Goal: Contribute content: Contribute content

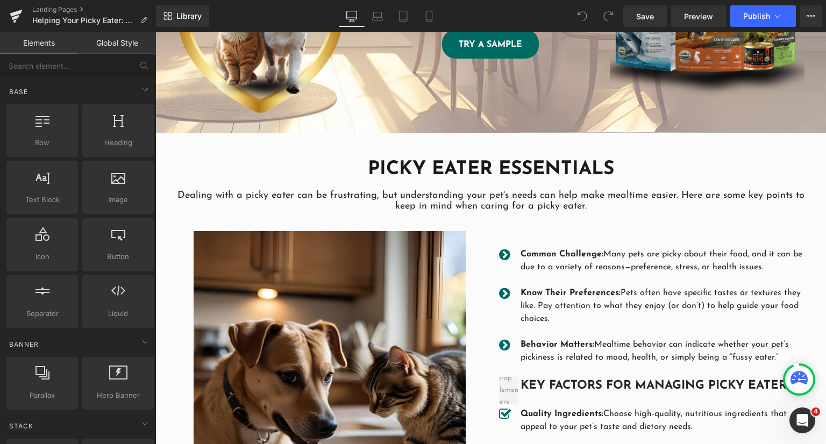
scroll to position [215, 0]
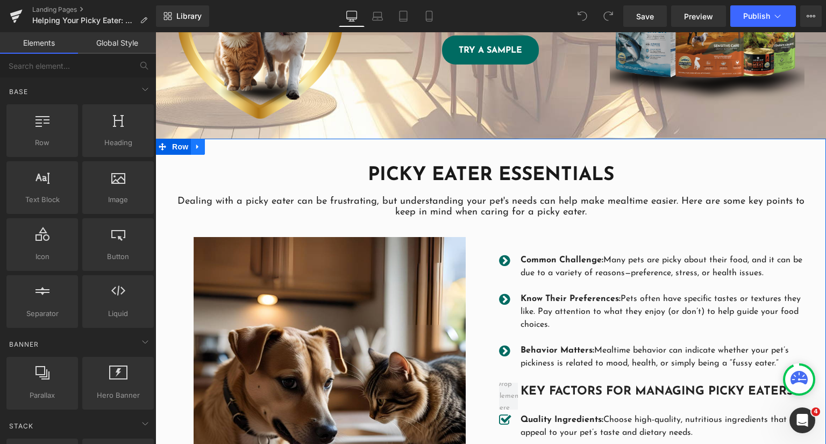
click at [192, 148] on link at bounding box center [198, 147] width 14 height 16
click at [206, 148] on link at bounding box center [212, 147] width 14 height 16
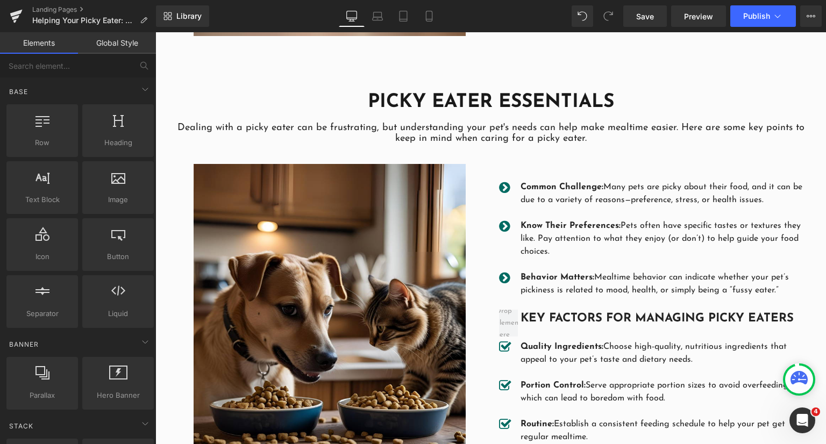
scroll to position [798, 0]
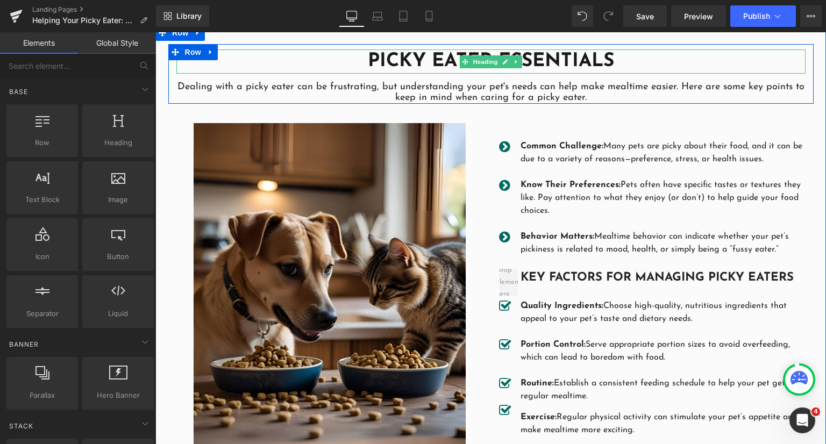
click at [453, 62] on h1 "PICKY EATER ESSENTIALS" at bounding box center [490, 61] width 629 height 25
click at [0, 0] on link at bounding box center [0, 0] width 0 height 0
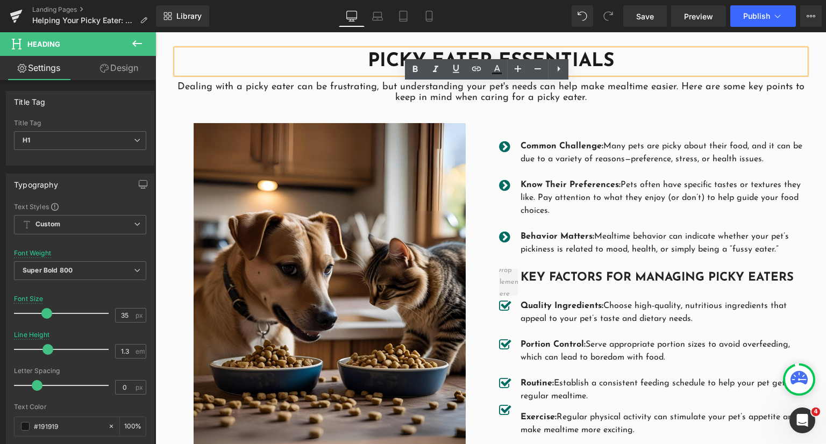
click at [406, 50] on h1 "PICKY EATER ESSENTIALS" at bounding box center [490, 61] width 629 height 25
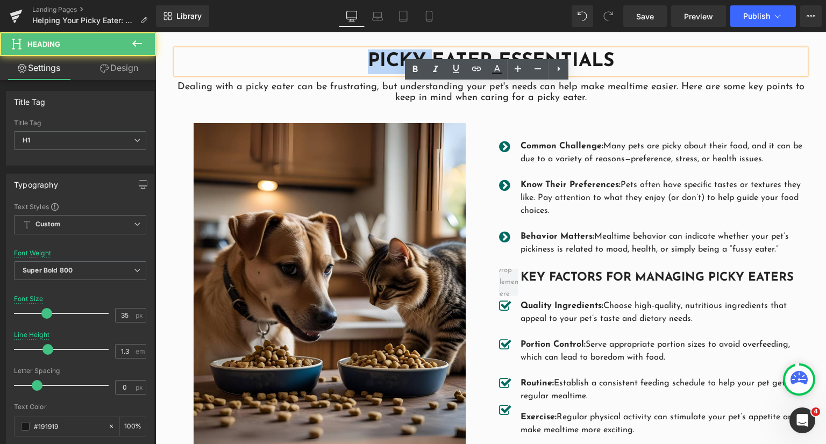
click at [406, 50] on h1 "PICKY EATER ESSENTIALS" at bounding box center [490, 61] width 629 height 25
click at [376, 52] on h1 "PICKY EATER ESSENTIALS" at bounding box center [490, 61] width 629 height 25
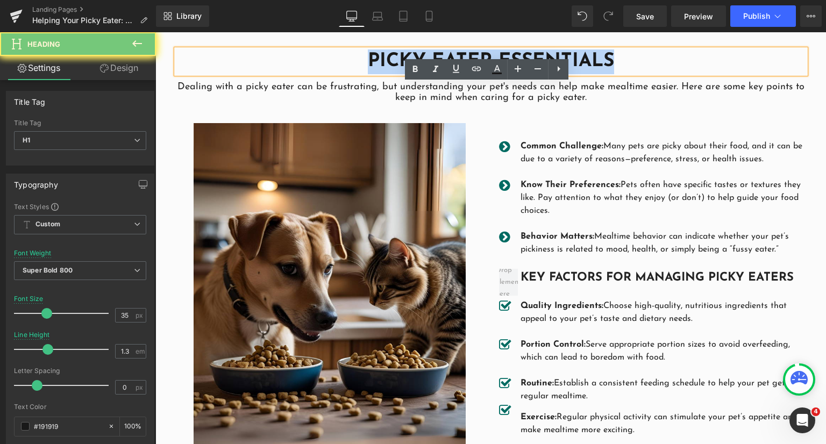
click at [376, 52] on h1 "PICKY EATER ESSENTIALS" at bounding box center [490, 61] width 629 height 25
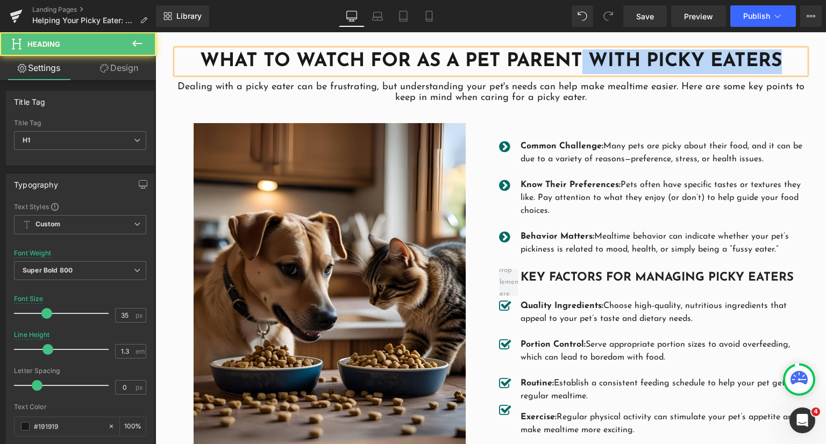
drag, startPoint x: 579, startPoint y: 50, endPoint x: 779, endPoint y: 52, distance: 200.1
click at [779, 52] on h1 "What to Watch for as a Pet Parent with Picky Eaters" at bounding box center [490, 61] width 629 height 25
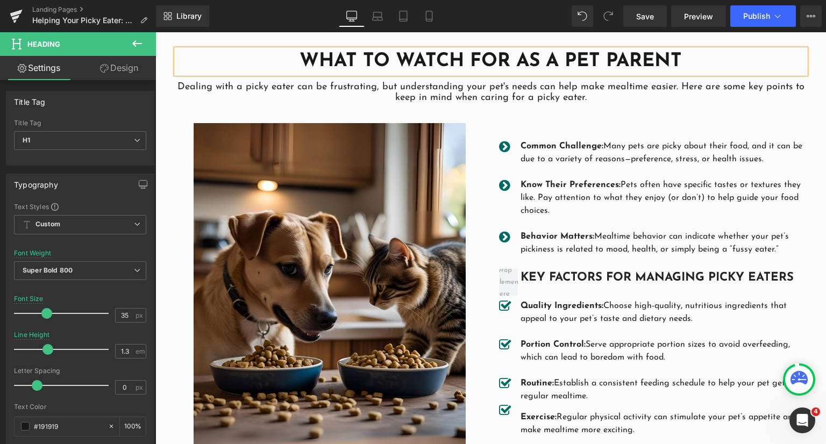
click at [433, 89] on p "Dealing with a picky eater can be frustrating, but understanding your pet's nee…" at bounding box center [490, 93] width 629 height 22
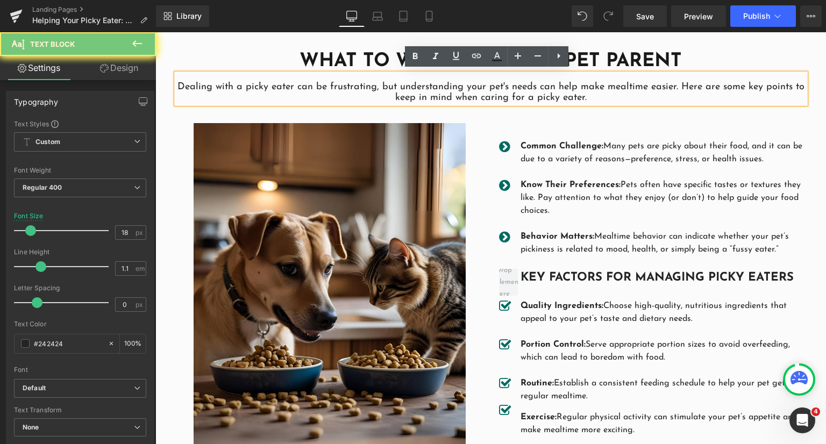
click at [433, 89] on p "Dealing with a picky eater can be frustrating, but understanding your pet's nee…" at bounding box center [490, 93] width 629 height 22
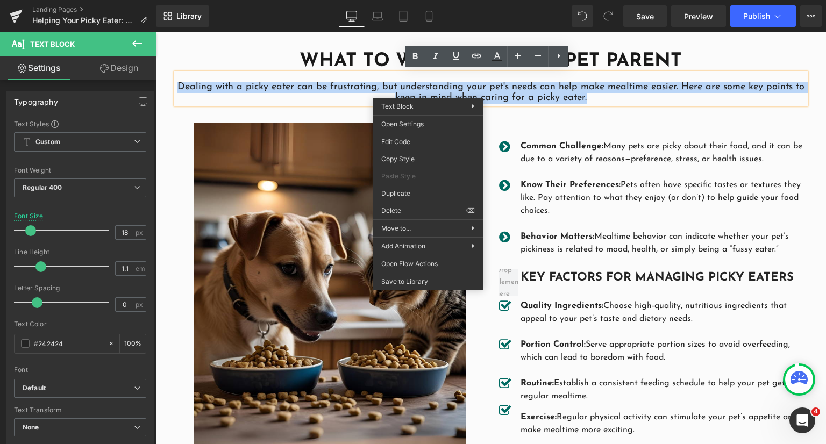
click at [409, 83] on p "Dealing with a picky eater can be frustrating, but understanding your pet's nee…" at bounding box center [490, 93] width 629 height 22
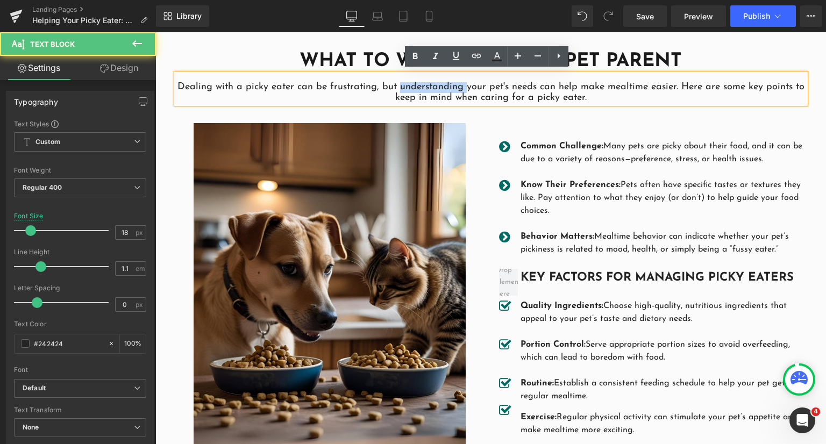
click at [410, 83] on p "Dealing with a picky eater can be frustrating, but understanding your pet's nee…" at bounding box center [490, 93] width 629 height 22
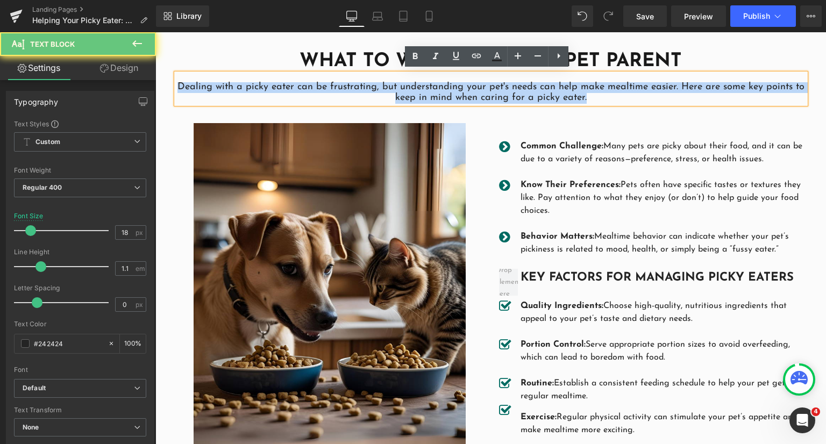
click at [410, 83] on p "Dealing with a picky eater can be frustrating, but understanding your pet's nee…" at bounding box center [490, 93] width 629 height 22
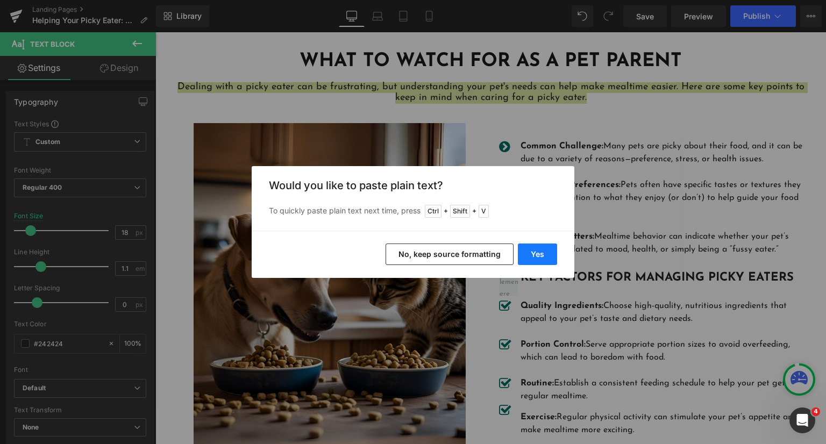
click at [536, 254] on button "Yes" at bounding box center [537, 255] width 39 height 22
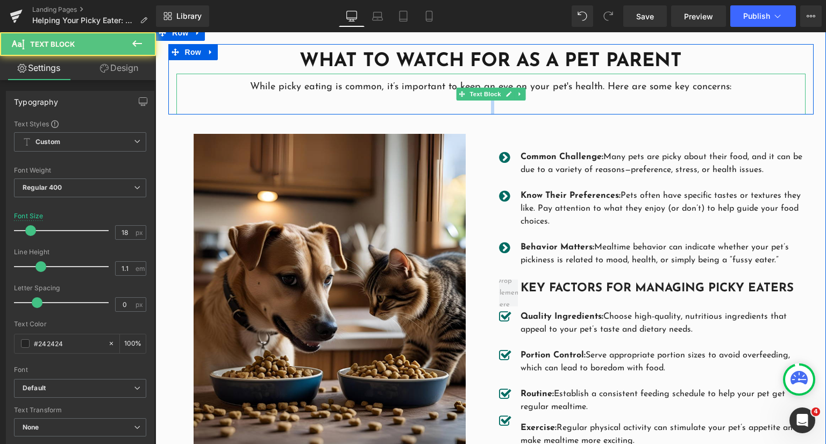
drag, startPoint x: 411, startPoint y: 108, endPoint x: 413, endPoint y: 97, distance: 10.9
click at [413, 97] on div "While picky eating is common, it’s important to keep an eye on your pet's healt…" at bounding box center [490, 94] width 629 height 40
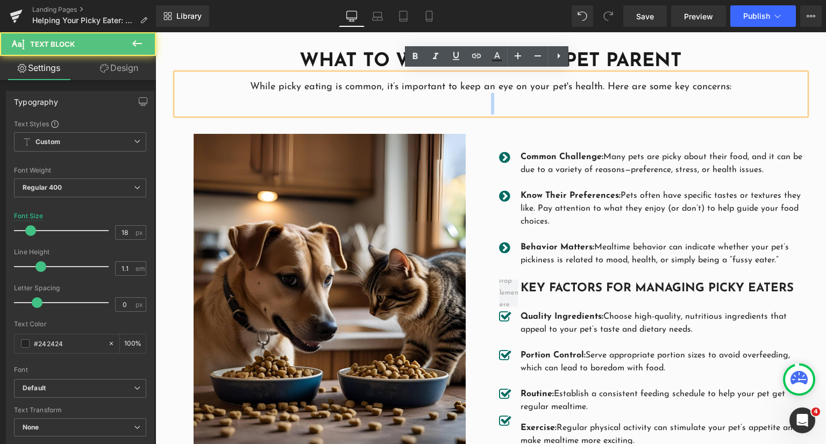
click at [414, 95] on p at bounding box center [490, 98] width 629 height 11
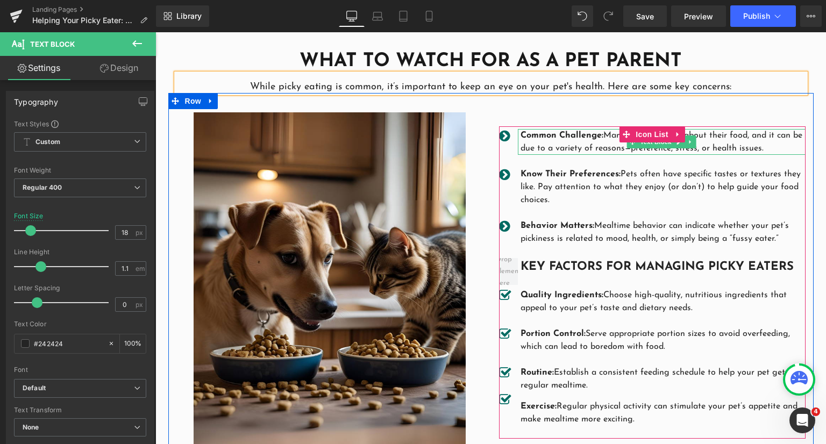
click at [567, 134] on strong "Common Challenge:" at bounding box center [562, 135] width 83 height 9
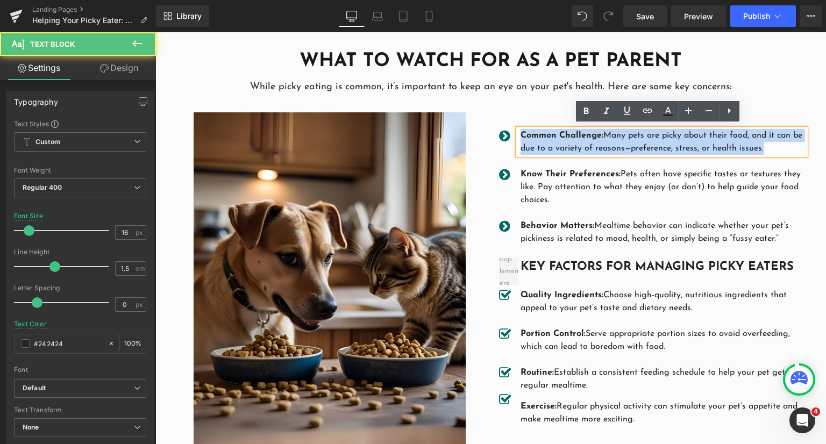
click at [684, 137] on p "Common Challenge: Many pets are picky about their food, and it can be due to a …" at bounding box center [663, 142] width 285 height 26
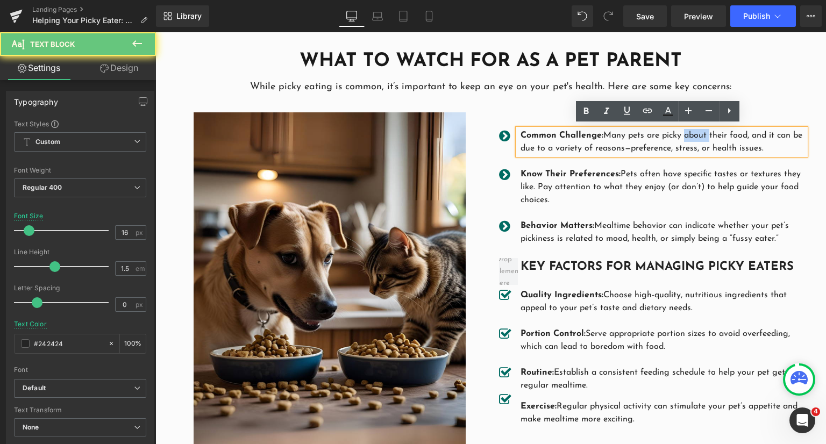
click at [684, 137] on p "Common Challenge: Many pets are picky about their food, and it can be due to a …" at bounding box center [663, 142] width 285 height 26
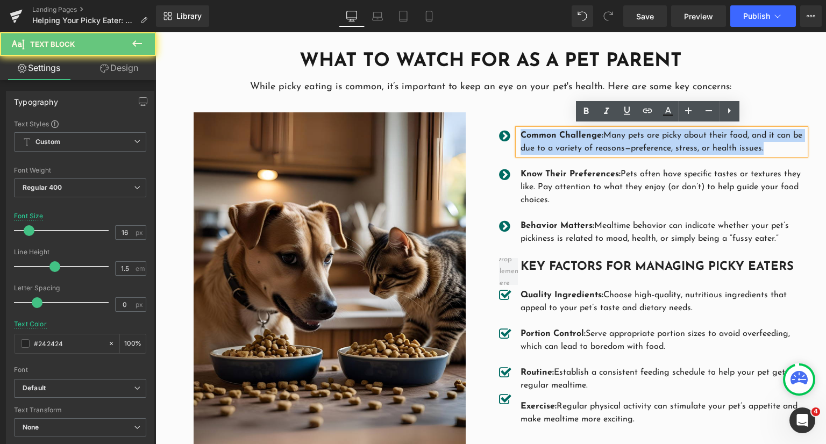
click at [684, 137] on p "Common Challenge: Many pets are picky about their food, and it can be due to a …" at bounding box center [663, 142] width 285 height 26
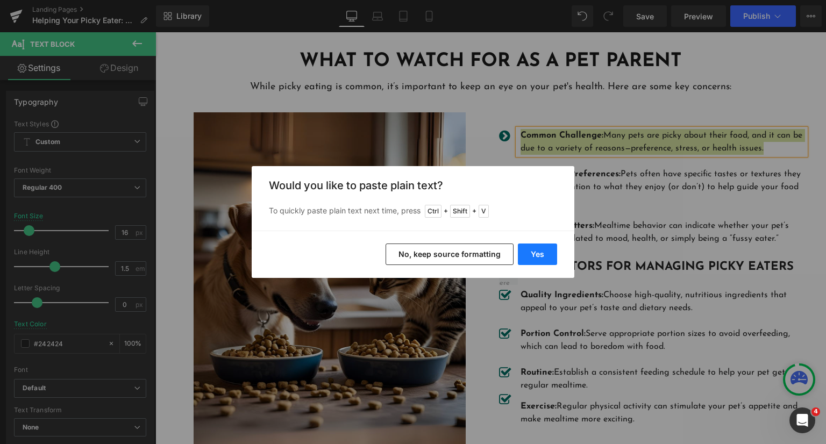
click at [536, 249] on button "Yes" at bounding box center [537, 255] width 39 height 22
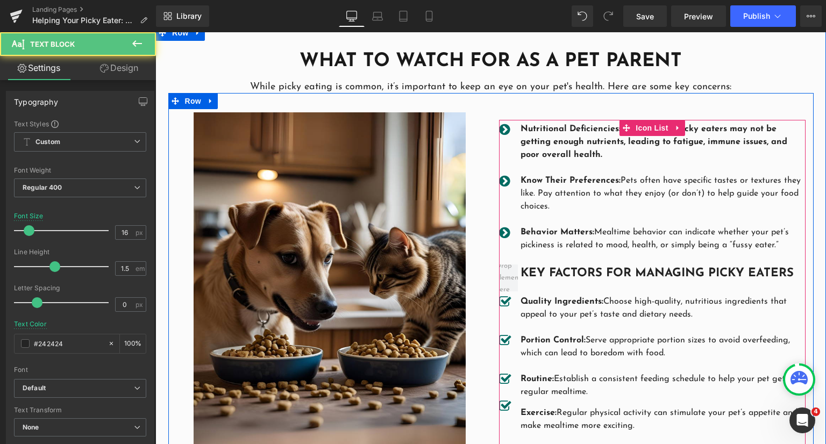
click at [621, 152] on p "Nutritional Deficiencies: Consistently picky eaters may not be getting enough n…" at bounding box center [663, 142] width 285 height 39
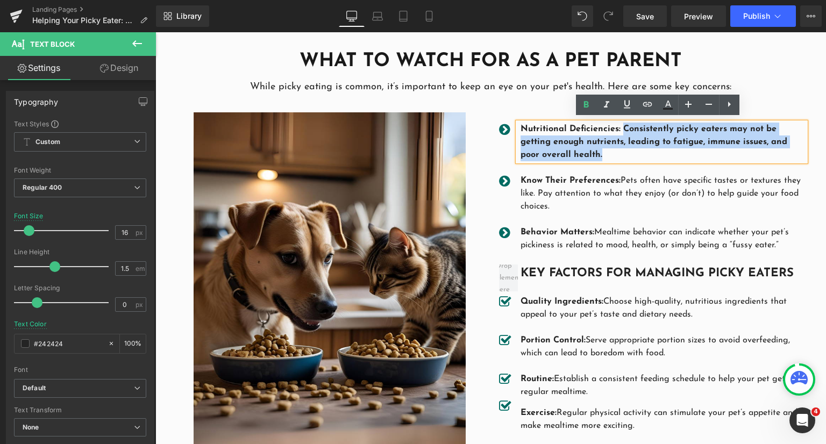
drag, startPoint x: 621, startPoint y: 147, endPoint x: 617, endPoint y: 127, distance: 19.7
click at [617, 127] on p "Nutritional Deficiencies: Consistently picky eaters may not be getting enough n…" at bounding box center [663, 142] width 285 height 39
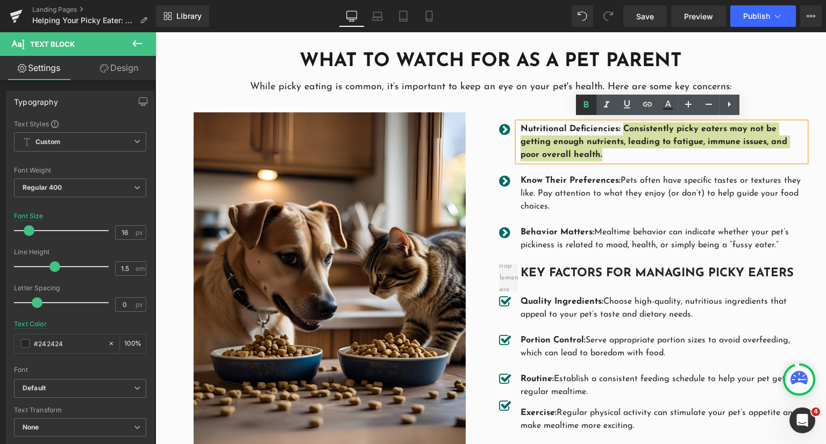
click at [592, 101] on icon at bounding box center [586, 104] width 13 height 13
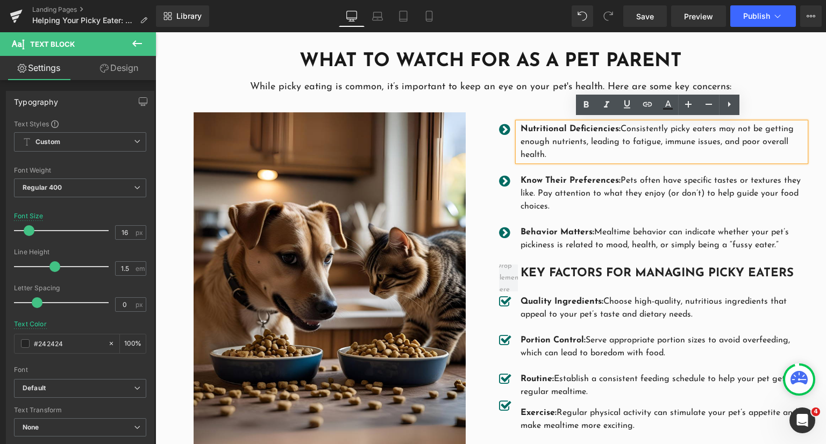
click at [604, 198] on p "Know Their Preferences: Pets often have specific tastes or textures they like. …" at bounding box center [663, 193] width 285 height 39
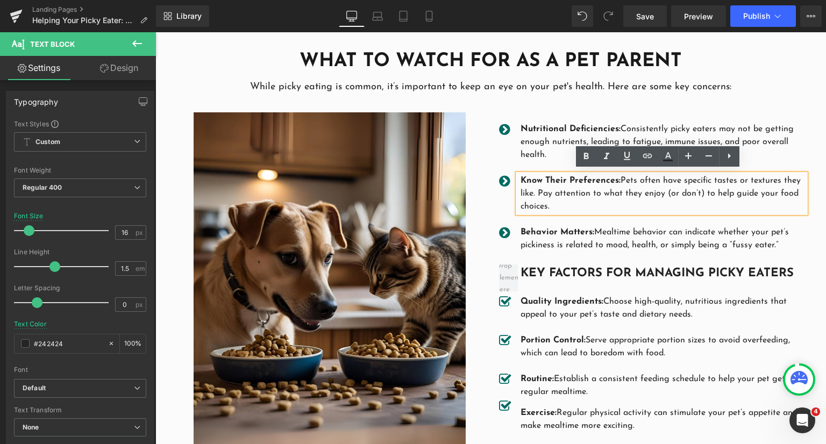
click at [568, 190] on p "Know Their Preferences: Pets often have specific tastes or textures they like. …" at bounding box center [663, 193] width 285 height 39
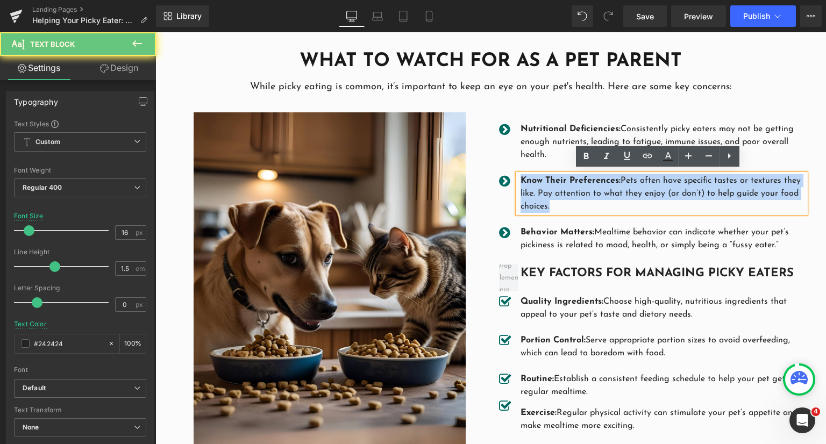
click at [568, 190] on p "Know Their Preferences: Pets often have specific tastes or textures they like. …" at bounding box center [663, 193] width 285 height 39
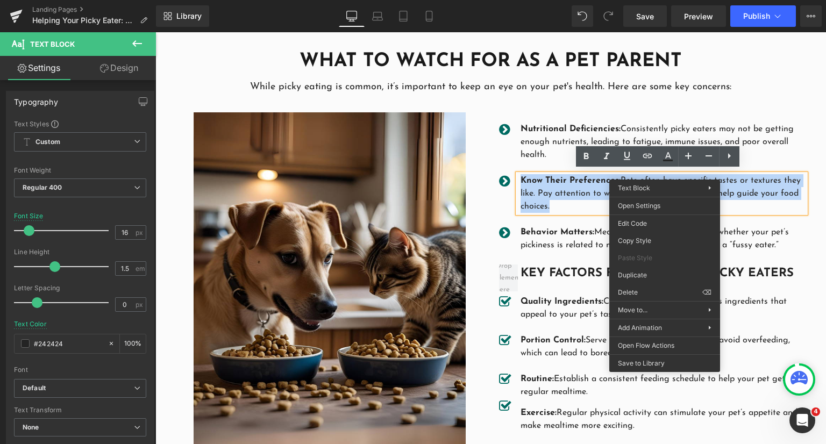
click at [553, 190] on p "Know Their Preferences: Pets often have specific tastes or textures they like. …" at bounding box center [663, 193] width 285 height 39
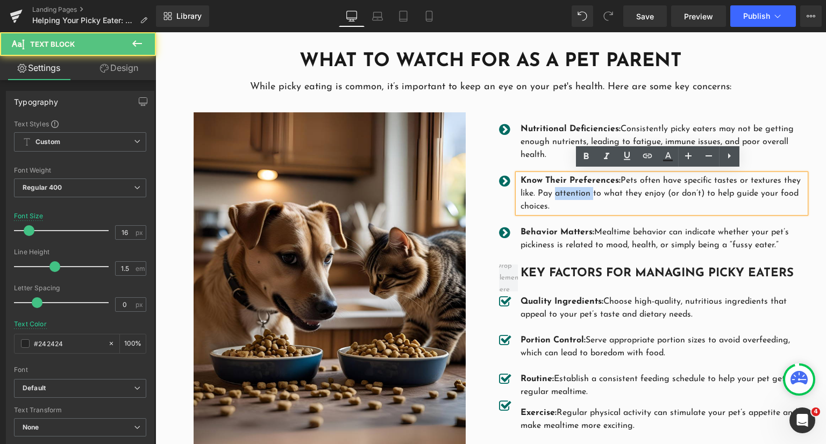
click at [553, 190] on p "Know Their Preferences: Pets often have specific tastes or textures they like. …" at bounding box center [663, 193] width 285 height 39
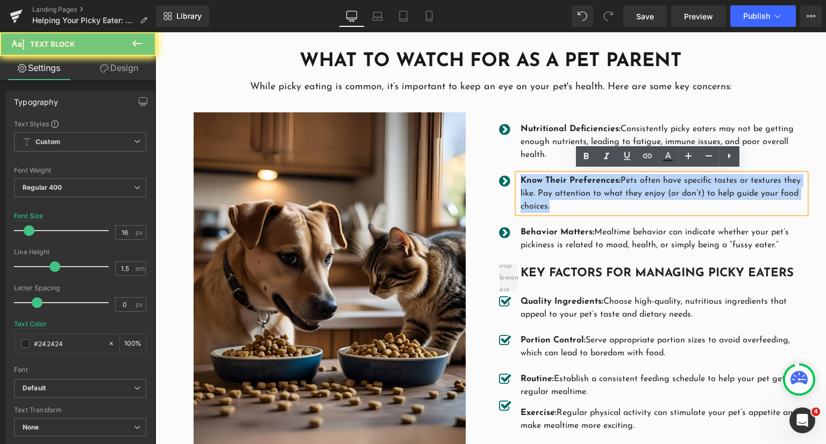
click at [553, 190] on p "Know Their Preferences: Pets often have specific tastes or textures they like. …" at bounding box center [663, 193] width 285 height 39
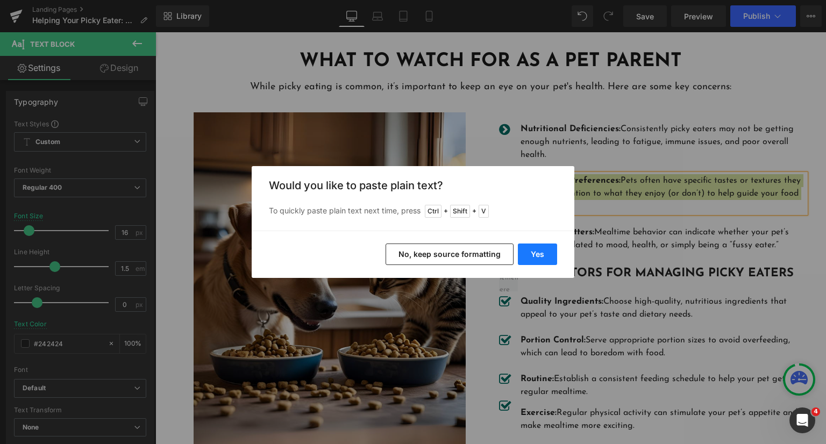
click at [534, 251] on button "Yes" at bounding box center [537, 255] width 39 height 22
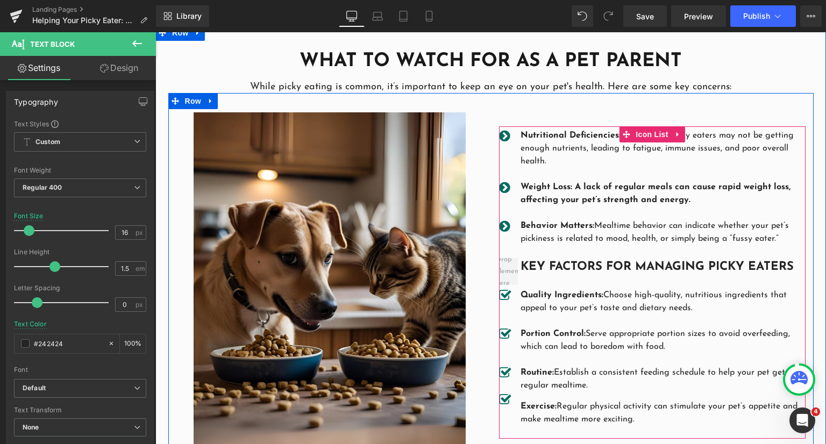
click at [582, 190] on p "Weight Loss: A lack of regular meals can cause rapid weight loss, affecting you…" at bounding box center [663, 194] width 285 height 26
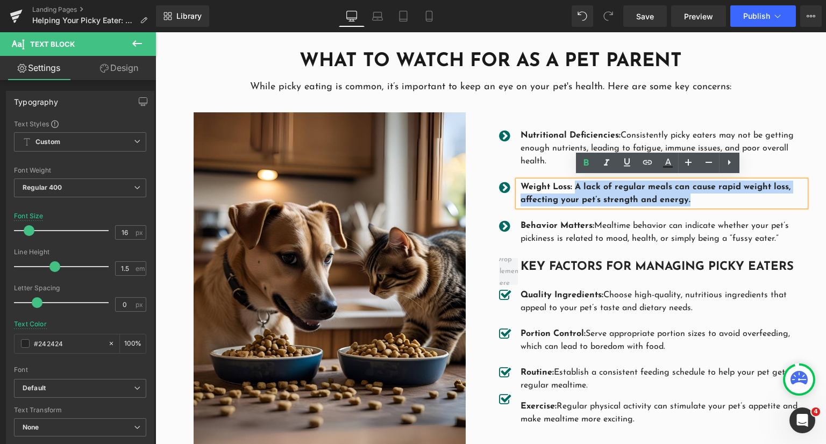
drag, startPoint x: 701, startPoint y: 198, endPoint x: 573, endPoint y: 183, distance: 129.4
click at [573, 183] on p "Weight Loss: A lack of regular meals can cause rapid weight loss, affecting you…" at bounding box center [663, 194] width 285 height 26
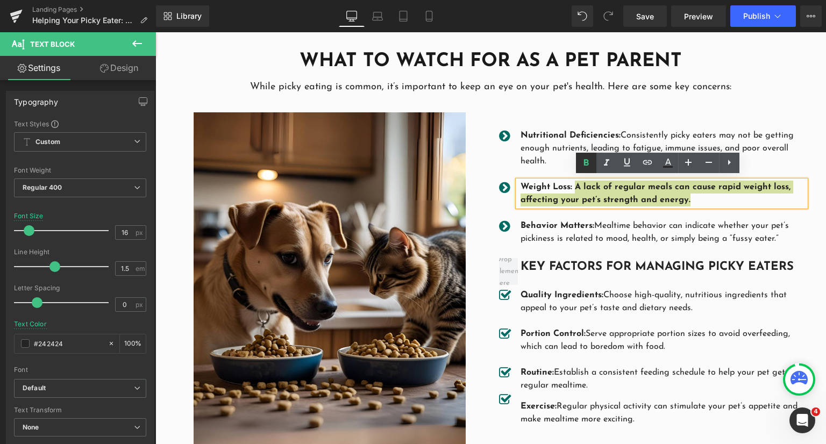
click at [588, 166] on icon at bounding box center [586, 163] width 13 height 13
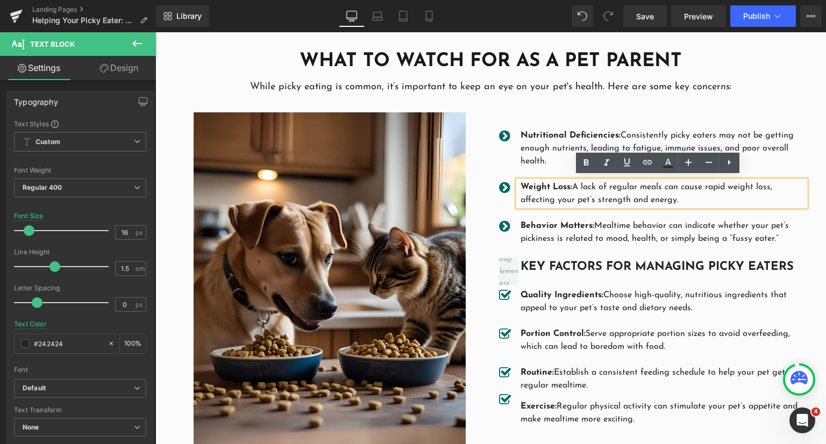
click at [587, 230] on p "Behavior Matters: Mealtime behavior can indicate whether your pet’s pickiness i…" at bounding box center [663, 232] width 285 height 26
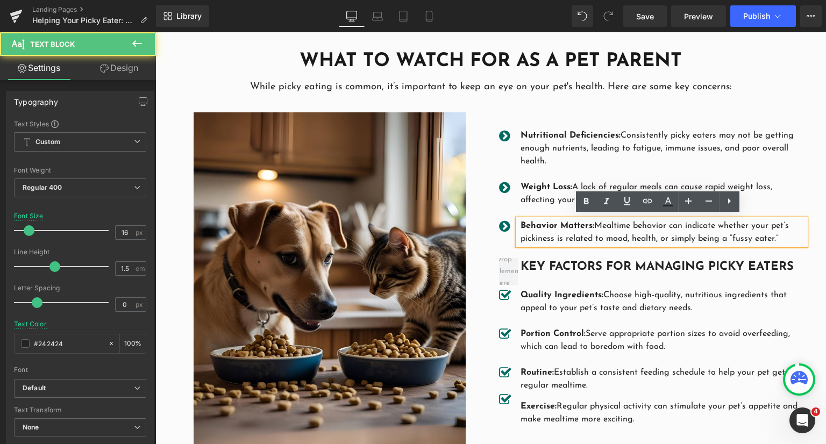
click at [579, 228] on p "Behavior Matters: Mealtime behavior can indicate whether your pet’s pickiness i…" at bounding box center [663, 232] width 285 height 26
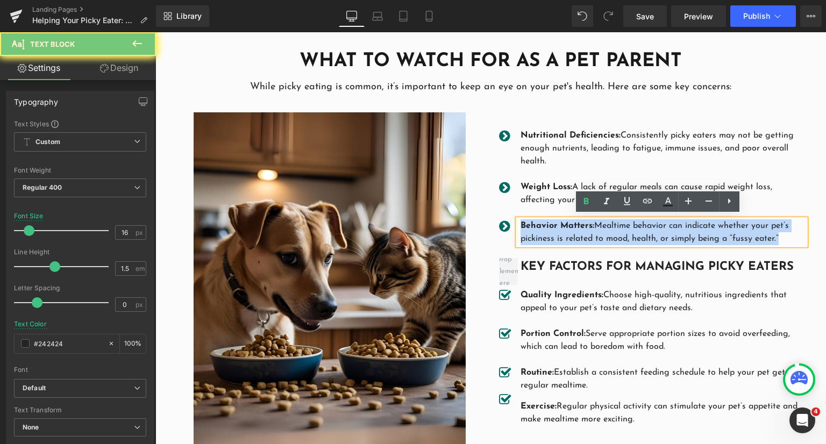
click at [579, 228] on p "Behavior Matters: Mealtime behavior can indicate whether your pet’s pickiness i…" at bounding box center [663, 232] width 285 height 26
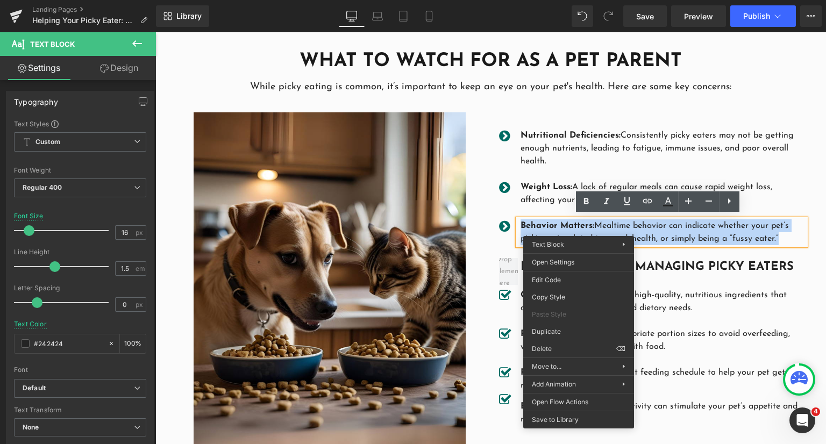
click at [701, 224] on p "Behavior Matters: Mealtime behavior can indicate whether your pet’s pickiness i…" at bounding box center [663, 232] width 285 height 26
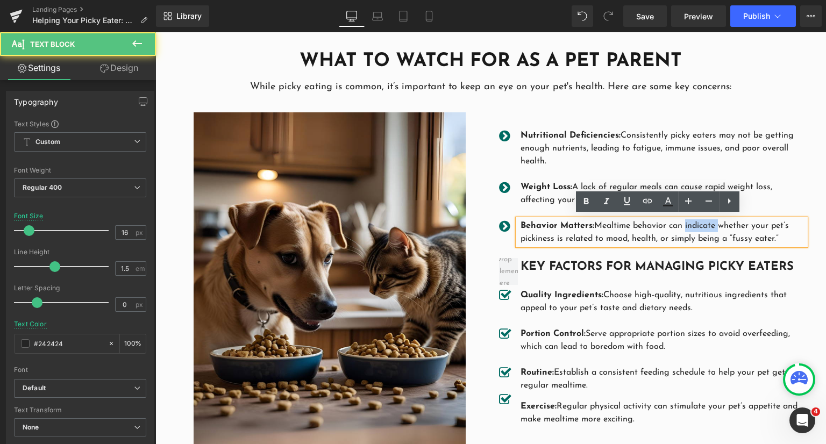
click at [701, 224] on p "Behavior Matters: Mealtime behavior can indicate whether your pet’s pickiness i…" at bounding box center [663, 232] width 285 height 26
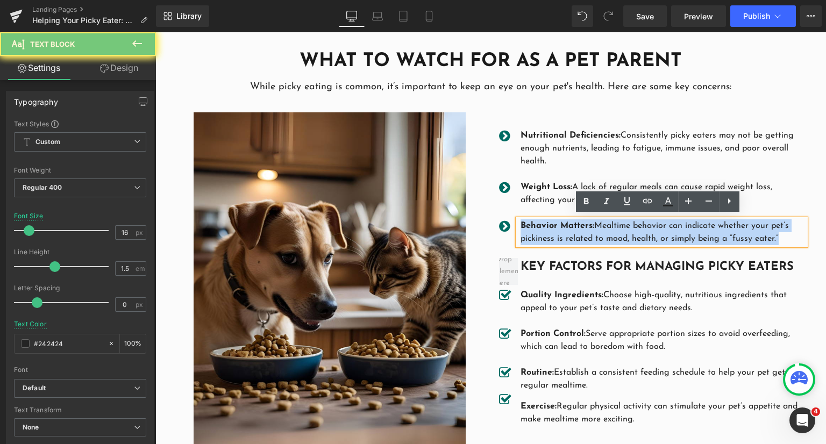
click at [701, 224] on p "Behavior Matters: Mealtime behavior can indicate whether your pet’s pickiness i…" at bounding box center [663, 232] width 285 height 26
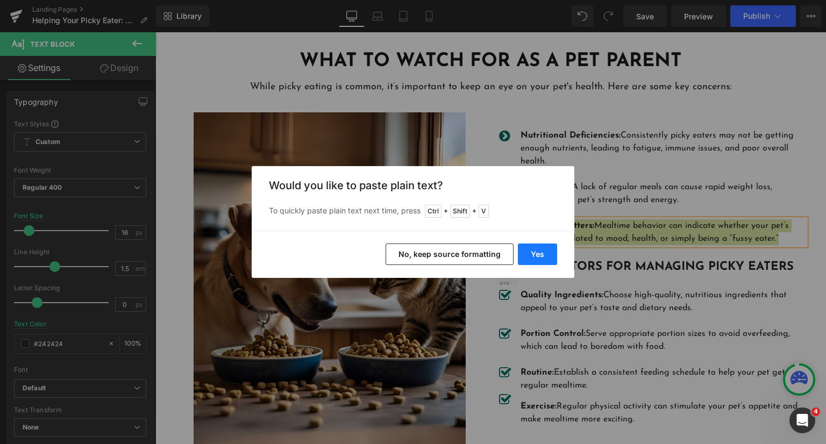
click at [546, 254] on button "Yes" at bounding box center [537, 255] width 39 height 22
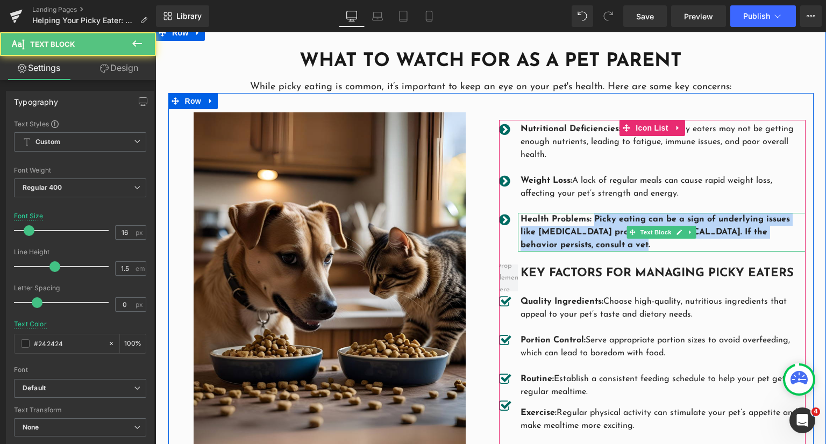
drag, startPoint x: 590, startPoint y: 233, endPoint x: 591, endPoint y: 216, distance: 17.2
click at [591, 216] on p "Health Problems: Picky eating can be a sign of underlying issues like gastroint…" at bounding box center [663, 232] width 285 height 39
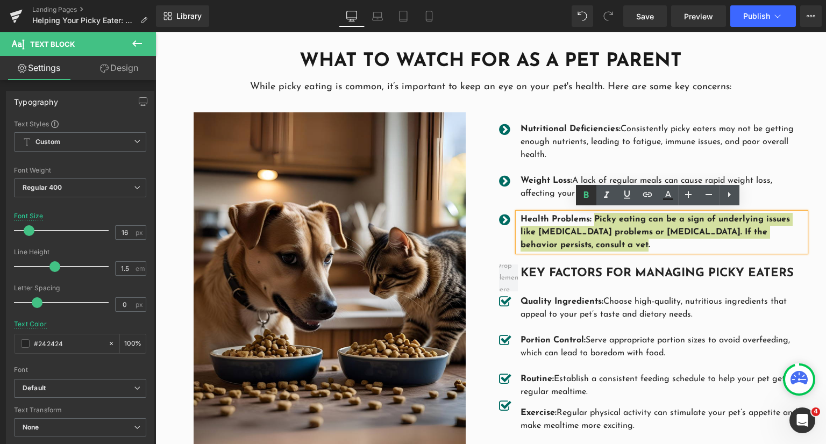
click at [585, 196] on icon at bounding box center [586, 195] width 13 height 13
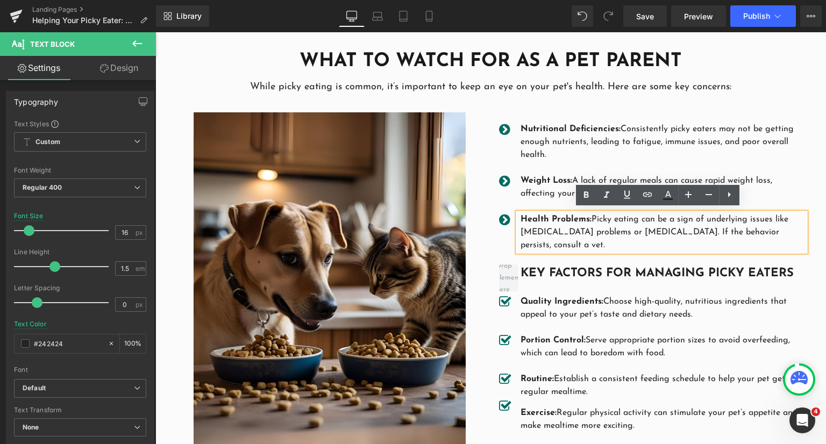
click at [608, 284] on ul "Icon Nutritional Deficiencies: Consistently picky eaters may not be getting eno…" at bounding box center [652, 284] width 307 height 323
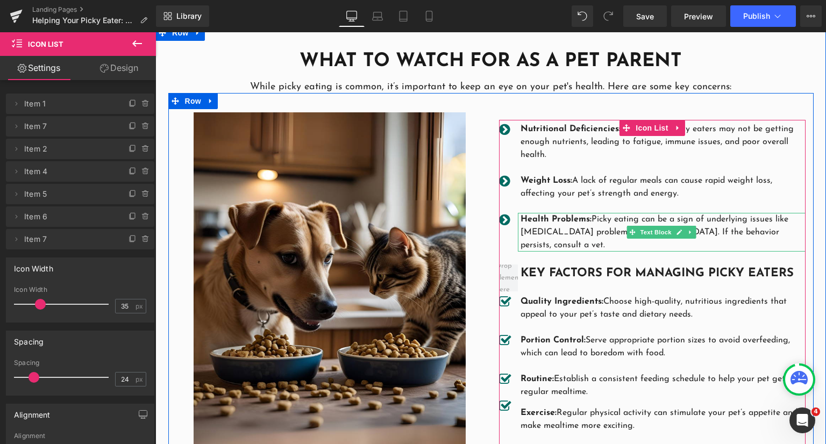
click at [536, 221] on p "Health Problems: Picky eating can be a sign of underlying issues like gastroint…" at bounding box center [663, 232] width 285 height 39
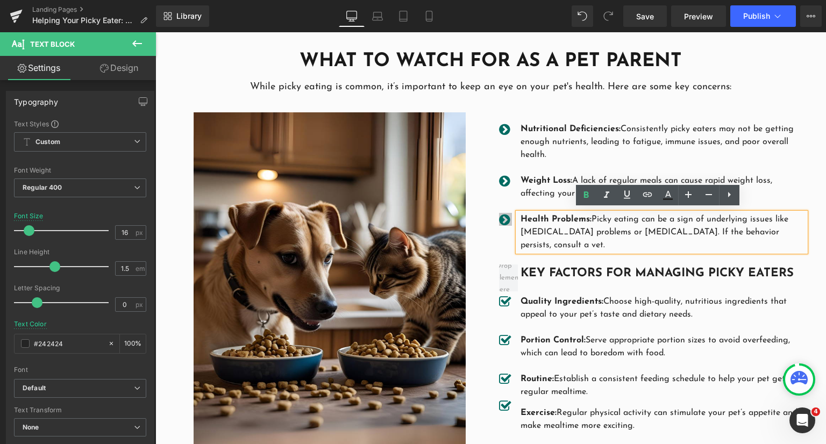
click at [537, 191] on p "Weight Loss: A lack of regular meals can cause rapid weight loss, affecting you…" at bounding box center [663, 187] width 285 height 26
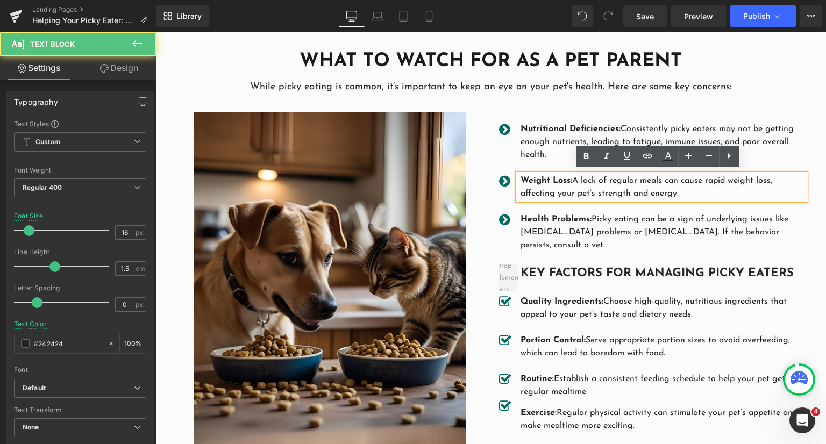
click at [486, 222] on div "Image" at bounding box center [329, 282] width 323 height 375
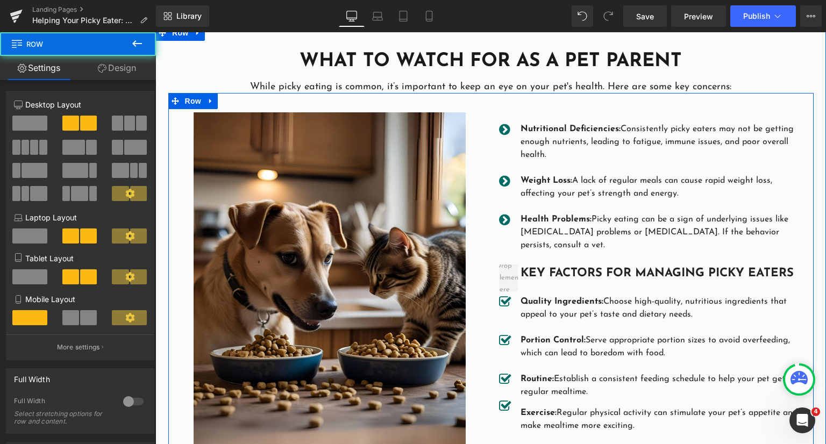
drag, startPoint x: 482, startPoint y: 215, endPoint x: 483, endPoint y: 220, distance: 5.6
click at [482, 215] on div "Image" at bounding box center [329, 282] width 323 height 375
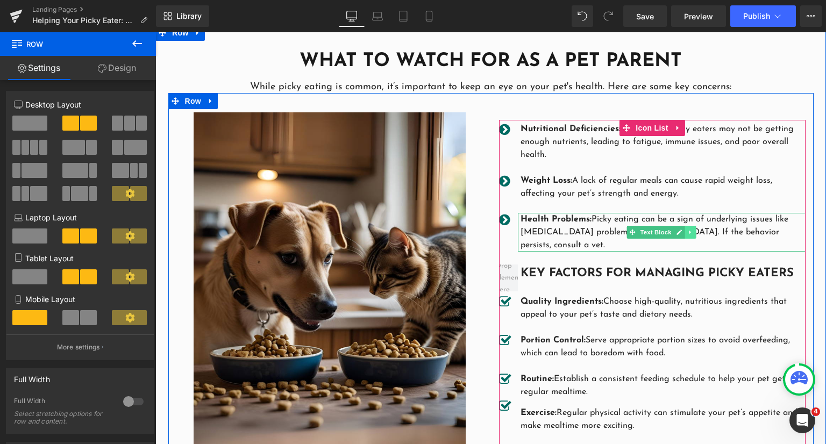
click at [688, 233] on link at bounding box center [690, 232] width 11 height 13
click at [671, 231] on icon at bounding box center [674, 232] width 6 height 6
click at [682, 229] on icon at bounding box center [685, 232] width 6 height 6
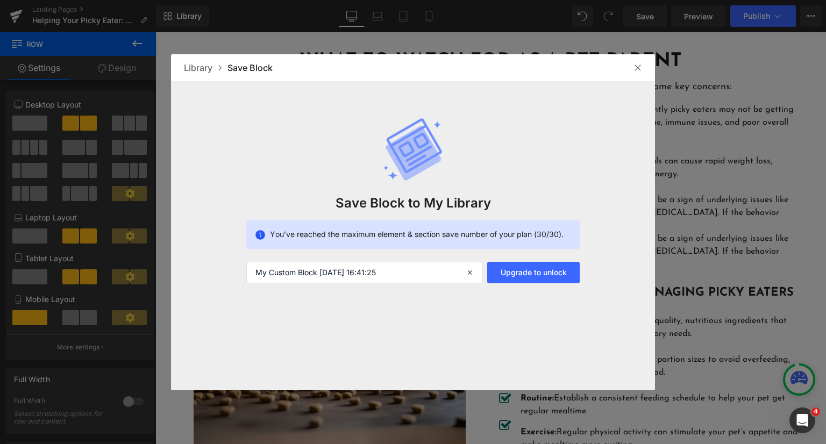
click at [634, 62] on div at bounding box center [637, 67] width 17 height 17
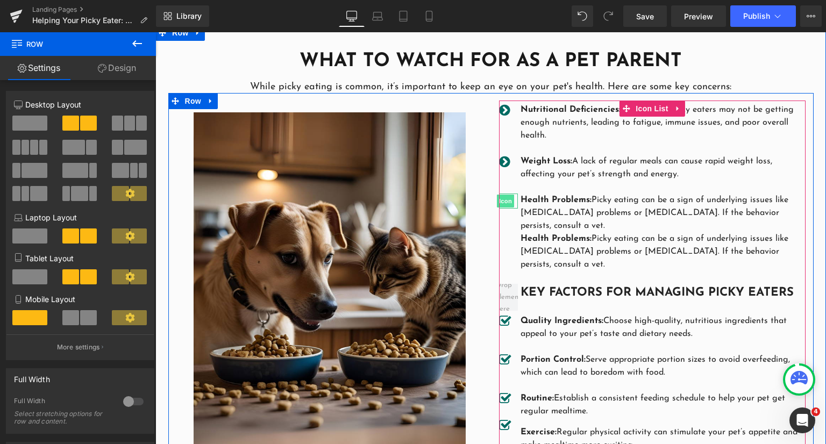
click at [508, 201] on span "Icon" at bounding box center [505, 201] width 17 height 13
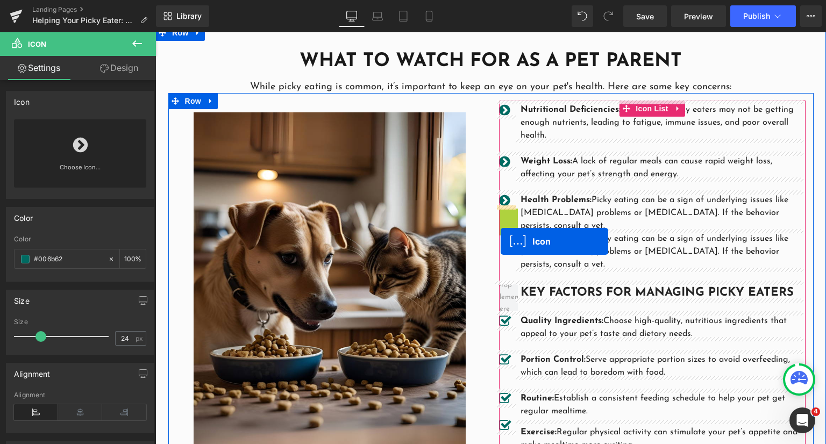
drag, startPoint x: 502, startPoint y: 211, endPoint x: 501, endPoint y: 241, distance: 30.1
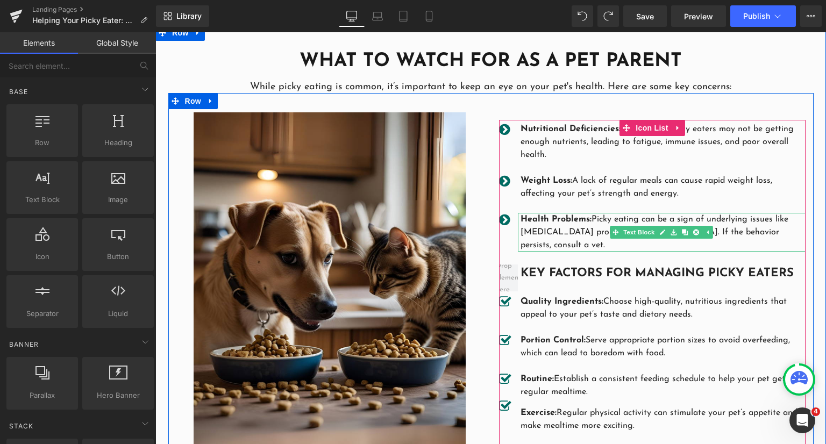
click at [574, 216] on strong "Health Problems:" at bounding box center [556, 219] width 71 height 9
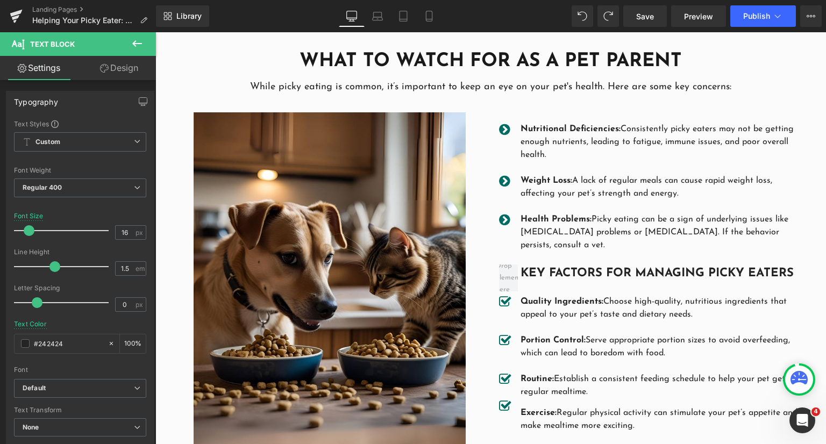
click at [116, 68] on link "Design" at bounding box center [119, 68] width 78 height 24
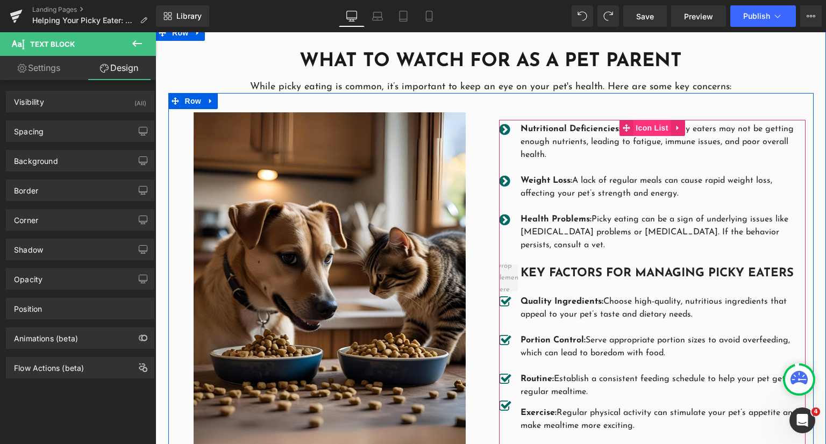
click at [643, 125] on span "Icon List" at bounding box center [652, 128] width 38 height 16
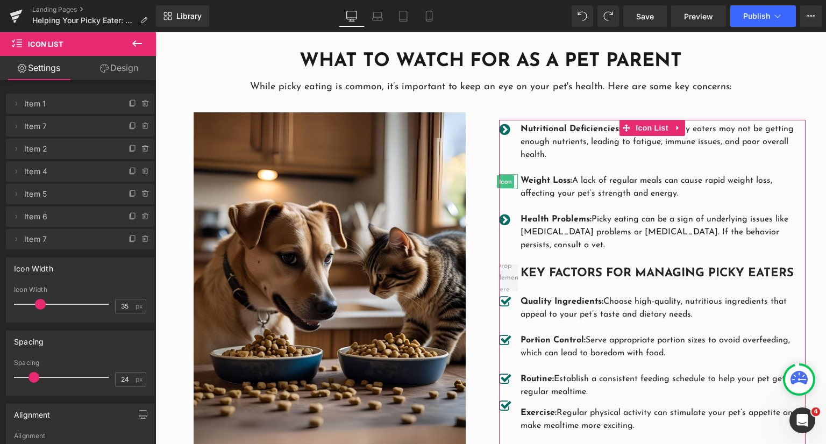
click at [67, 131] on span "Item 7" at bounding box center [69, 126] width 90 height 20
click at [129, 147] on icon at bounding box center [133, 149] width 9 height 9
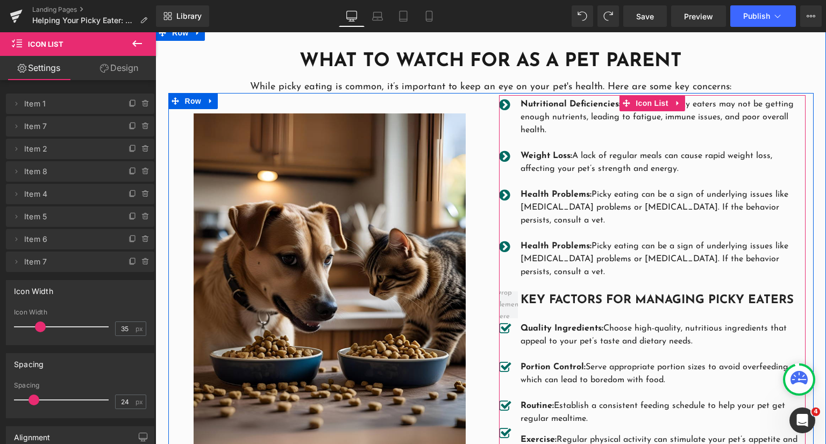
click at [543, 257] on p "Health Problems: Picky eating can be a sign of underlying issues like gastroint…" at bounding box center [663, 259] width 285 height 39
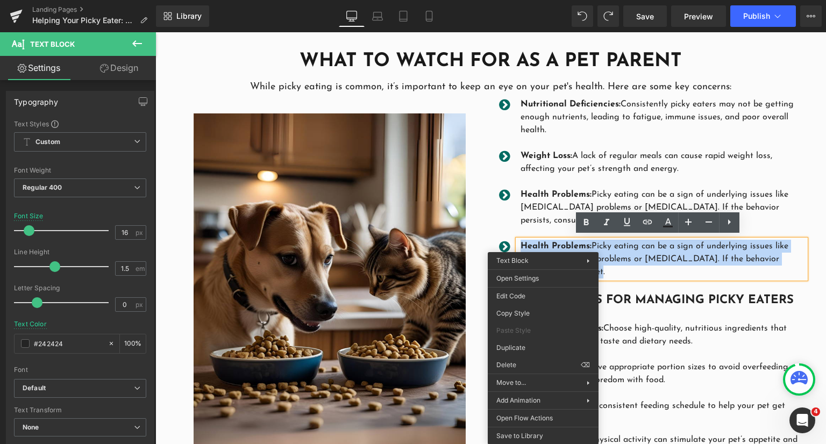
click at [625, 242] on p "Health Problems: Picky eating can be a sign of underlying issues like gastroint…" at bounding box center [663, 259] width 285 height 39
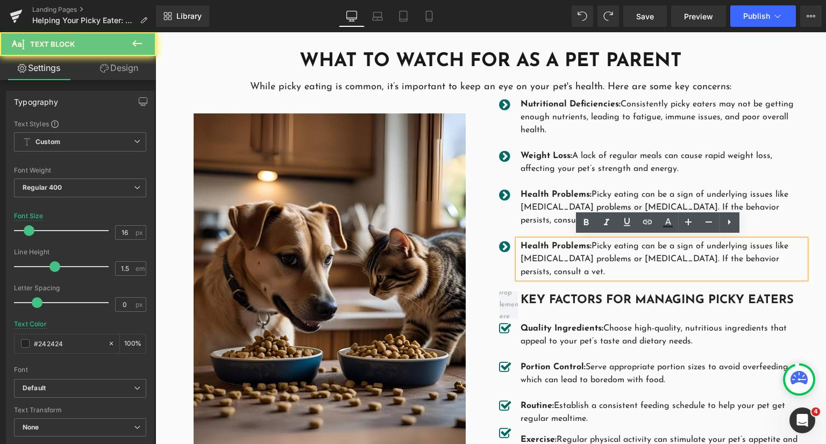
click at [626, 245] on p "Health Problems: Picky eating can be a sign of underlying issues like gastroint…" at bounding box center [663, 259] width 285 height 39
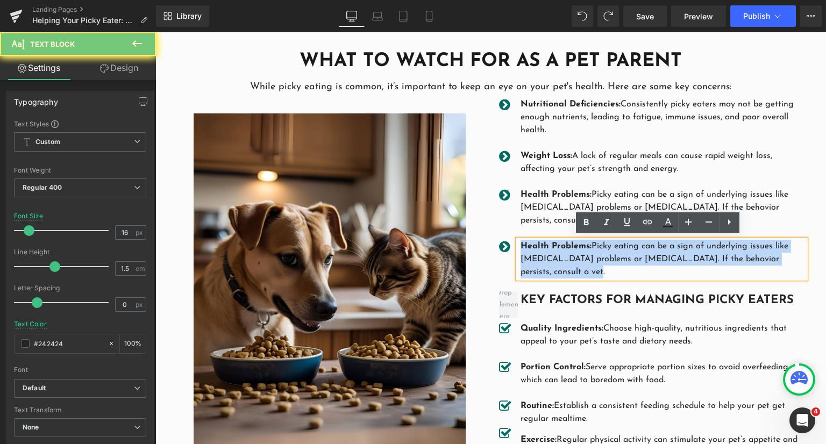
click at [626, 245] on p "Health Problems: Picky eating can be a sign of underlying issues like gastroint…" at bounding box center [663, 259] width 285 height 39
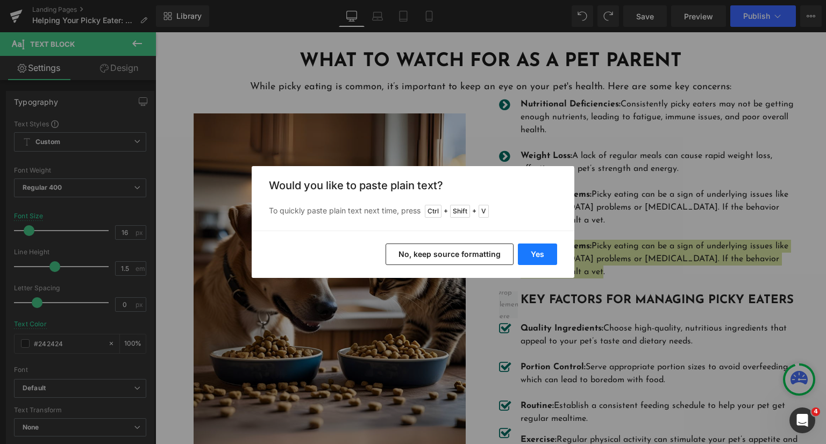
click at [531, 247] on button "Yes" at bounding box center [537, 255] width 39 height 22
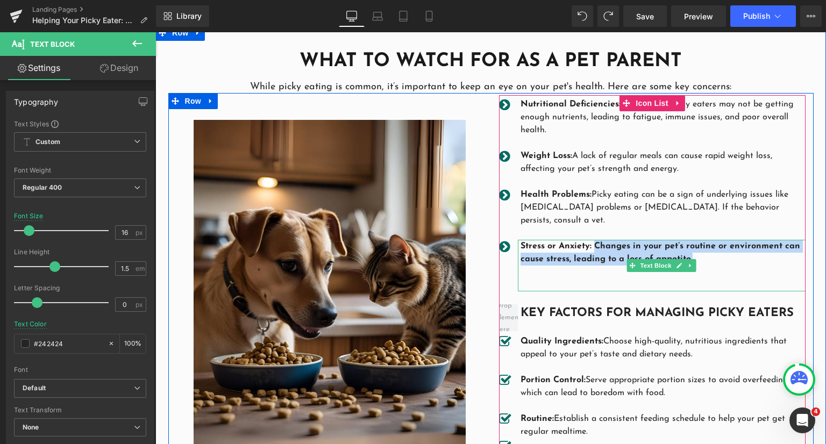
drag, startPoint x: 699, startPoint y: 260, endPoint x: 589, endPoint y: 247, distance: 110.5
click at [589, 247] on p "Stress or Anxiety: Changes in your pet’s routine or environment can cause stres…" at bounding box center [663, 253] width 285 height 26
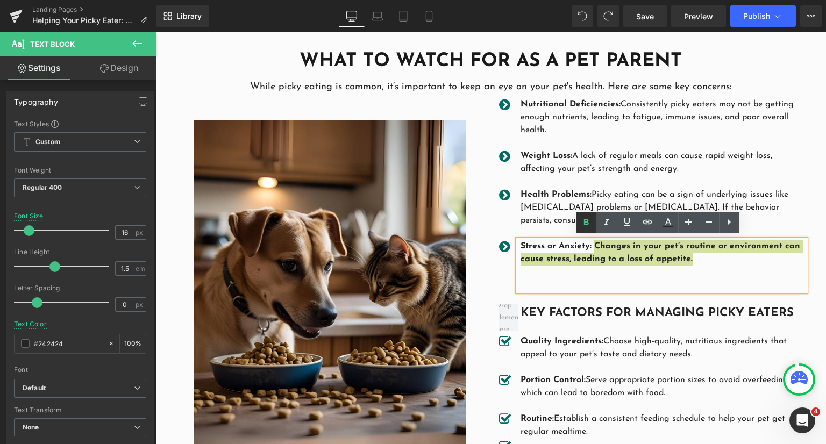
click at [583, 222] on icon at bounding box center [586, 222] width 13 height 13
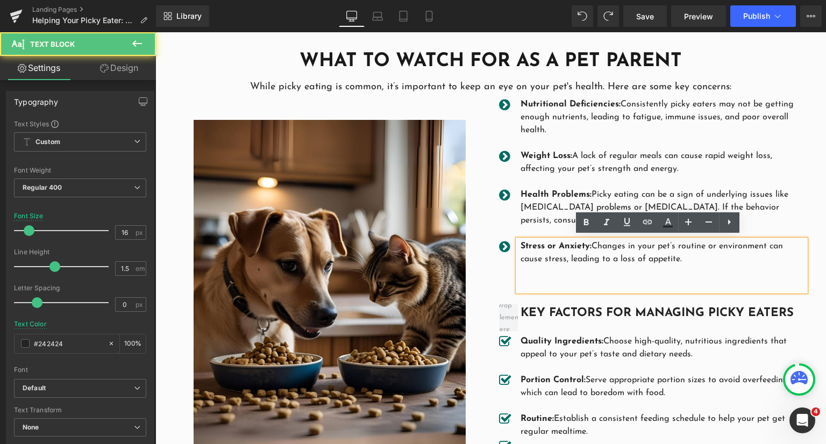
click at [626, 279] on p at bounding box center [663, 285] width 285 height 13
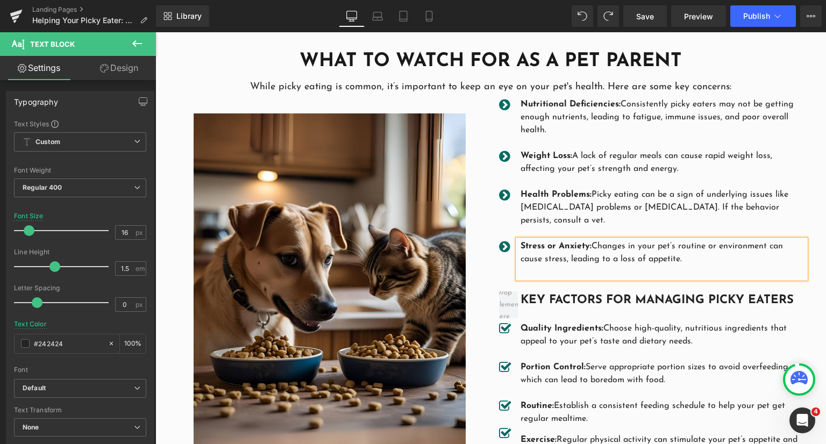
scroll to position [802, 0]
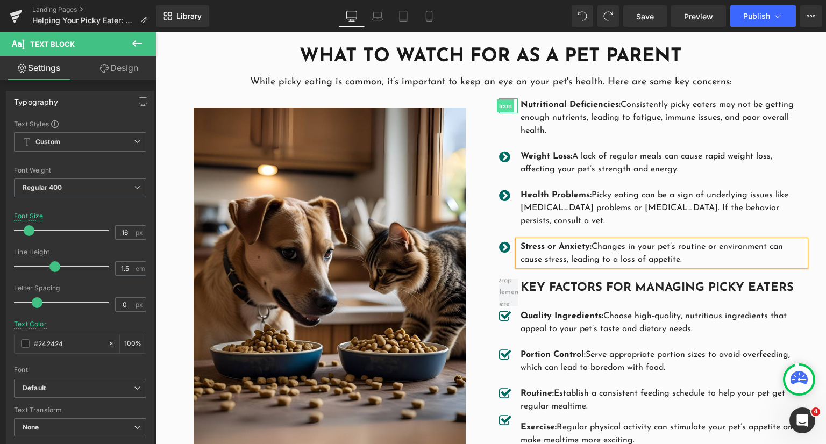
click at [497, 99] on span "Icon" at bounding box center [505, 105] width 17 height 13
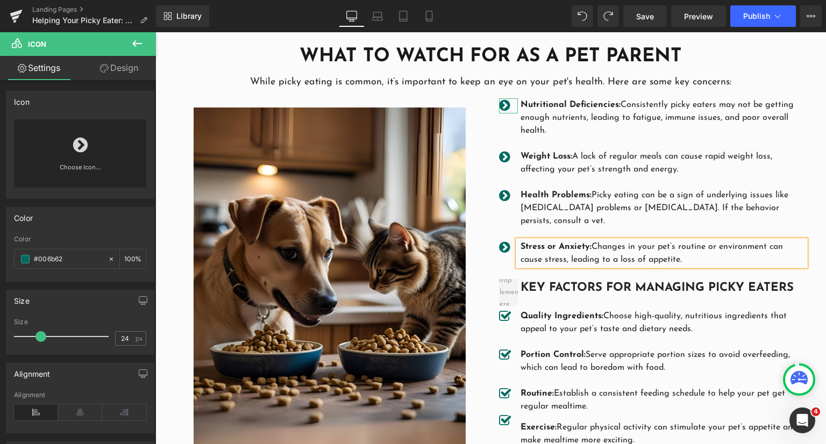
click at [92, 143] on div "Choose Icon..." at bounding box center [80, 153] width 132 height 68
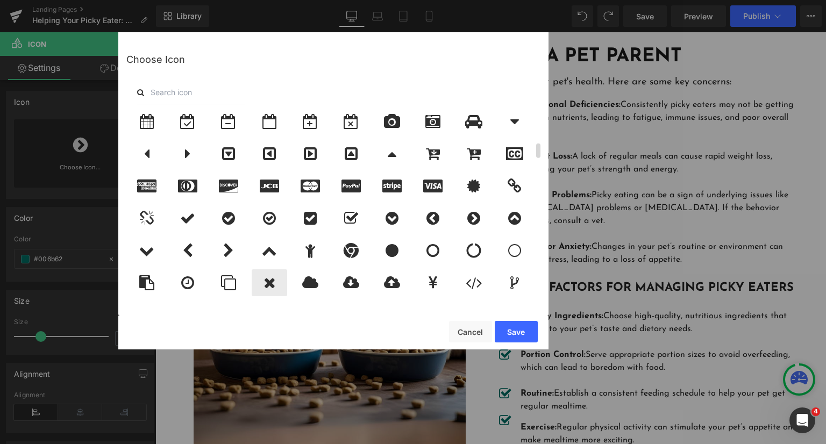
scroll to position [376, 0]
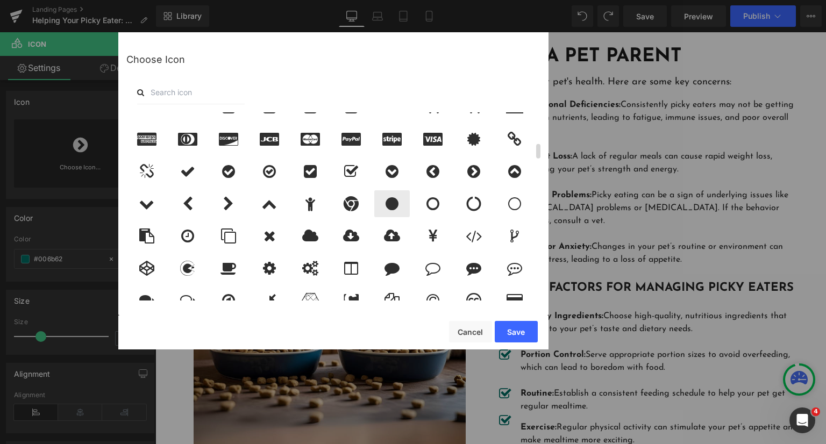
click at [394, 202] on icon at bounding box center [392, 203] width 13 height 15
click at [524, 332] on button "Save" at bounding box center [516, 332] width 43 height 22
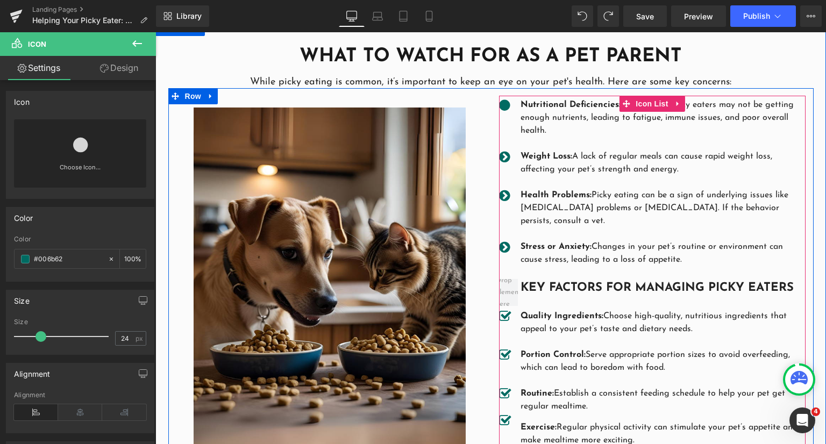
click at [502, 102] on span "Icon" at bounding box center [505, 105] width 17 height 13
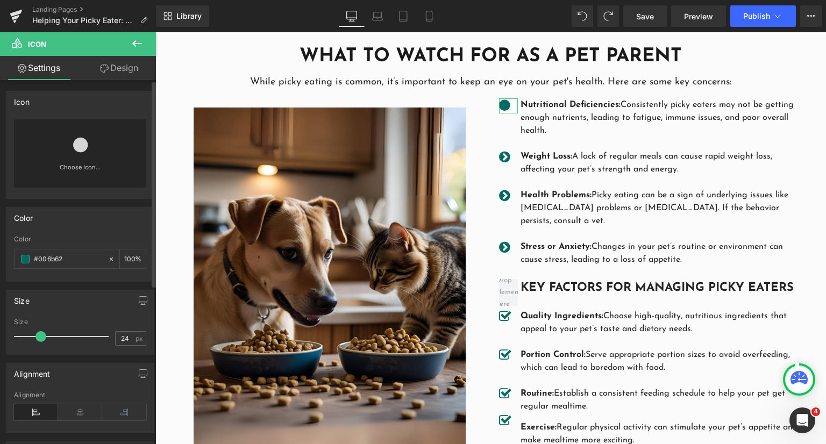
click at [82, 164] on link "Choose Icon..." at bounding box center [80, 174] width 132 height 25
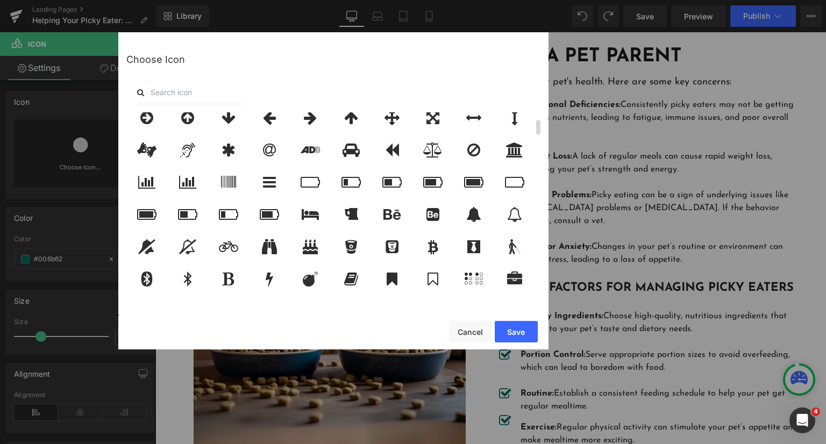
scroll to position [0, 0]
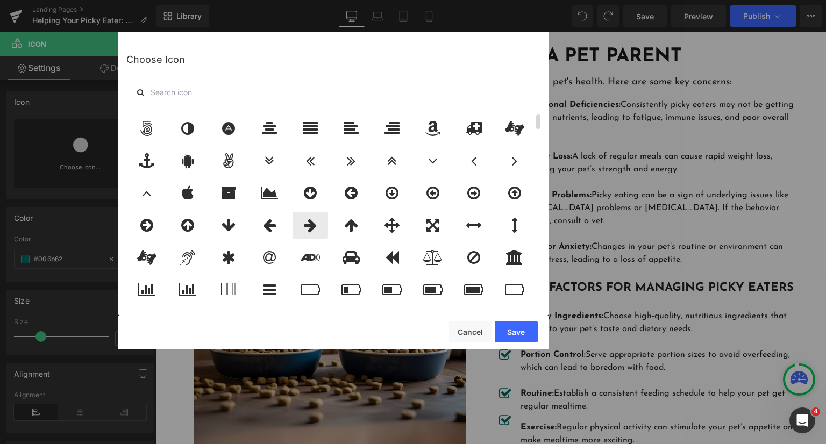
click at [312, 228] on icon at bounding box center [310, 225] width 13 height 15
click at [503, 330] on button "Save" at bounding box center [516, 332] width 43 height 22
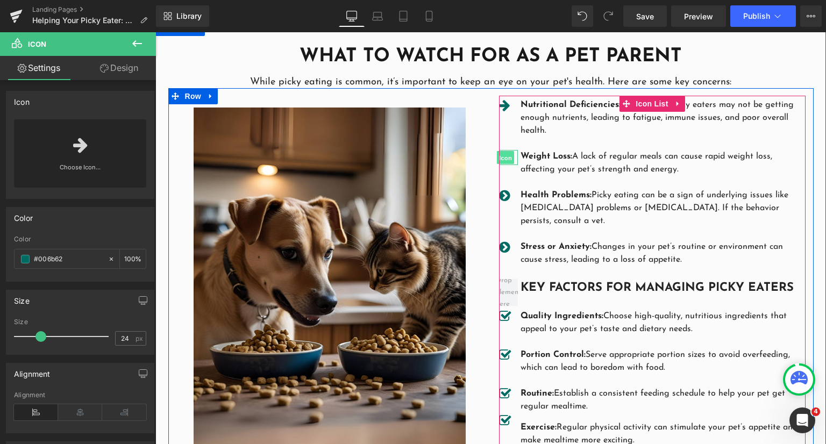
click at [504, 157] on span "Icon" at bounding box center [505, 158] width 17 height 13
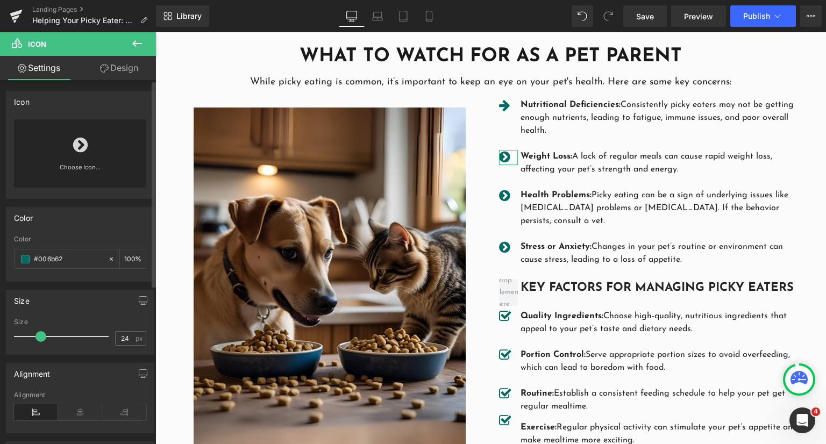
click at [77, 162] on link "Choose Icon..." at bounding box center [80, 174] width 132 height 25
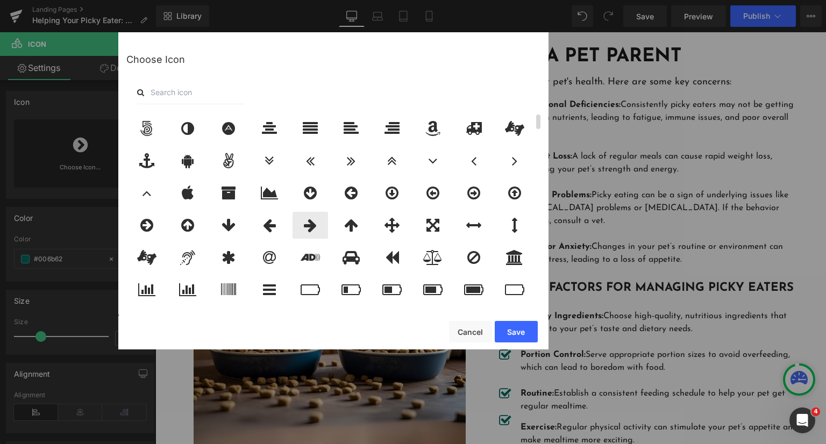
click at [305, 224] on icon at bounding box center [310, 225] width 13 height 15
click at [524, 328] on button "Save" at bounding box center [516, 332] width 43 height 22
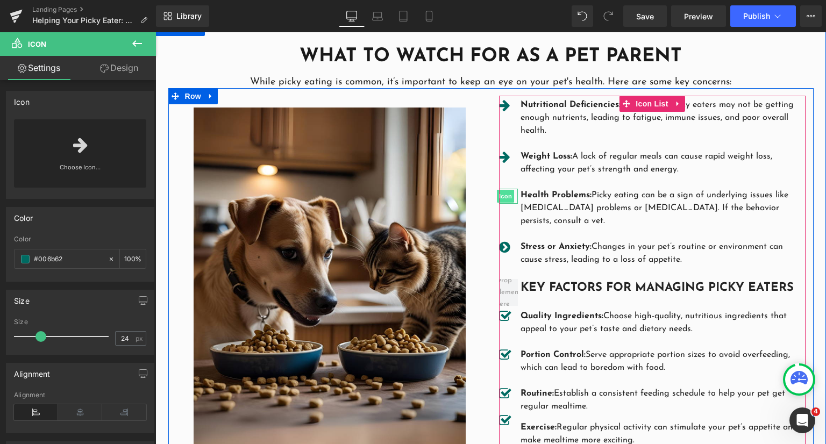
click at [502, 190] on span "Icon" at bounding box center [505, 196] width 17 height 13
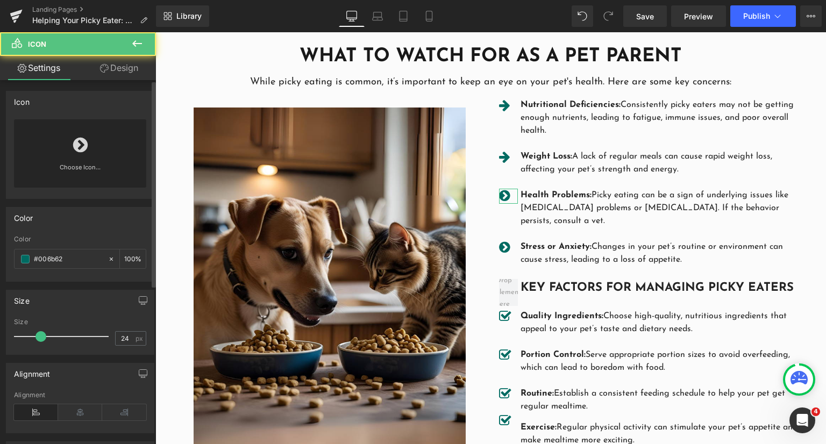
click at [74, 151] on icon at bounding box center [80, 145] width 15 height 17
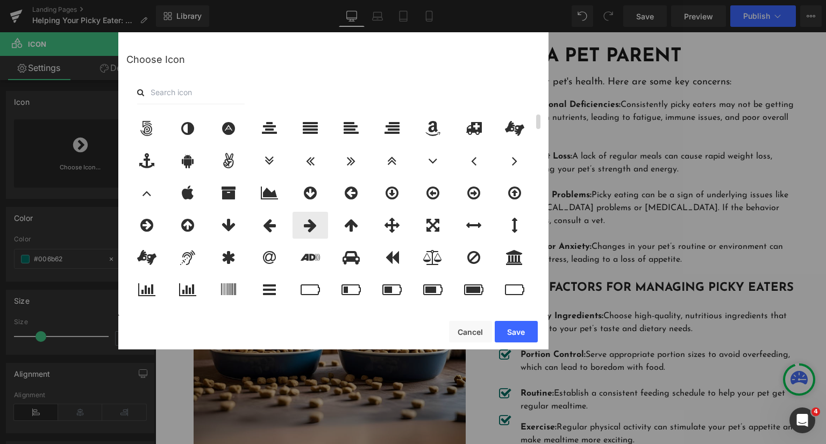
click at [311, 230] on icon at bounding box center [310, 225] width 13 height 15
click at [531, 325] on button "Save" at bounding box center [516, 332] width 43 height 22
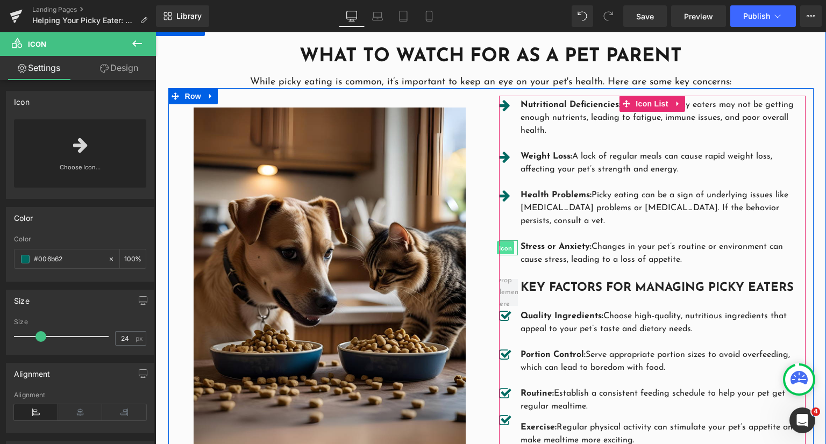
click at [502, 246] on span "Icon" at bounding box center [505, 248] width 17 height 13
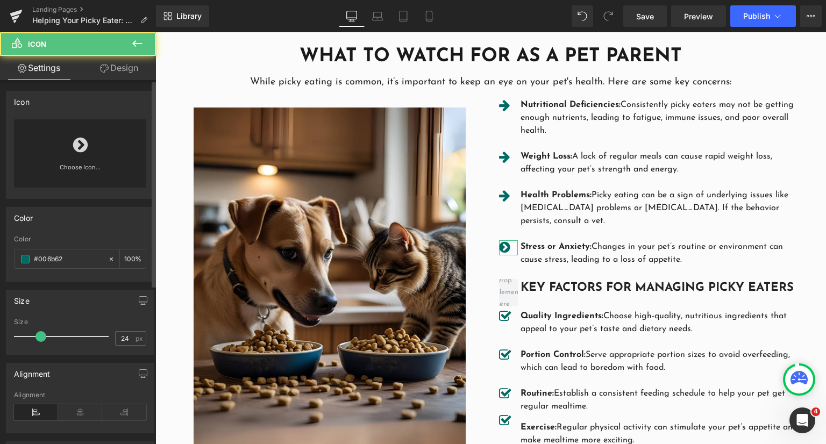
click at [77, 164] on link "Choose Icon..." at bounding box center [80, 174] width 132 height 25
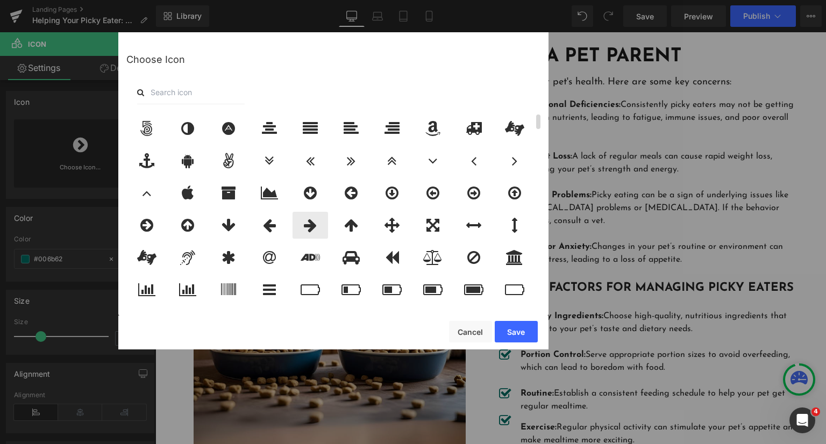
click at [315, 225] on icon at bounding box center [310, 225] width 13 height 15
click at [520, 332] on button "Save" at bounding box center [516, 332] width 43 height 22
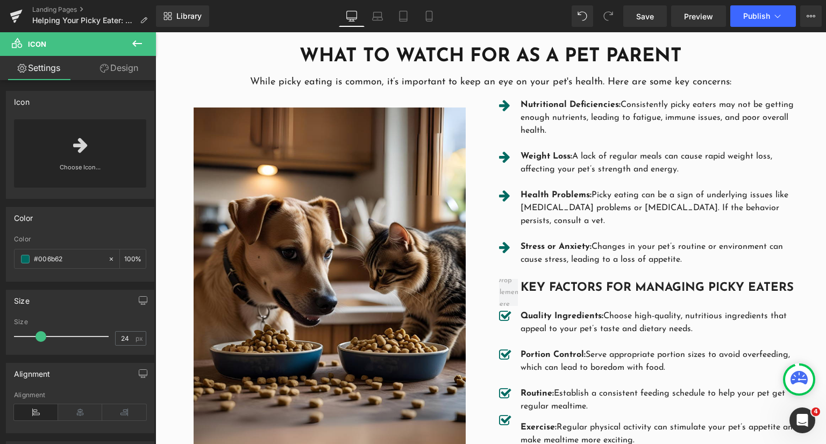
click at [594, 344] on ul "Icon Nutritional Deficiencies: Consistently picky eaters may not be getting eno…" at bounding box center [652, 278] width 307 height 361
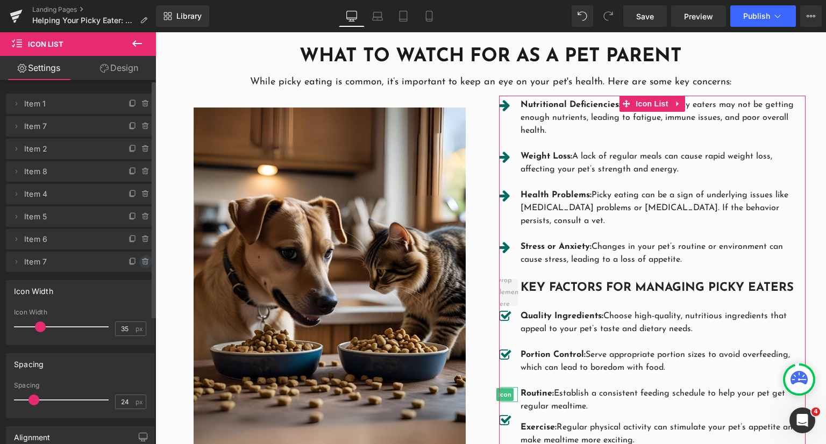
click at [141, 260] on icon at bounding box center [145, 262] width 9 height 9
click at [131, 261] on button "Delete" at bounding box center [134, 262] width 34 height 14
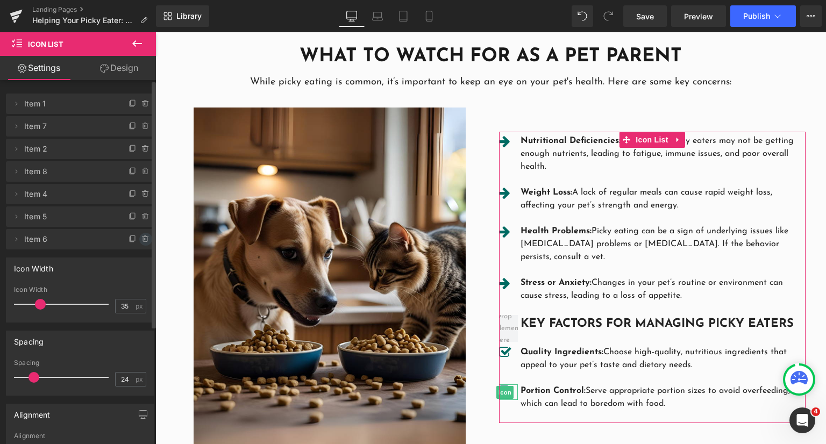
click at [144, 240] on icon at bounding box center [145, 239] width 9 height 9
click at [140, 237] on button "Delete" at bounding box center [134, 240] width 34 height 14
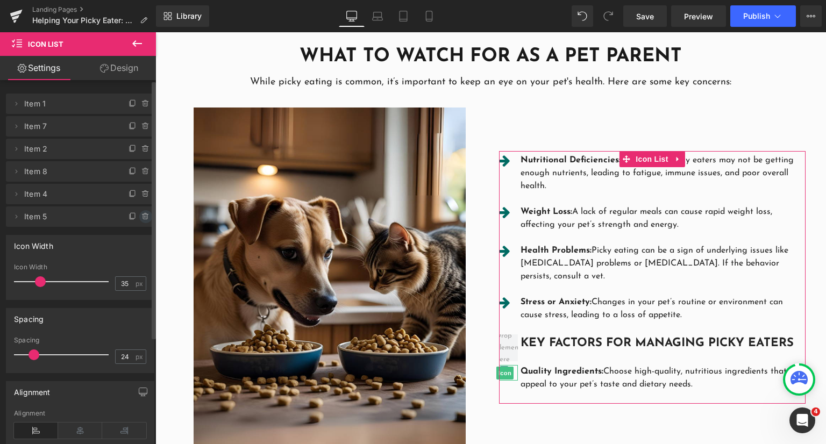
click at [141, 216] on icon at bounding box center [145, 216] width 9 height 9
click at [136, 222] on button "Delete" at bounding box center [134, 217] width 34 height 14
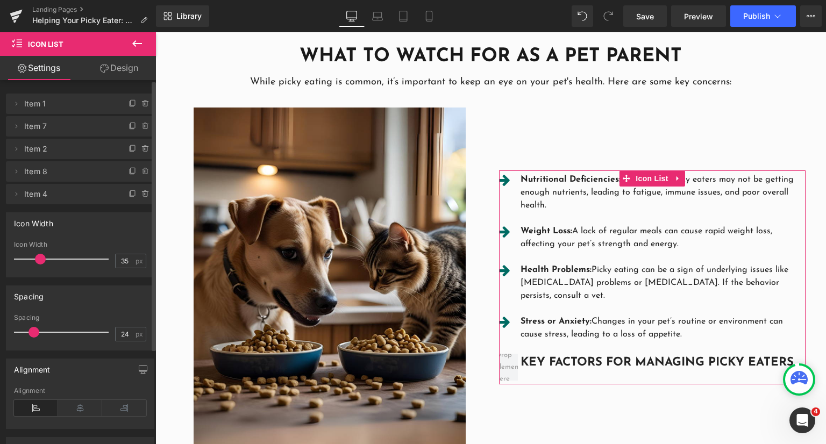
click at [66, 194] on span "Item 4" at bounding box center [69, 194] width 90 height 20
click at [22, 195] on span at bounding box center [16, 194] width 13 height 13
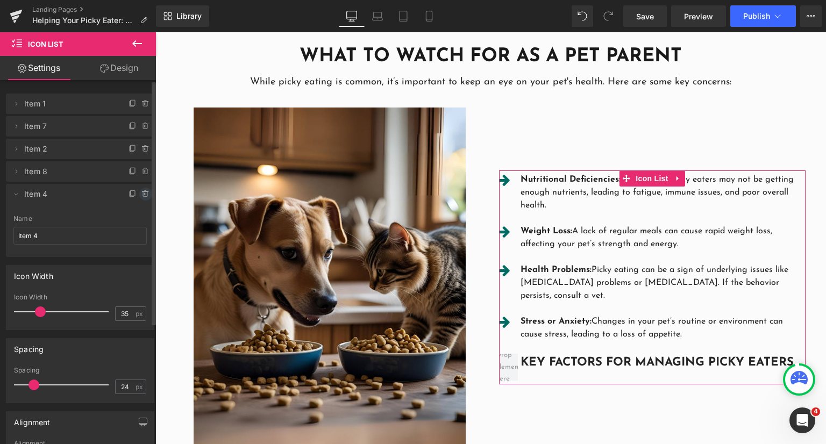
click at [144, 191] on icon at bounding box center [145, 191] width 2 height 1
click at [139, 198] on button "Delete" at bounding box center [134, 195] width 34 height 14
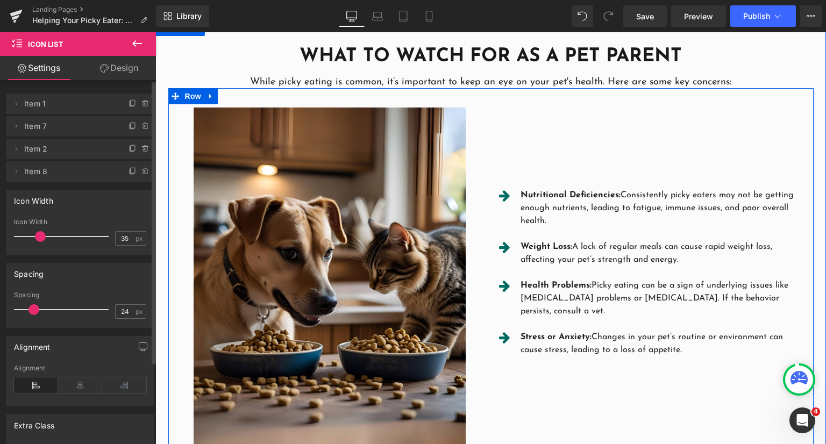
click at [639, 388] on div "Icon Nutritional Deficiencies: Consistently picky eaters may not be getting eno…" at bounding box center [652, 277] width 323 height 375
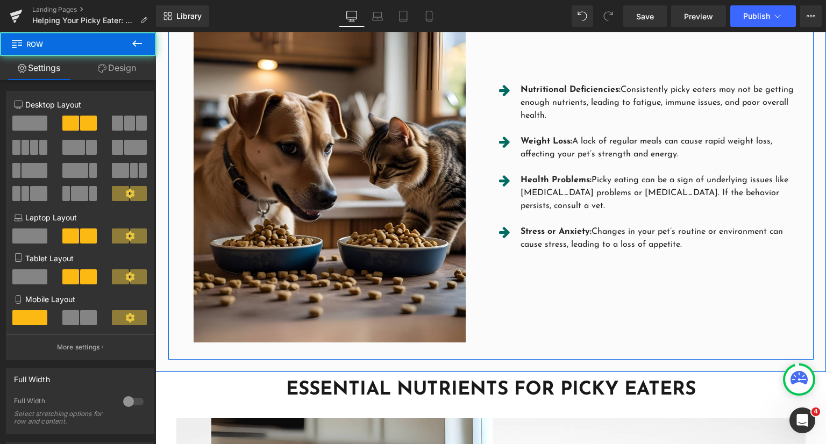
scroll to position [964, 0]
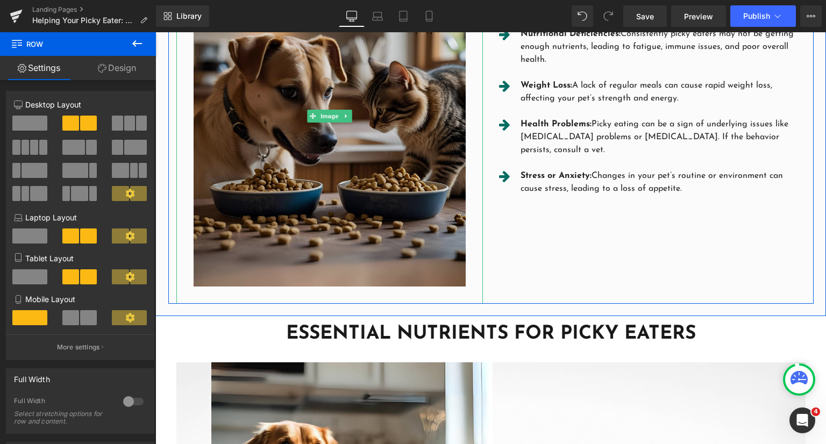
click at [376, 113] on img at bounding box center [329, 116] width 307 height 375
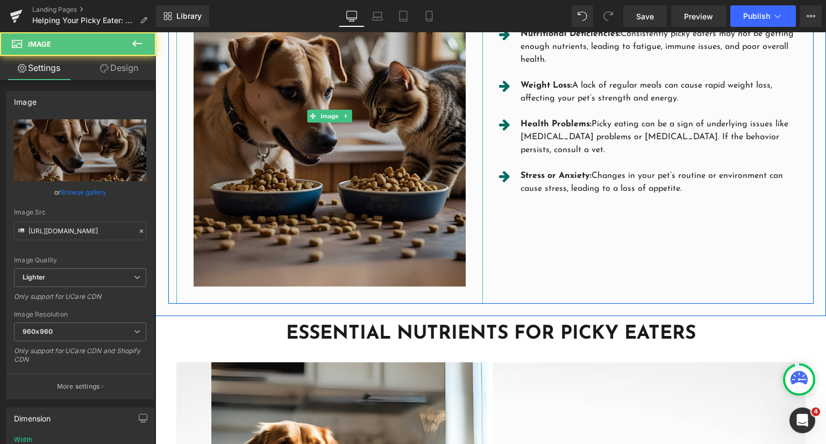
click at [375, 90] on img at bounding box center [329, 116] width 307 height 375
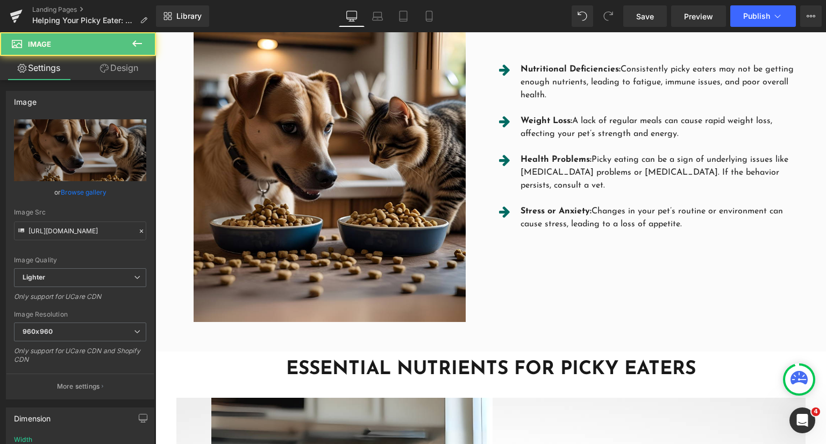
scroll to position [910, 0]
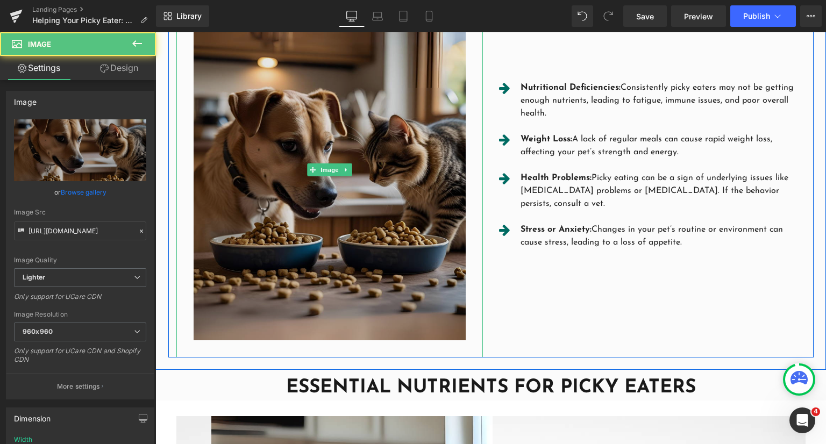
click at [372, 227] on img at bounding box center [329, 170] width 307 height 375
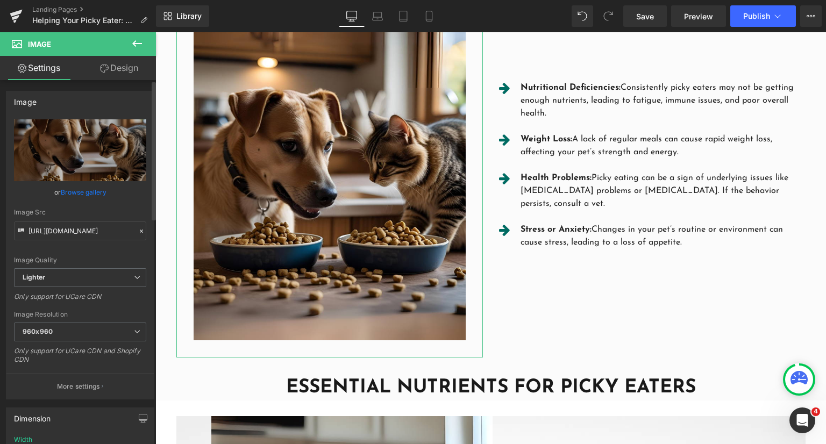
click at [84, 189] on link "Browse gallery" at bounding box center [84, 192] width 46 height 19
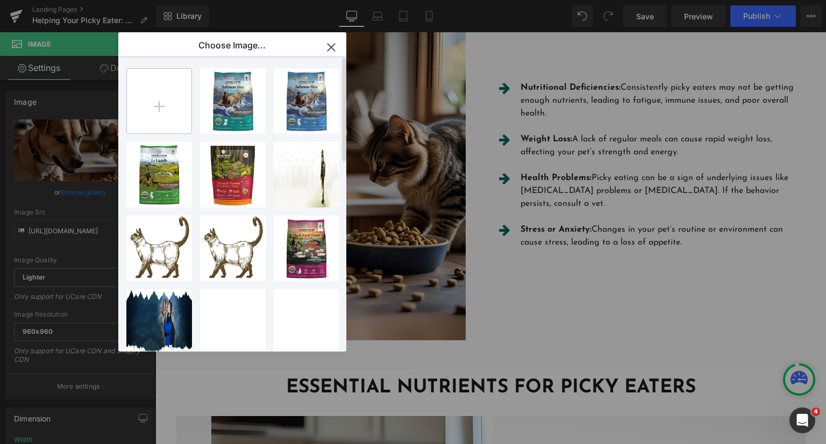
click at [163, 91] on input "file" at bounding box center [159, 101] width 65 height 65
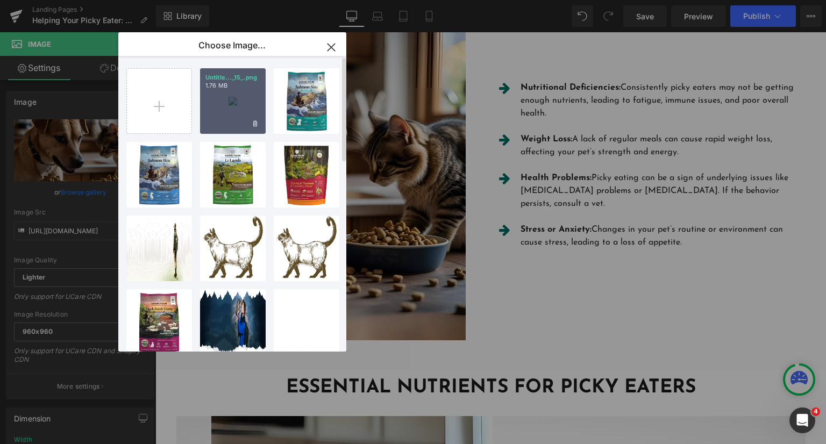
click at [233, 106] on div "Untitle..._15_.png 1.76 MB" at bounding box center [233, 101] width 66 height 66
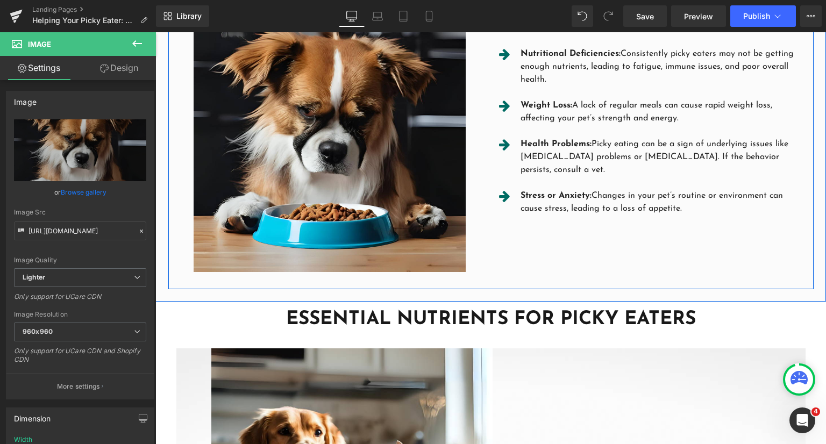
click at [546, 243] on div "Icon Nutritional Deficiencies: Consistently picky eaters may not be getting eno…" at bounding box center [652, 136] width 323 height 307
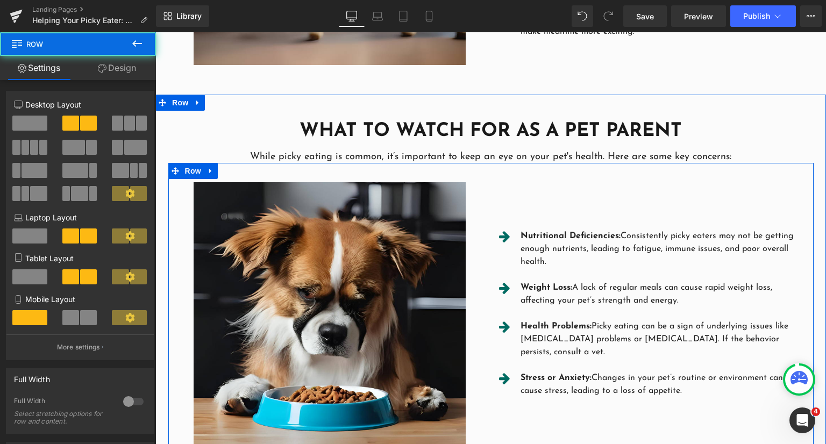
scroll to position [695, 0]
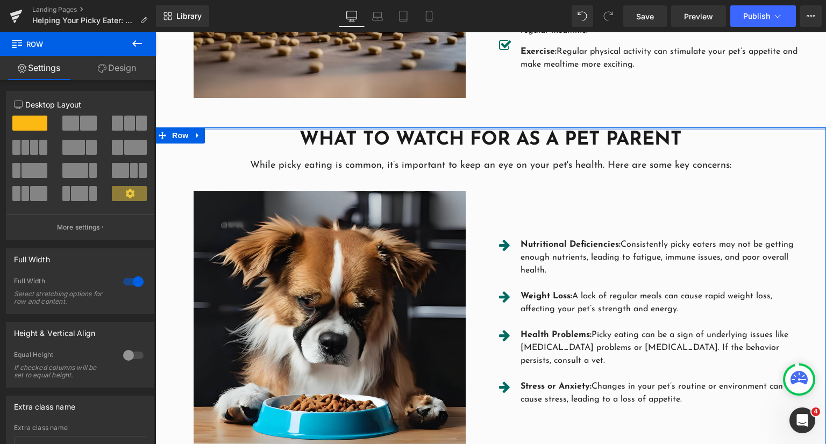
drag, startPoint x: 502, startPoint y: 132, endPoint x: 514, endPoint y: 106, distance: 28.4
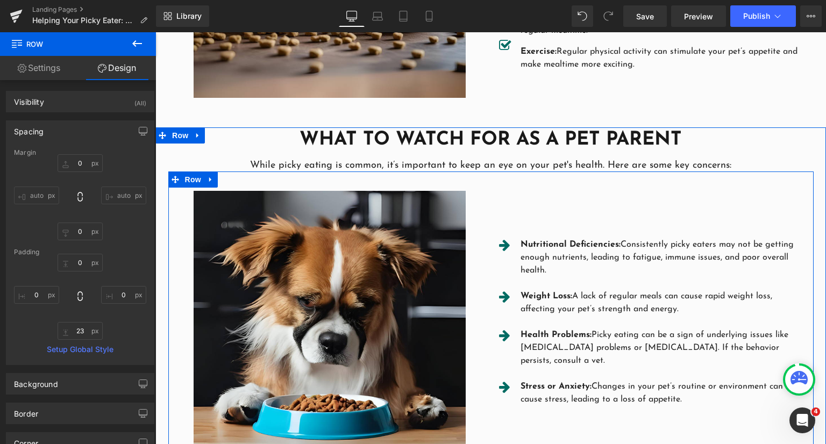
click at [521, 193] on div "Icon Nutritional Deficiencies: Consistently picky eaters may not be getting eno…" at bounding box center [652, 327] width 323 height 307
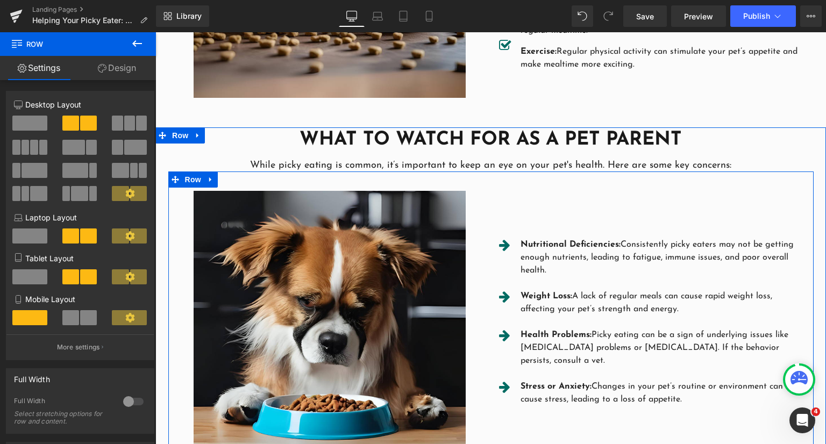
scroll to position [749, 0]
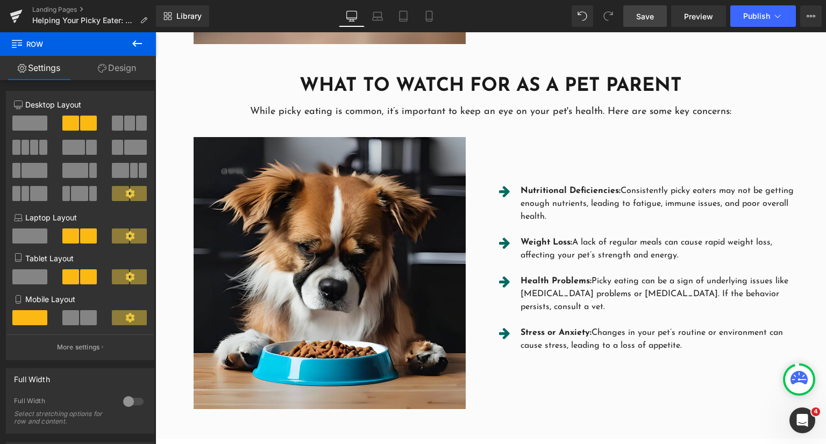
click at [641, 23] on link "Save" at bounding box center [645, 16] width 44 height 22
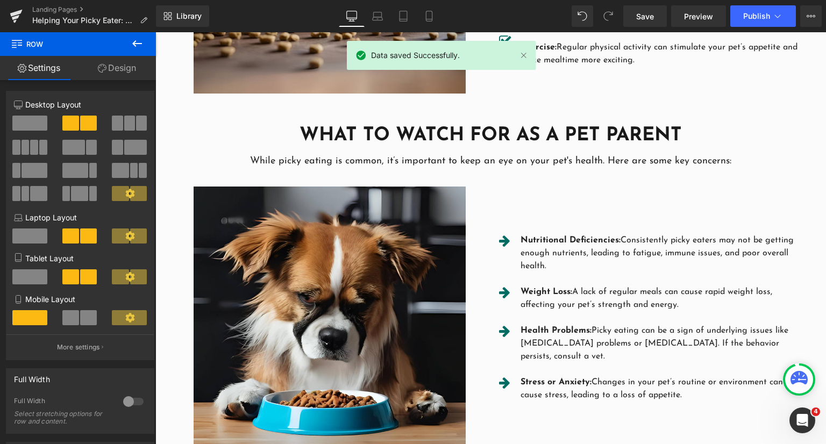
scroll to position [807, 0]
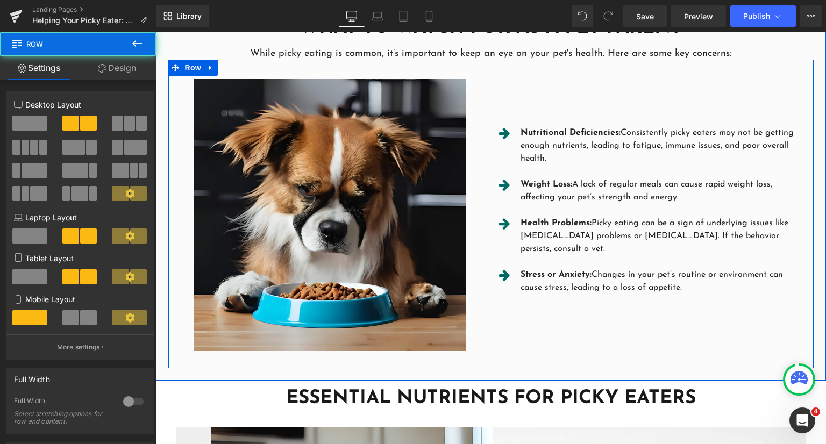
click at [630, 351] on div "Icon Nutritional Deficiencies: Consistently picky eaters may not be getting eno…" at bounding box center [652, 215] width 323 height 307
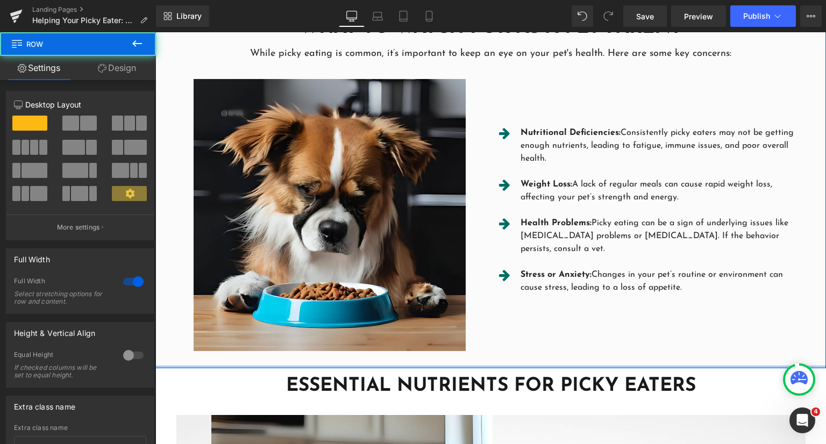
drag, startPoint x: 557, startPoint y: 359, endPoint x: 559, endPoint y: 349, distance: 10.4
click at [559, 349] on div "What to Watch for as a Pet Parent Heading While picky eating is common, it’s im…" at bounding box center [490, 192] width 671 height 353
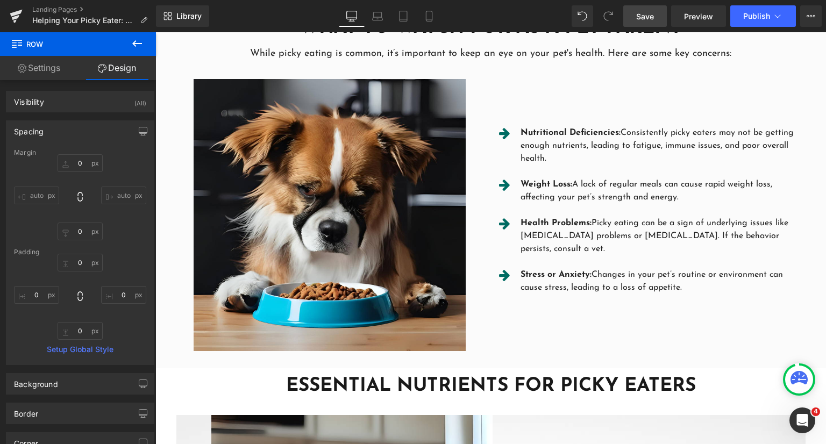
click at [632, 12] on link "Save" at bounding box center [645, 16] width 44 height 22
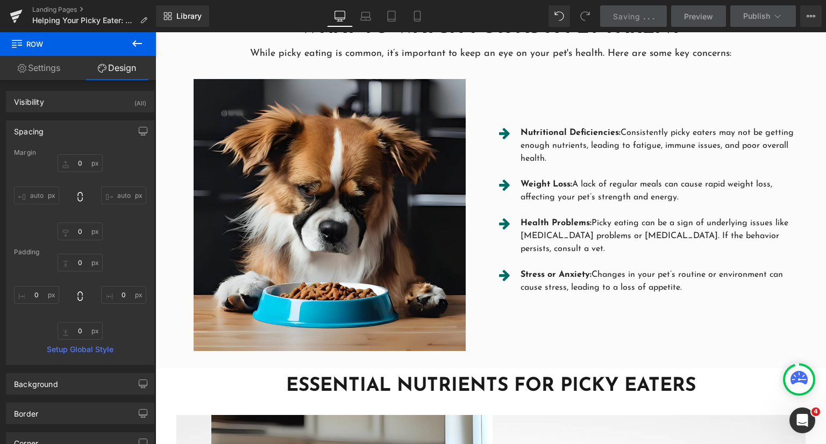
scroll to position [0, 0]
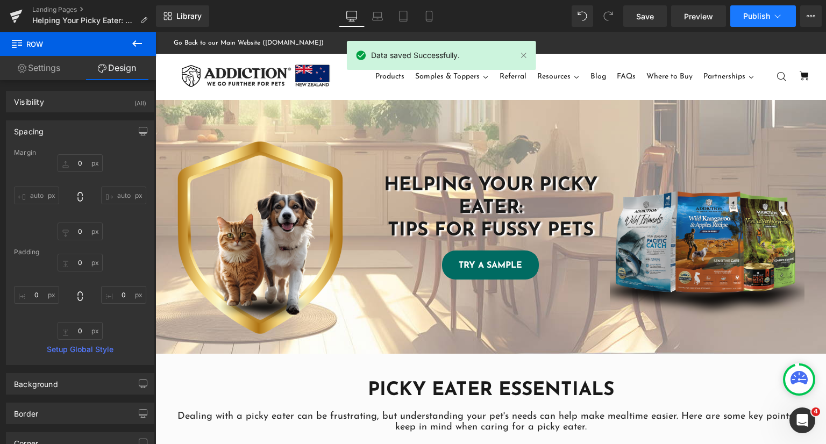
click at [770, 16] on button "Publish" at bounding box center [763, 16] width 66 height 22
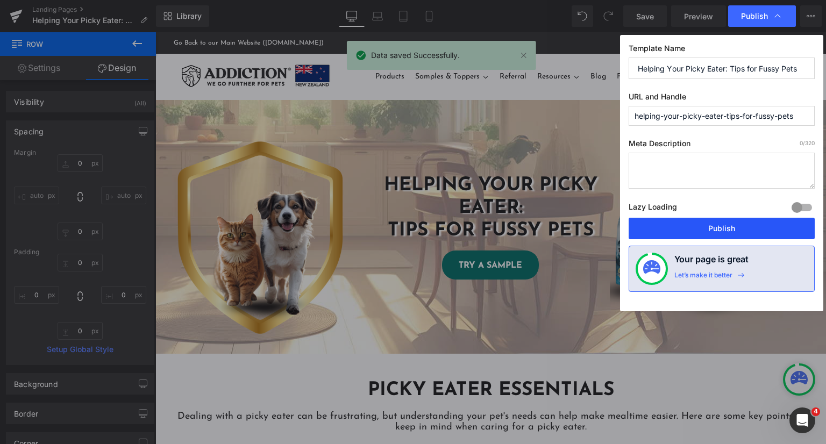
click at [691, 233] on button "Publish" at bounding box center [722, 229] width 186 height 22
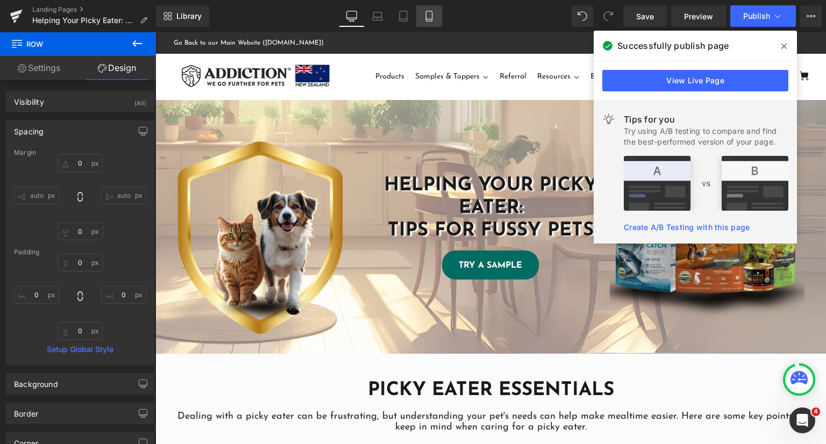
click at [431, 13] on icon at bounding box center [429, 16] width 11 height 11
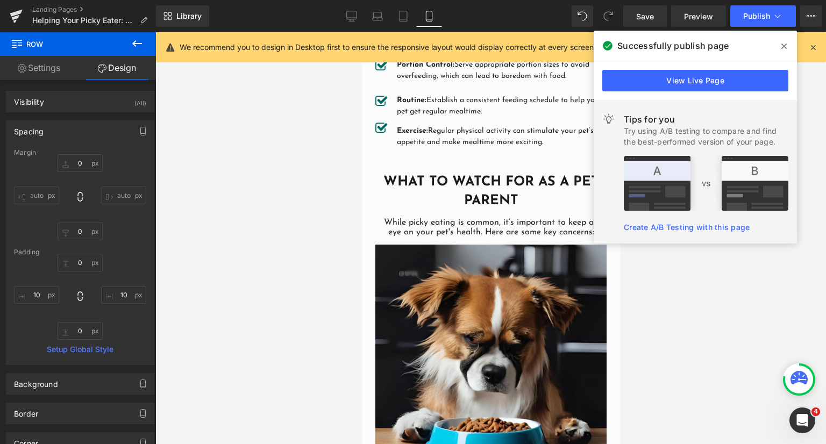
scroll to position [1016, 0]
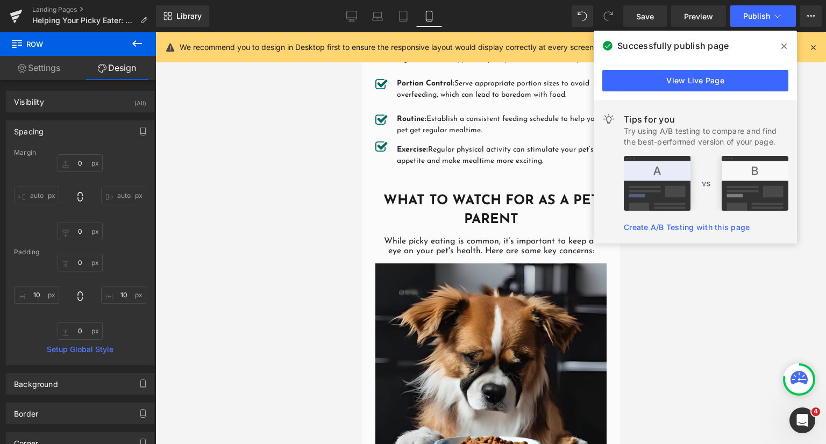
click at [734, 312] on div at bounding box center [490, 238] width 671 height 412
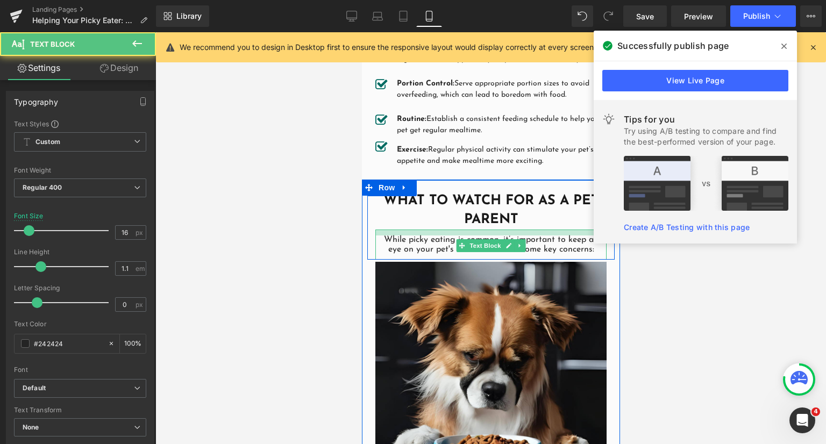
click at [478, 220] on div "What to Watch for as a Pet Parent Heading While picky eating is common, it’s im…" at bounding box center [490, 225] width 247 height 68
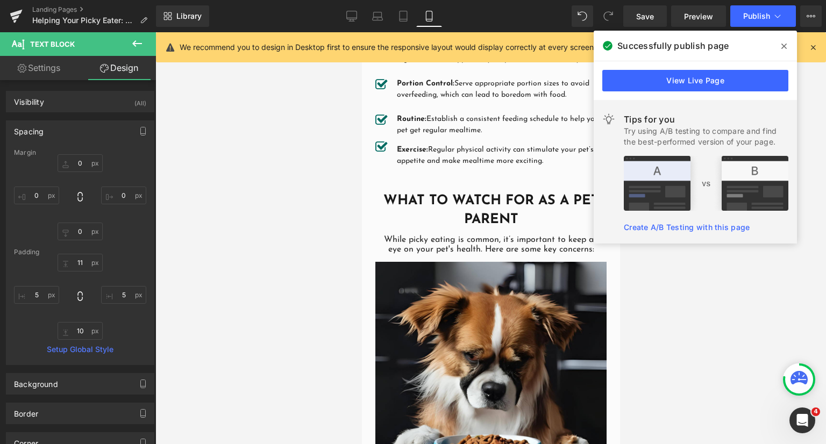
click at [286, 241] on div at bounding box center [490, 238] width 671 height 412
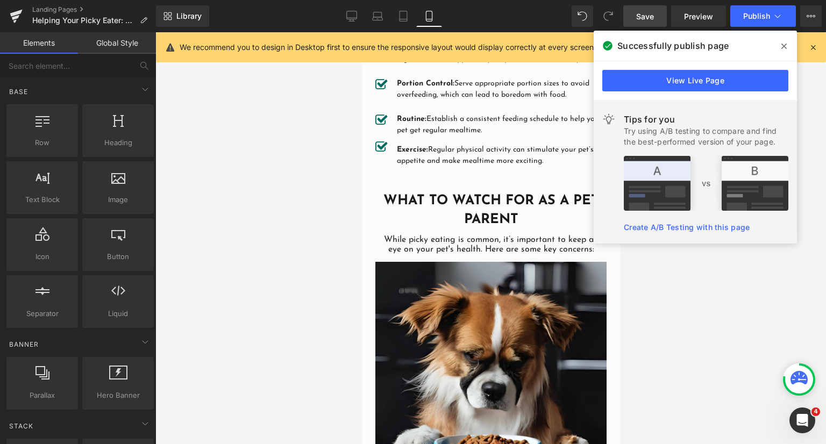
click at [651, 16] on span "Save" at bounding box center [645, 16] width 18 height 11
click at [712, 354] on div at bounding box center [490, 238] width 671 height 412
click at [786, 46] on icon at bounding box center [783, 46] width 5 height 9
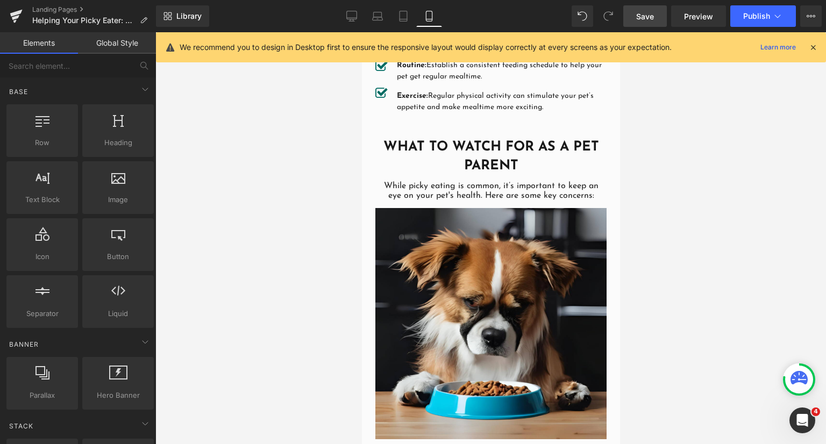
scroll to position [1285, 0]
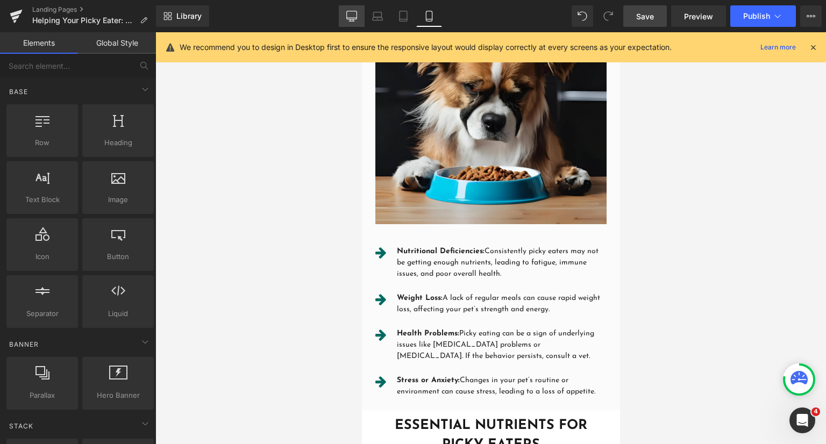
click at [355, 20] on icon at bounding box center [351, 16] width 11 height 11
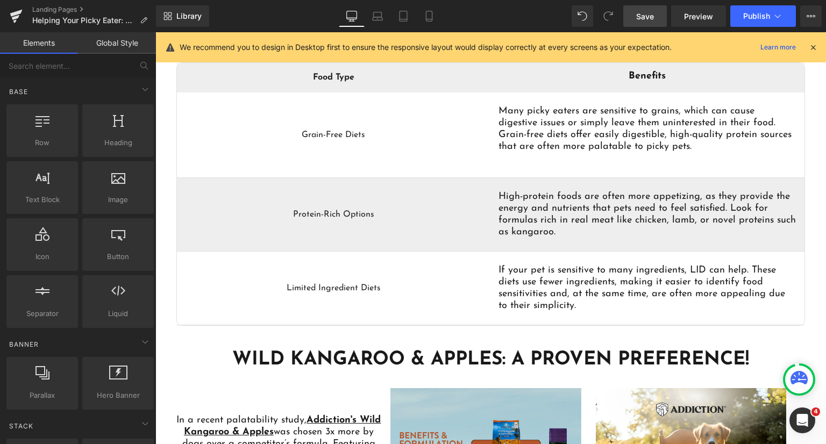
scroll to position [2808, 0]
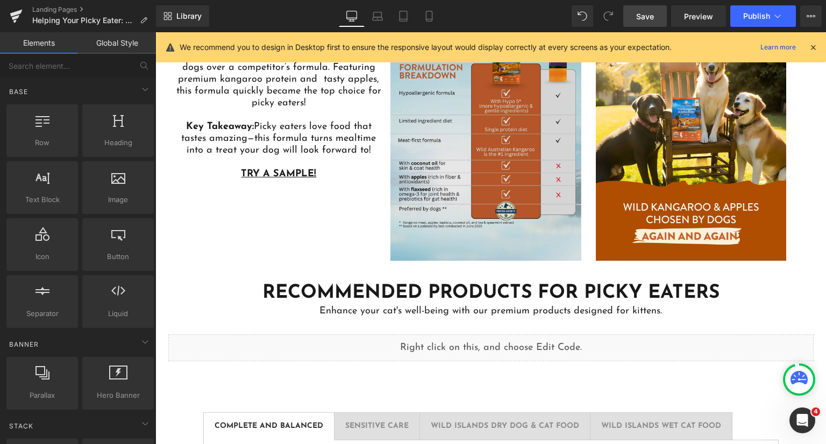
click at [494, 113] on img at bounding box center [481, 136] width 200 height 249
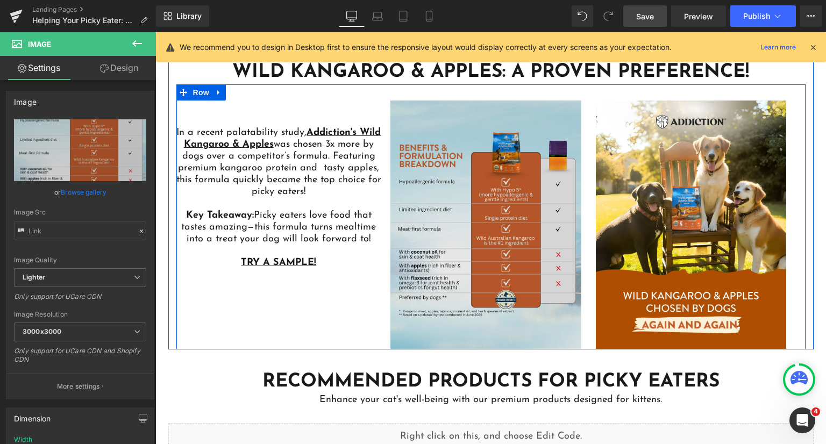
scroll to position [2700, 0]
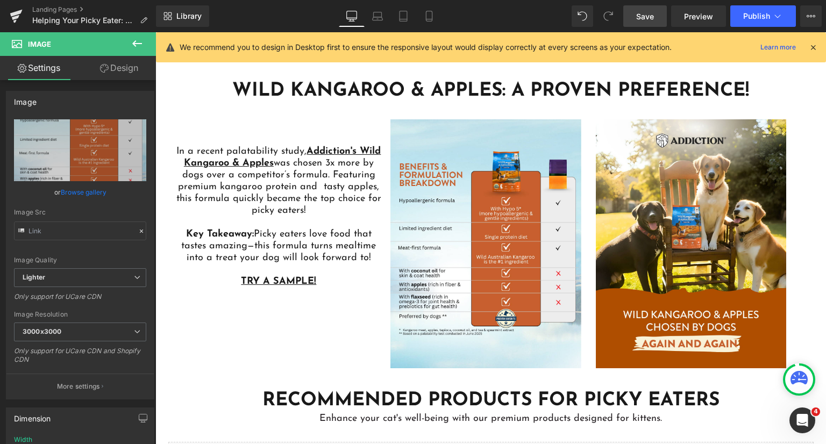
click at [112, 66] on link "Design" at bounding box center [119, 68] width 78 height 24
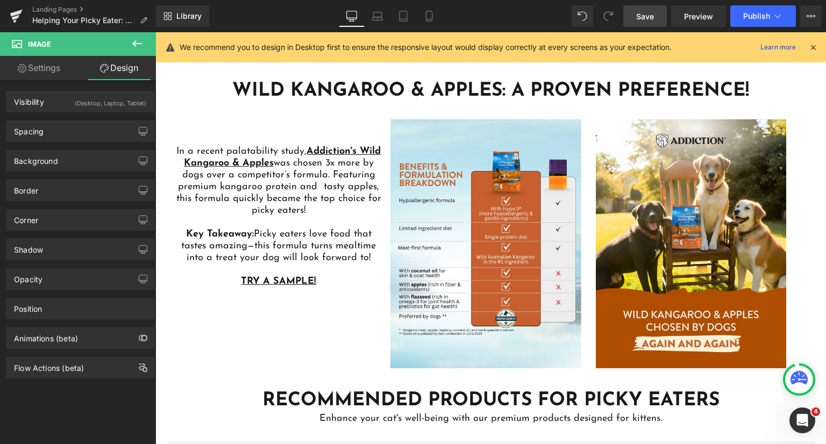
click at [130, 41] on button at bounding box center [137, 44] width 38 height 24
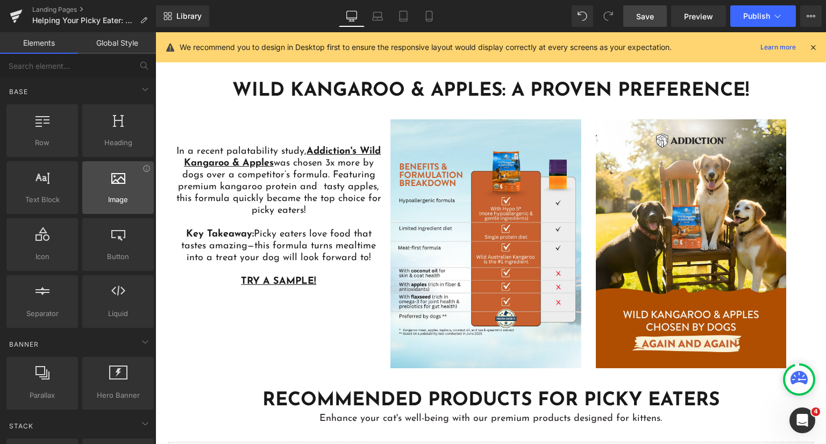
click at [110, 200] on span "Image" at bounding box center [118, 199] width 65 height 11
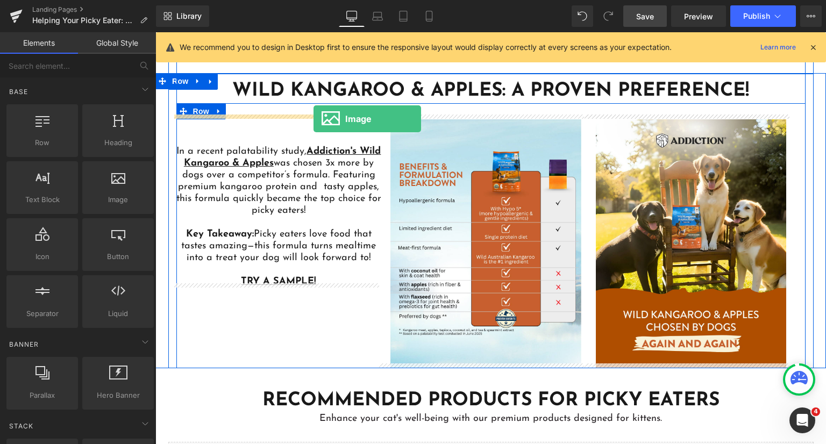
drag, startPoint x: 277, startPoint y: 218, endPoint x: 314, endPoint y: 119, distance: 106.0
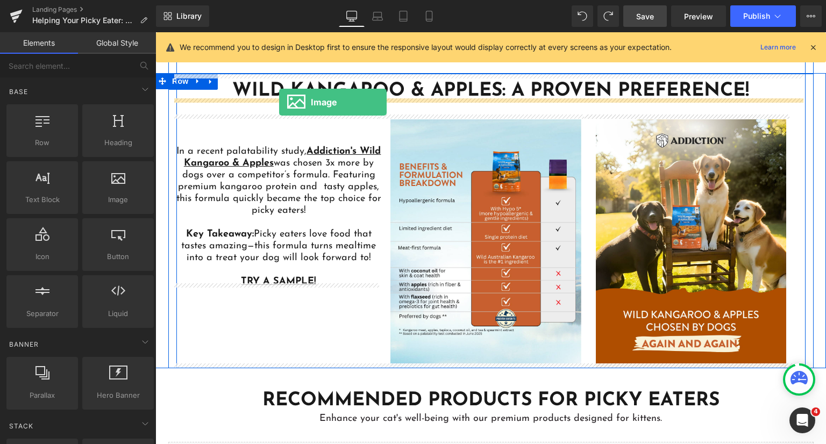
drag, startPoint x: 279, startPoint y: 218, endPoint x: 279, endPoint y: 102, distance: 115.6
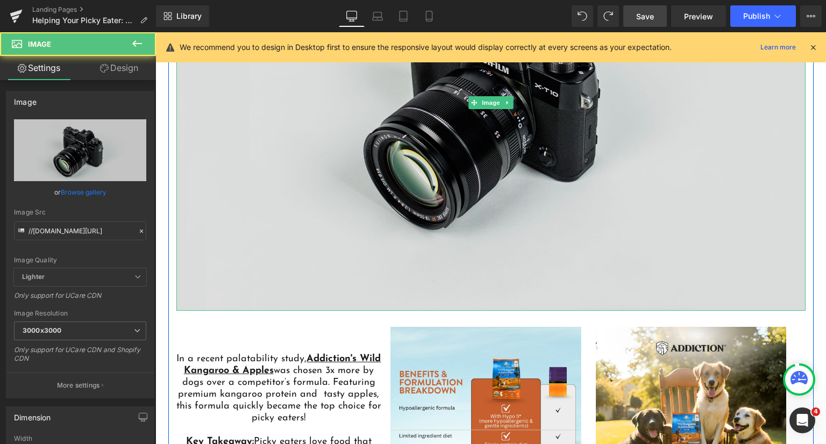
scroll to position [2915, 0]
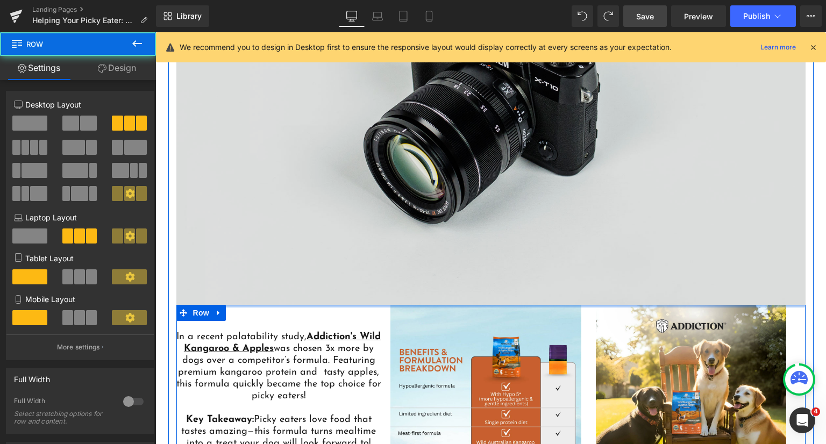
drag, startPoint x: 390, startPoint y: 302, endPoint x: 395, endPoint y: 285, distance: 17.7
click at [395, 285] on div "Wild Kangaroo & Apples: A Proven Preference! Heading Image Image In a recent pa…" at bounding box center [490, 209] width 645 height 691
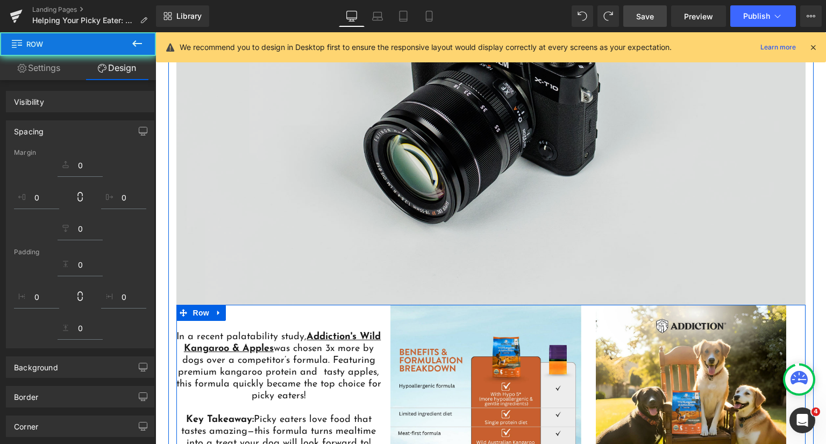
click at [436, 167] on img at bounding box center [490, 96] width 629 height 417
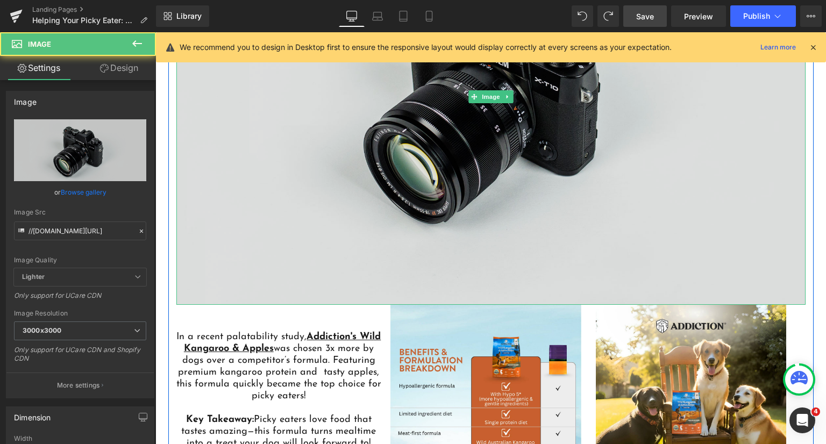
click at [553, 224] on img at bounding box center [490, 96] width 629 height 417
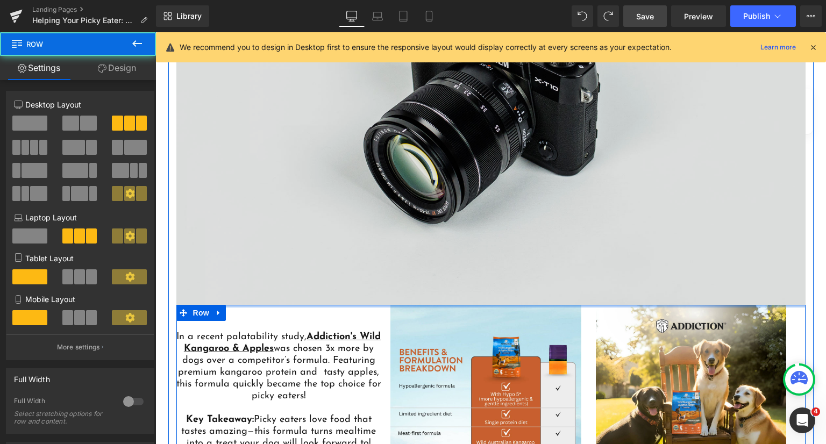
drag, startPoint x: 440, startPoint y: 302, endPoint x: 460, endPoint y: 251, distance: 55.0
click at [463, 252] on div "Wild Kangaroo & Apples: A Proven Preference! Heading Image Image In a recent pa…" at bounding box center [490, 209] width 645 height 691
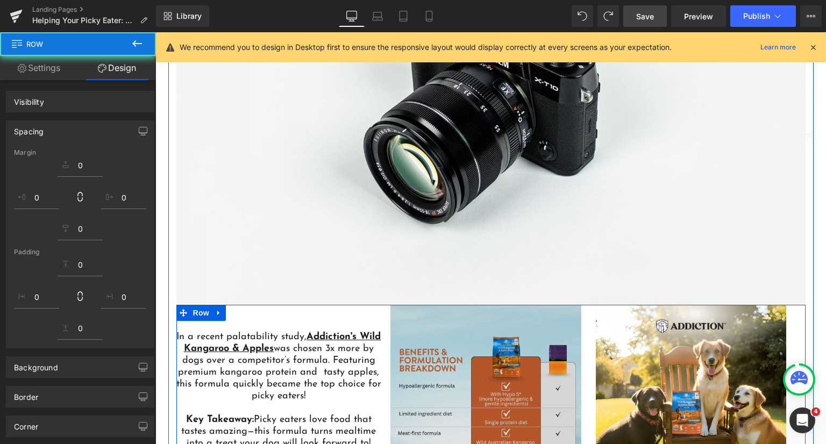
click at [449, 257] on img at bounding box center [490, 96] width 629 height 417
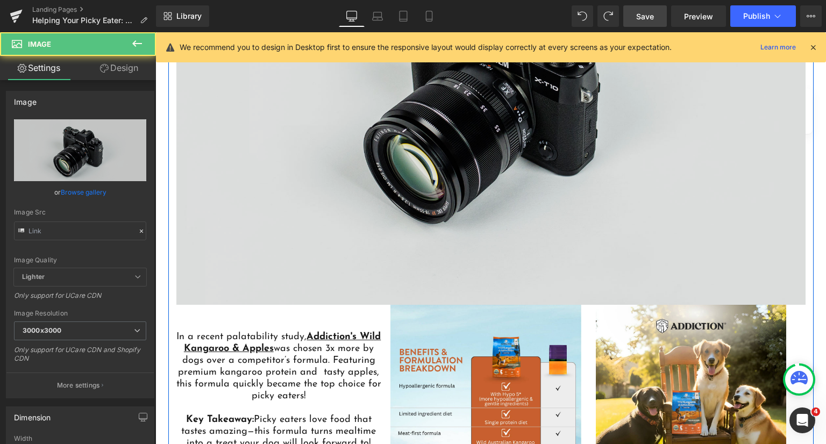
click at [349, 237] on img at bounding box center [490, 96] width 629 height 417
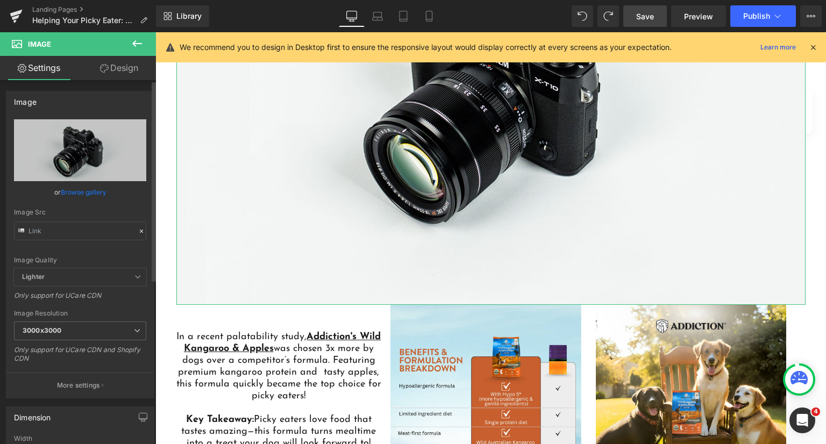
click at [87, 198] on link "Browse gallery" at bounding box center [84, 192] width 46 height 19
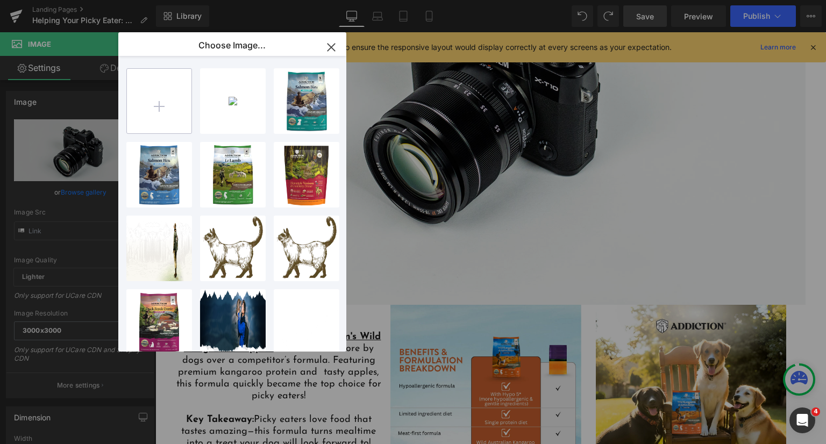
click at [148, 113] on input "file" at bounding box center [159, 101] width 65 height 65
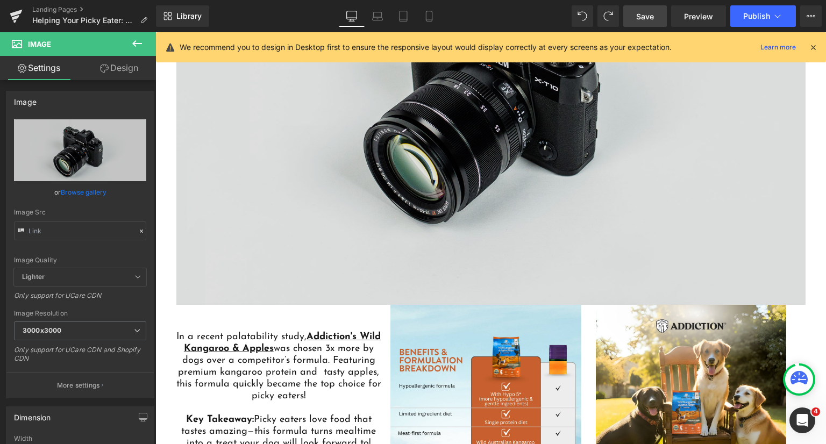
click at [366, 180] on img at bounding box center [490, 96] width 629 height 417
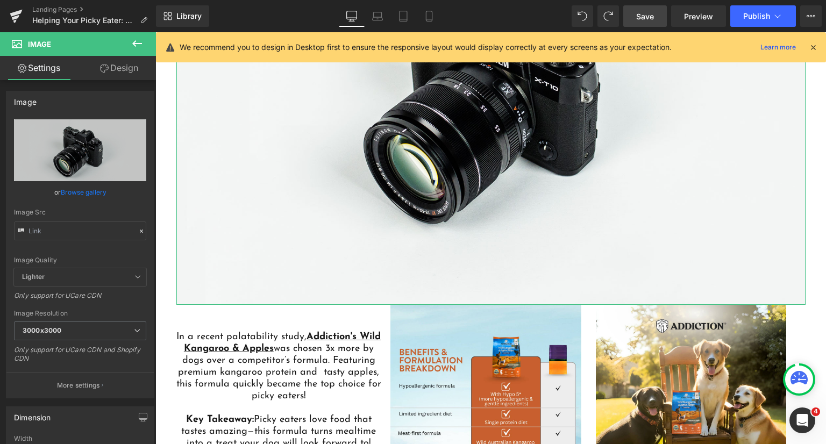
click at [110, 67] on link "Design" at bounding box center [119, 68] width 78 height 24
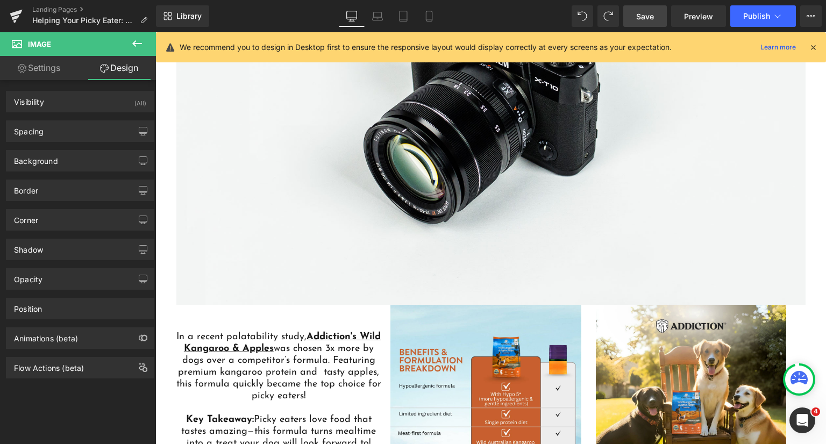
click at [132, 41] on icon at bounding box center [137, 43] width 13 height 13
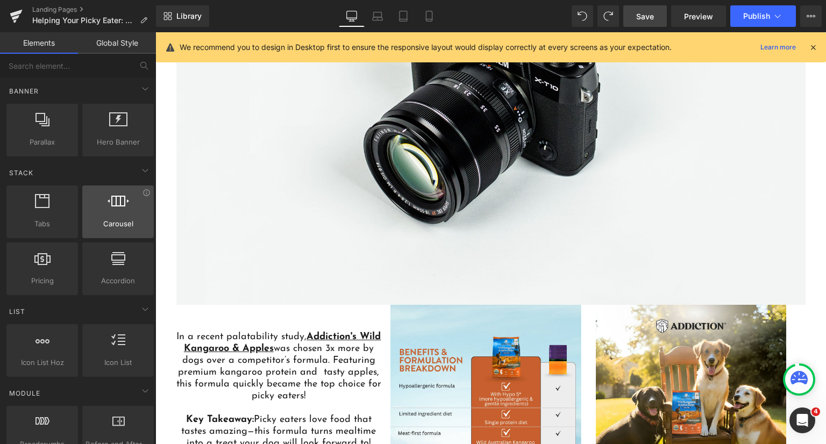
scroll to position [323, 0]
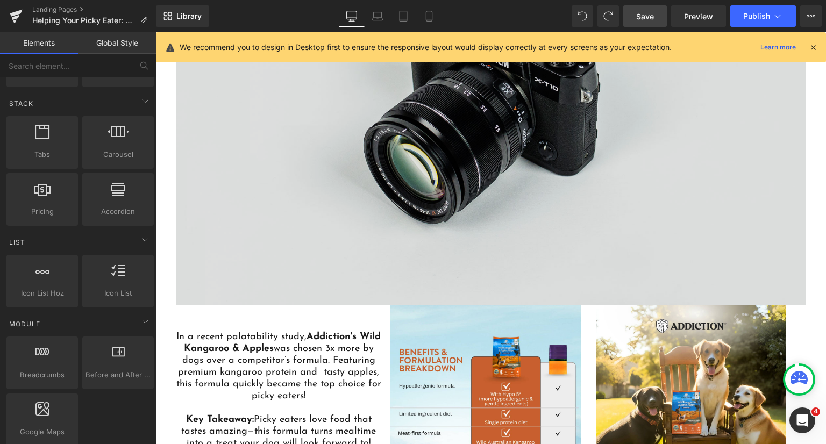
click at [324, 163] on img at bounding box center [490, 96] width 629 height 417
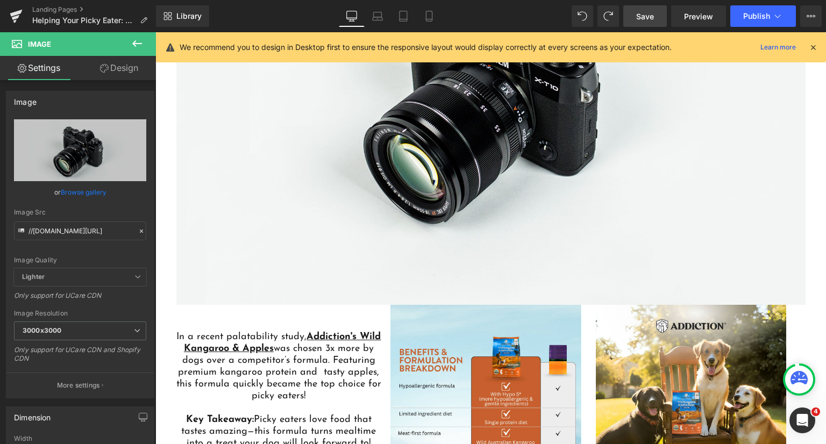
click at [132, 46] on icon at bounding box center [137, 43] width 13 height 13
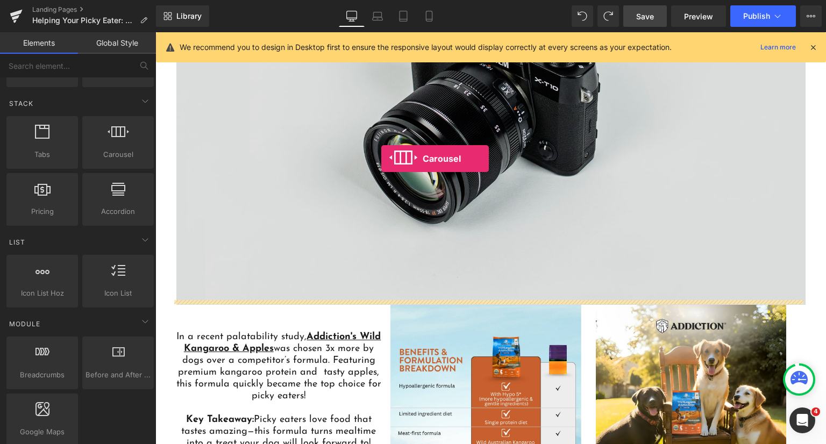
drag, startPoint x: 274, startPoint y: 184, endPoint x: 374, endPoint y: 156, distance: 104.4
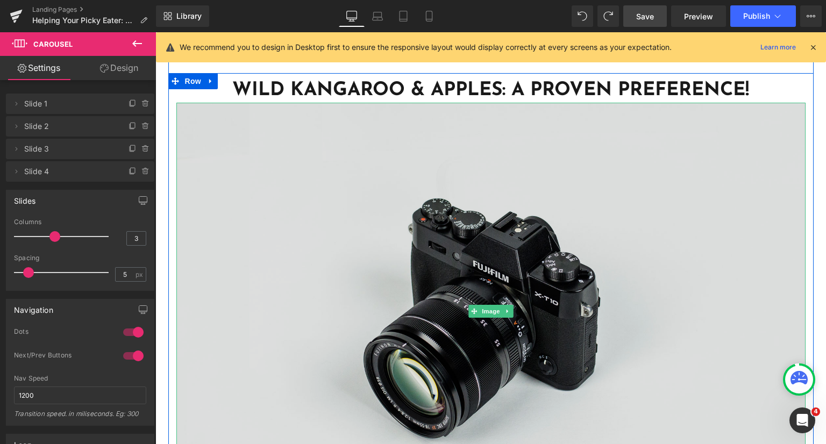
scroll to position [2700, 0]
click at [723, 132] on img at bounding box center [490, 311] width 629 height 417
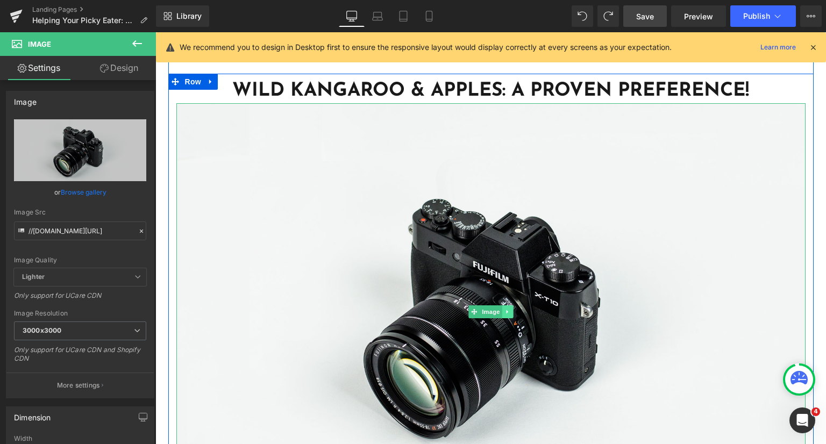
click at [507, 305] on link at bounding box center [507, 311] width 11 height 13
click at [510, 309] on icon at bounding box center [513, 312] width 6 height 6
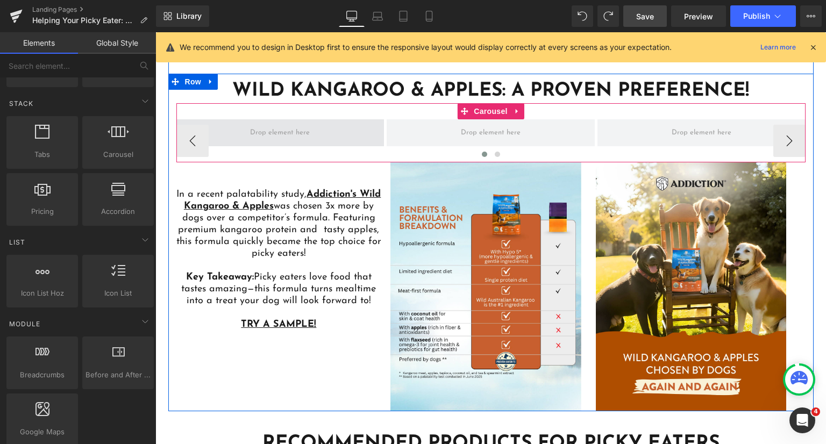
click at [307, 132] on span at bounding box center [279, 132] width 67 height 17
click at [271, 126] on span at bounding box center [279, 132] width 67 height 17
click at [272, 126] on span at bounding box center [279, 132] width 67 height 17
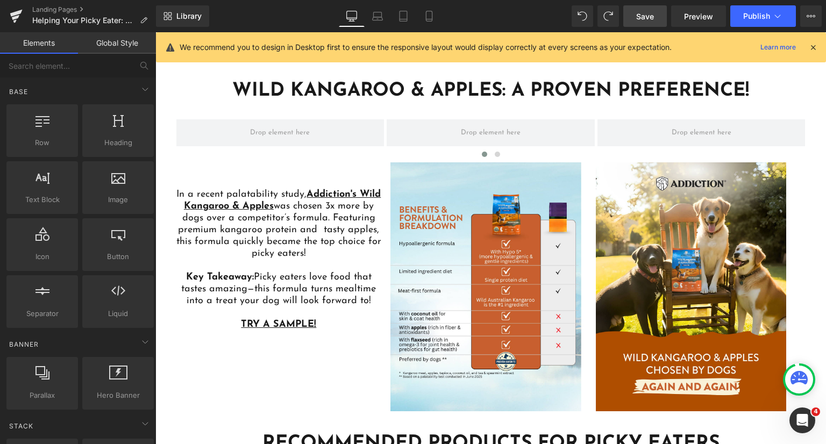
scroll to position [0, 0]
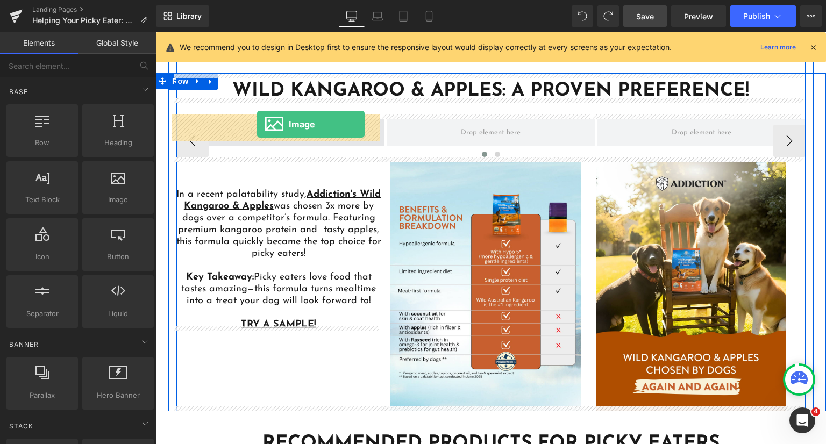
drag, startPoint x: 277, startPoint y: 229, endPoint x: 257, endPoint y: 124, distance: 107.4
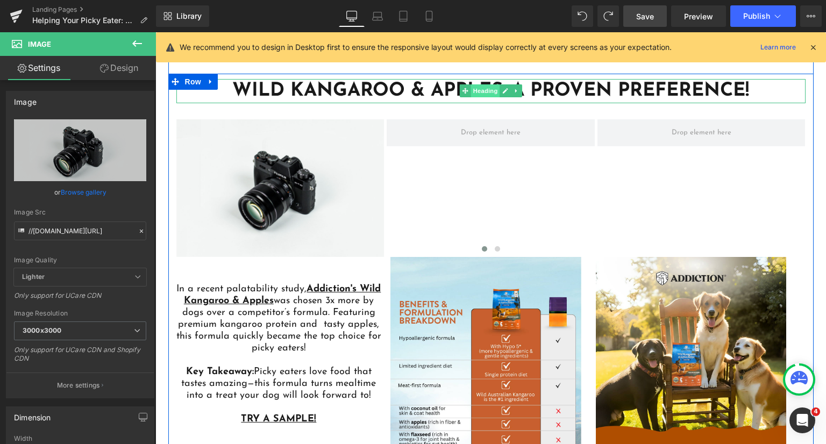
click at [478, 89] on span "Heading" at bounding box center [485, 90] width 29 height 13
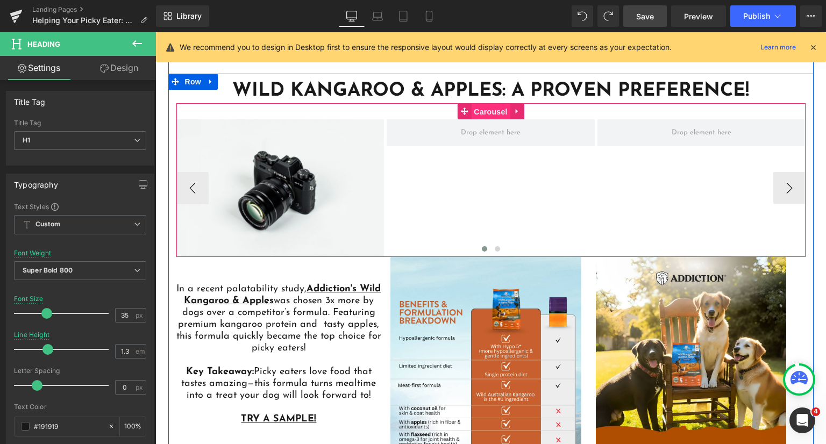
click at [481, 110] on span "Carousel" at bounding box center [490, 112] width 39 height 16
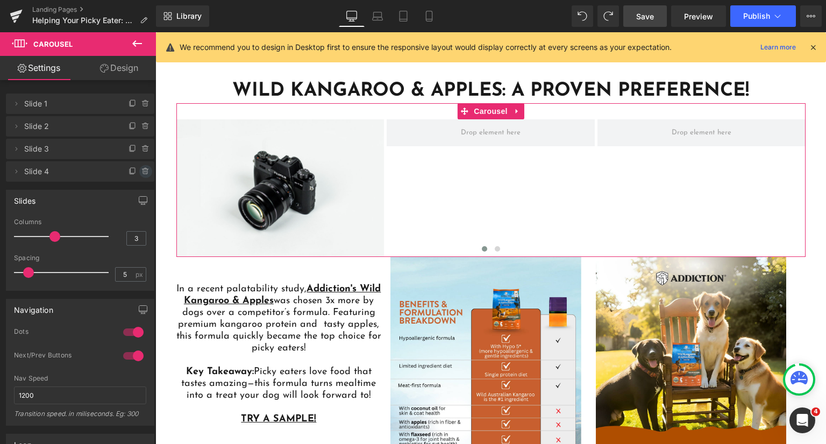
click at [143, 174] on icon at bounding box center [145, 171] width 4 height 5
click at [139, 173] on button "Delete" at bounding box center [134, 172] width 34 height 14
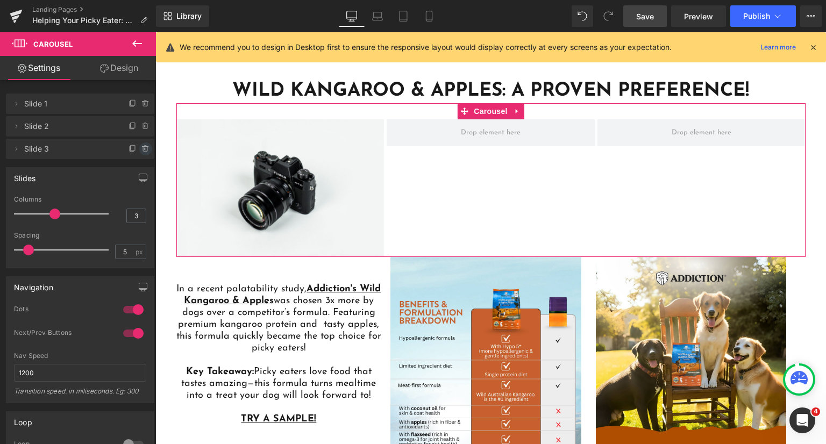
click at [142, 151] on icon at bounding box center [145, 149] width 9 height 9
click at [142, 151] on button "Delete" at bounding box center [134, 150] width 34 height 14
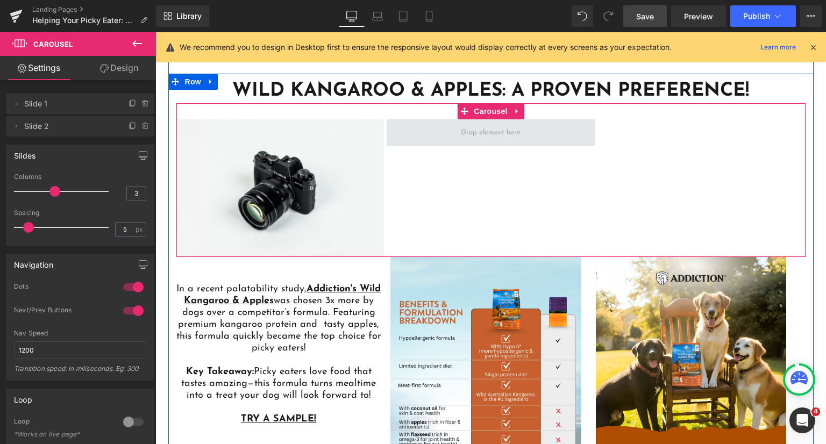
click at [472, 131] on span at bounding box center [490, 132] width 67 height 17
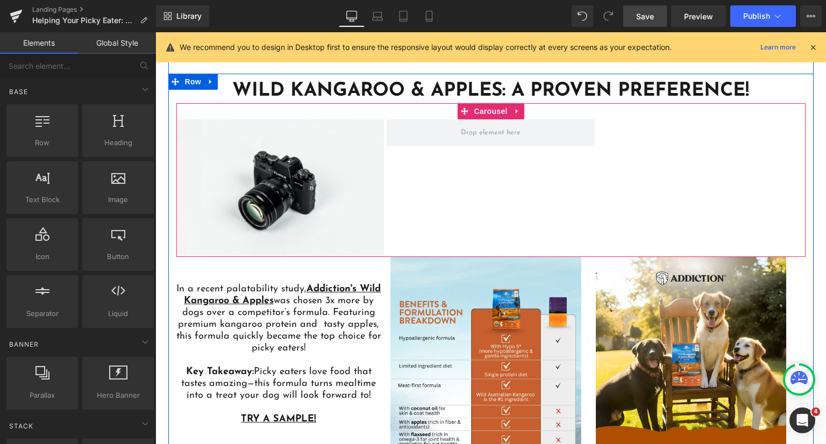
click at [423, 170] on div "Image" at bounding box center [387, 188] width 422 height 138
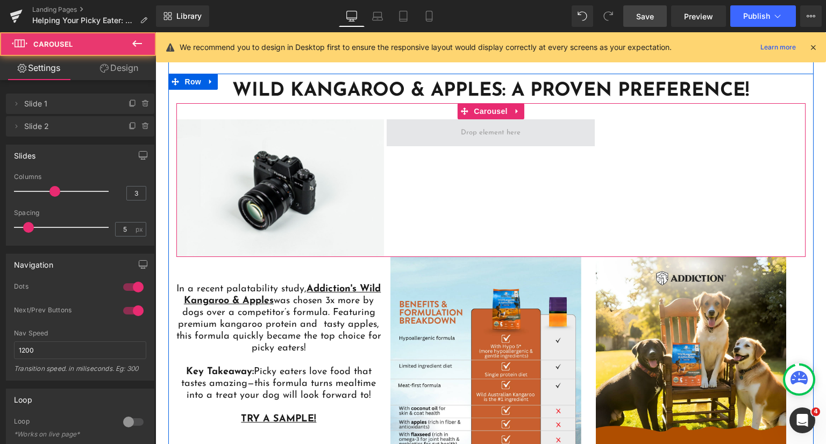
click at [431, 136] on span at bounding box center [491, 132] width 208 height 27
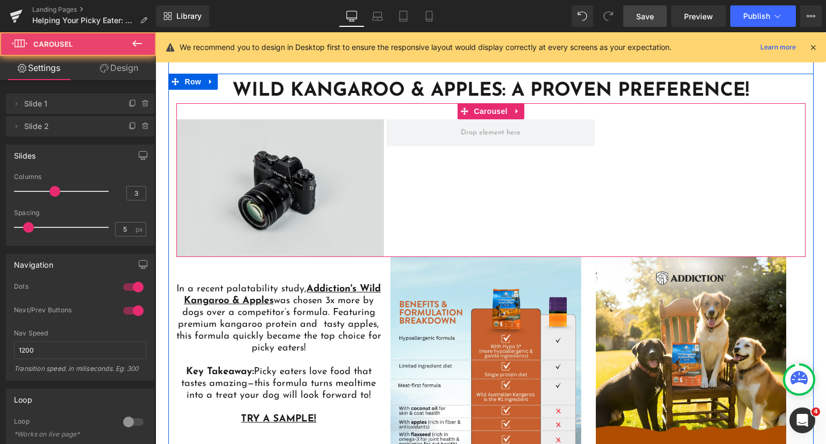
click at [237, 171] on img at bounding box center [280, 188] width 208 height 138
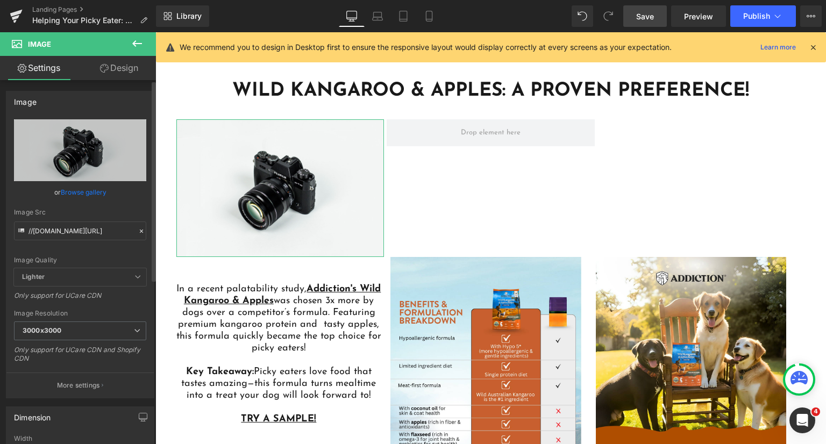
click at [75, 188] on link "Browse gallery" at bounding box center [84, 192] width 46 height 19
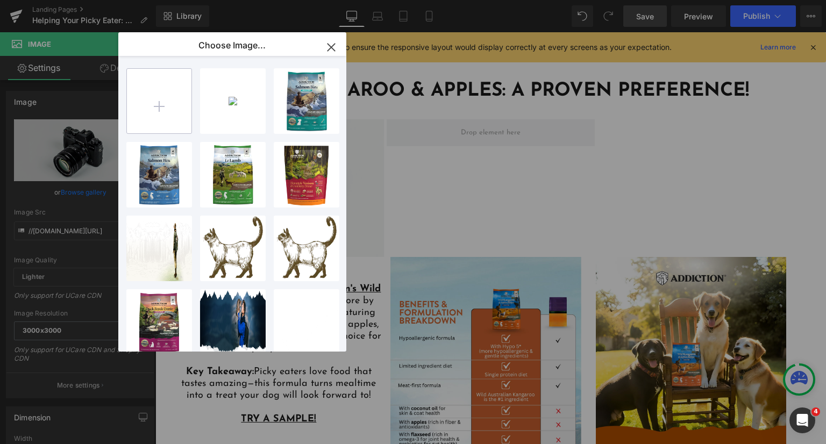
click at [151, 104] on input "file" at bounding box center [159, 101] width 65 height 65
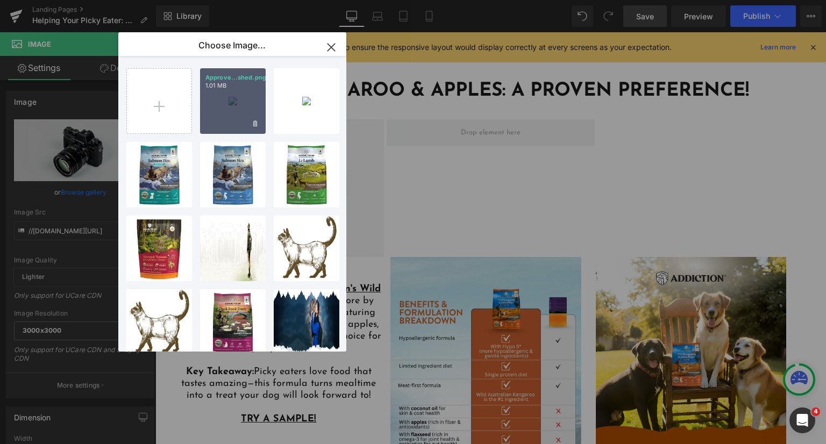
click at [213, 94] on div "Approve...shed.png 1.01 MB" at bounding box center [233, 101] width 66 height 66
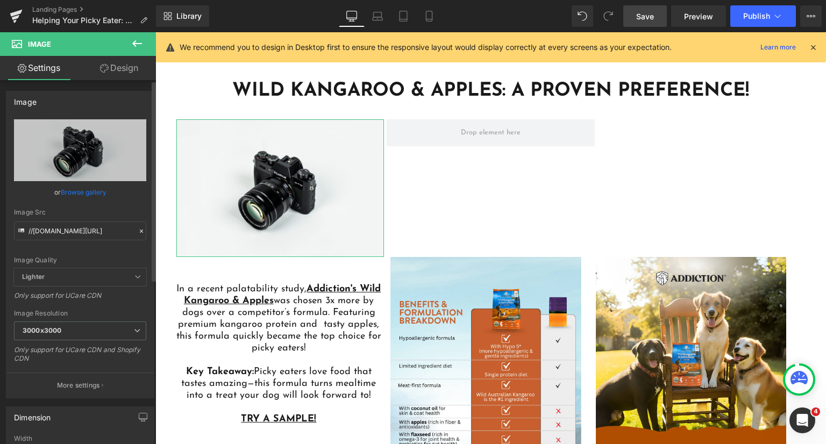
click at [94, 192] on link "Browse gallery" at bounding box center [84, 192] width 46 height 19
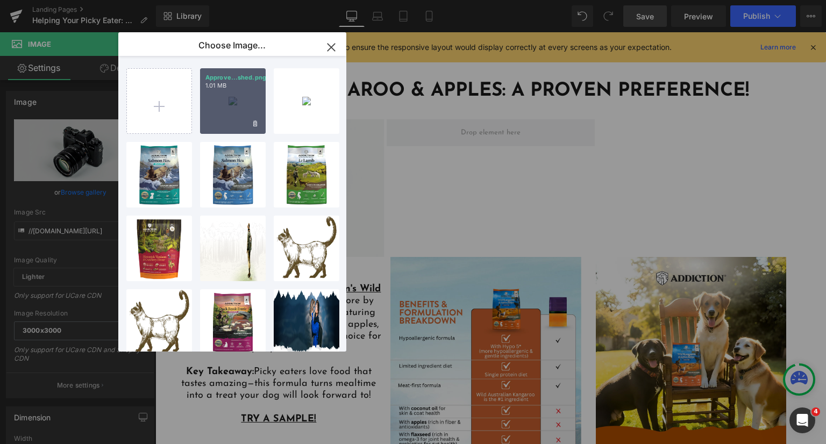
click at [237, 109] on div "Approve...shed.png 1.01 MB" at bounding box center [233, 101] width 66 height 66
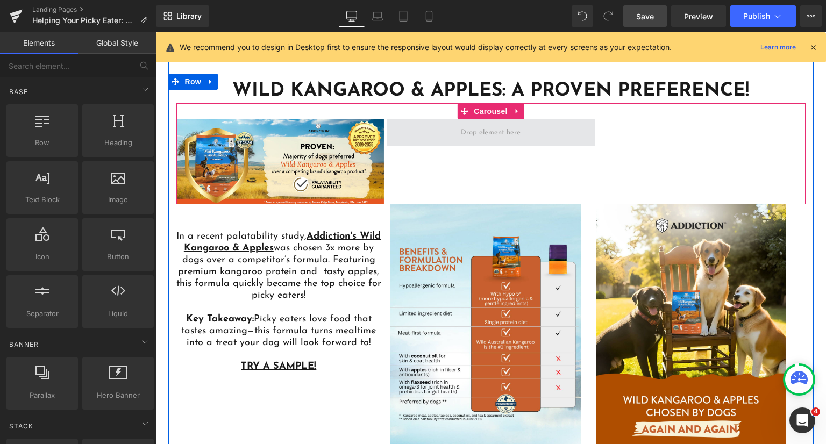
click at [471, 132] on span at bounding box center [490, 132] width 67 height 17
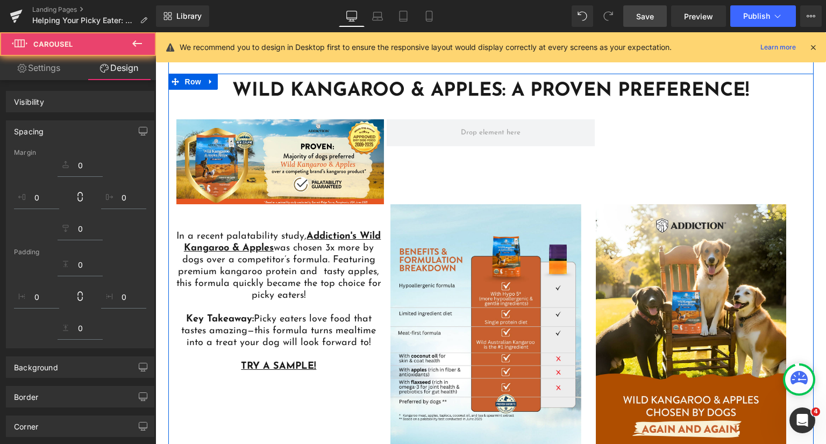
click at [431, 162] on div "Image" at bounding box center [387, 161] width 422 height 85
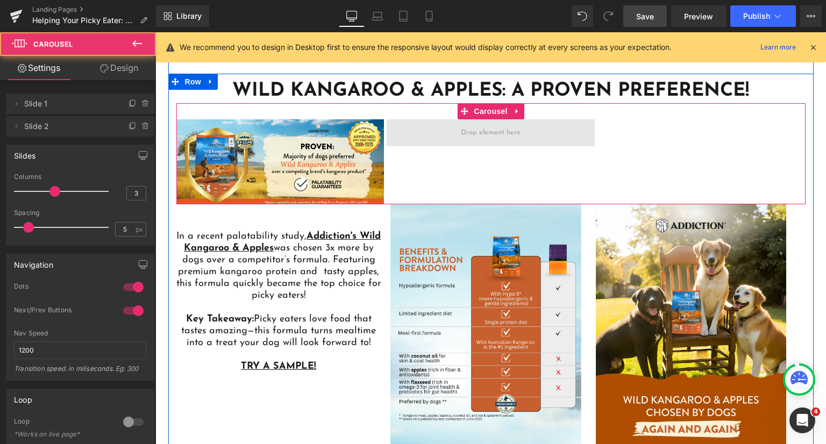
click at [445, 124] on span at bounding box center [491, 132] width 208 height 27
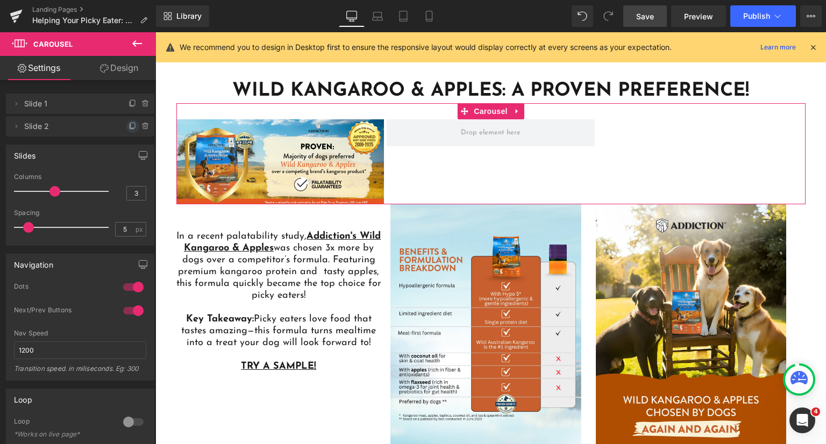
click at [129, 125] on icon at bounding box center [133, 126] width 9 height 9
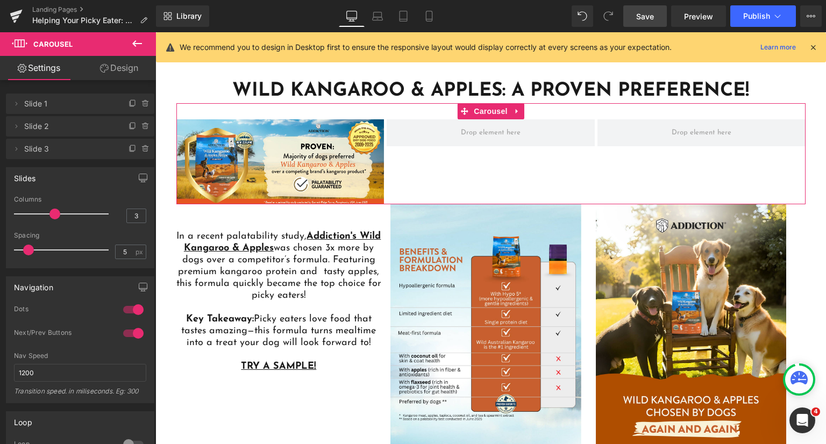
click at [86, 125] on span "Slide 2" at bounding box center [69, 126] width 90 height 20
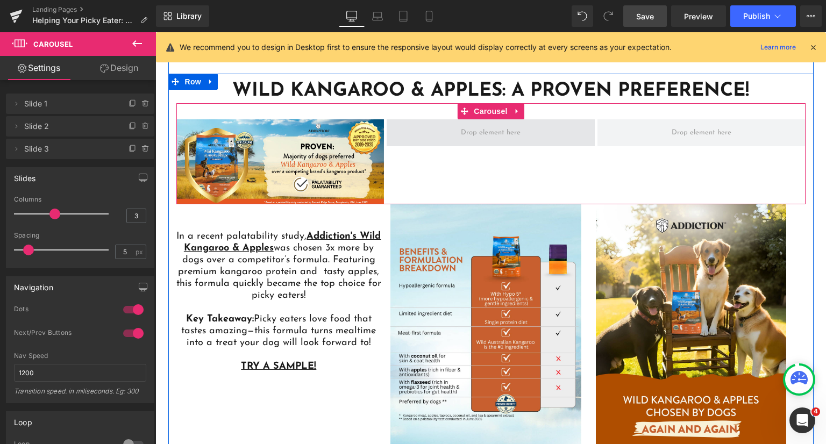
click at [473, 133] on span at bounding box center [490, 132] width 67 height 17
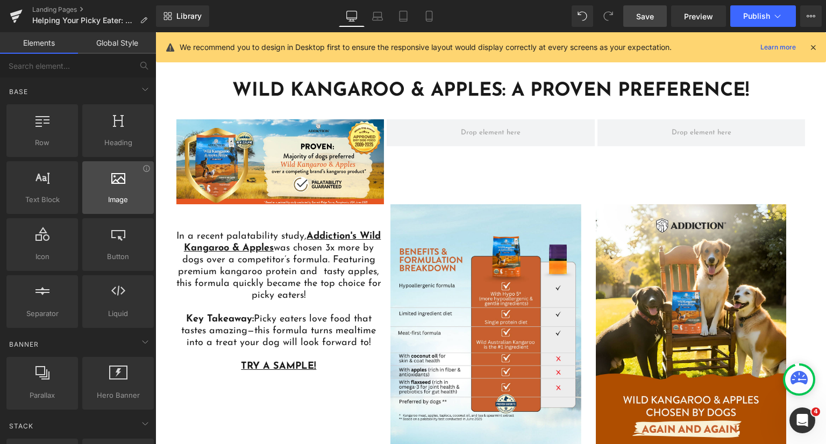
click at [134, 204] on span "Image" at bounding box center [118, 199] width 65 height 11
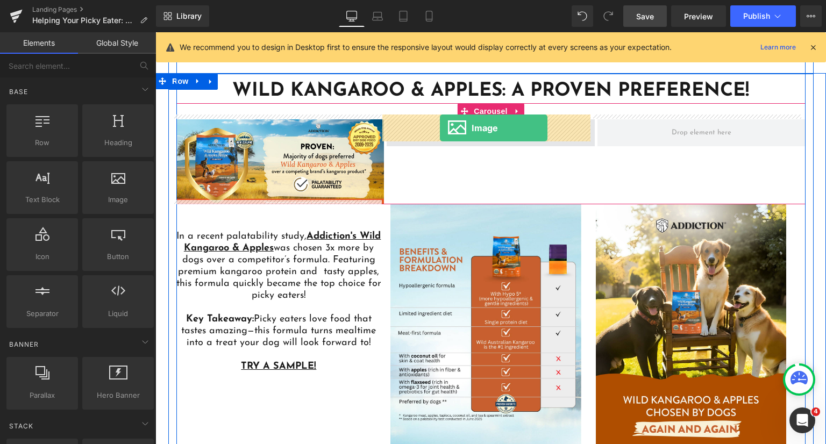
drag, startPoint x: 287, startPoint y: 235, endPoint x: 440, endPoint y: 128, distance: 186.5
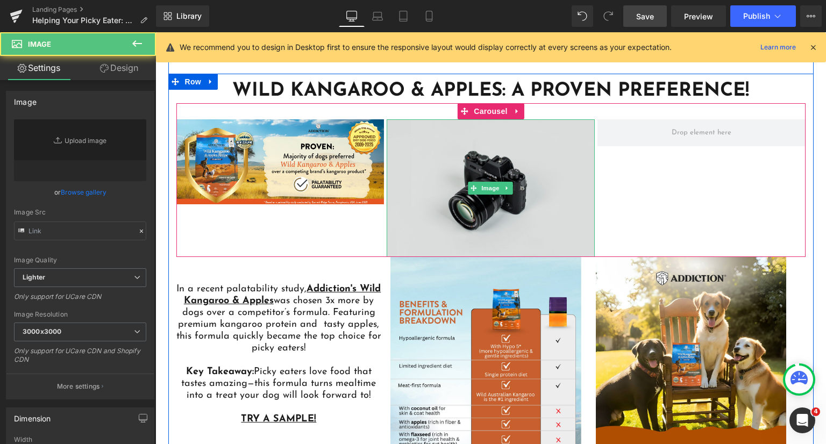
click at [452, 179] on img at bounding box center [491, 188] width 208 height 138
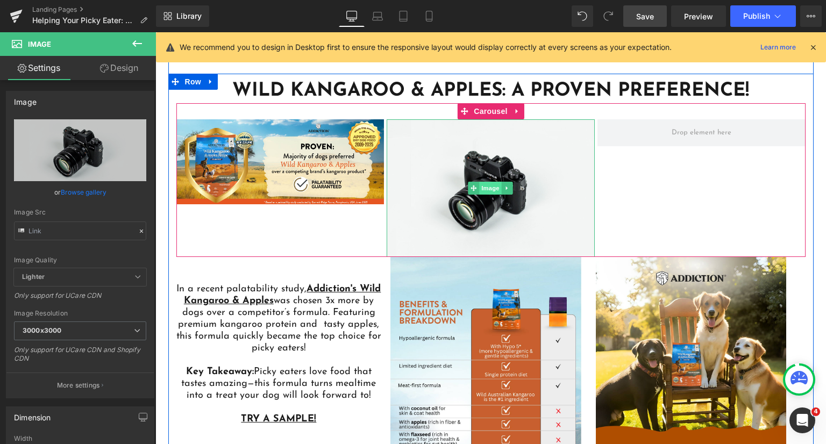
click at [486, 186] on span "Image" at bounding box center [491, 188] width 23 height 13
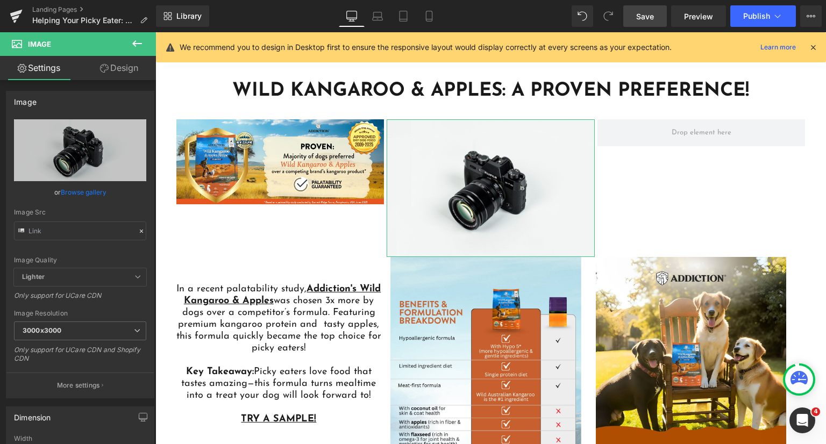
click at [78, 195] on link "Browse gallery" at bounding box center [84, 192] width 46 height 19
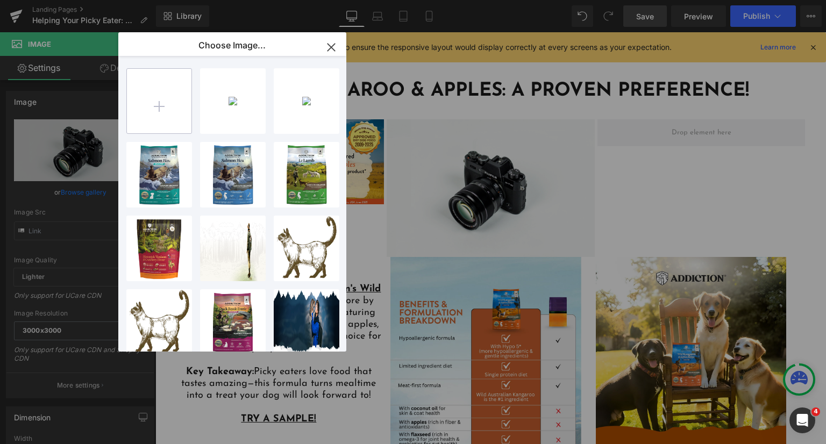
click at [157, 112] on input "file" at bounding box center [159, 101] width 65 height 65
type input "C:\fakepath\Approved_published (2).png"
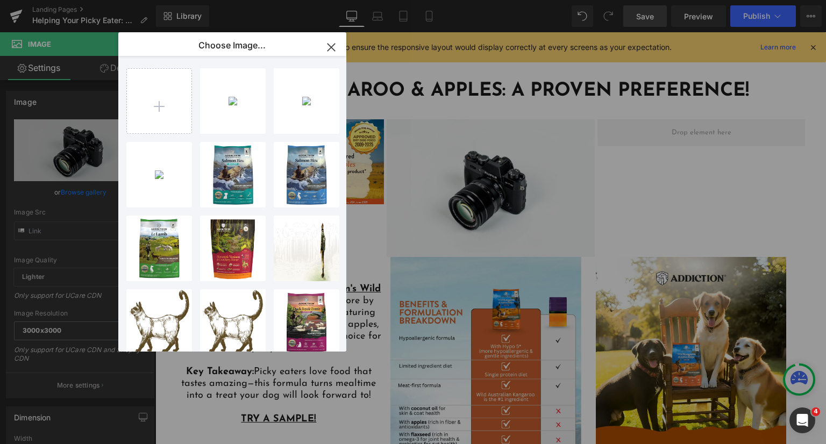
click at [331, 48] on icon "button" at bounding box center [331, 47] width 7 height 7
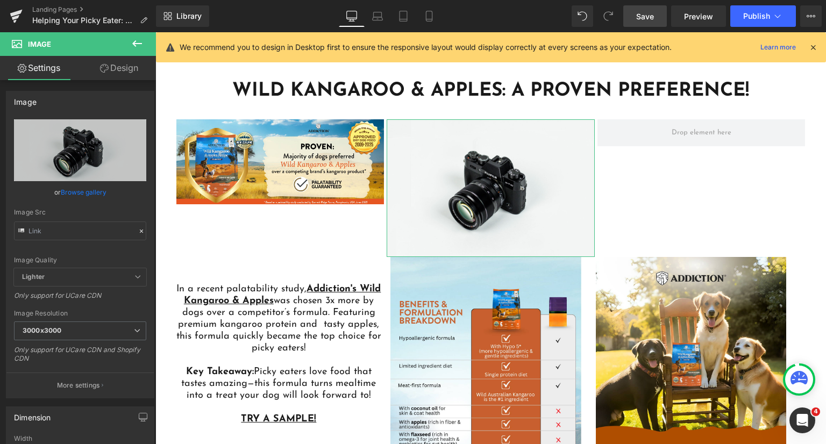
click at [75, 196] on link "Browse gallery" at bounding box center [84, 192] width 46 height 19
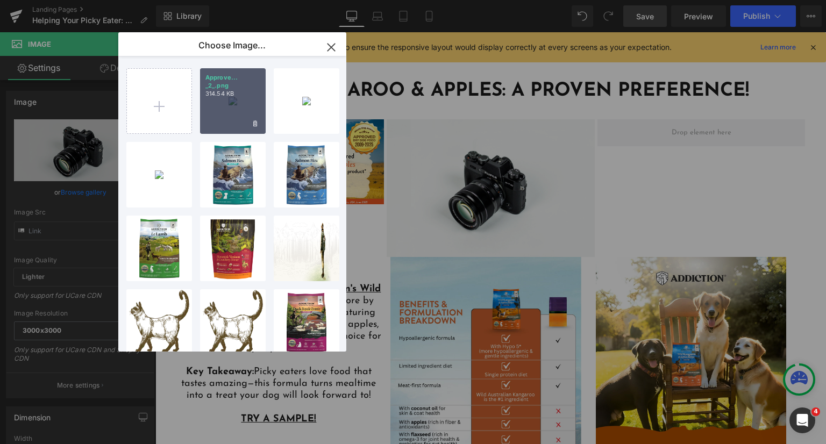
click at [204, 113] on div "Approve... _2_.png 314.54 KB" at bounding box center [233, 101] width 66 height 66
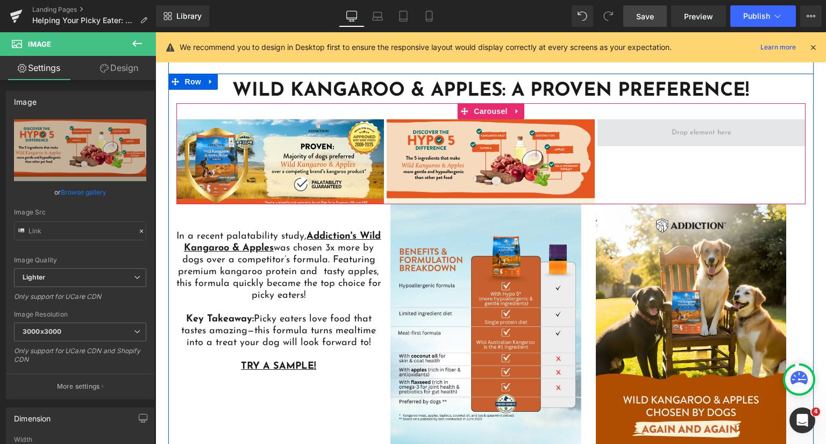
click at [738, 130] on span at bounding box center [702, 132] width 208 height 27
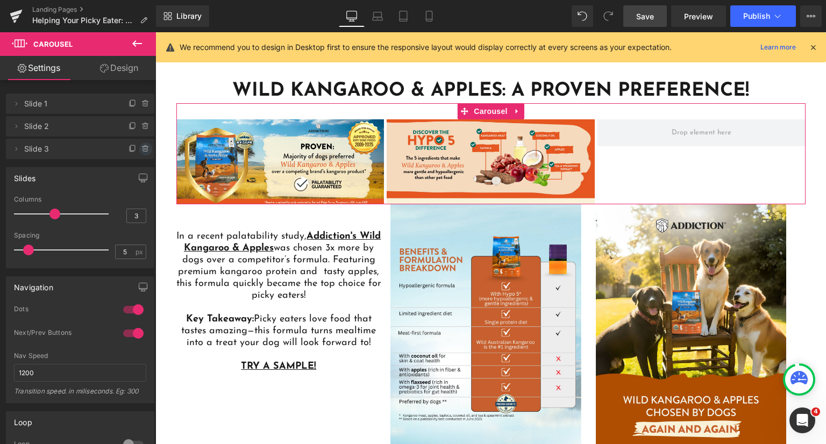
click at [144, 153] on icon at bounding box center [145, 149] width 9 height 9
click at [134, 155] on button "Delete" at bounding box center [134, 150] width 34 height 14
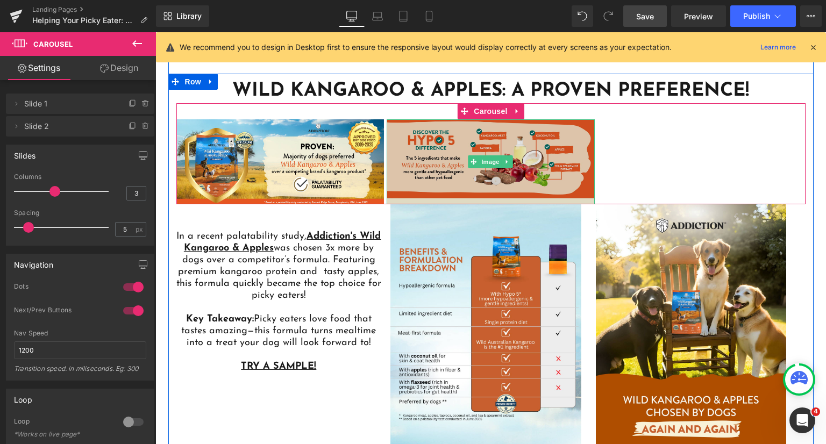
click at [560, 143] on img at bounding box center [491, 161] width 208 height 85
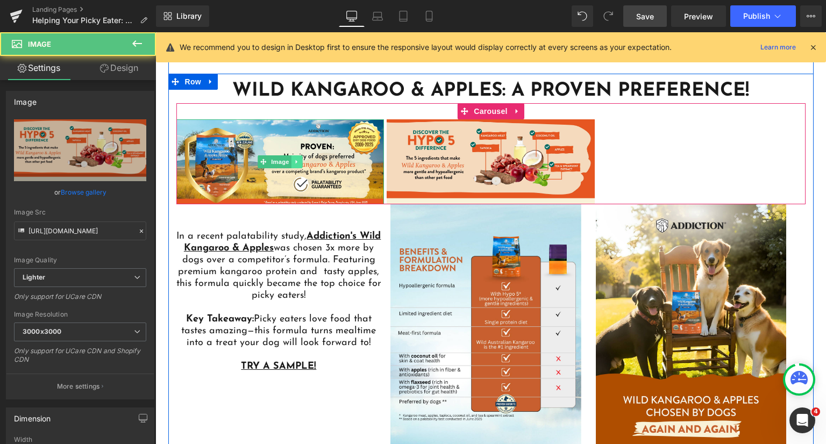
click at [295, 160] on icon at bounding box center [296, 162] width 2 height 4
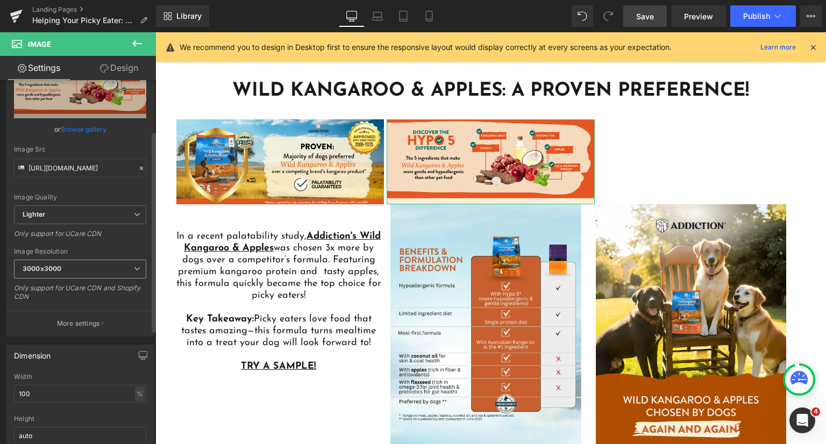
scroll to position [108, 0]
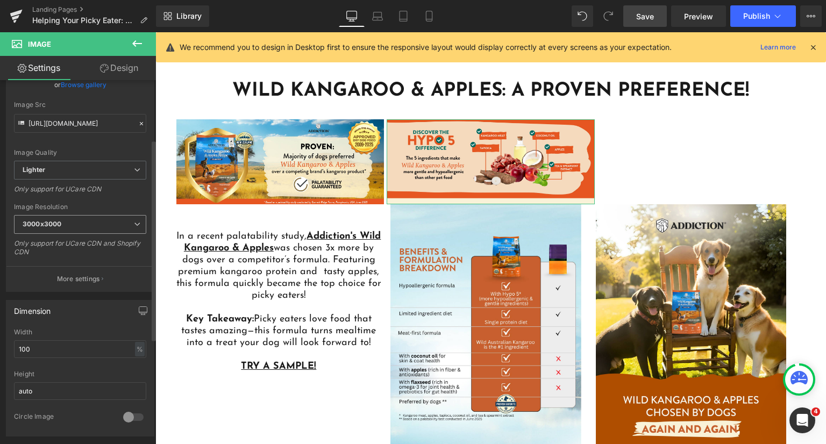
click at [69, 215] on span "3000x3000" at bounding box center [80, 224] width 132 height 19
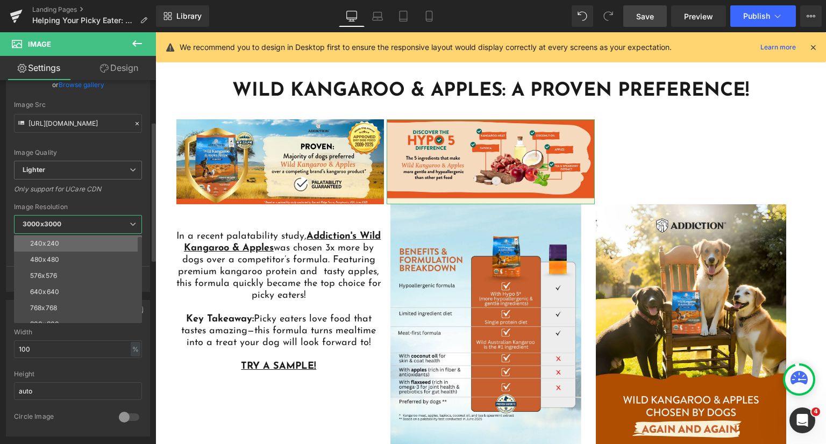
scroll to position [0, 0]
click at [81, 220] on span "3000x3000" at bounding box center [78, 224] width 128 height 19
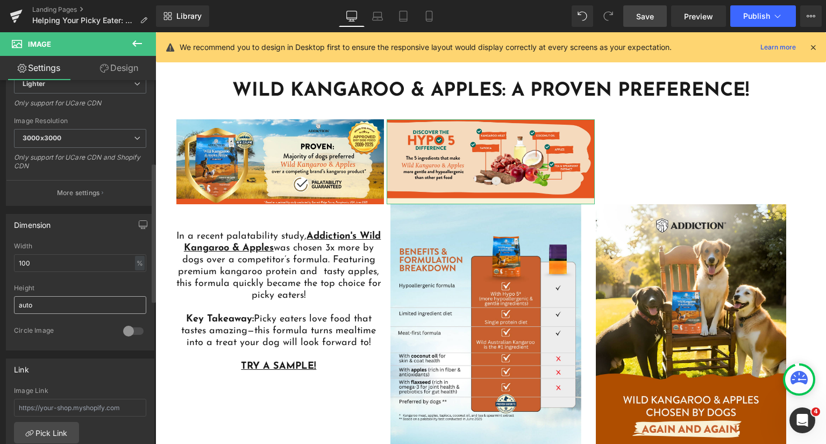
scroll to position [215, 0]
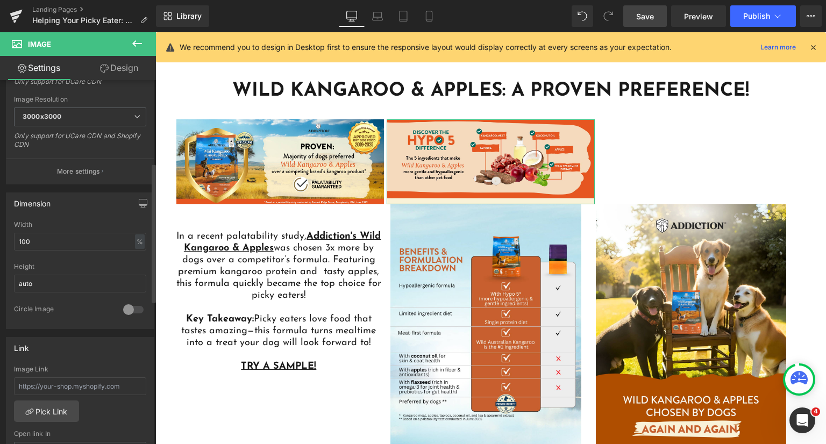
drag, startPoint x: 59, startPoint y: 231, endPoint x: 53, endPoint y: 235, distance: 6.9
click at [58, 231] on div "Width 100 % % px" at bounding box center [80, 242] width 132 height 42
drag, startPoint x: 50, startPoint y: 240, endPoint x: 0, endPoint y: 231, distance: 50.9
click at [0, 231] on div "Dimension 100% Width 100 % % px auto Height auto 0 Circle Image" at bounding box center [80, 256] width 161 height 145
type input "4"
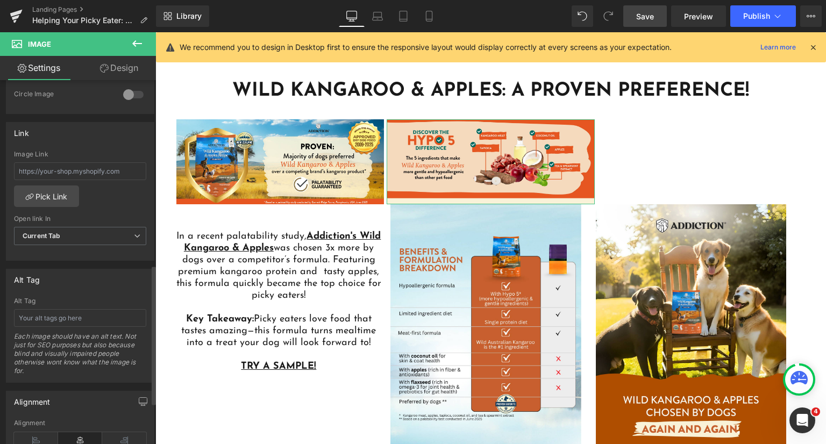
scroll to position [589, 0]
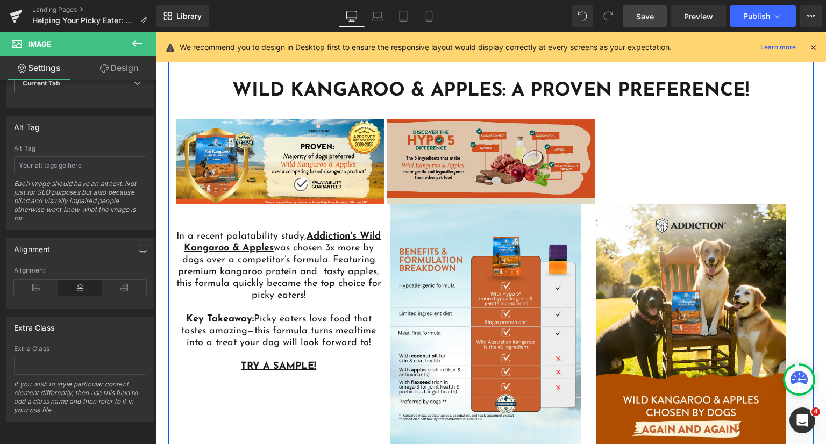
type input "500"
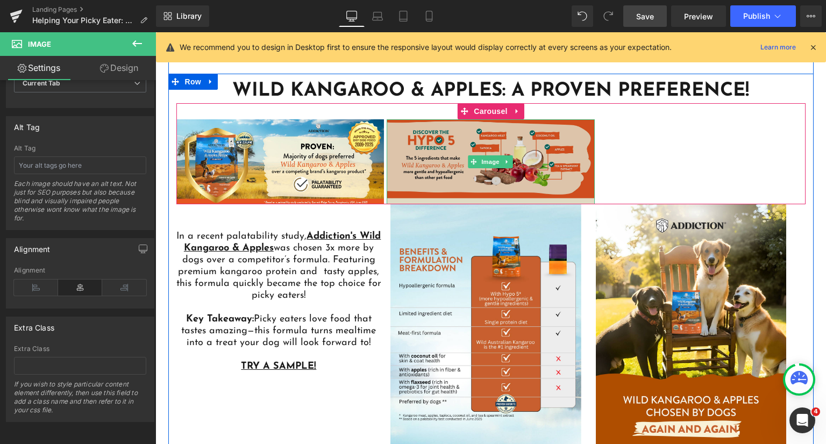
click at [453, 154] on img at bounding box center [491, 161] width 208 height 85
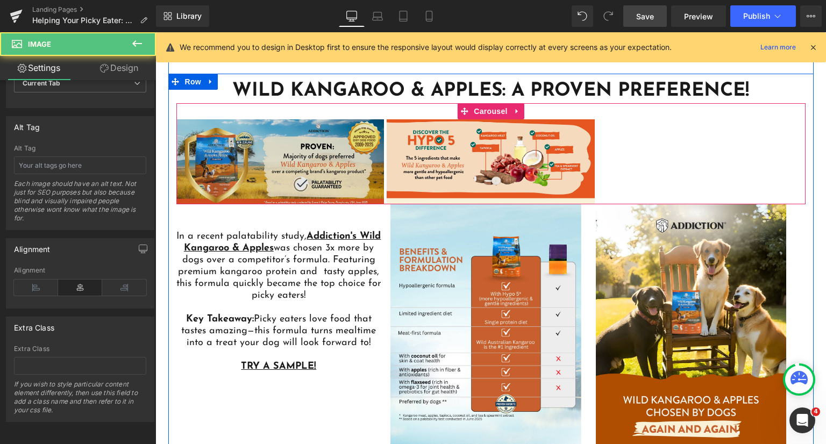
click at [332, 158] on img at bounding box center [280, 161] width 208 height 85
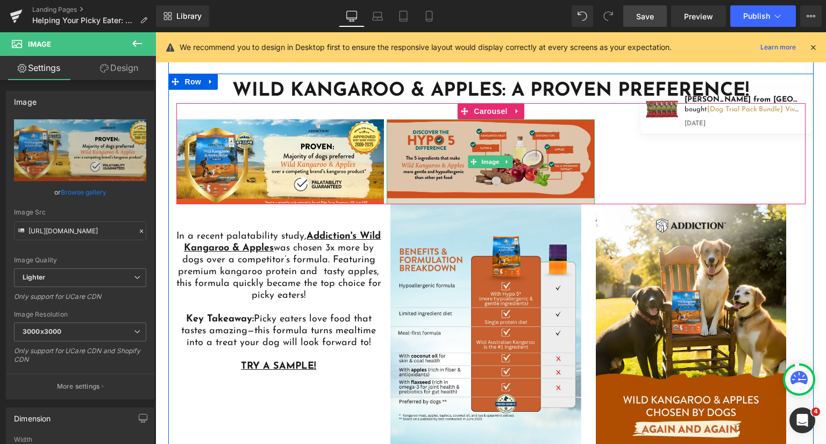
click at [573, 160] on img at bounding box center [491, 161] width 208 height 85
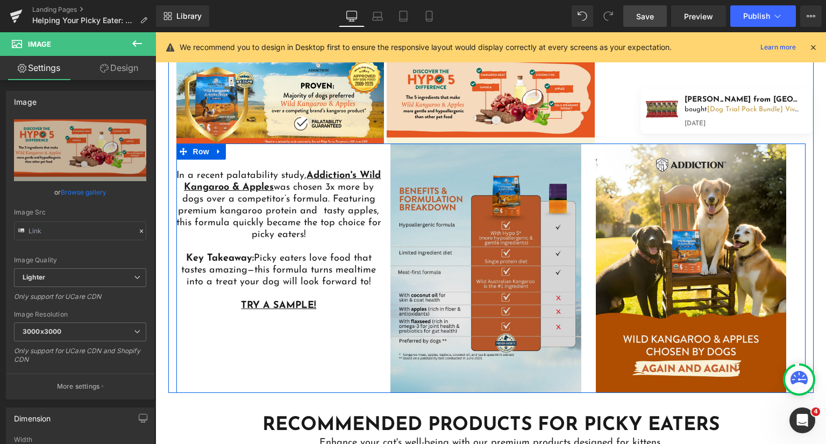
scroll to position [2754, 0]
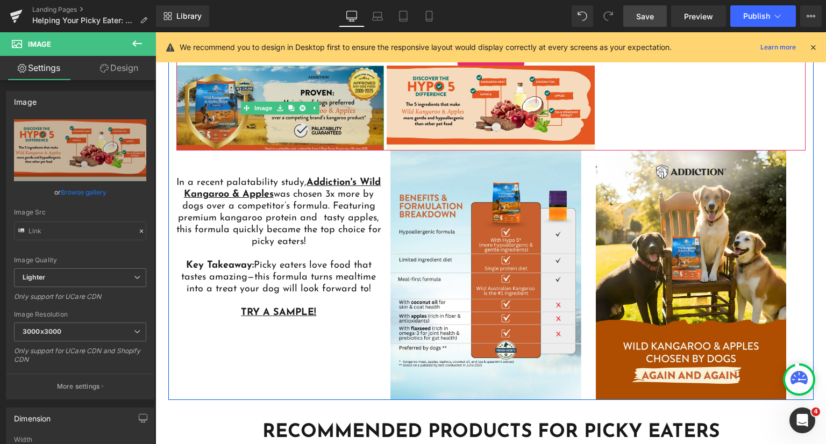
click at [319, 122] on img at bounding box center [280, 108] width 208 height 85
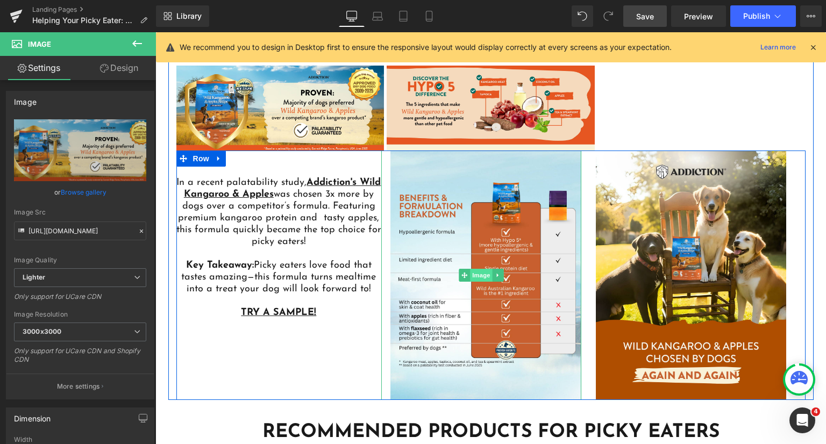
click at [476, 269] on span "Image" at bounding box center [481, 275] width 23 height 13
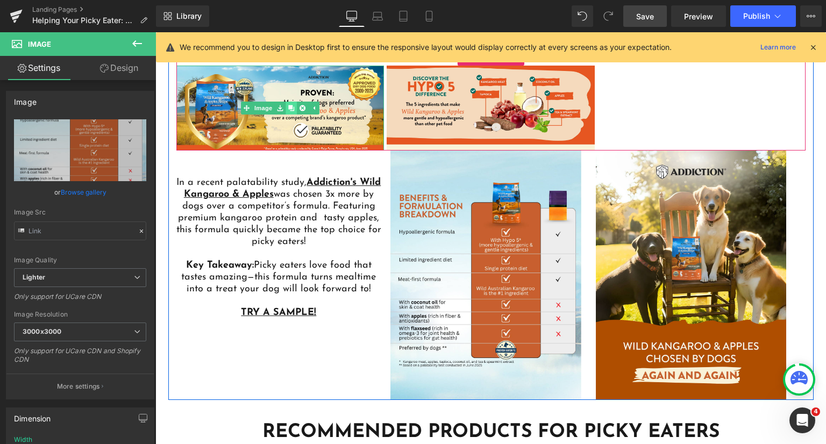
scroll to position [2647, 0]
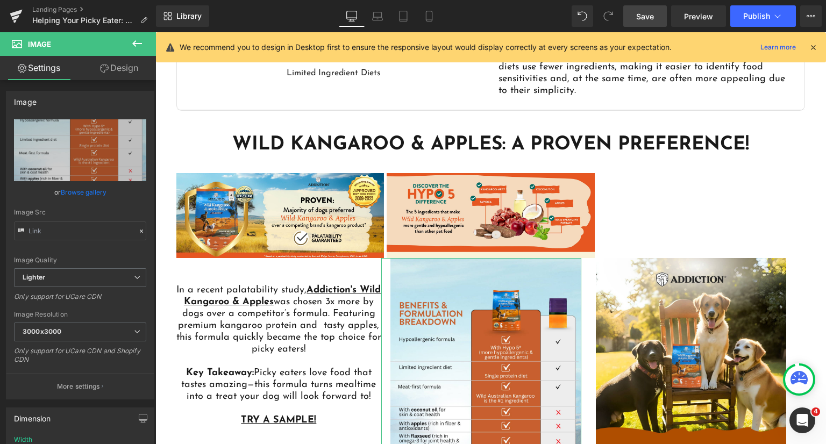
drag, startPoint x: 114, startPoint y: 75, endPoint x: 32, endPoint y: 129, distance: 98.3
click at [114, 75] on link "Design" at bounding box center [119, 68] width 78 height 24
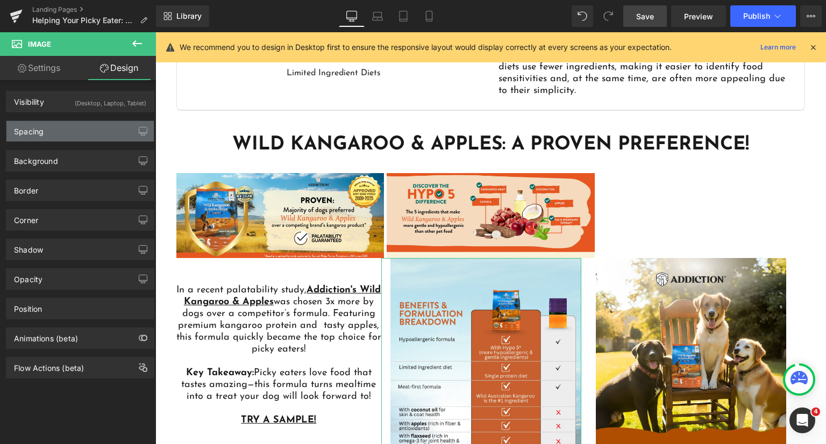
click at [61, 136] on div "Spacing" at bounding box center [79, 131] width 147 height 20
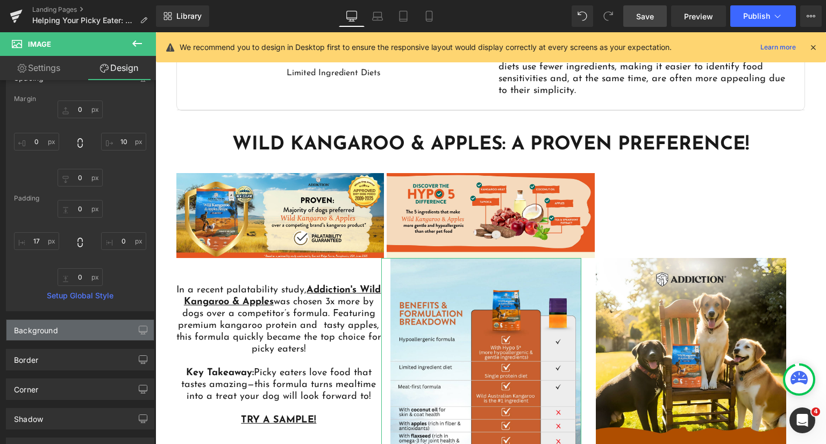
click at [80, 325] on div "Background" at bounding box center [79, 330] width 147 height 20
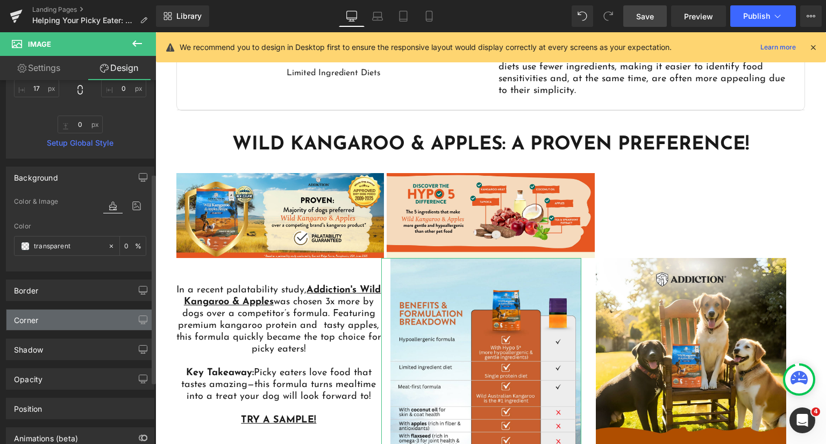
scroll to position [269, 0]
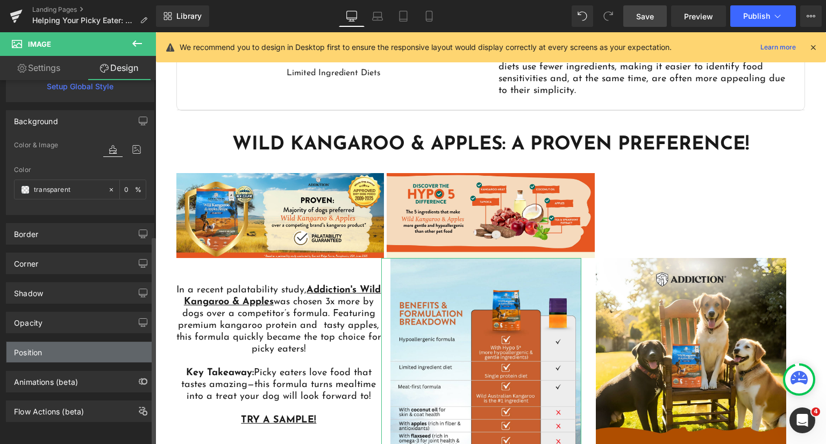
click at [61, 348] on div "Position" at bounding box center [79, 352] width 147 height 20
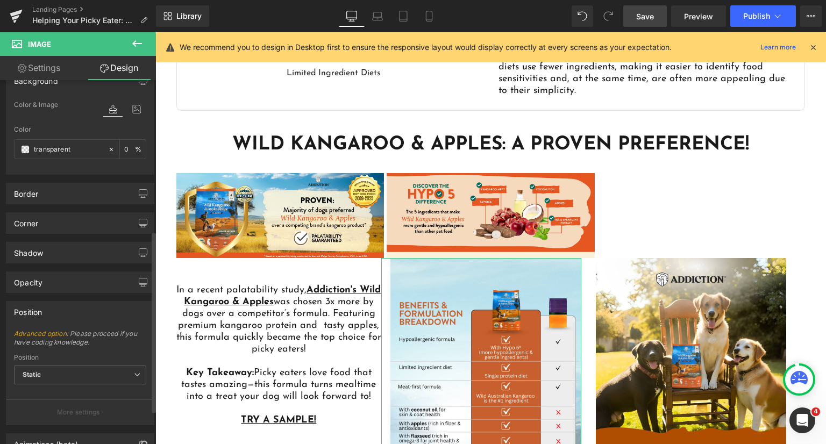
scroll to position [371, 0]
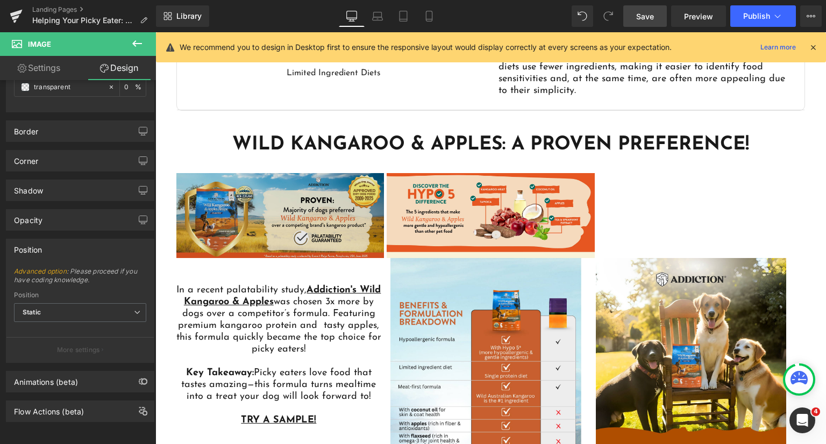
click at [236, 198] on img at bounding box center [280, 215] width 208 height 85
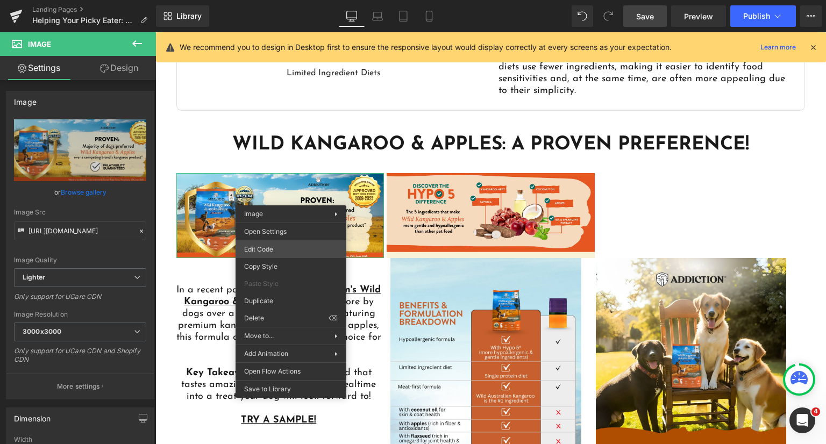
click at [285, 0] on div "Image You are previewing how the will restyle your page. You can not edit Eleme…" at bounding box center [413, 0] width 826 height 0
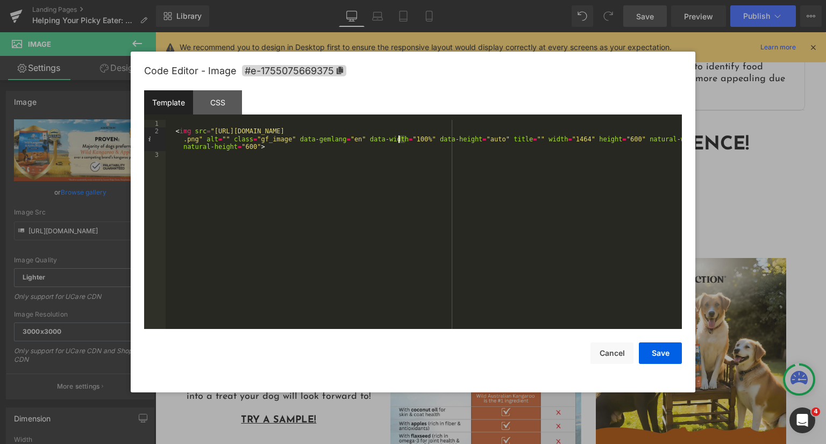
drag, startPoint x: 407, startPoint y: 138, endPoint x: 397, endPoint y: 142, distance: 10.4
click at [397, 142] on div "< img src = "https://ucarecdn.com/b6181866-bc57-44e9-bef2-25b0d3400d00/-/format…" at bounding box center [424, 232] width 516 height 225
click at [400, 138] on div "< img src = "https://ucarecdn.com/b6181866-bc57-44e9-bef2-25b0d3400d00/-/format…" at bounding box center [424, 224] width 516 height 209
click at [553, 139] on div "< img src = "https://ucarecdn.com/b6181866-bc57-44e9-bef2-25b0d3400d00/-/format…" at bounding box center [424, 232] width 516 height 225
click at [596, 137] on div "< img src = "https://ucarecdn.com/b6181866-bc57-44e9-bef2-25b0d3400d00/-/format…" at bounding box center [424, 232] width 516 height 225
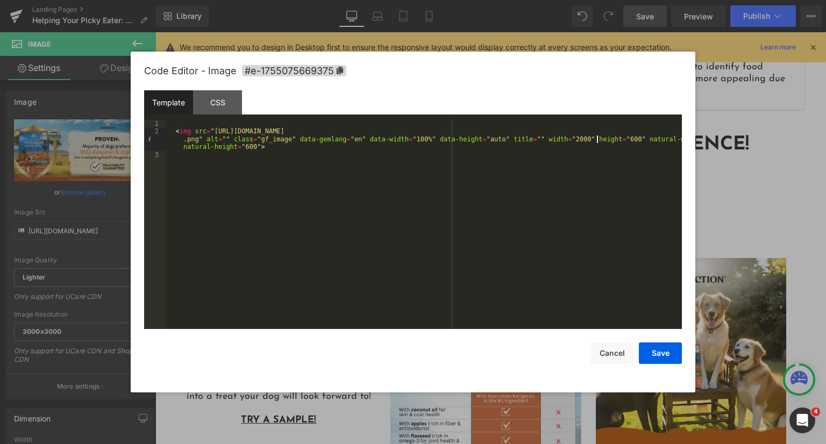
click at [596, 137] on div "< img src = "https://ucarecdn.com/b6181866-bc57-44e9-bef2-25b0d3400d00/-/format…" at bounding box center [424, 232] width 516 height 225
click at [658, 357] on button "Save" at bounding box center [660, 354] width 43 height 22
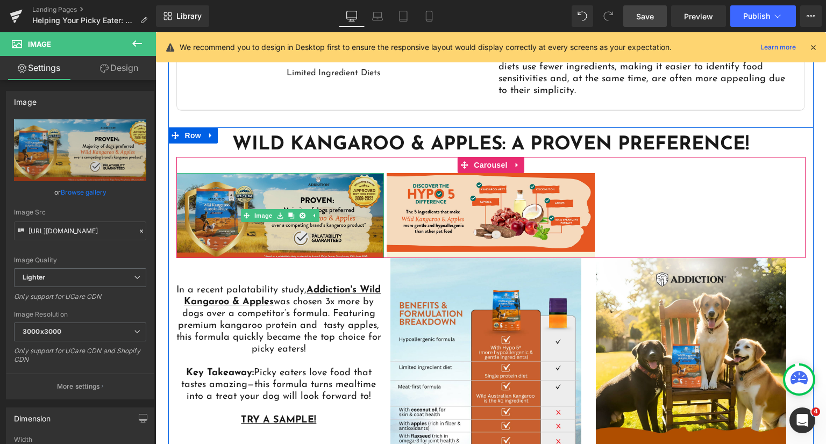
click at [245, 201] on img at bounding box center [280, 215] width 208 height 85
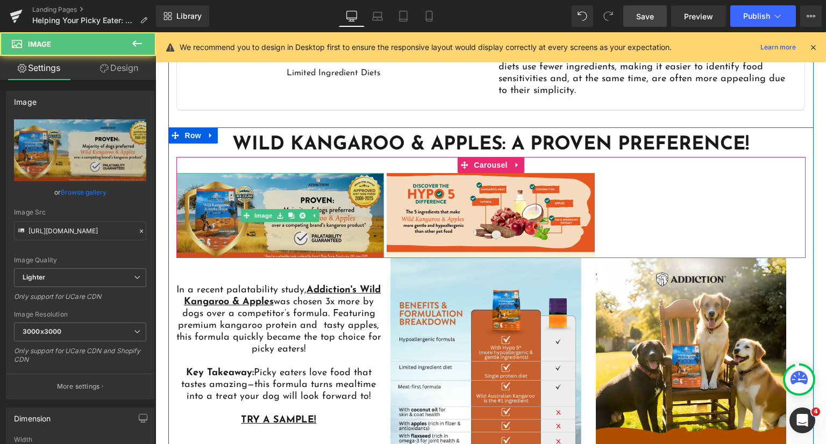
click at [245, 201] on img at bounding box center [280, 215] width 208 height 85
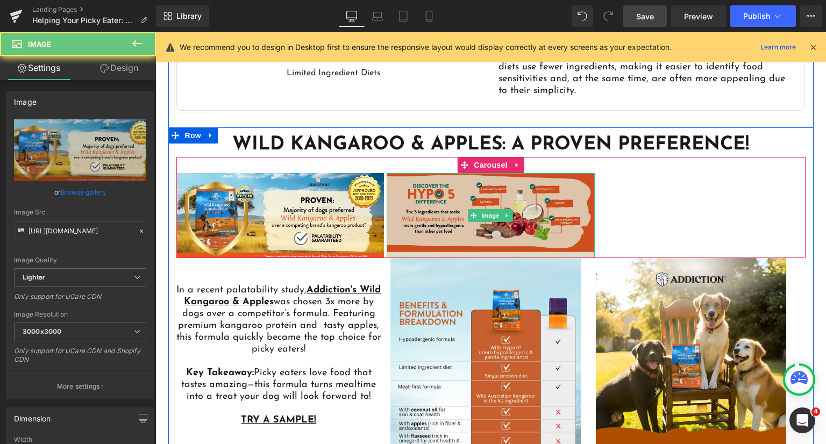
click at [456, 203] on img at bounding box center [491, 215] width 208 height 85
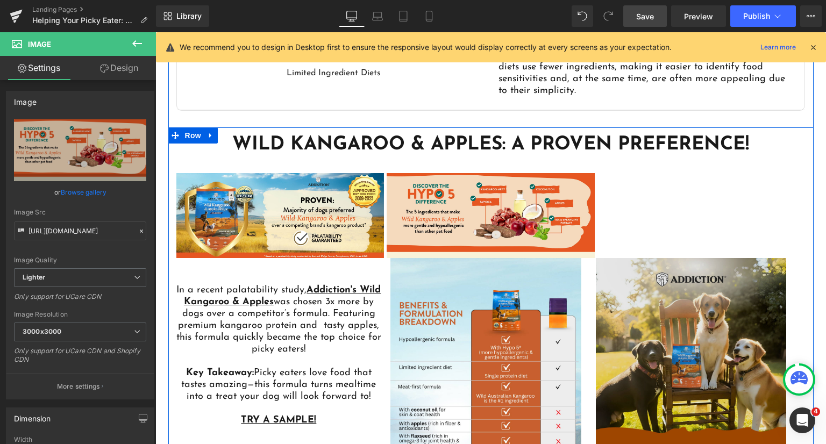
scroll to position [2808, 0]
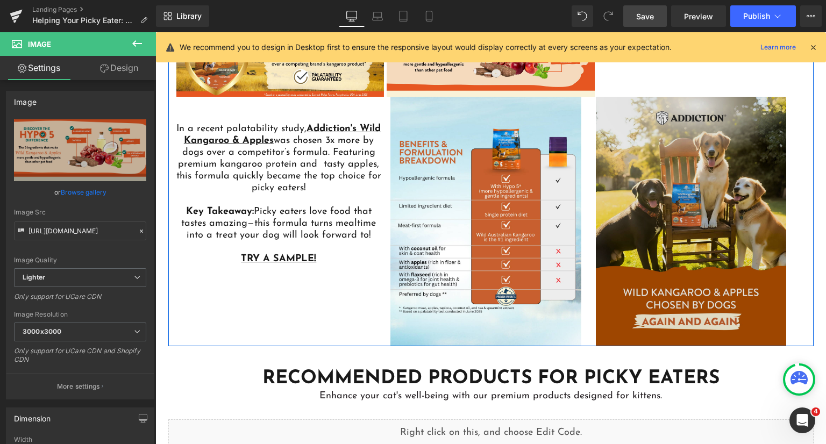
click at [701, 201] on img at bounding box center [687, 221] width 200 height 249
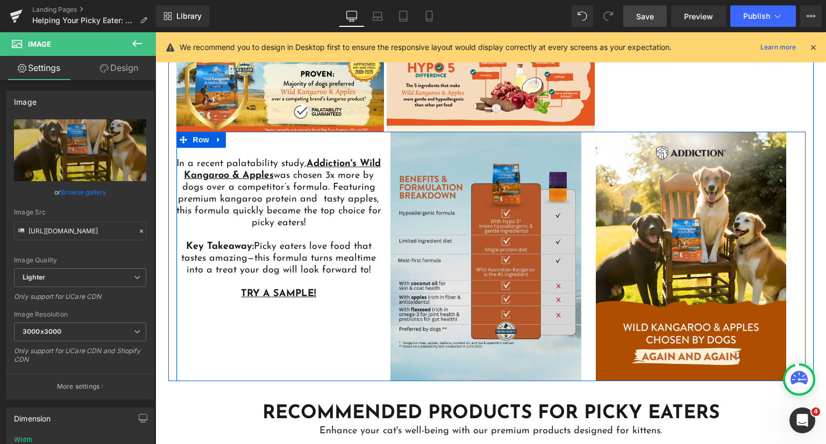
scroll to position [2754, 0]
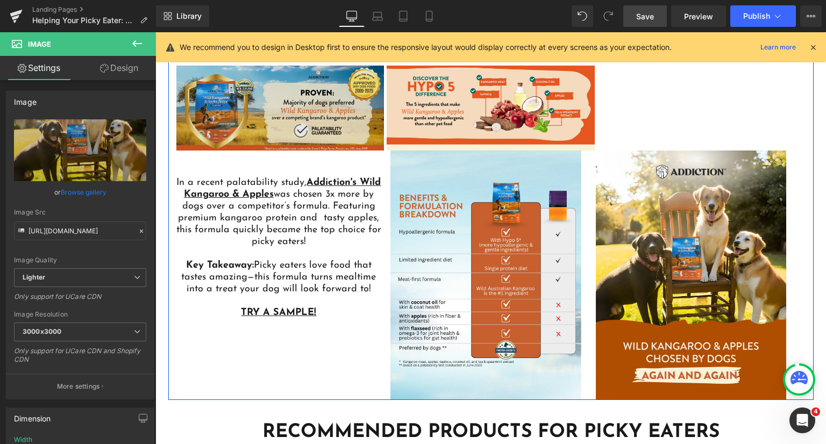
click at [305, 104] on div "Image" at bounding box center [280, 108] width 208 height 85
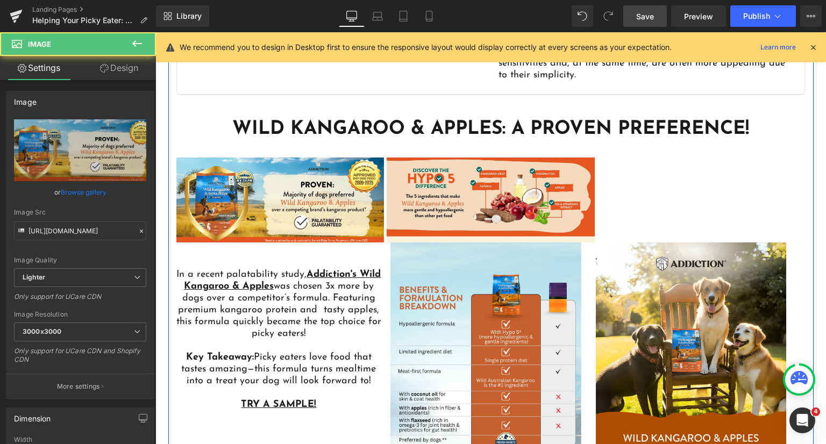
scroll to position [2647, 0]
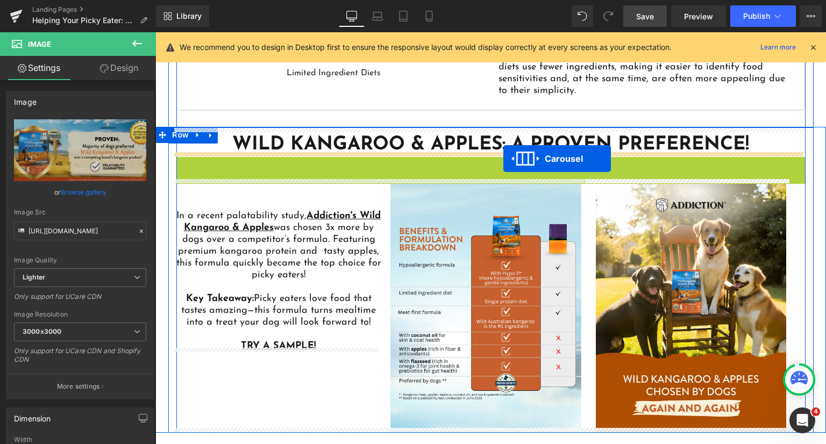
drag, startPoint x: 478, startPoint y: 161, endPoint x: 503, endPoint y: 159, distance: 25.3
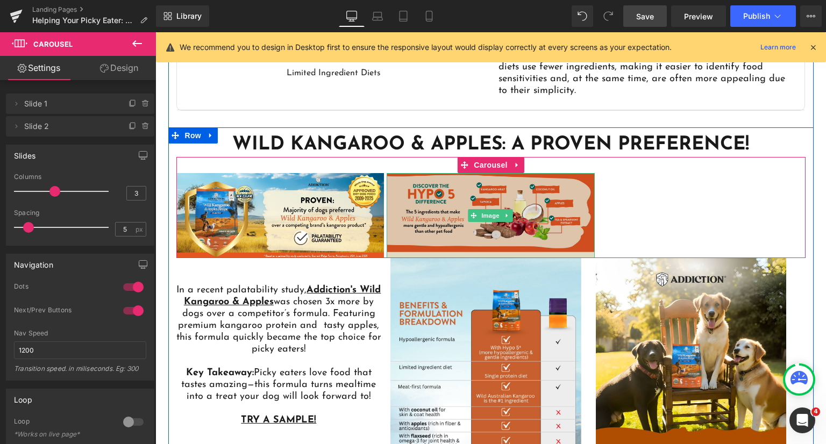
click at [467, 197] on img at bounding box center [491, 215] width 208 height 85
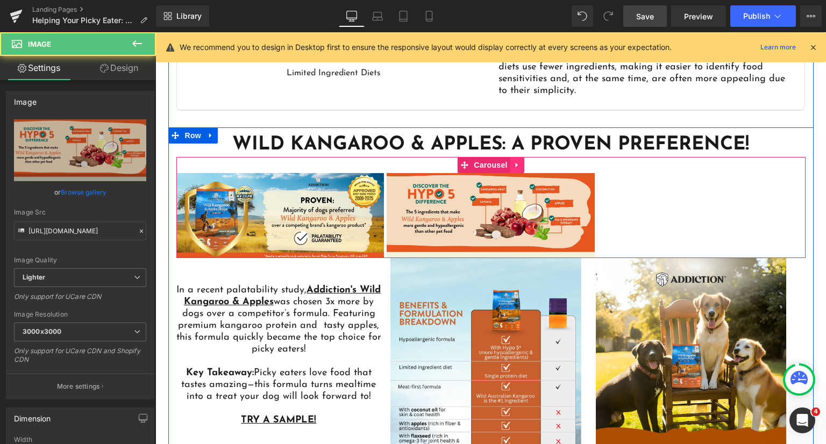
click at [514, 162] on icon at bounding box center [518, 165] width 8 height 8
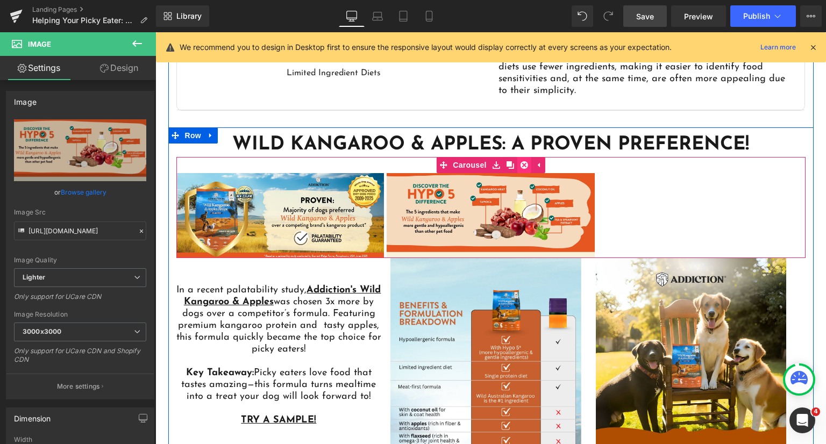
click at [521, 162] on icon at bounding box center [525, 165] width 8 height 8
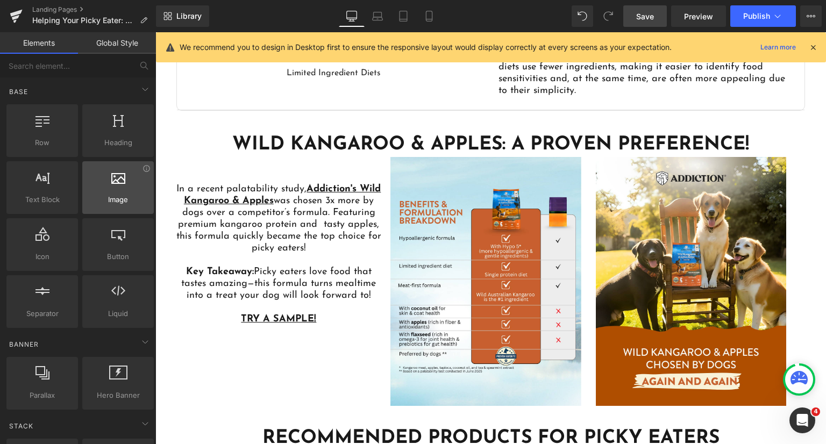
drag, startPoint x: 119, startPoint y: 196, endPoint x: 127, endPoint y: 197, distance: 8.7
click at [120, 195] on span "Image" at bounding box center [118, 199] width 65 height 11
click at [128, 190] on div at bounding box center [118, 182] width 65 height 24
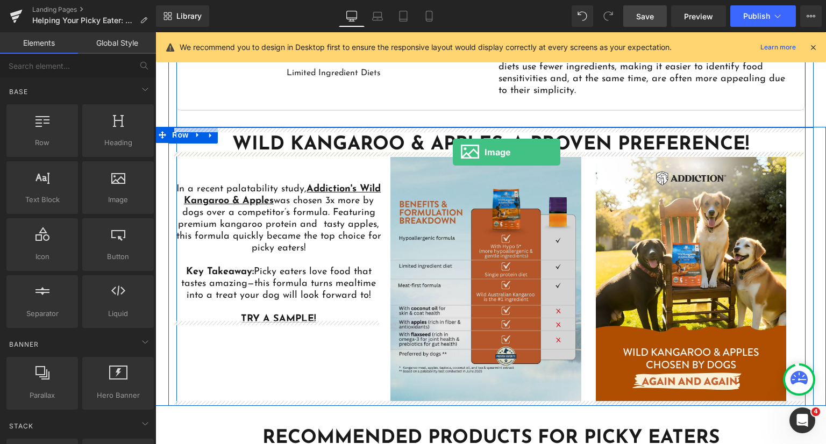
drag, startPoint x: 283, startPoint y: 221, endPoint x: 453, endPoint y: 153, distance: 182.7
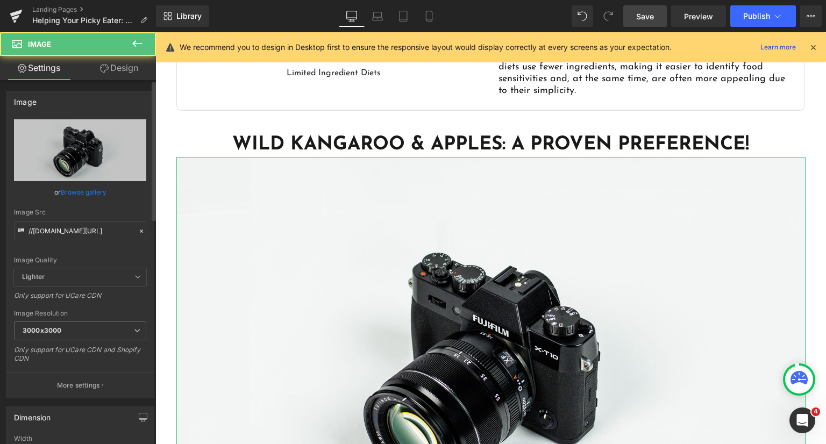
click at [98, 193] on link "Browse gallery" at bounding box center [84, 192] width 46 height 19
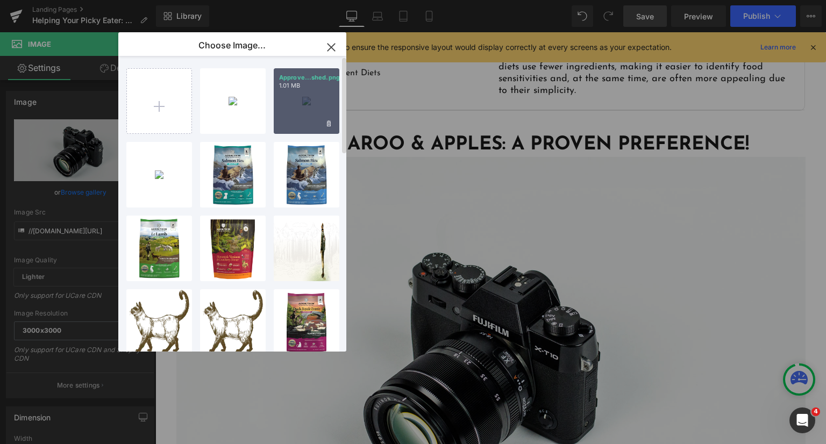
click at [312, 99] on div "Approve...shed.png 1.01 MB" at bounding box center [307, 101] width 66 height 66
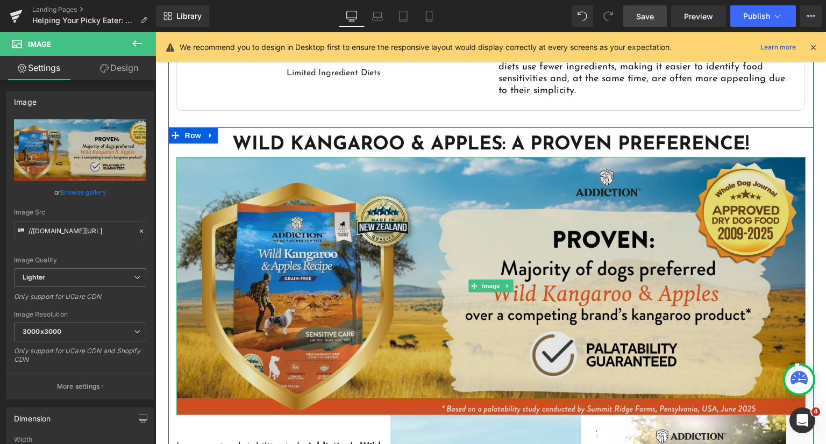
scroll to position [2754, 0]
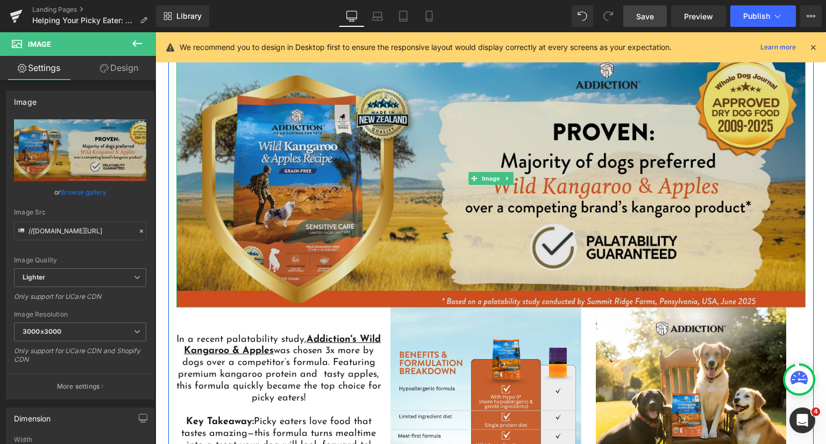
click at [516, 271] on img at bounding box center [490, 178] width 629 height 258
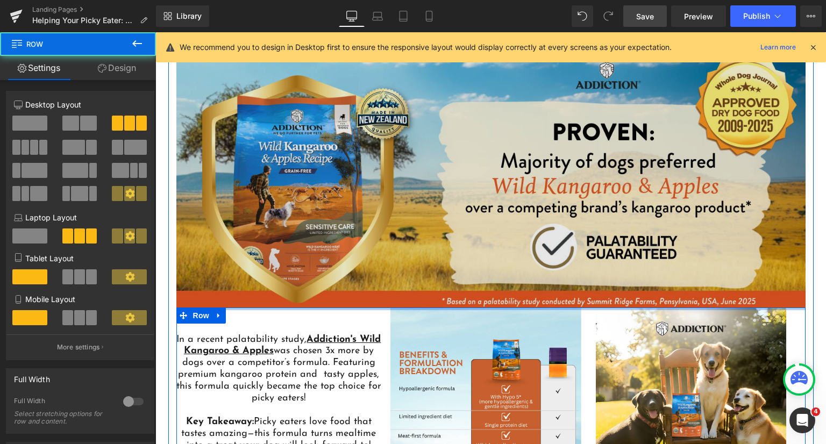
drag, startPoint x: 432, startPoint y: 303, endPoint x: 797, endPoint y: 212, distance: 375.9
click at [435, 297] on div "Wild Kangaroo & Apples: A Proven Preference! Heading Image Image In a recent pa…" at bounding box center [490, 290] width 645 height 531
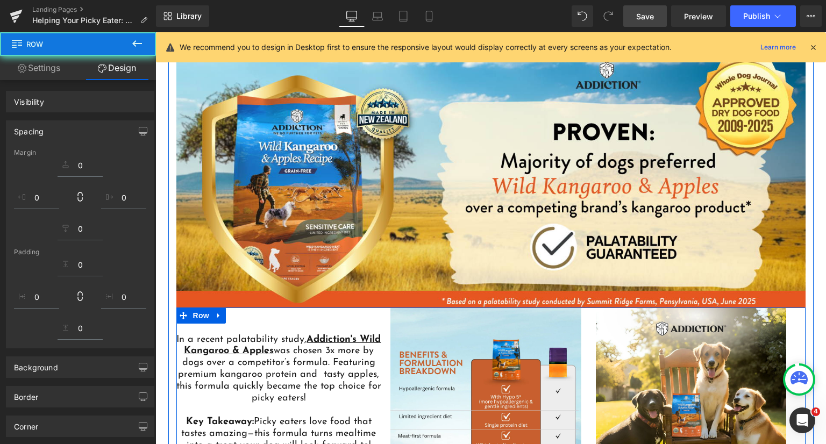
click at [746, 196] on img at bounding box center [490, 178] width 629 height 258
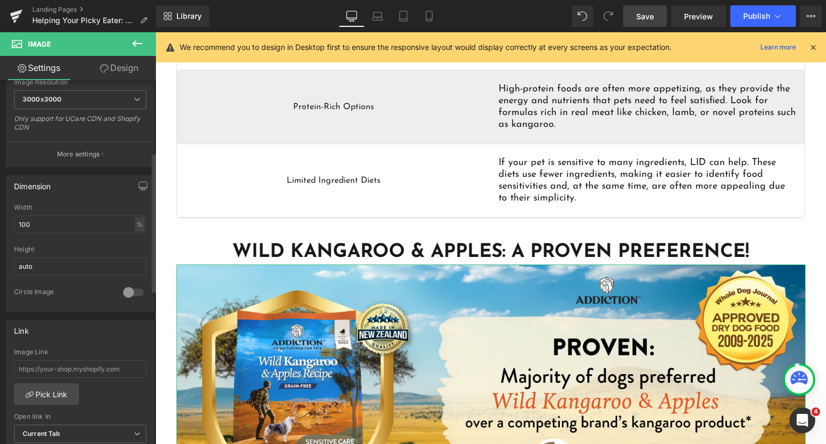
scroll to position [161, 0]
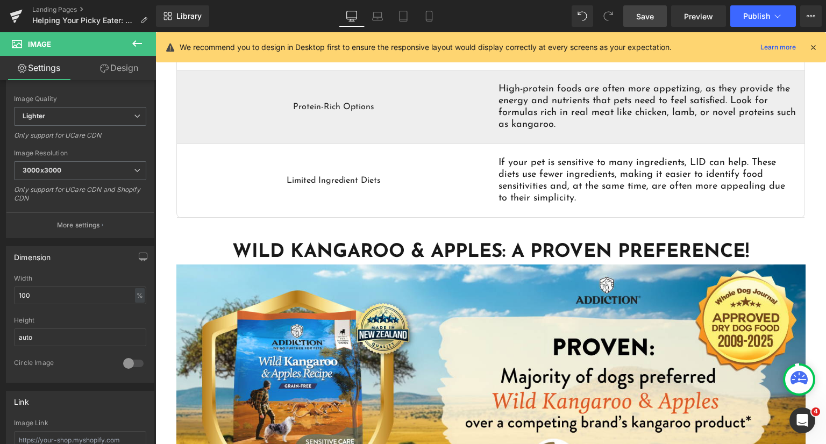
click at [136, 42] on icon at bounding box center [137, 43] width 13 height 13
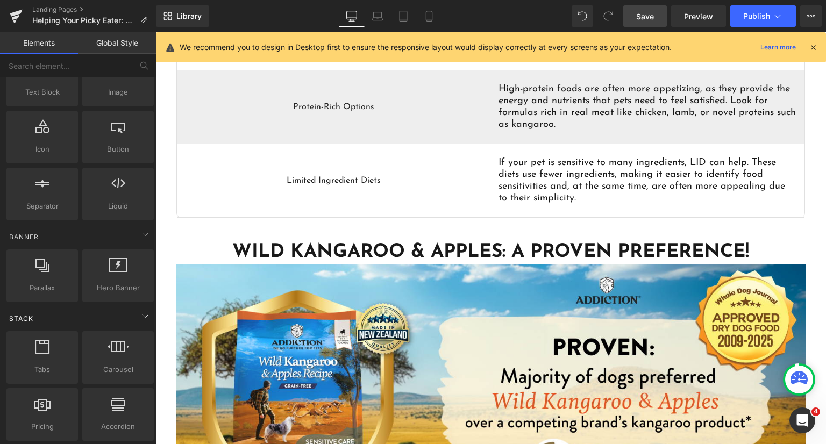
scroll to position [215, 0]
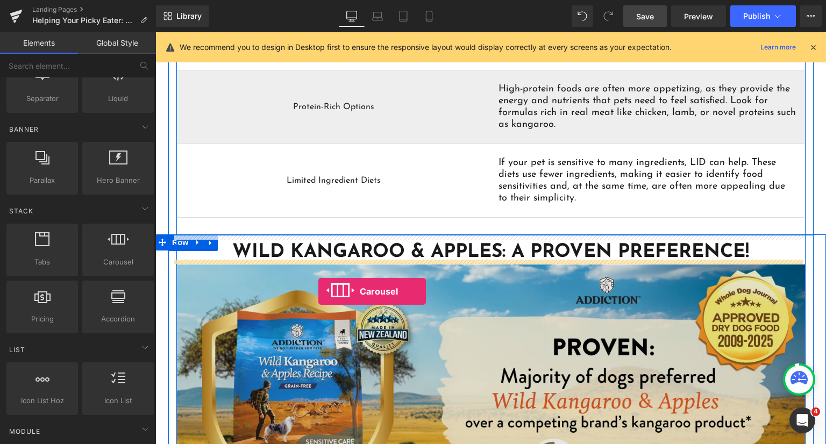
drag, startPoint x: 296, startPoint y: 272, endPoint x: 318, endPoint y: 291, distance: 30.1
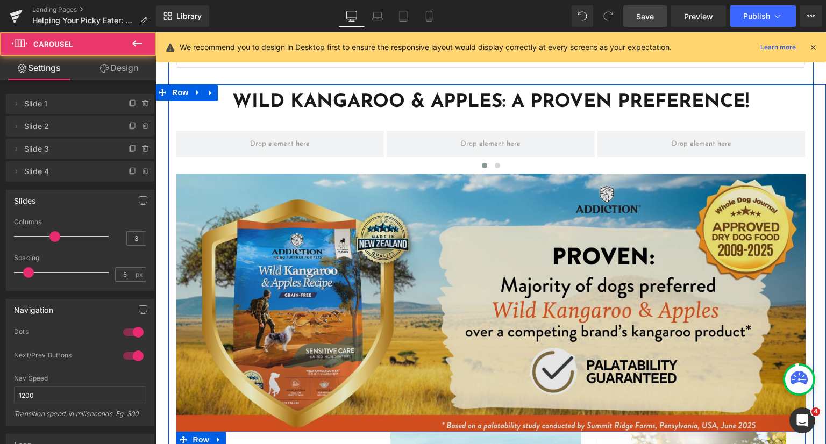
scroll to position [2700, 0]
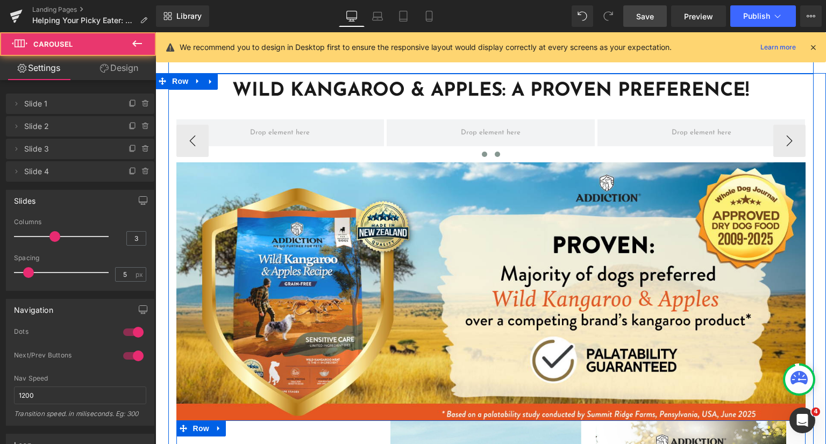
click at [495, 152] on span at bounding box center [497, 154] width 5 height 5
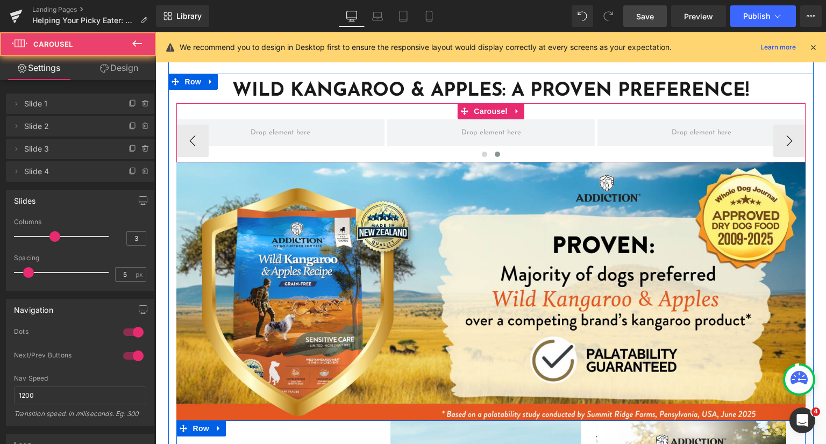
click at [495, 152] on span at bounding box center [497, 154] width 5 height 5
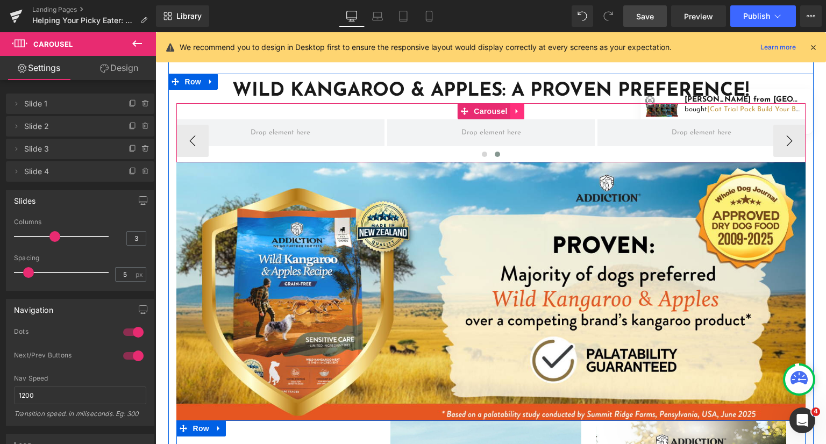
click at [514, 109] on icon at bounding box center [518, 112] width 8 height 8
click at [523, 108] on icon at bounding box center [525, 112] width 8 height 8
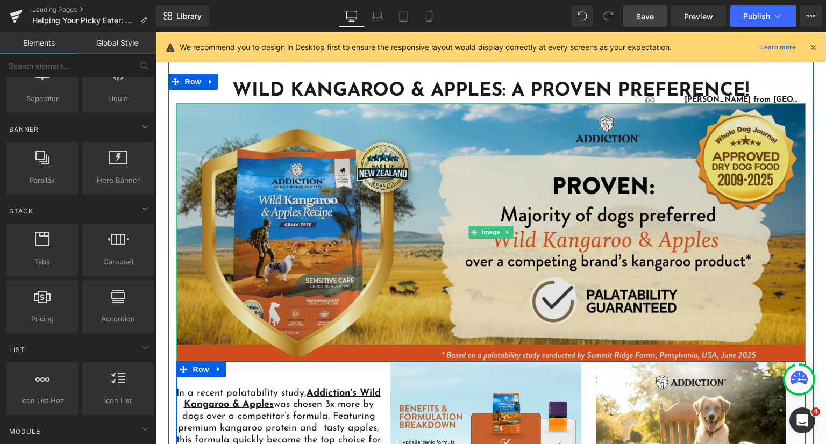
click at [727, 236] on img at bounding box center [490, 232] width 629 height 258
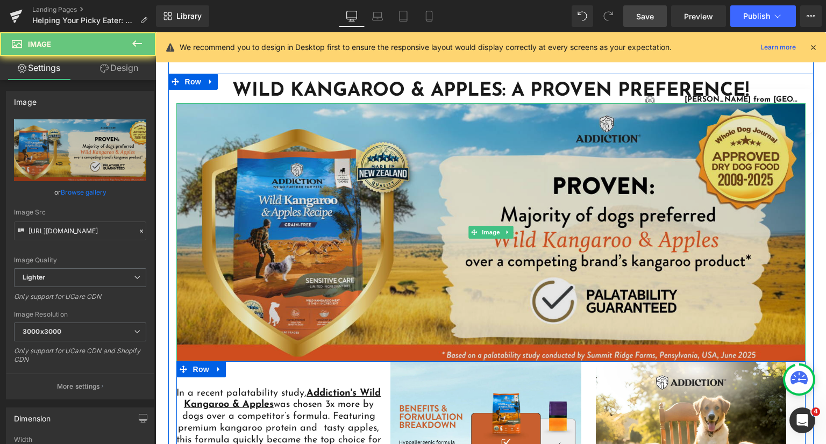
click at [727, 236] on img at bounding box center [490, 232] width 629 height 258
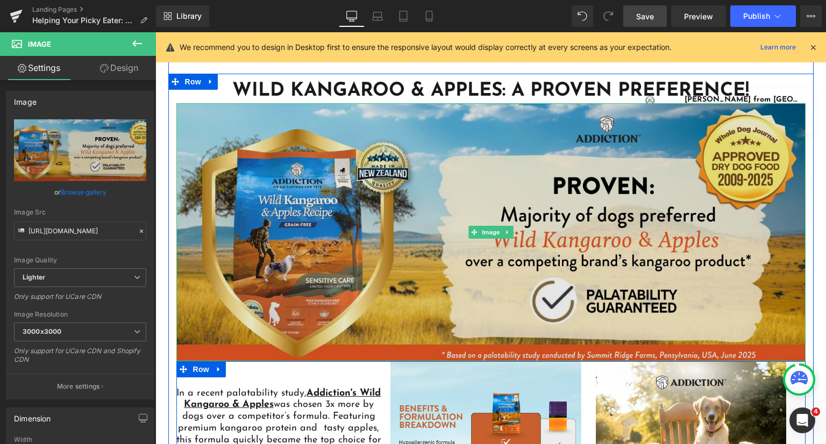
click at [510, 231] on img at bounding box center [490, 232] width 629 height 258
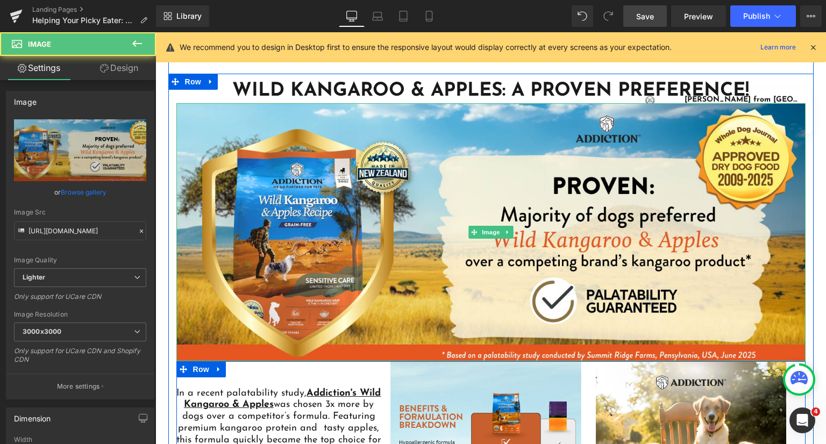
click at [504, 229] on icon at bounding box center [507, 232] width 6 height 6
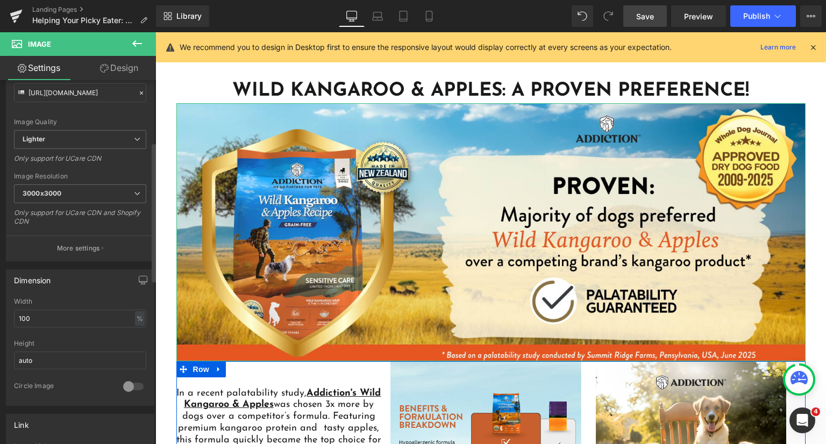
scroll to position [161, 0]
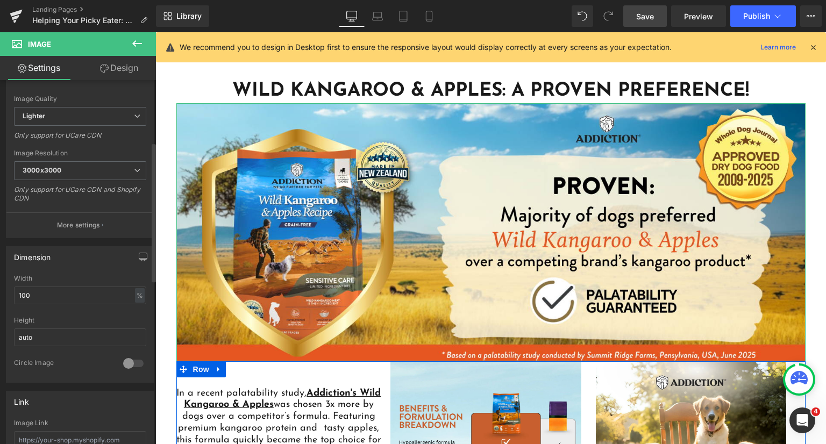
click at [82, 224] on p "More settings" at bounding box center [78, 226] width 43 height 10
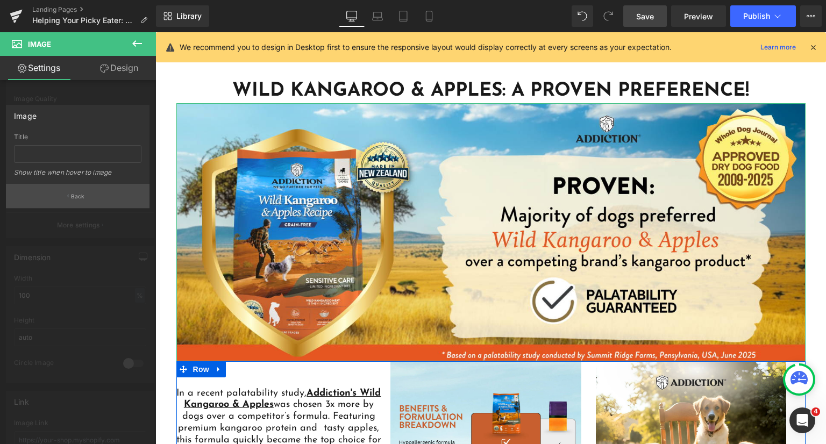
click at [82, 203] on button "Back" at bounding box center [78, 196] width 144 height 24
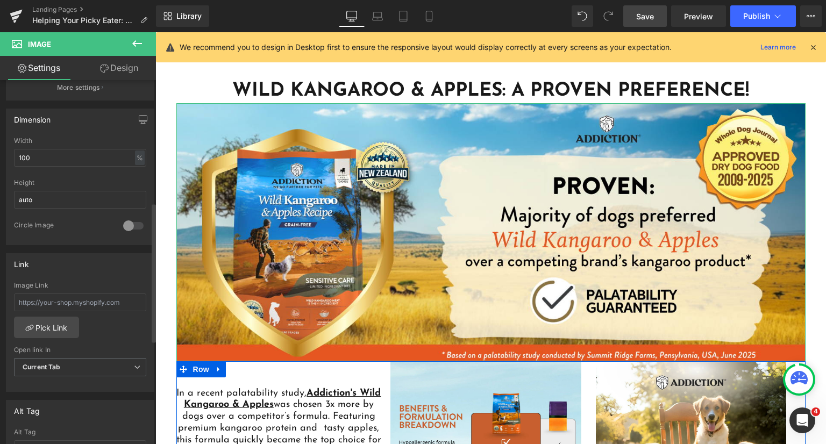
scroll to position [323, 0]
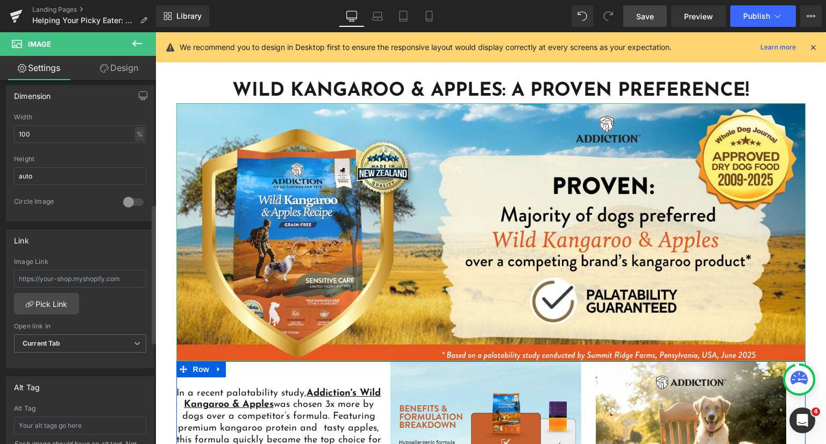
click at [131, 197] on div at bounding box center [133, 202] width 26 height 17
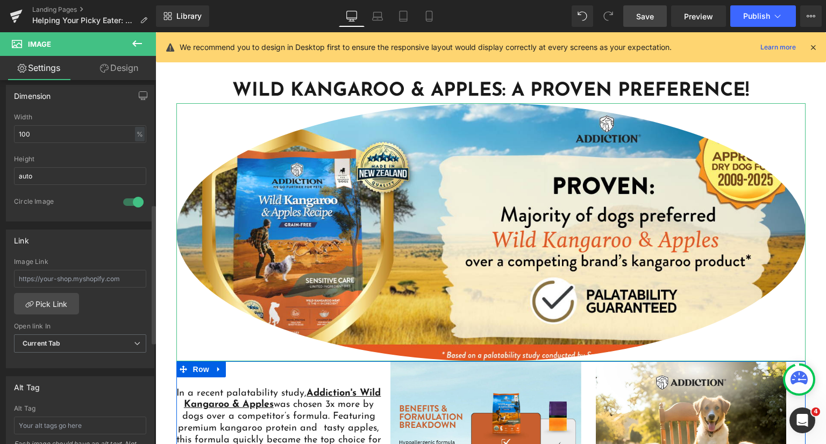
click at [131, 197] on div at bounding box center [133, 202] width 26 height 17
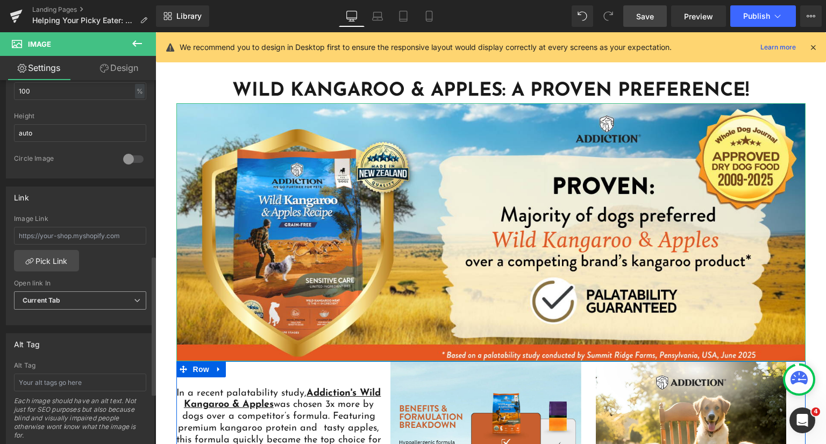
scroll to position [484, 0]
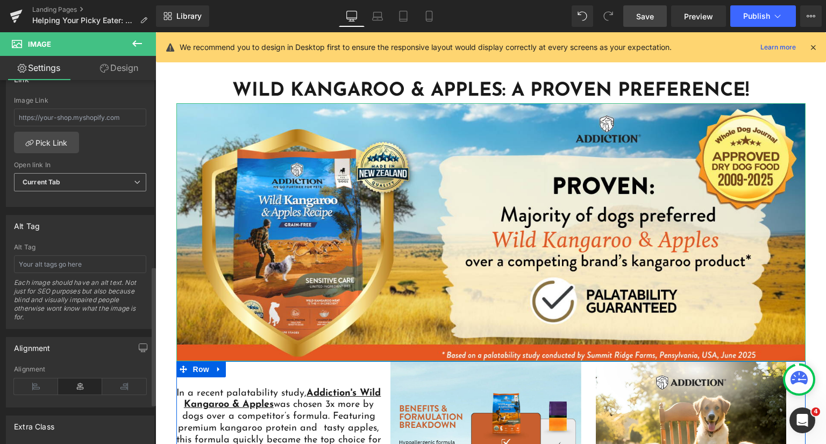
click at [85, 183] on span "Current Tab" at bounding box center [80, 182] width 132 height 19
click at [85, 183] on span "Current Tab" at bounding box center [78, 182] width 128 height 19
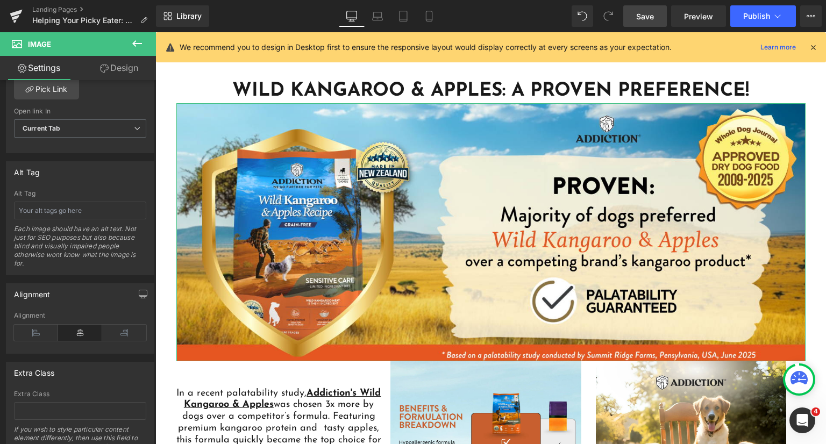
scroll to position [2593, 0]
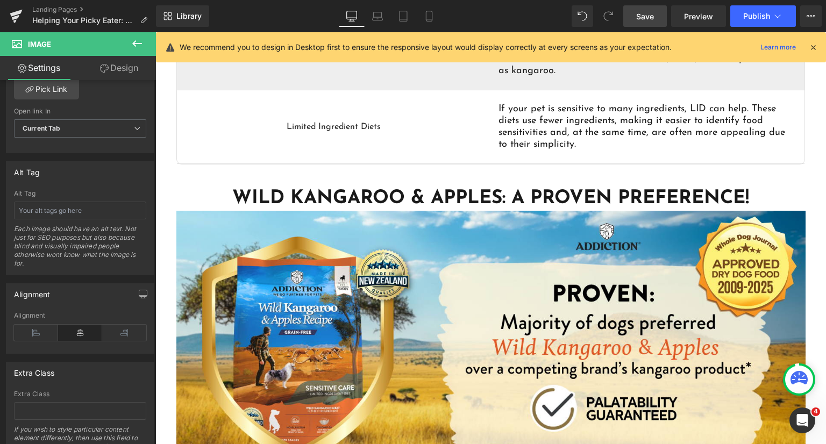
click at [135, 39] on icon at bounding box center [137, 43] width 13 height 13
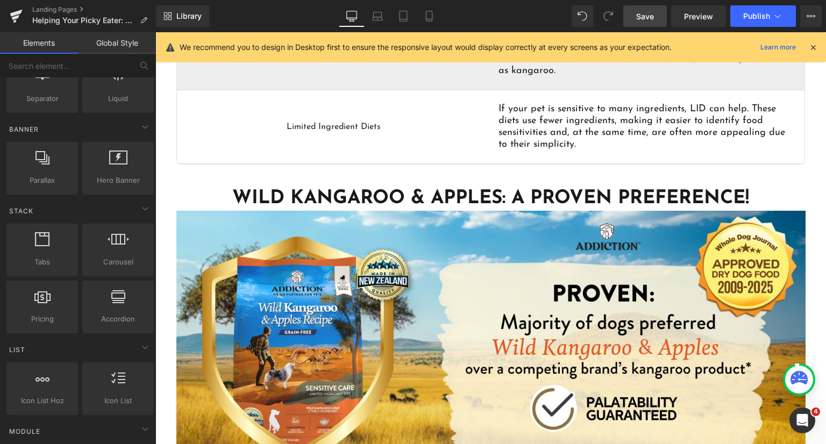
click at [112, 46] on link "Global Style" at bounding box center [117, 43] width 78 height 22
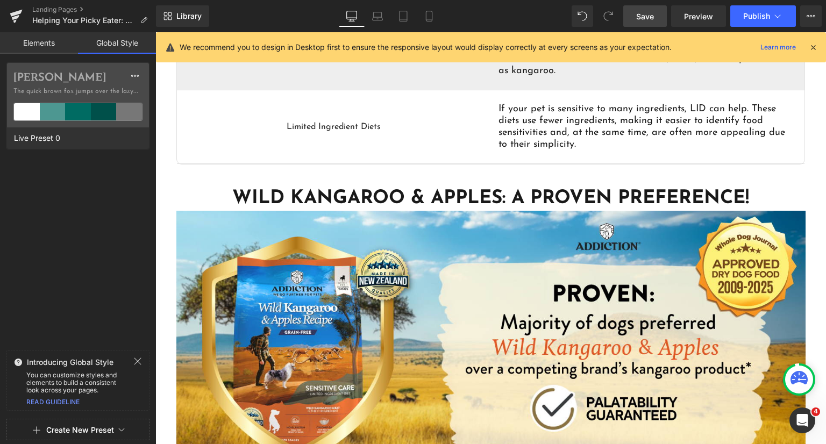
click at [56, 38] on link "Elements" at bounding box center [39, 43] width 78 height 22
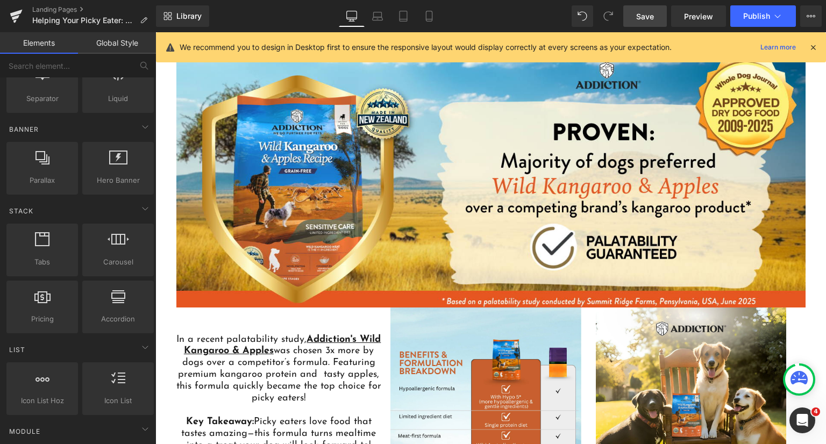
scroll to position [0, 0]
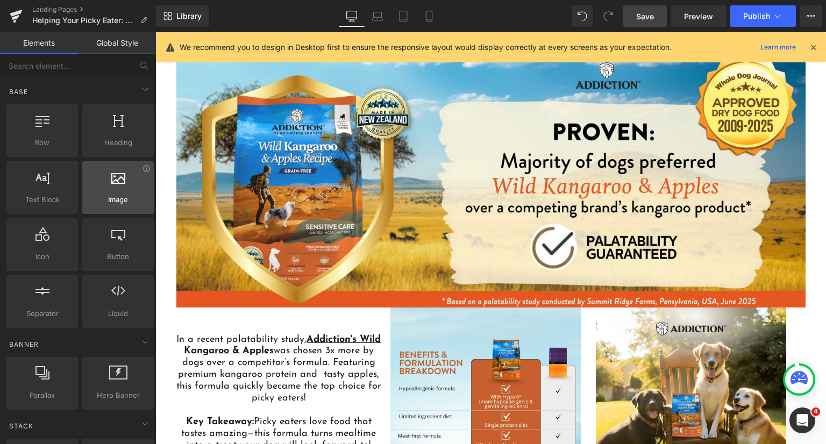
click at [116, 191] on div at bounding box center [118, 182] width 65 height 24
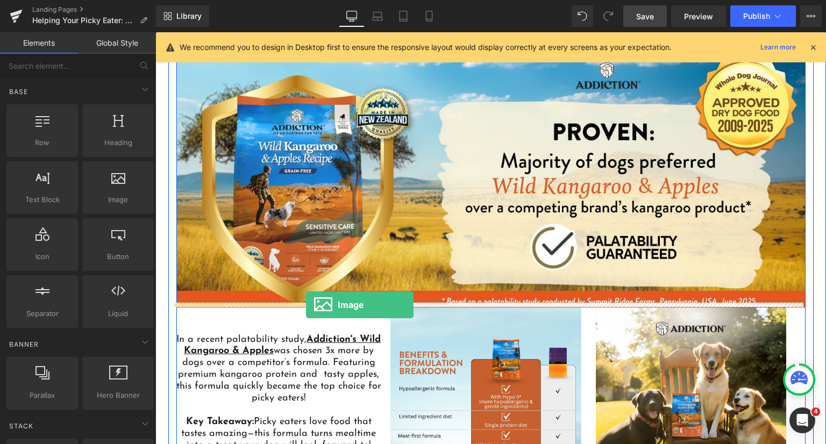
drag, startPoint x: 311, startPoint y: 234, endPoint x: 306, endPoint y: 305, distance: 71.2
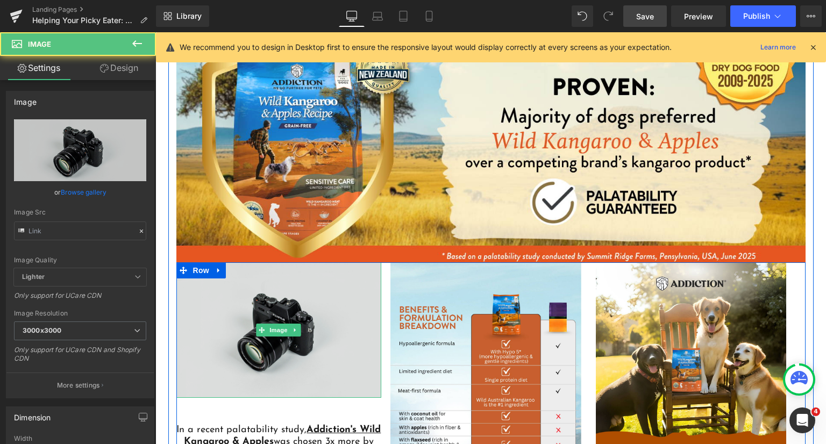
scroll to position [2862, 0]
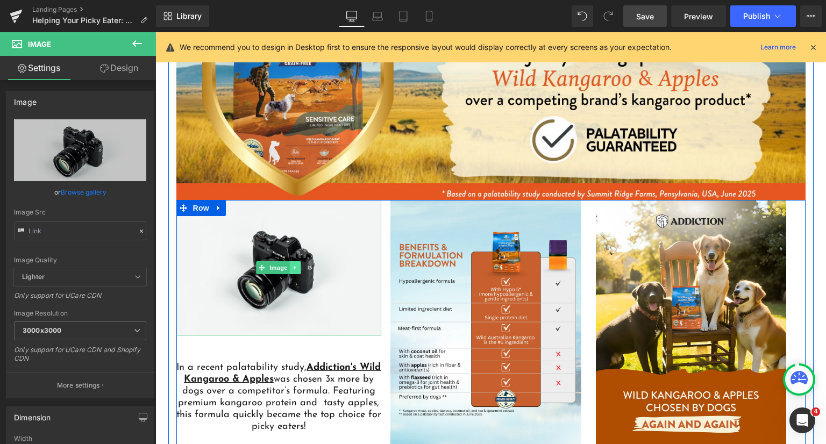
click at [295, 266] on link at bounding box center [295, 267] width 11 height 13
click at [298, 265] on icon at bounding box center [301, 268] width 6 height 6
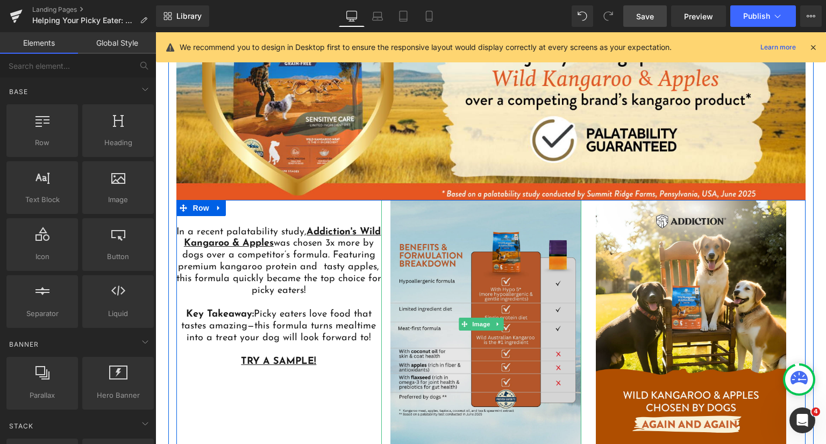
click at [473, 261] on img at bounding box center [481, 324] width 200 height 249
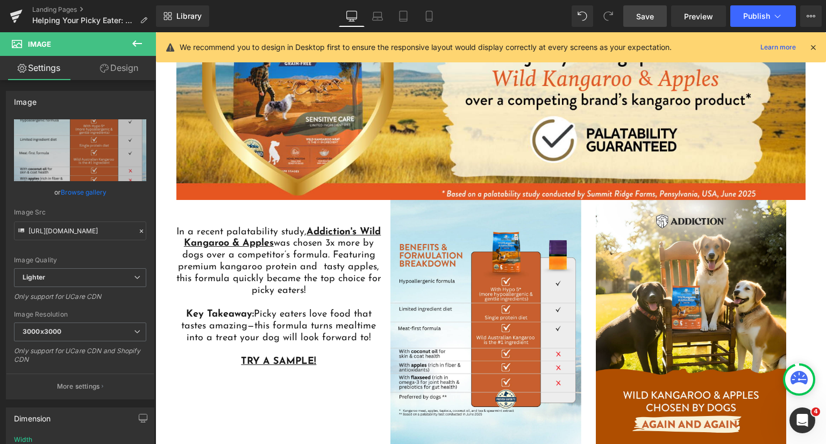
click at [135, 43] on icon at bounding box center [137, 43] width 10 height 6
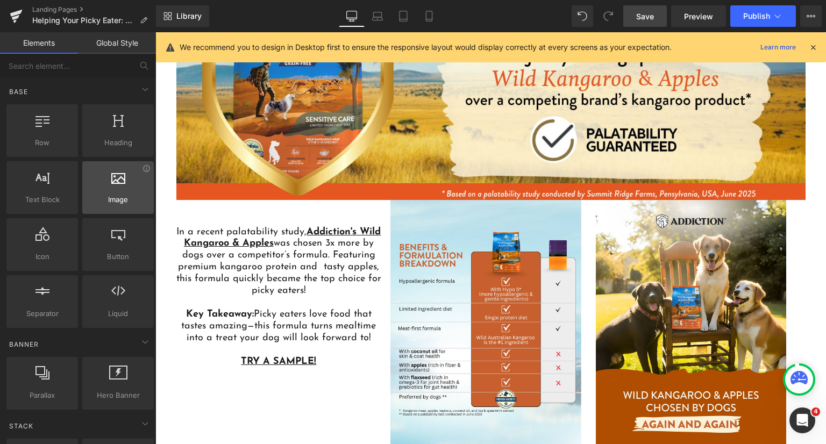
click at [114, 183] on div at bounding box center [118, 182] width 65 height 24
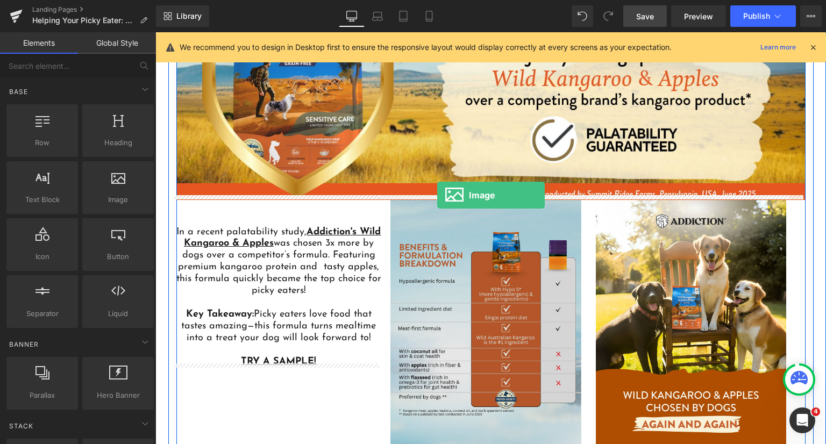
drag, startPoint x: 271, startPoint y: 227, endPoint x: 437, endPoint y: 195, distance: 169.3
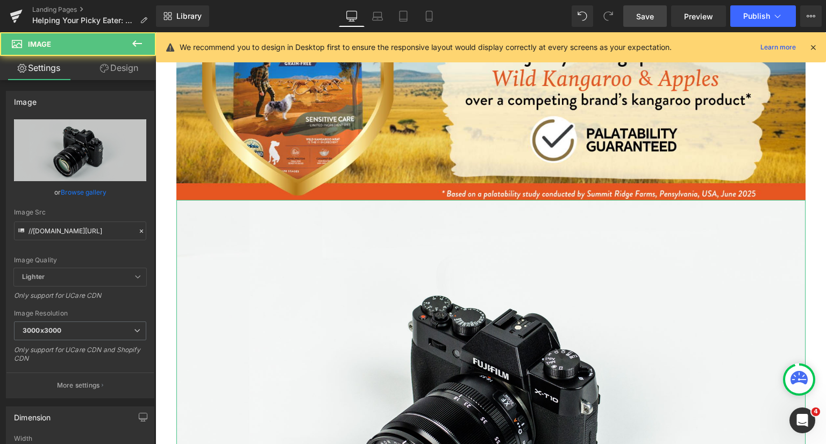
click at [70, 188] on link "Browse gallery" at bounding box center [84, 192] width 46 height 19
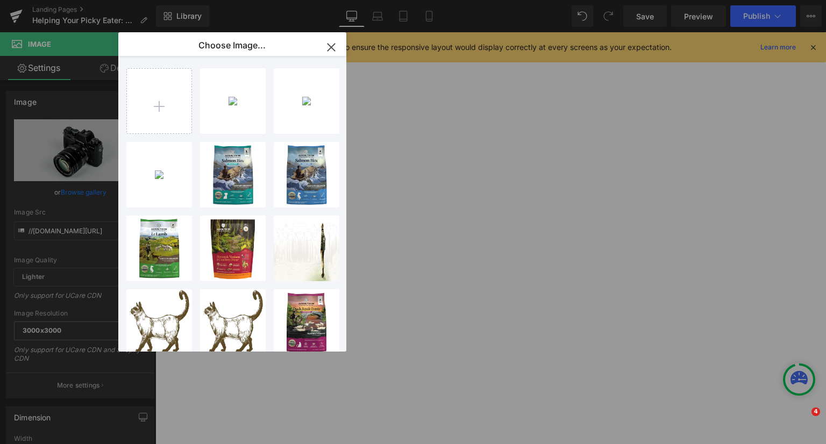
click at [0, 0] on div "Approve...shed.png 1.01 MB" at bounding box center [0, 0] width 0 height 0
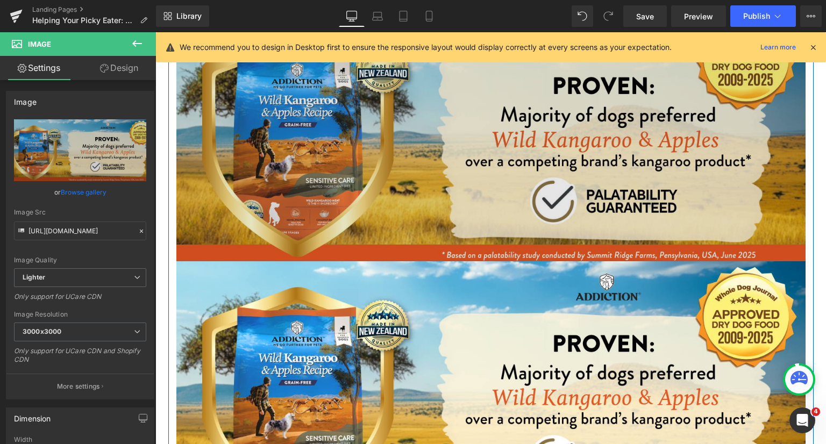
scroll to position [2754, 0]
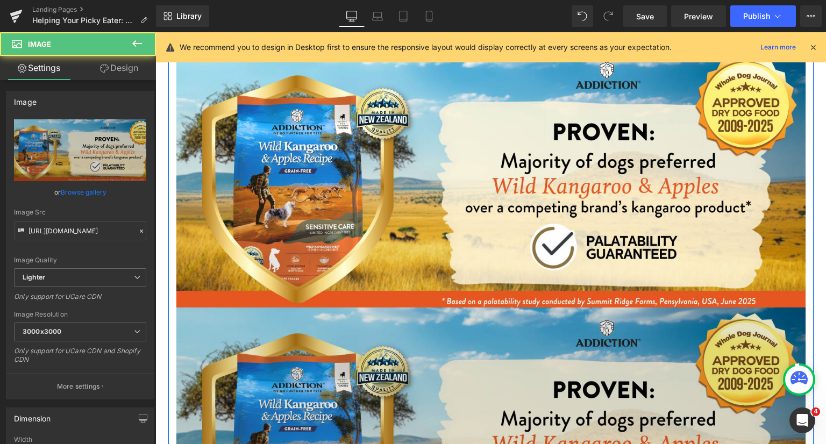
click at [536, 311] on img at bounding box center [490, 437] width 629 height 258
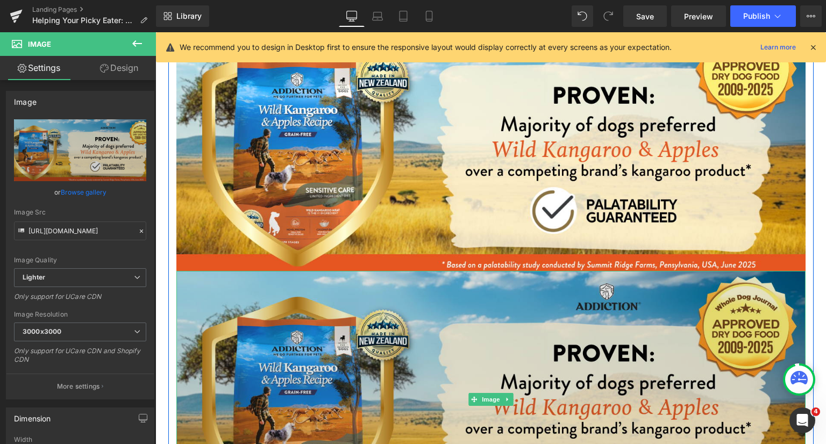
scroll to position [2808, 0]
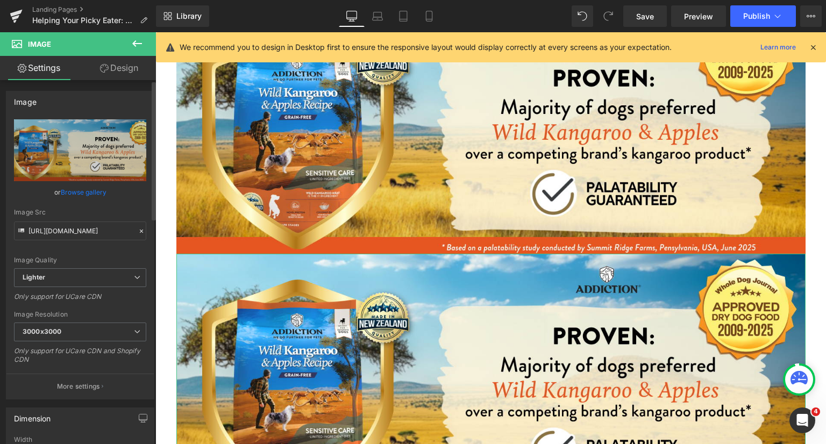
click at [86, 193] on link "Browse gallery" at bounding box center [84, 192] width 46 height 19
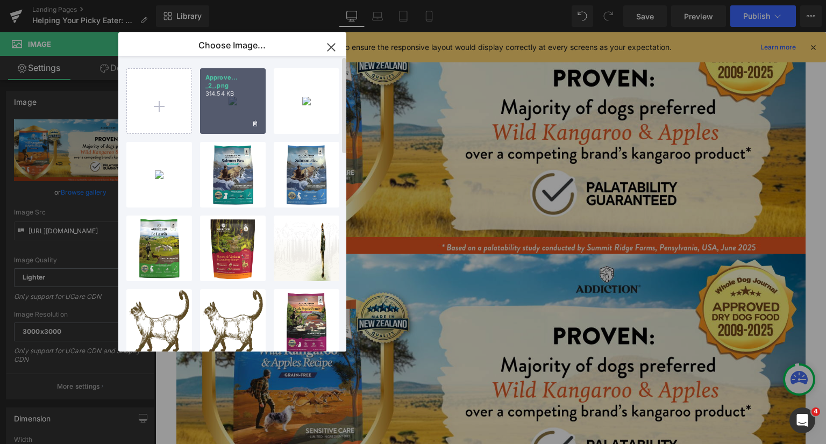
click at [248, 91] on p "314.54 KB" at bounding box center [232, 94] width 55 height 8
type input "[URL][DOMAIN_NAME]"
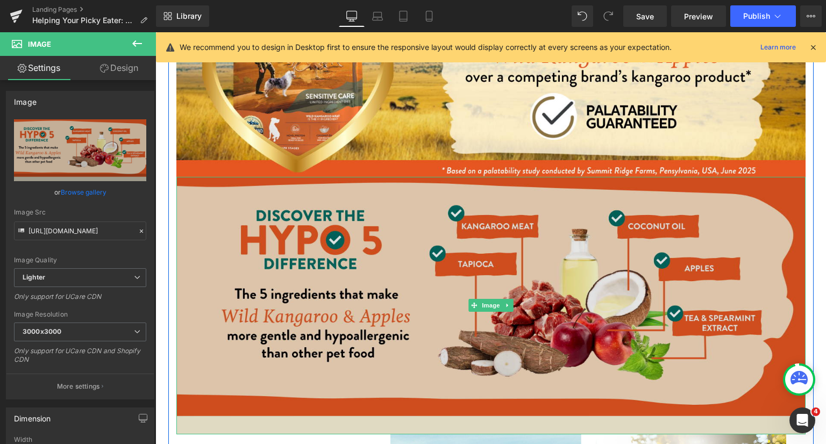
scroll to position [2915, 0]
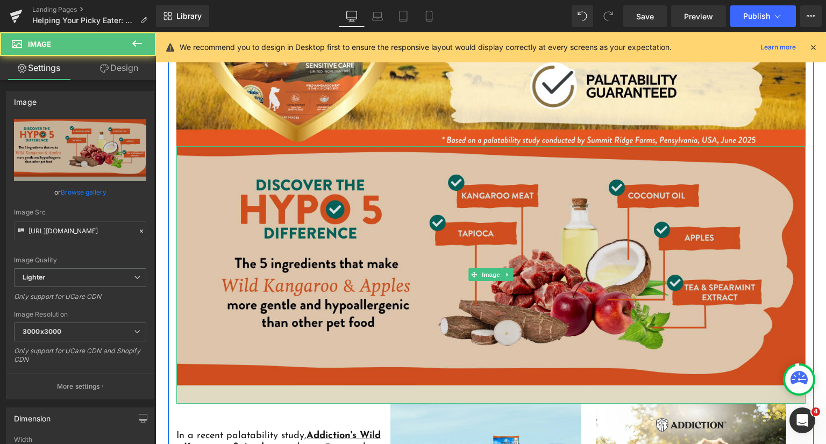
click at [662, 209] on img at bounding box center [490, 275] width 629 height 258
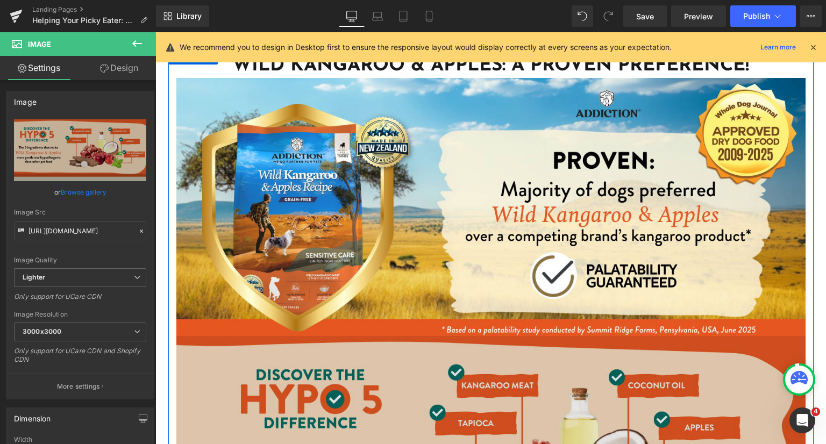
scroll to position [2808, 0]
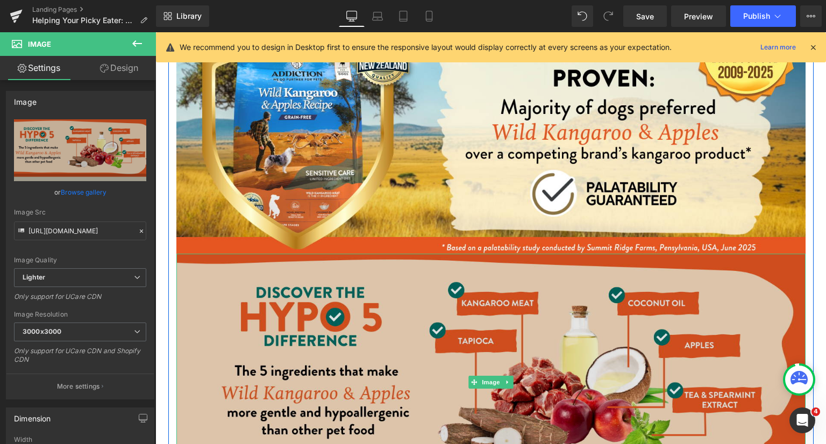
click at [338, 295] on img at bounding box center [490, 383] width 629 height 258
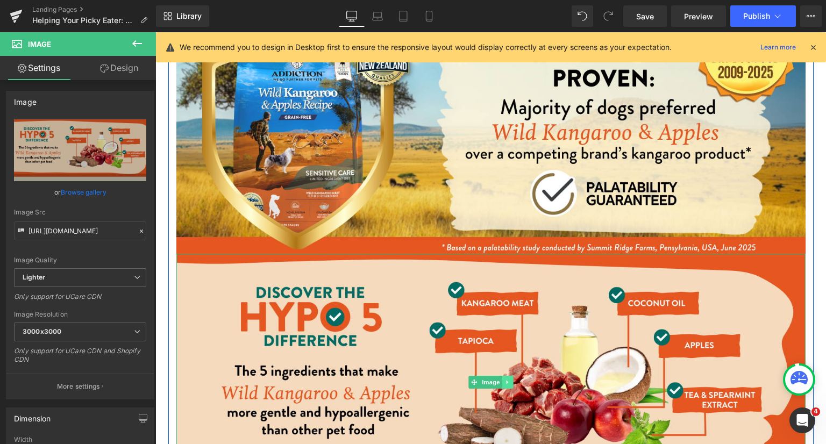
click at [506, 379] on icon at bounding box center [507, 382] width 6 height 6
click at [510, 380] on icon at bounding box center [513, 383] width 6 height 6
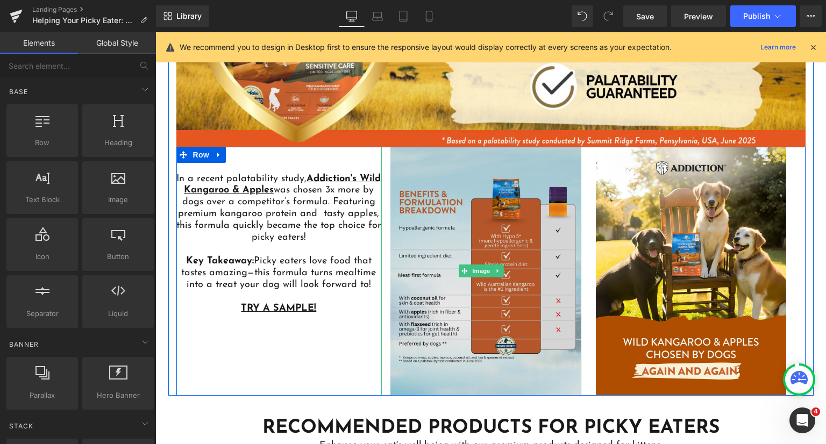
scroll to position [2915, 0]
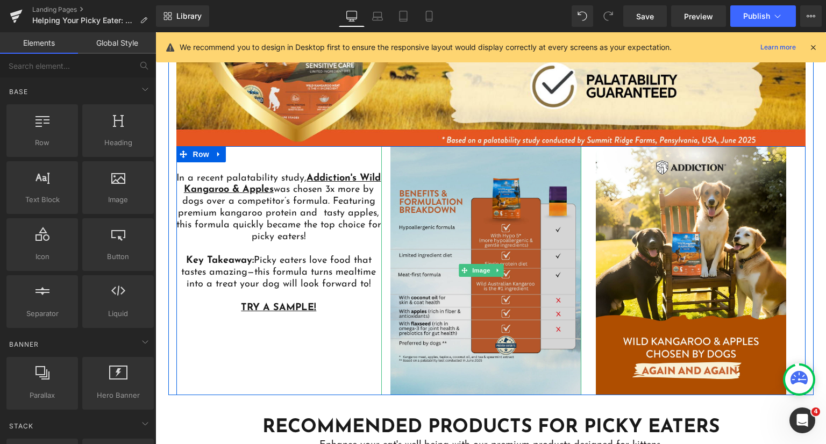
click at [547, 214] on img at bounding box center [481, 270] width 200 height 249
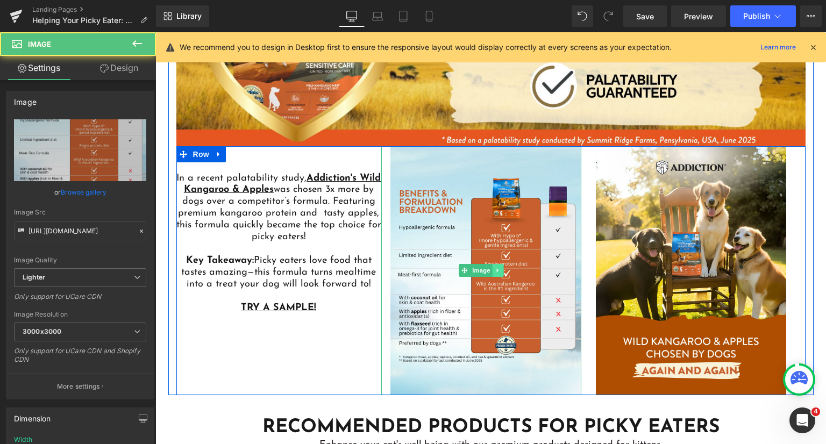
click at [497, 269] on icon at bounding box center [498, 271] width 2 height 4
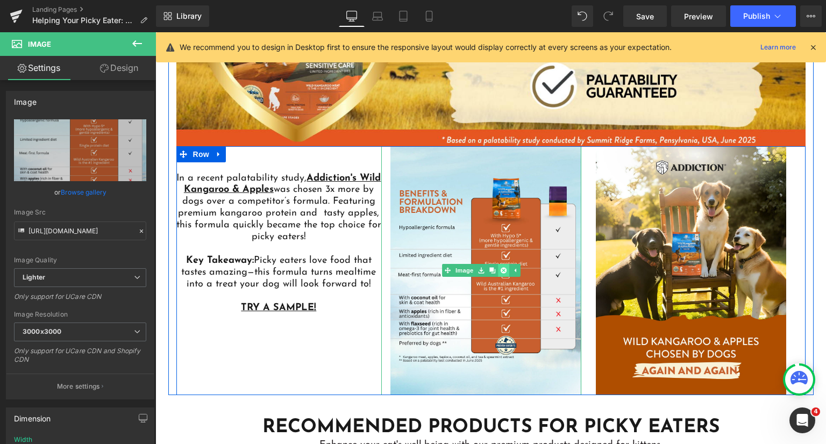
click at [501, 267] on icon at bounding box center [504, 270] width 6 height 6
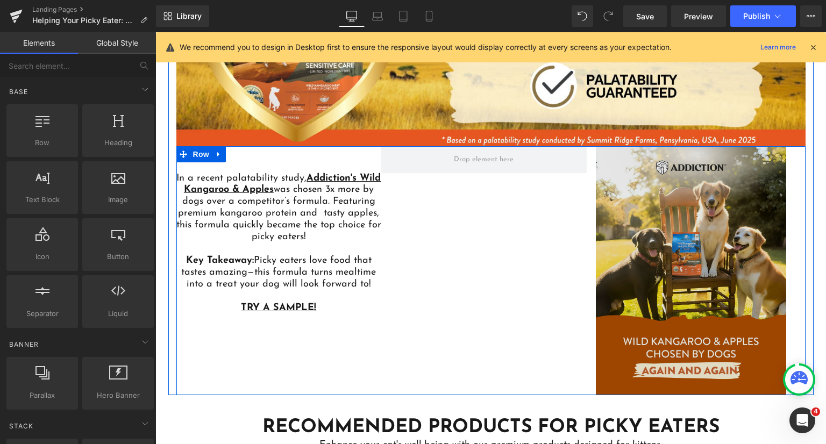
click at [676, 234] on img at bounding box center [687, 270] width 200 height 249
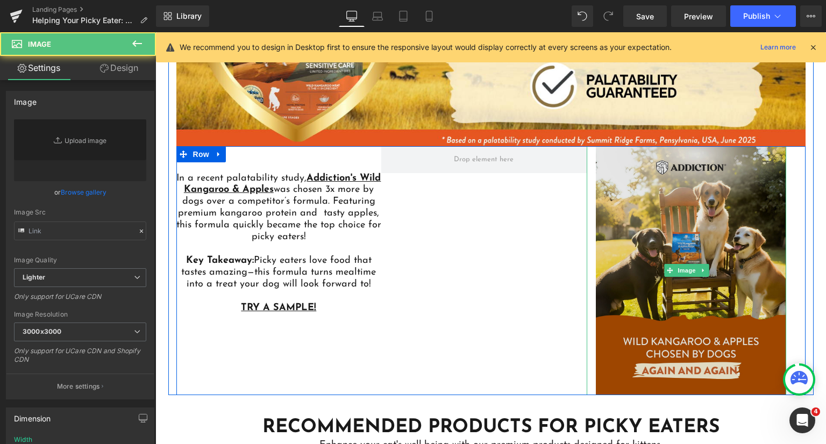
type input "[URL][DOMAIN_NAME]"
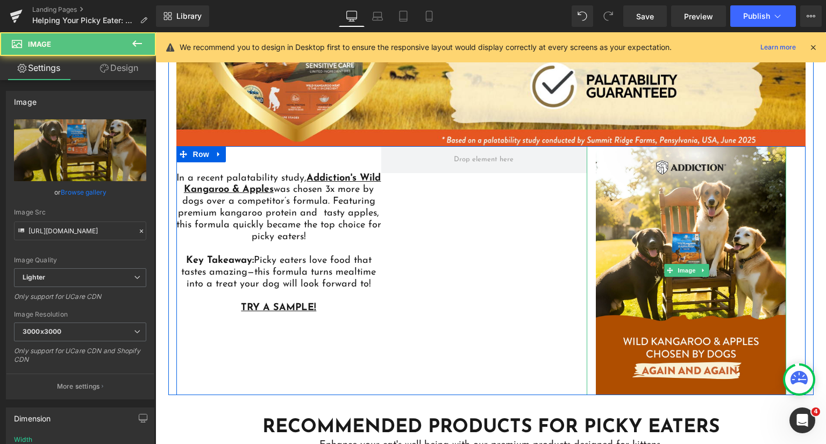
click at [700, 267] on icon at bounding box center [703, 270] width 6 height 6
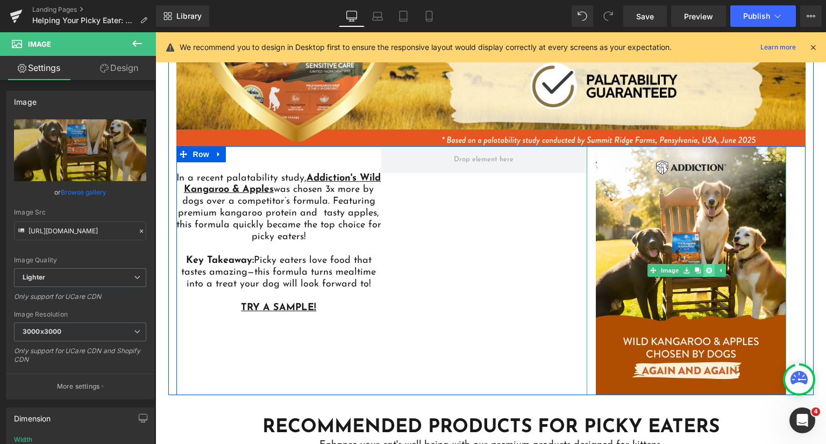
click at [706, 267] on icon at bounding box center [709, 270] width 6 height 6
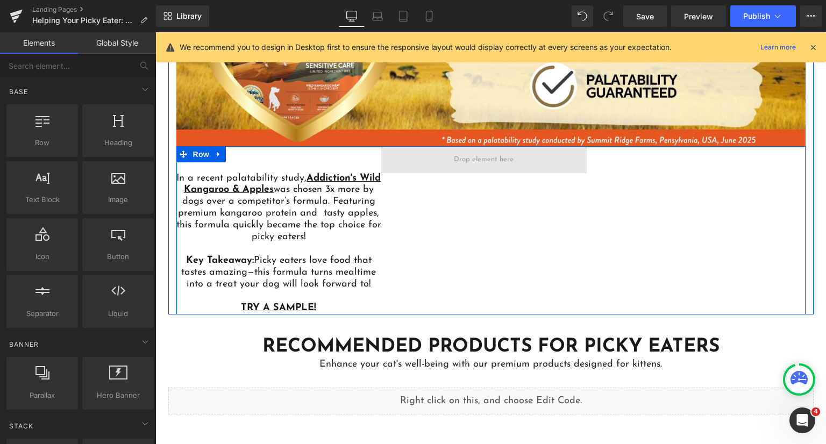
click at [516, 158] on span at bounding box center [483, 159] width 205 height 27
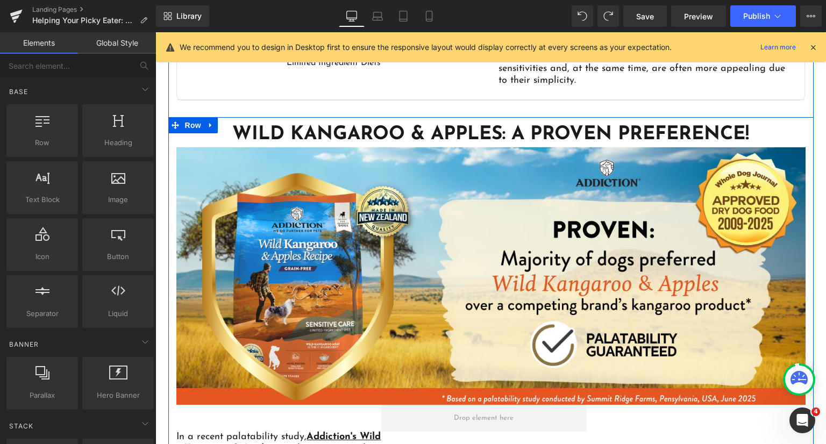
scroll to position [2604, 0]
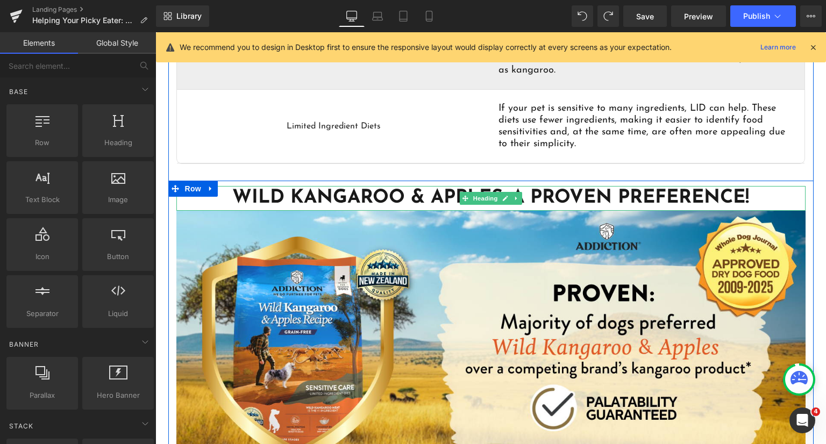
click at [734, 193] on h1 "Wild Kangaroo & Apples: A Proven Preference!" at bounding box center [490, 198] width 629 height 25
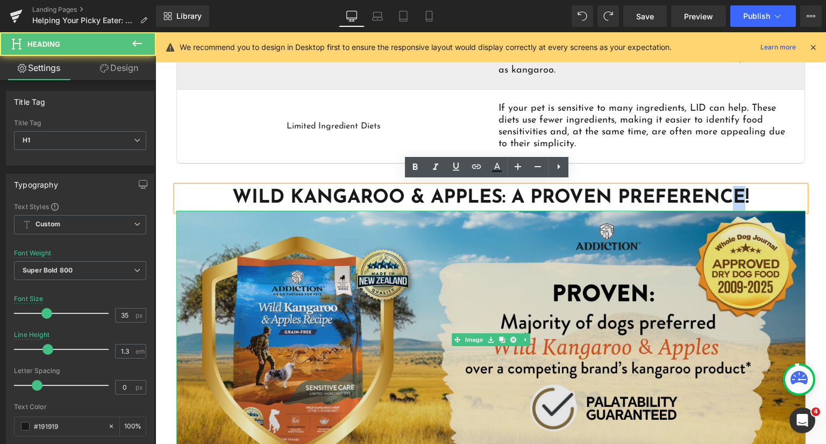
click at [595, 318] on img at bounding box center [490, 340] width 629 height 258
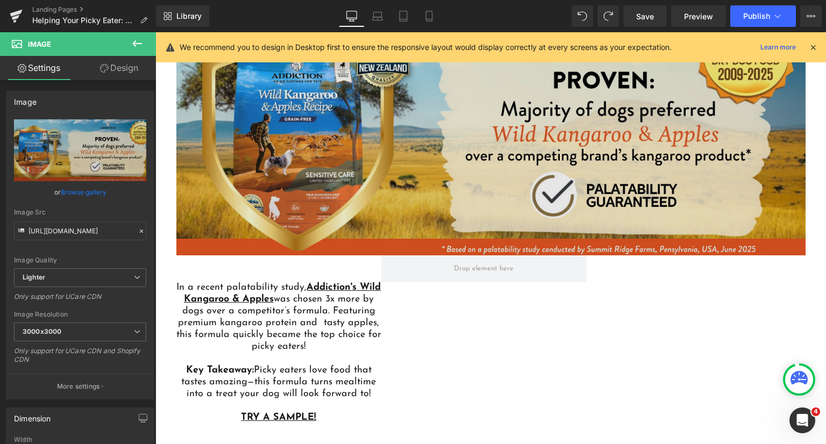
scroll to position [2765, 0]
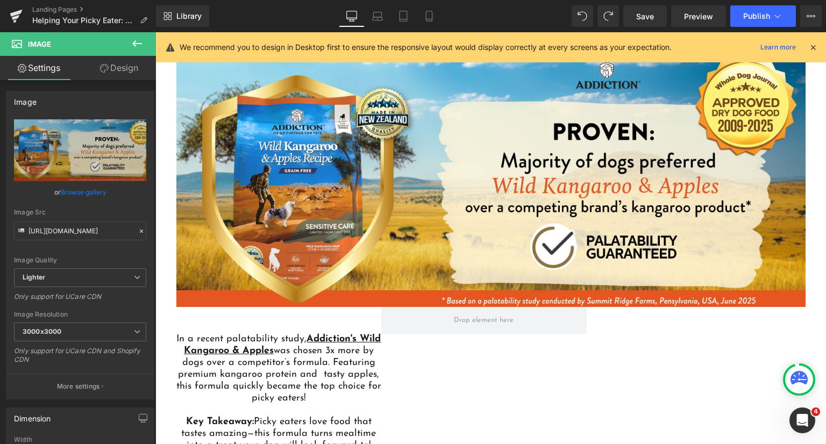
click at [139, 44] on icon at bounding box center [137, 43] width 13 height 13
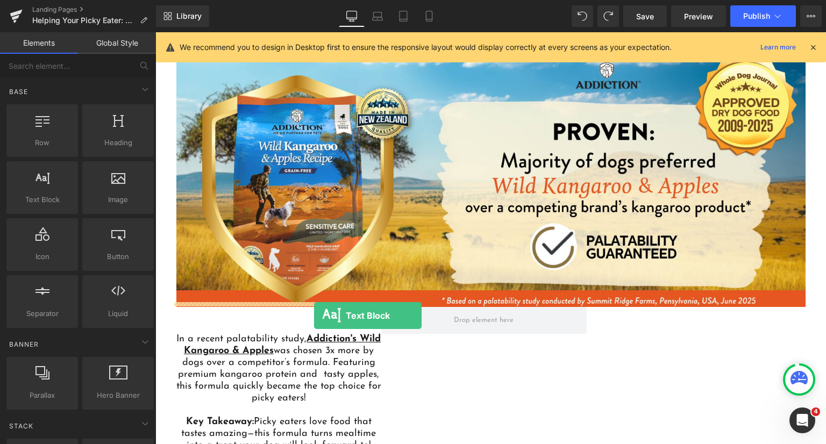
drag, startPoint x: 203, startPoint y: 226, endPoint x: 314, endPoint y: 316, distance: 143.0
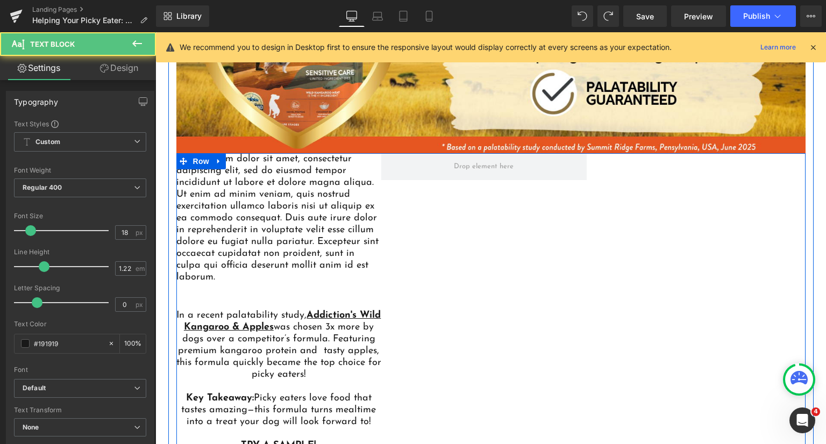
scroll to position [2926, 0]
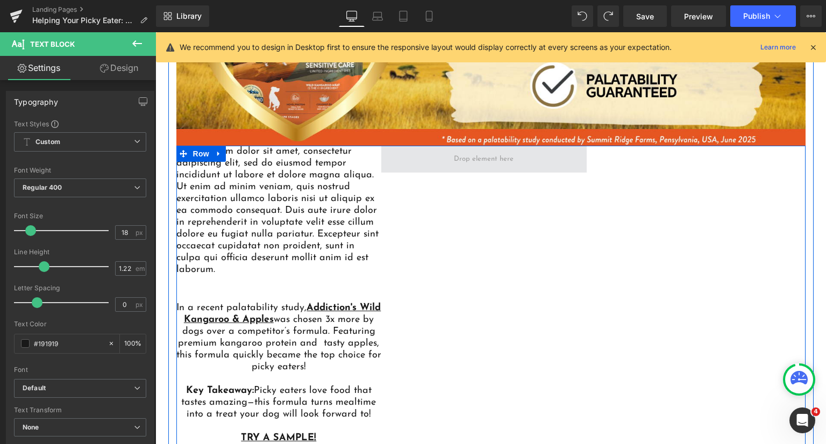
click at [471, 161] on span at bounding box center [483, 159] width 67 height 17
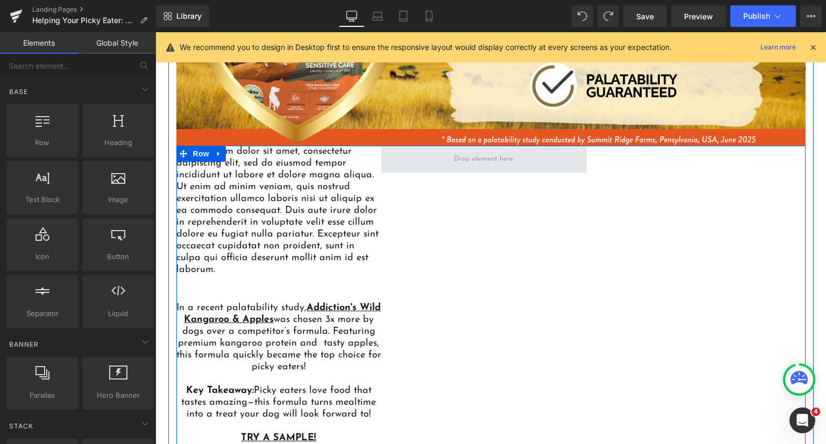
drag, startPoint x: 472, startPoint y: 161, endPoint x: 517, endPoint y: 165, distance: 45.8
click at [491, 184] on div at bounding box center [483, 289] width 205 height 287
click at [521, 160] on span at bounding box center [483, 159] width 205 height 27
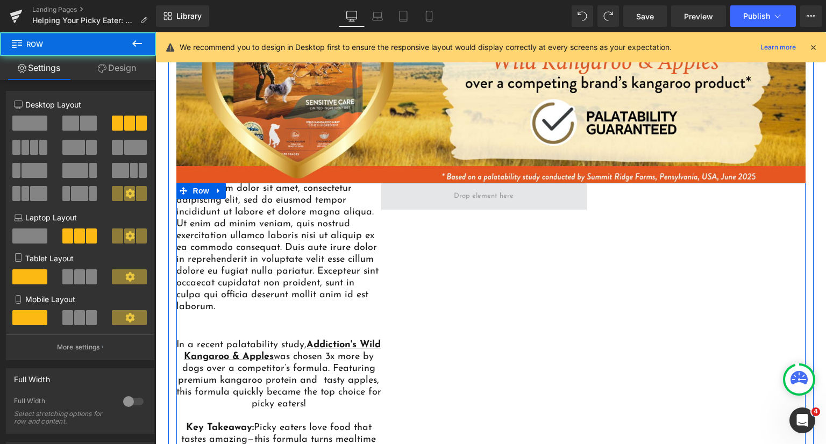
scroll to position [2872, 0]
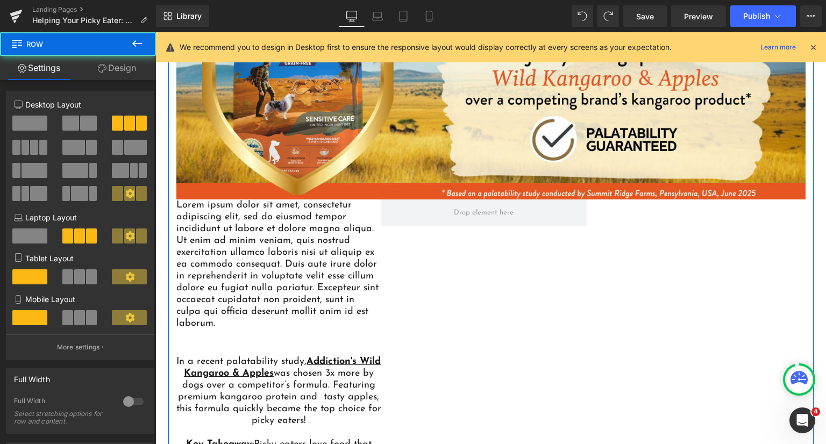
click at [425, 264] on div at bounding box center [483, 343] width 205 height 287
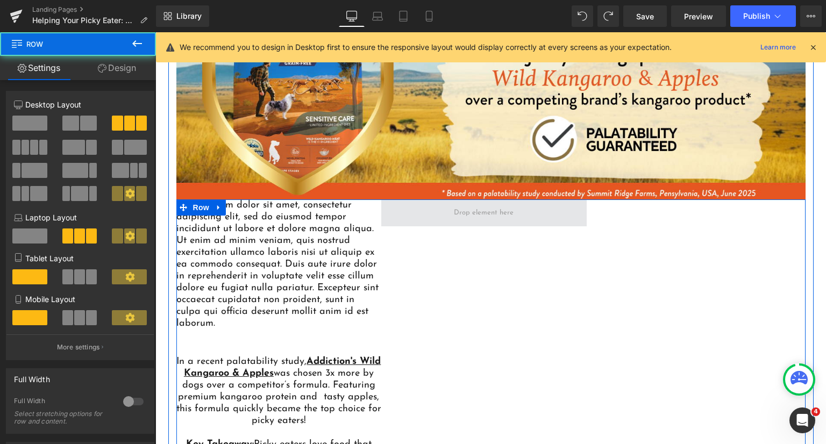
click at [454, 216] on span at bounding box center [483, 212] width 67 height 17
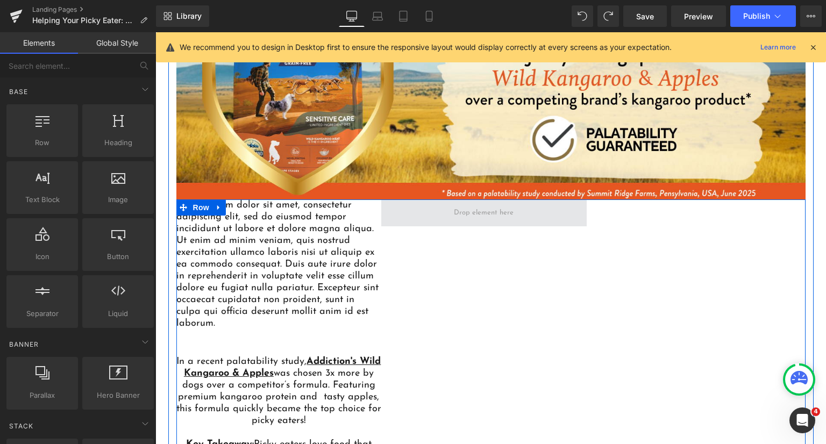
click at [390, 218] on span at bounding box center [483, 213] width 205 height 27
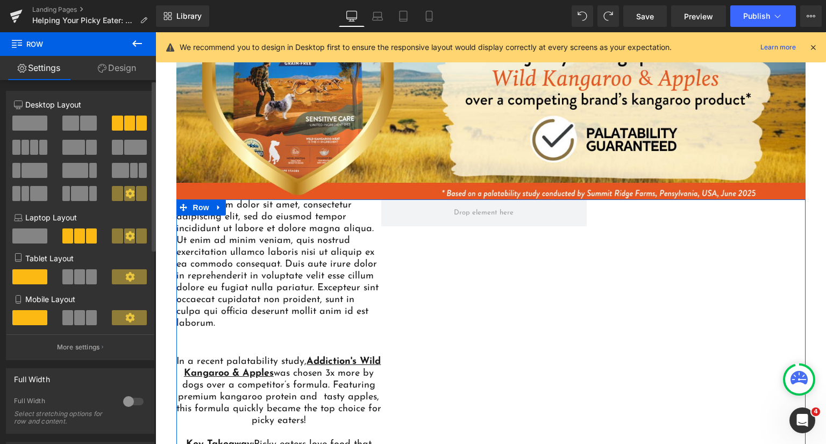
click at [74, 116] on span at bounding box center [70, 123] width 17 height 15
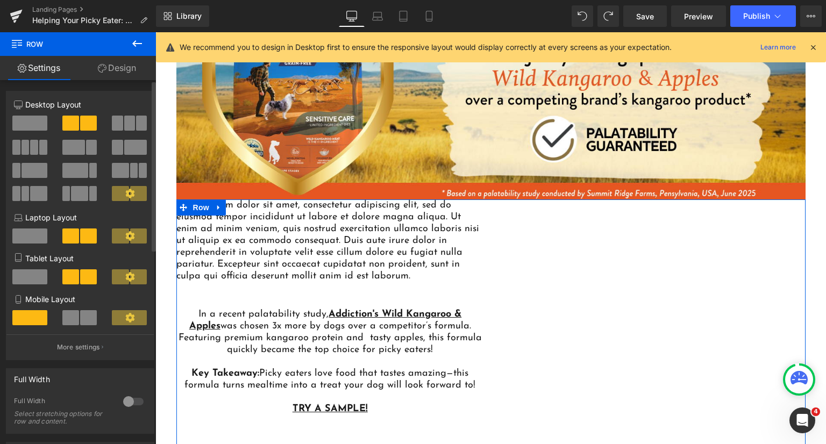
click at [41, 127] on span at bounding box center [29, 123] width 35 height 15
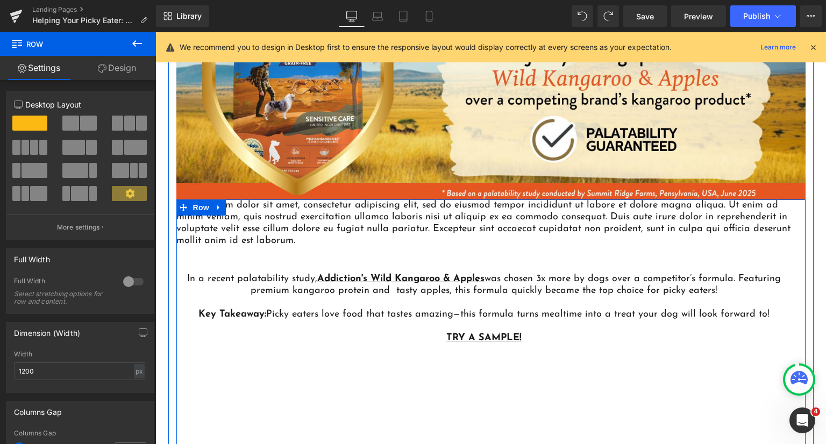
click at [283, 218] on p "Lorem ipsum dolor sit amet, consectetur adipiscing elit, sed do eiusmod tempor …" at bounding box center [484, 223] width 616 height 47
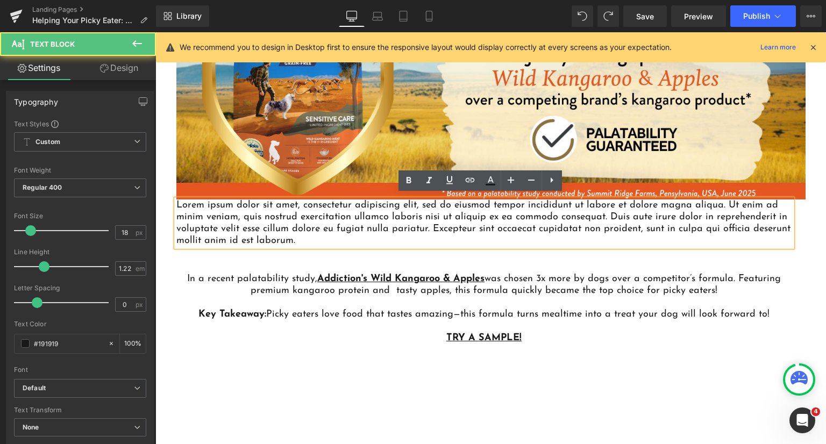
click at [503, 229] on p "Lorem ipsum dolor sit amet, consectetur adipiscing elit, sed do eiusmod tempor …" at bounding box center [484, 223] width 616 height 47
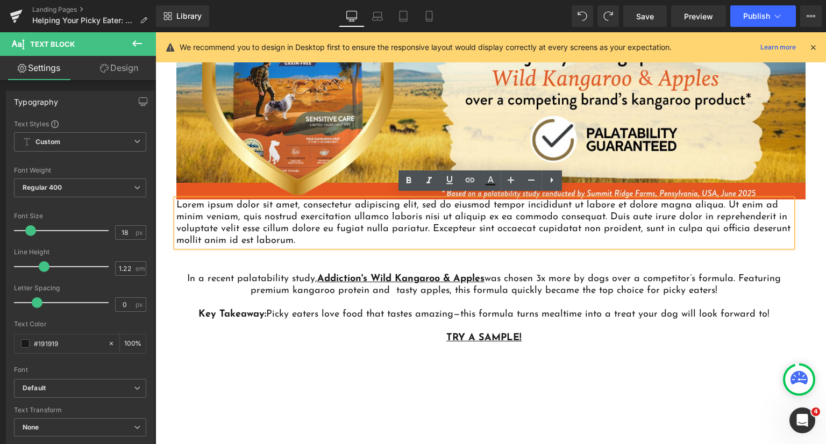
click at [581, 297] on p at bounding box center [484, 303] width 616 height 12
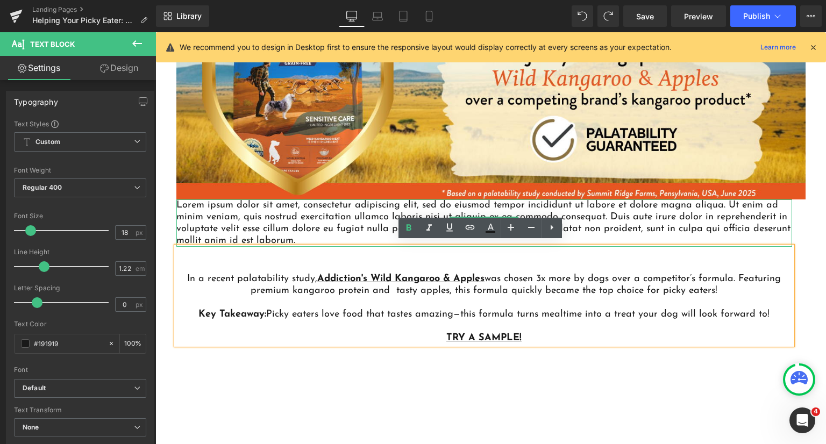
click at [574, 212] on p "Lorem ipsum dolor sit amet, consectetur adipiscing elit, sed do eiusmod tempor …" at bounding box center [484, 223] width 616 height 47
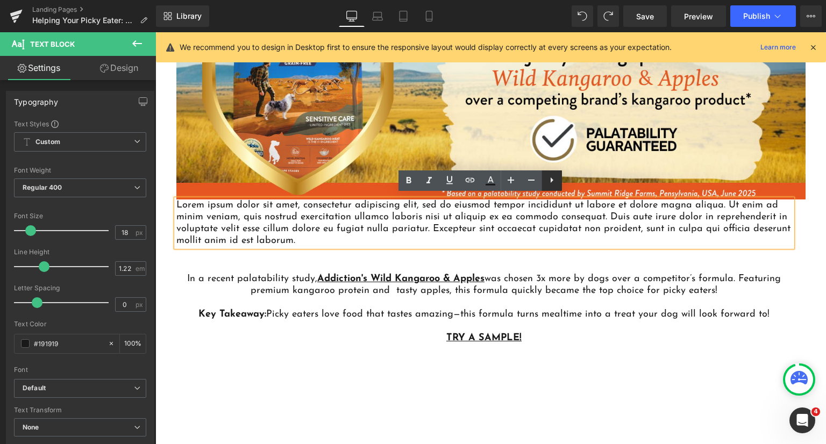
click at [553, 183] on icon at bounding box center [551, 180] width 13 height 13
click at [574, 179] on icon at bounding box center [572, 180] width 13 height 13
click at [551, 183] on icon at bounding box center [551, 180] width 13 height 13
click at [553, 304] on div "In a recent palatability study, Addiction's Wild Kangaroo & Apples was chosen 3…" at bounding box center [484, 296] width 616 height 98
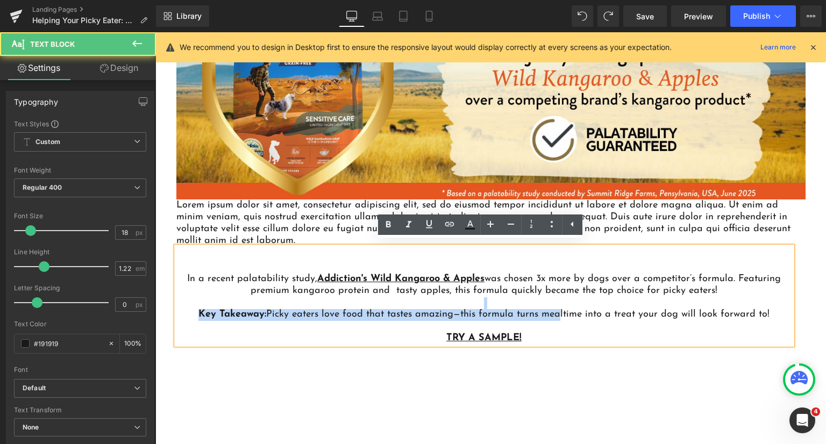
click at [630, 209] on p "Lorem ipsum dolor sit amet, consectetur adipiscing elit, sed do eiusmod tempor …" at bounding box center [484, 223] width 616 height 47
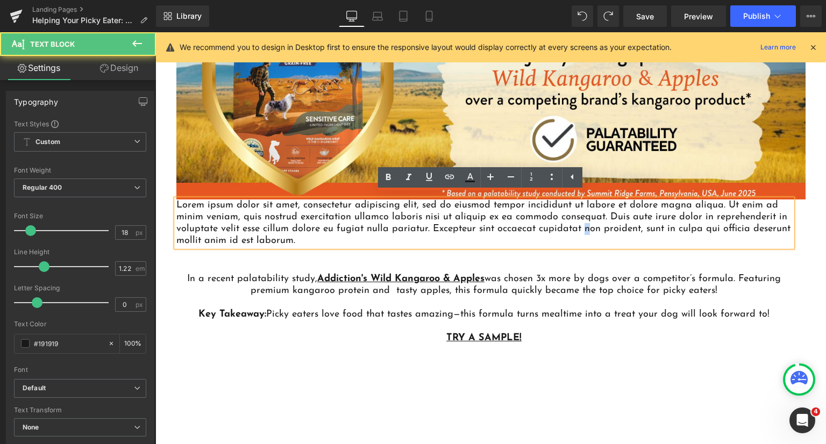
drag, startPoint x: 574, startPoint y: 229, endPoint x: 503, endPoint y: 225, distance: 71.1
click at [570, 227] on p "Lorem ipsum dolor sit amet, consectetur adipiscing elit, sed do eiusmod tempor …" at bounding box center [484, 223] width 616 height 47
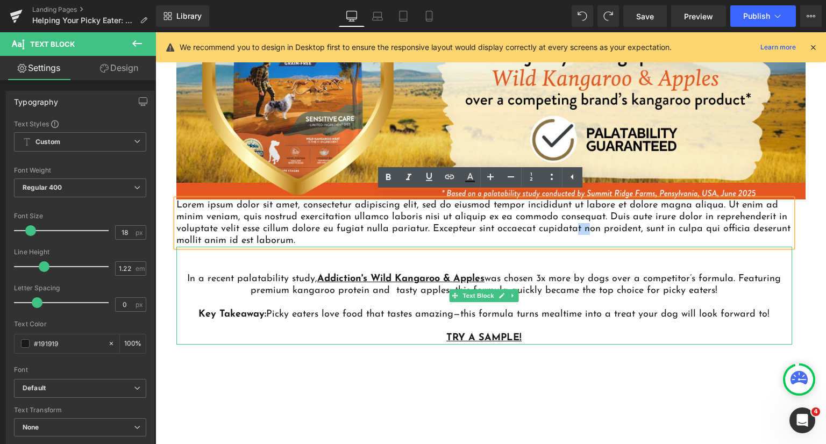
click at [326, 328] on p at bounding box center [484, 327] width 616 height 12
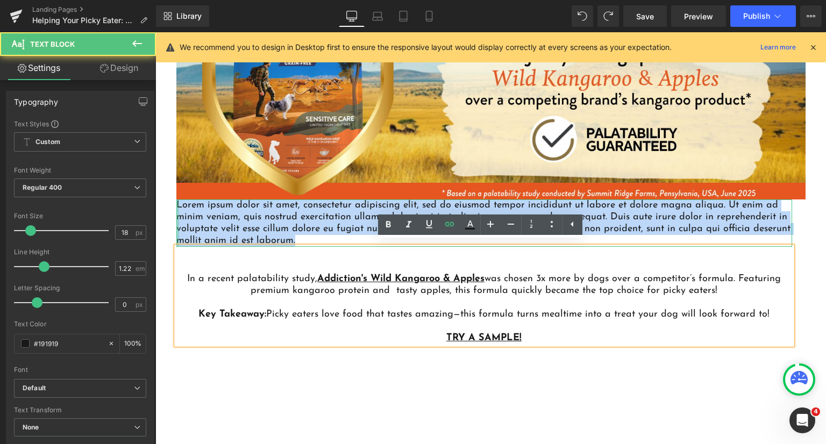
drag, startPoint x: 301, startPoint y: 235, endPoint x: 172, endPoint y: 201, distance: 133.6
click at [176, 201] on div "Lorem ipsum dolor sit amet, consectetur adipiscing elit, sed do eiusmod tempor …" at bounding box center [484, 223] width 616 height 47
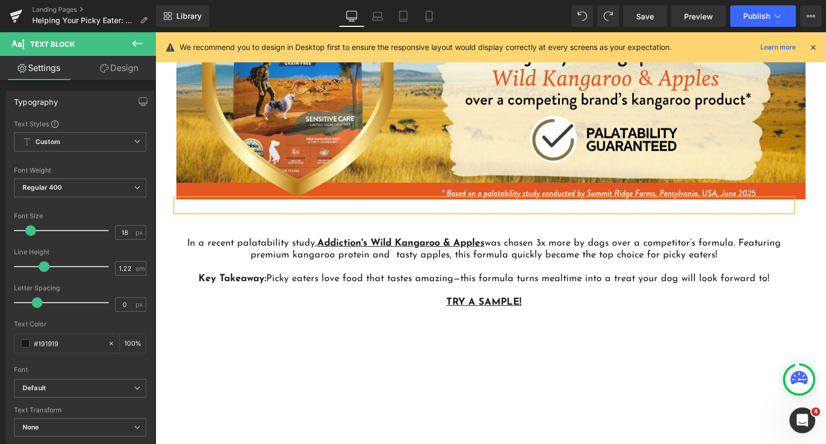
click at [344, 344] on div "Text Block In a recent palatability study, Addiction's Wild Kangaroo & Apples w…" at bounding box center [490, 414] width 629 height 428
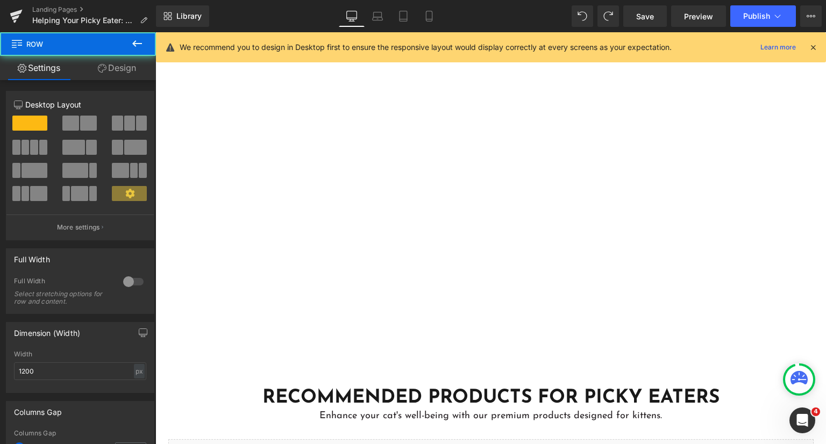
scroll to position [3249, 0]
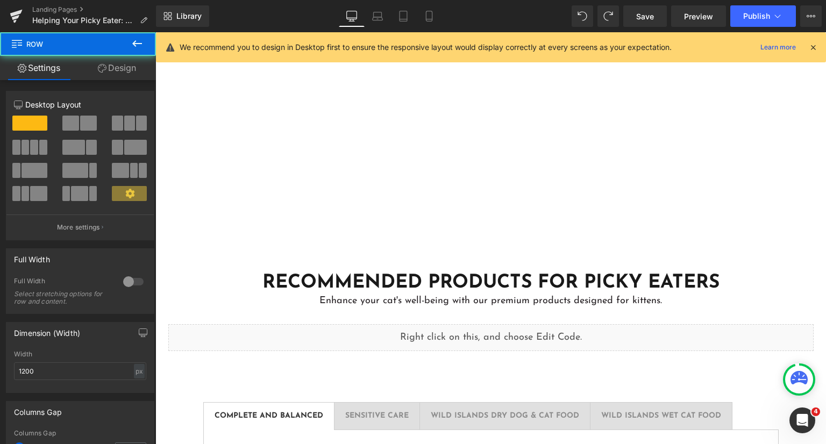
click at [452, 222] on div "Text Block In a recent palatability study, Addiction's Wild Kangaroo & Apples w…" at bounding box center [490, 37] width 629 height 428
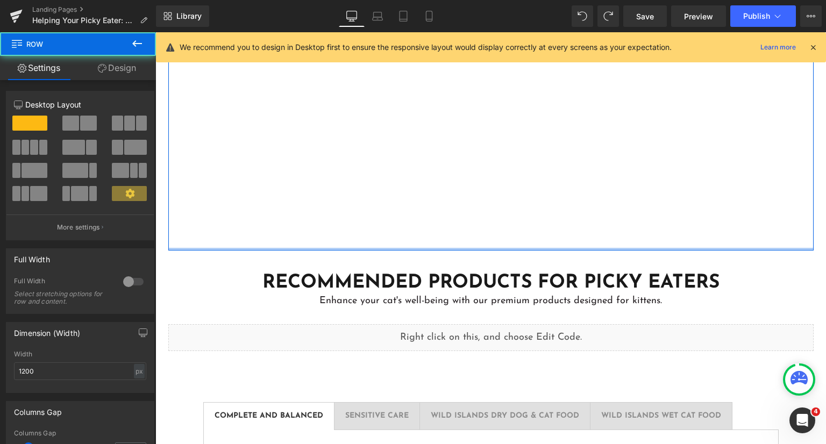
drag, startPoint x: 456, startPoint y: 200, endPoint x: 454, endPoint y: 189, distance: 11.4
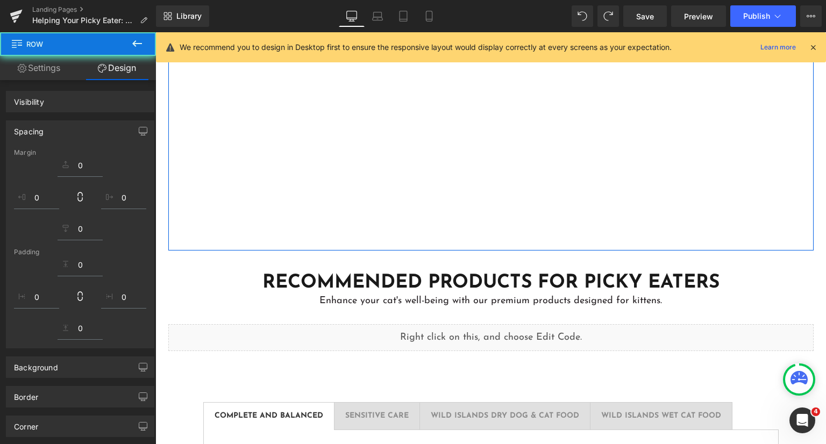
click at [456, 190] on div "Text Block In a recent palatability study, Addiction's Wild Kangaroo & Apples w…" at bounding box center [490, 37] width 629 height 428
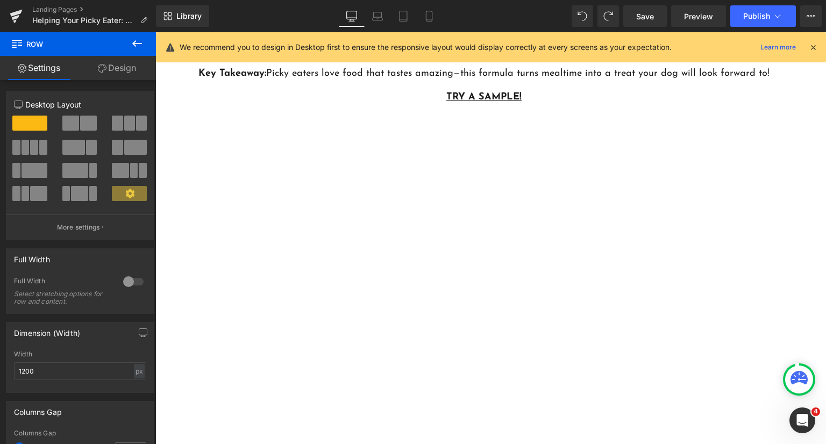
scroll to position [3141, 0]
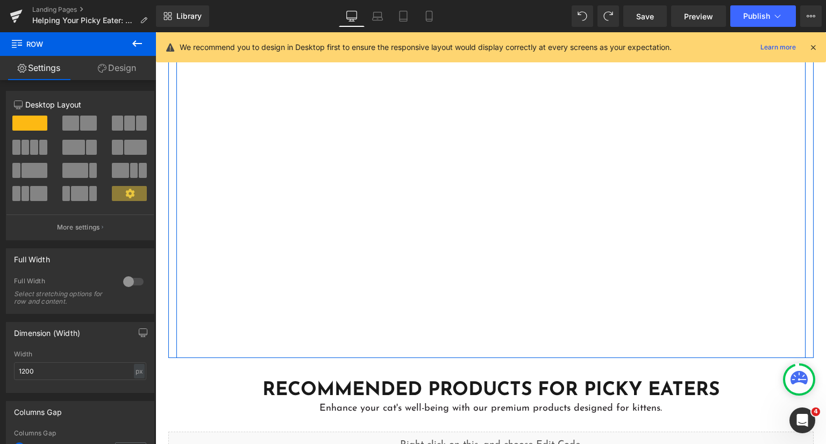
click at [471, 264] on div "Text Block In a recent palatability study, Addiction's Wild Kangaroo & Apples w…" at bounding box center [490, 145] width 629 height 428
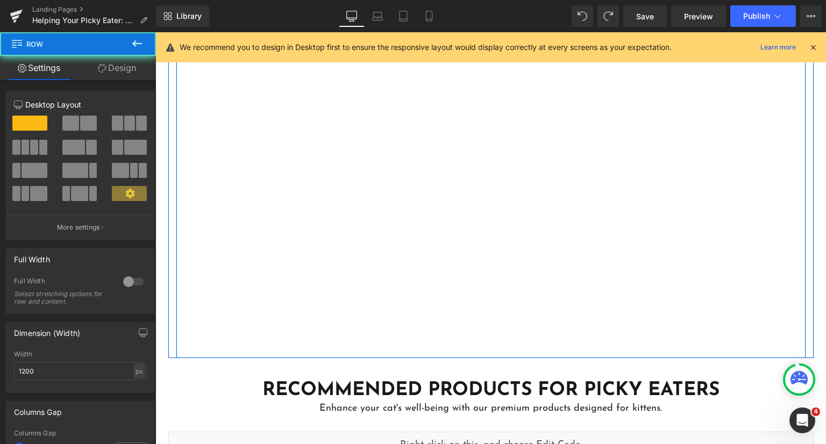
click at [471, 263] on div "Text Block In a recent palatability study, Addiction's Wild Kangaroo & Apples w…" at bounding box center [490, 145] width 629 height 428
click at [404, 289] on div "Text Block In a recent palatability study, Addiction's Wild Kangaroo & Apples w…" at bounding box center [490, 145] width 629 height 428
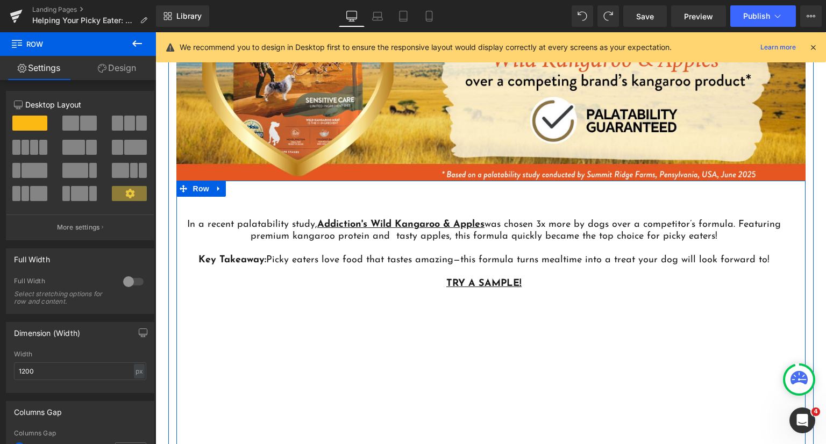
scroll to position [2819, 0]
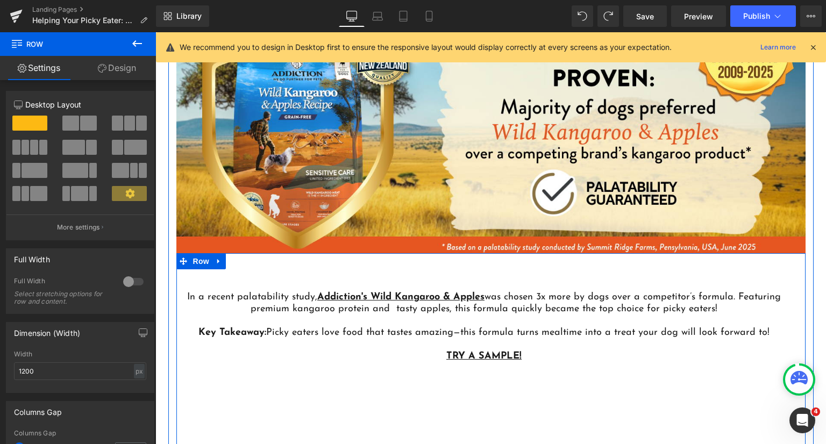
click at [305, 332] on p "Key Takeaway: Picky eaters love food that tastes amazing—this formula turns mea…" at bounding box center [484, 334] width 616 height 12
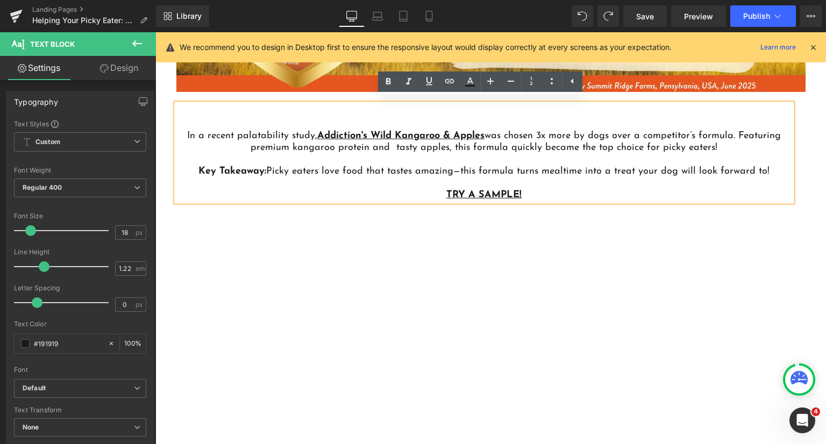
click at [461, 303] on div "Text Block In a recent palatability study, Addiction's Wild Kangaroo & Apples w…" at bounding box center [490, 306] width 629 height 428
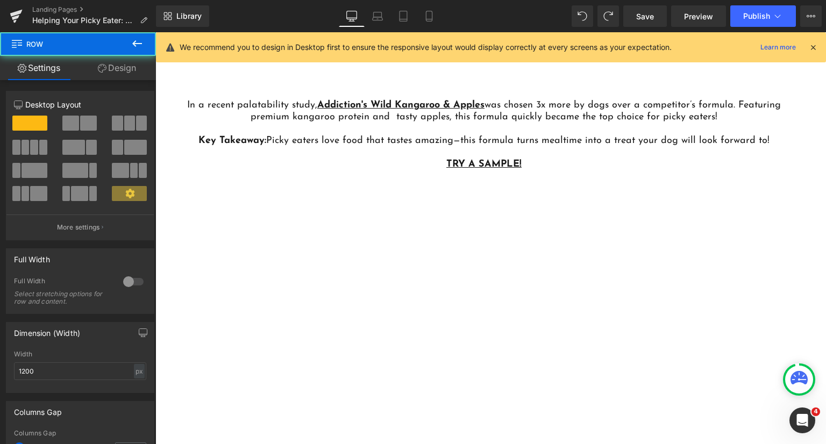
scroll to position [3034, 0]
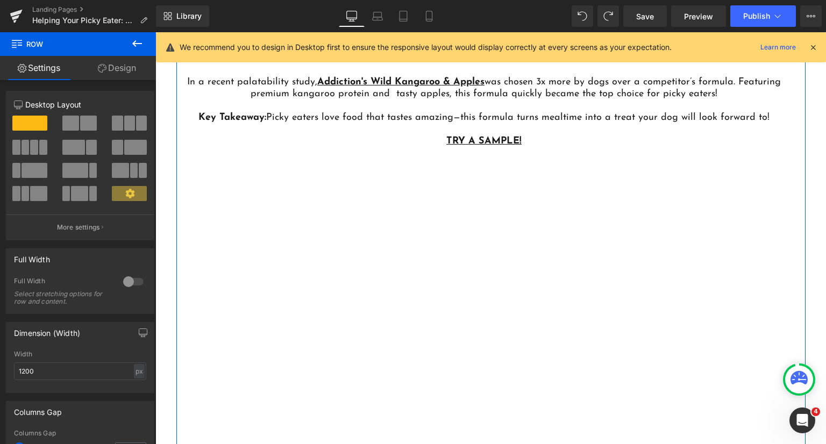
click at [111, 68] on link "Design" at bounding box center [117, 68] width 78 height 24
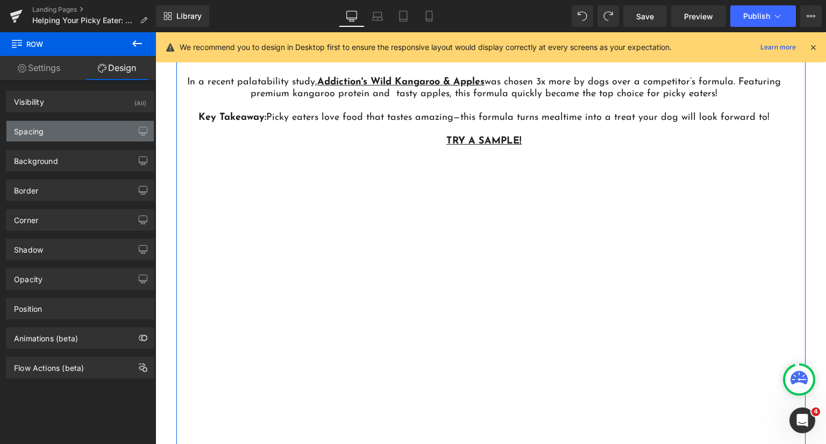
click at [67, 138] on div "Spacing" at bounding box center [79, 131] width 147 height 20
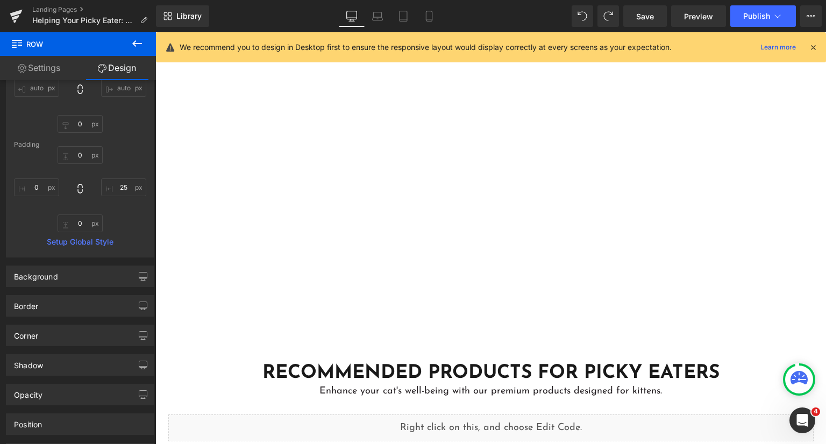
scroll to position [3195, 0]
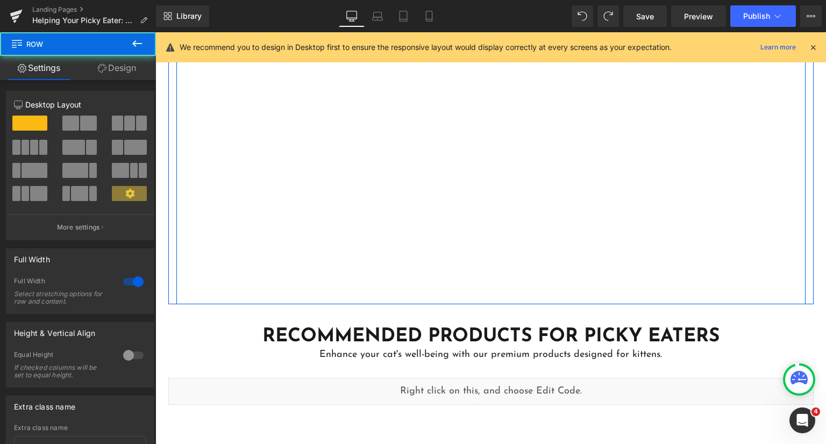
drag, startPoint x: 413, startPoint y: 300, endPoint x: 424, endPoint y: 262, distance: 38.8
click at [422, 283] on div "Text Block In a recent palatability study, Addiction's Wild Kangaroo & Apples w…" at bounding box center [490, 91] width 629 height 428
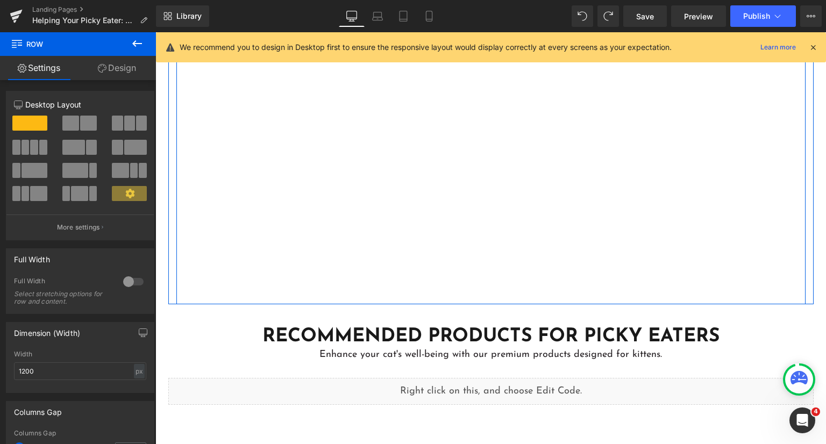
click at [422, 283] on div "Text Block In a recent palatability study, Addiction's Wild Kangaroo & Apples w…" at bounding box center [490, 91] width 629 height 428
click at [376, 293] on div "Text Block In a recent palatability study, Addiction's Wild Kangaroo & Apples w…" at bounding box center [490, 91] width 629 height 428
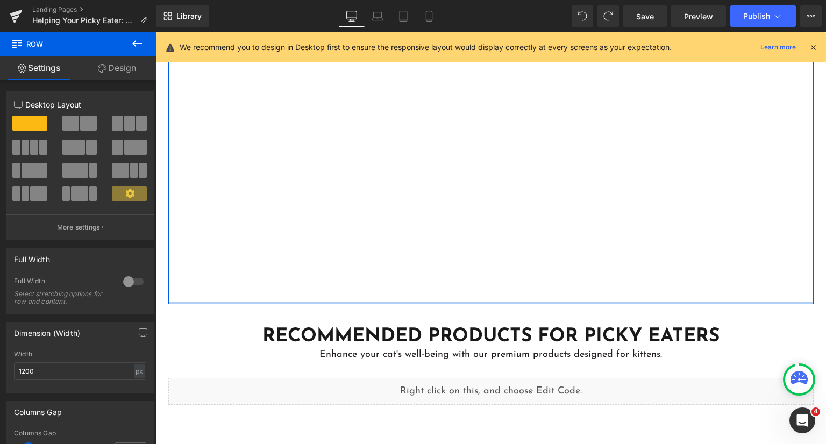
drag, startPoint x: 374, startPoint y: 298, endPoint x: 392, endPoint y: 251, distance: 50.9
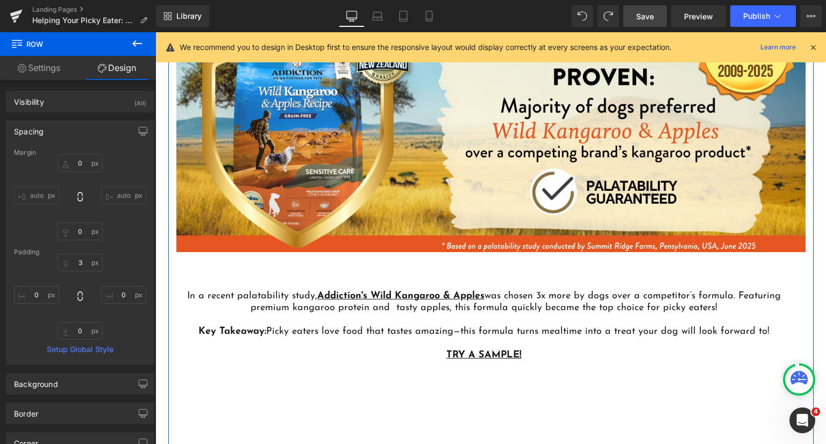
scroll to position [2819, 0]
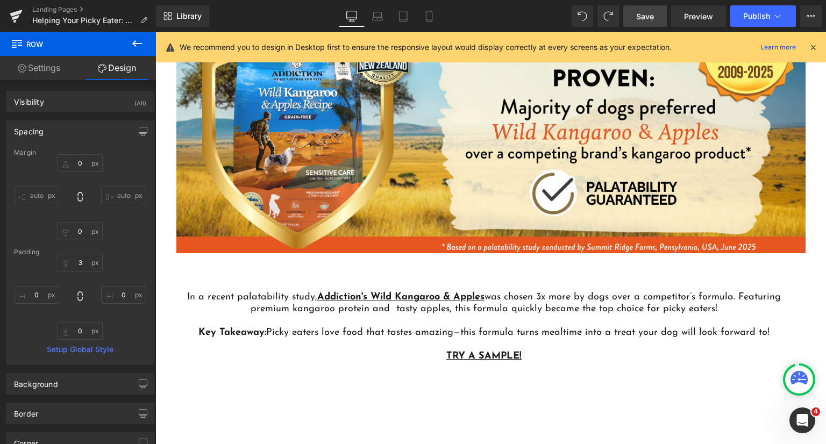
click at [641, 17] on span "Save" at bounding box center [645, 16] width 18 height 11
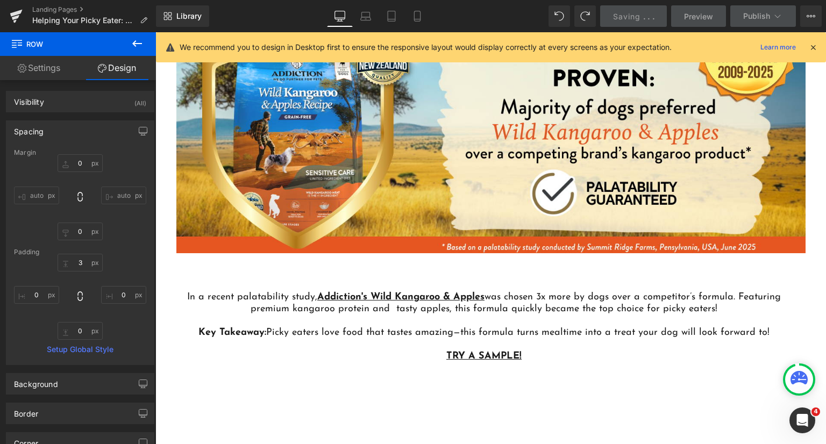
click at [813, 46] on icon at bounding box center [813, 47] width 10 height 10
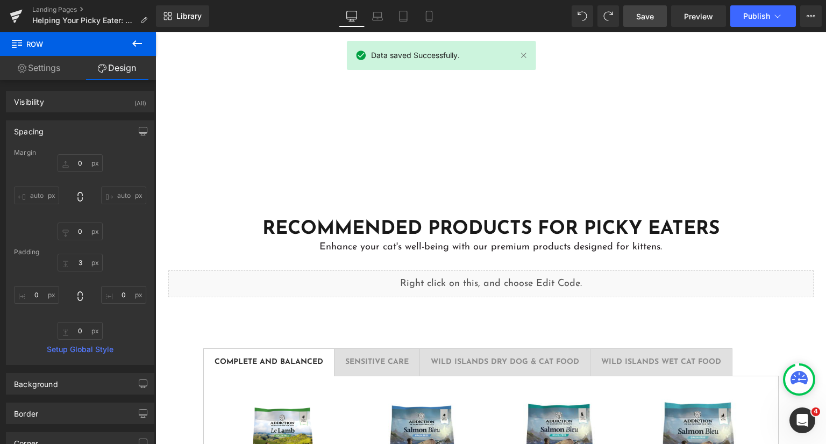
scroll to position [3195, 0]
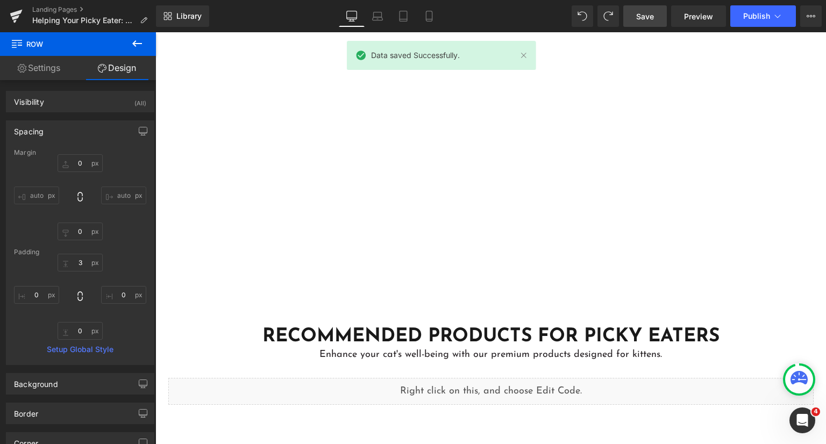
click at [469, 245] on div "Text Block In a recent palatability study, Addiction's Wild Kangaroo & Apples w…" at bounding box center [490, 91] width 629 height 428
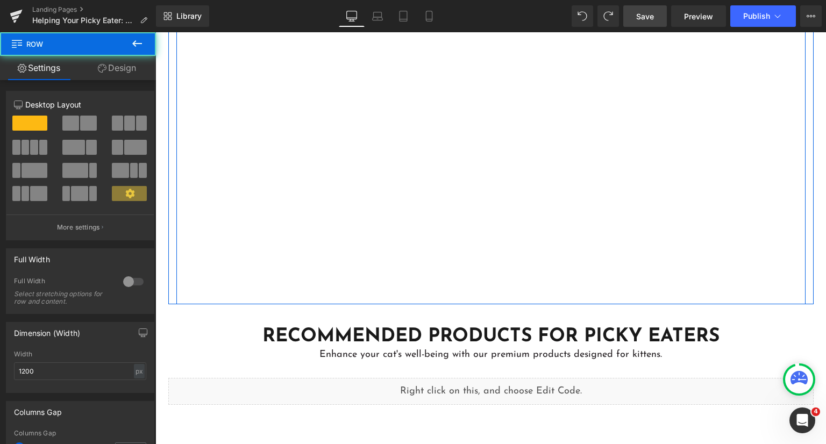
drag, startPoint x: 349, startPoint y: 288, endPoint x: 334, endPoint y: 282, distance: 16.2
click at [334, 282] on div "Text Block In a recent palatability study, Addiction's Wild Kangaroo & Apples w…" at bounding box center [490, 91] width 629 height 428
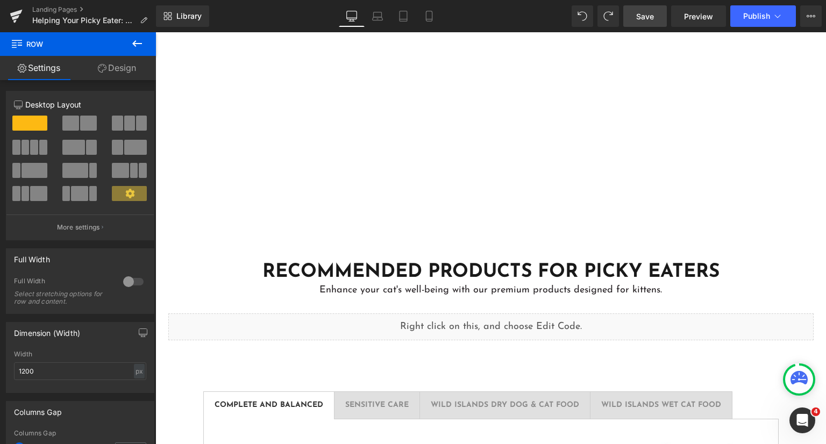
scroll to position [3249, 0]
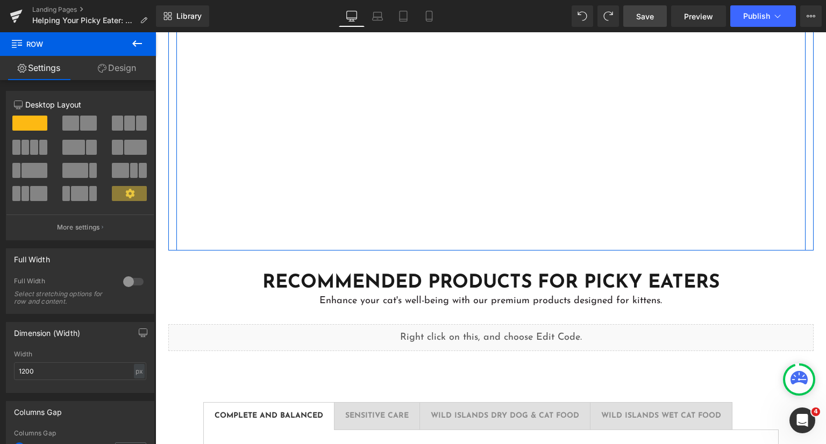
click at [315, 248] on div at bounding box center [490, 249] width 645 height 3
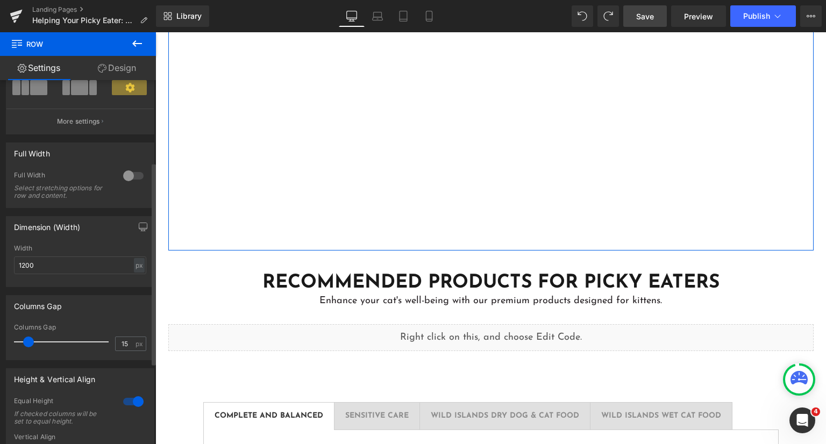
scroll to position [161, 0]
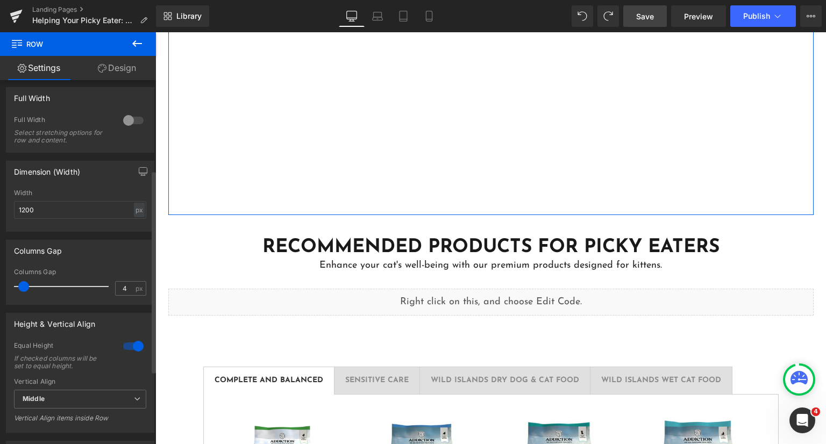
type input "0"
drag, startPoint x: 30, startPoint y: 288, endPoint x: 16, endPoint y: 289, distance: 14.5
click at [16, 289] on span at bounding box center [19, 286] width 11 height 11
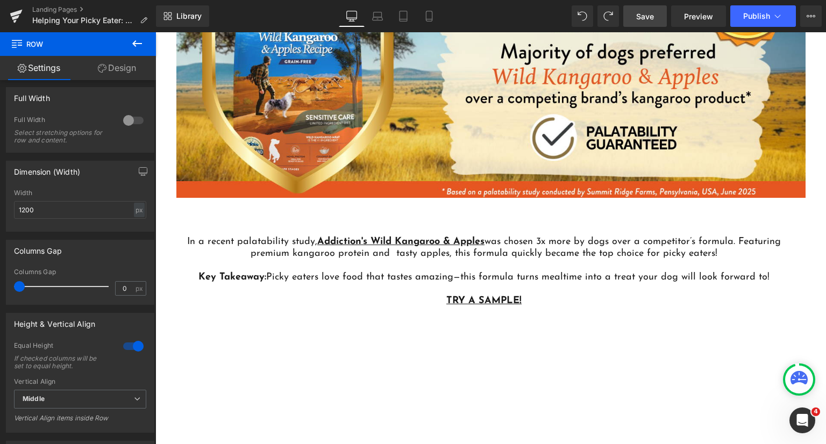
scroll to position [2980, 0]
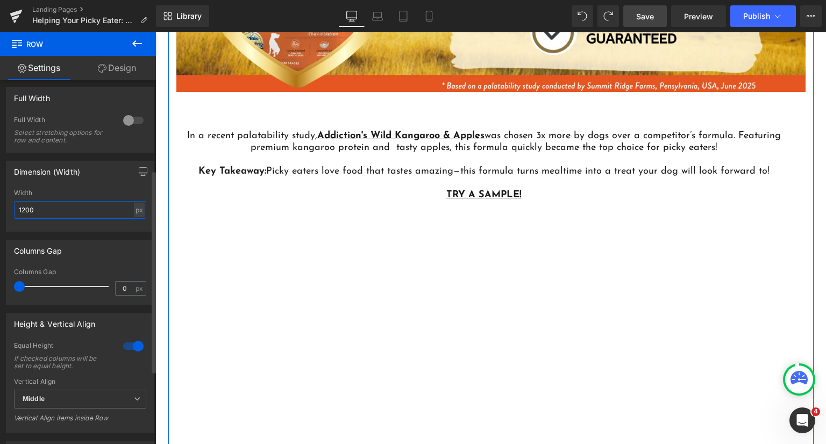
drag, startPoint x: 48, startPoint y: 210, endPoint x: 0, endPoint y: 205, distance: 48.1
click at [0, 205] on div "Dimension (Width) 1200px Width 1200 px % px" at bounding box center [80, 192] width 161 height 79
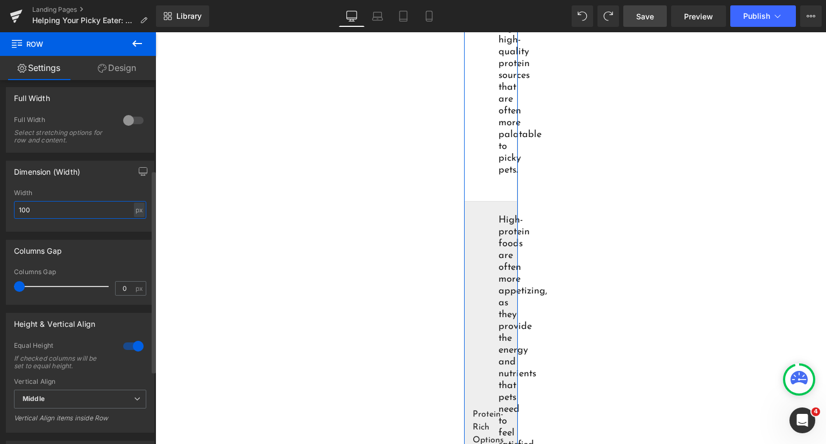
type input "10"
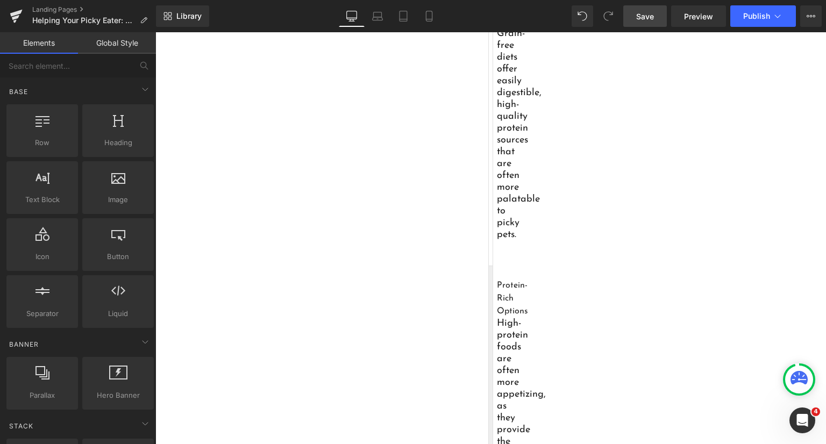
click at [222, 203] on div "Image Helping Your Picky Eater: Tips for Fussy pets Heading TRY A SAMPLE Button…" at bounding box center [490, 221] width 671 height 6203
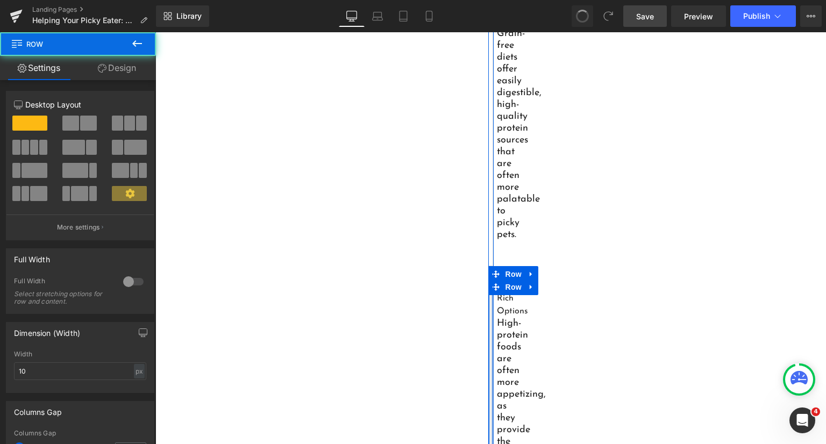
type input "1200"
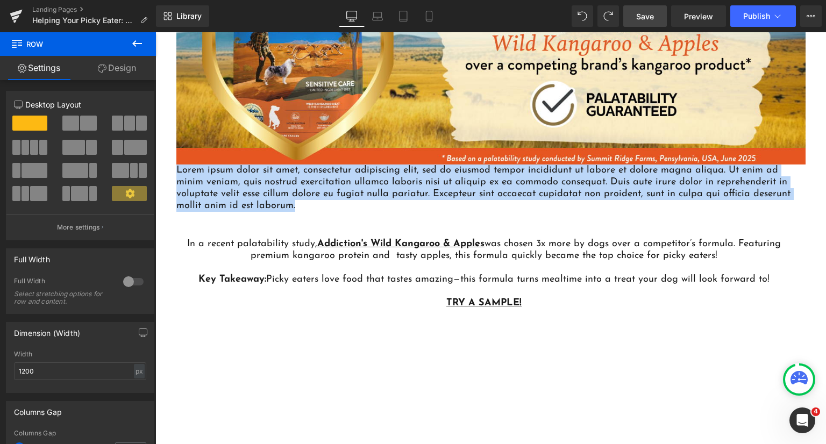
scroll to position [2935, 0]
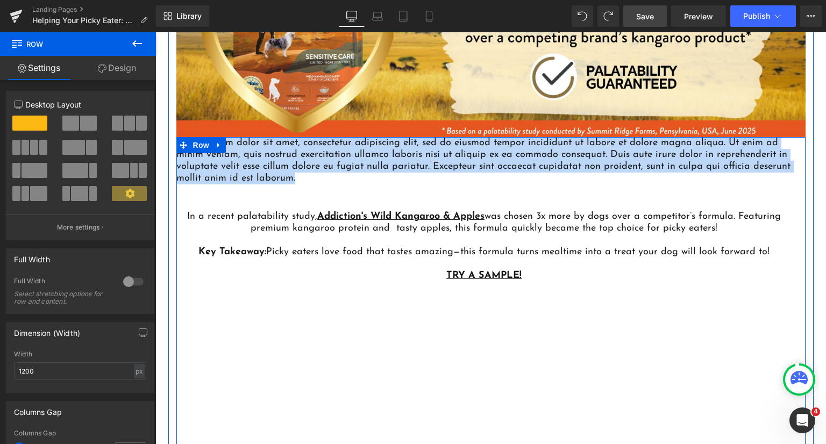
click at [383, 205] on div "In a recent palatability study, Addiction's Wild Kangaroo & Apples was chosen 3…" at bounding box center [484, 233] width 616 height 98
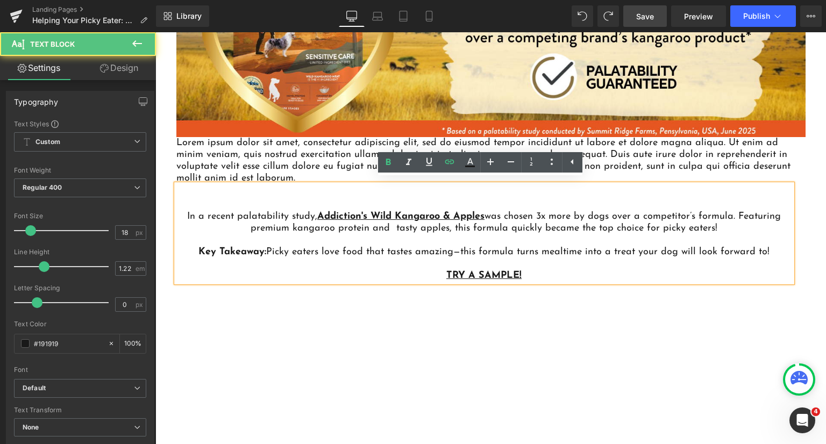
click at [262, 173] on p "Lorem ipsum dolor sit amet, consectetur adipiscing elit, sed do eiusmod tempor …" at bounding box center [484, 160] width 616 height 47
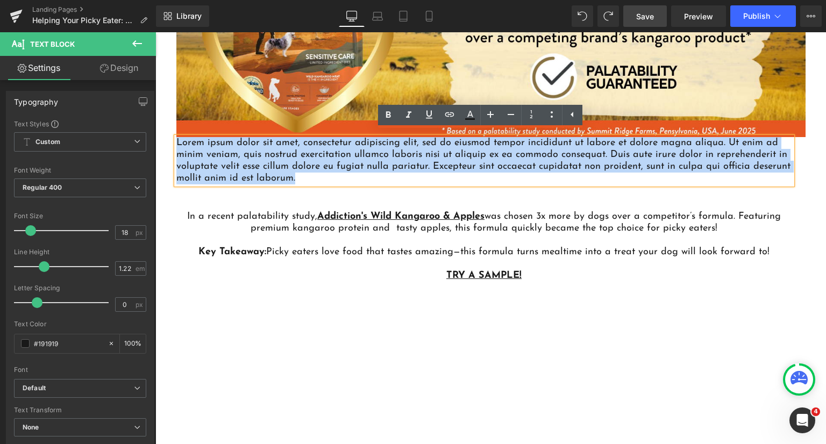
drag, startPoint x: 294, startPoint y: 173, endPoint x: 149, endPoint y: 134, distance: 150.1
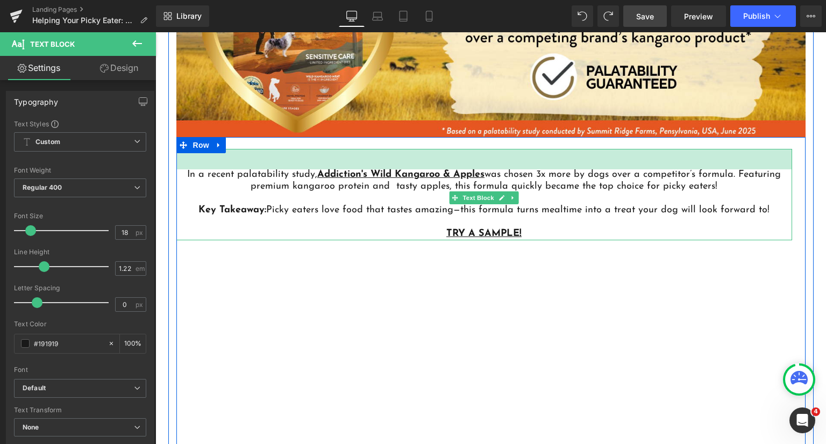
drag, startPoint x: 456, startPoint y: 145, endPoint x: 497, endPoint y: 254, distance: 116.6
click at [459, 138] on div "Text Block In a recent palatability study, Addiction's Wild Kangaroo & Apples w…" at bounding box center [484, 209] width 616 height 145
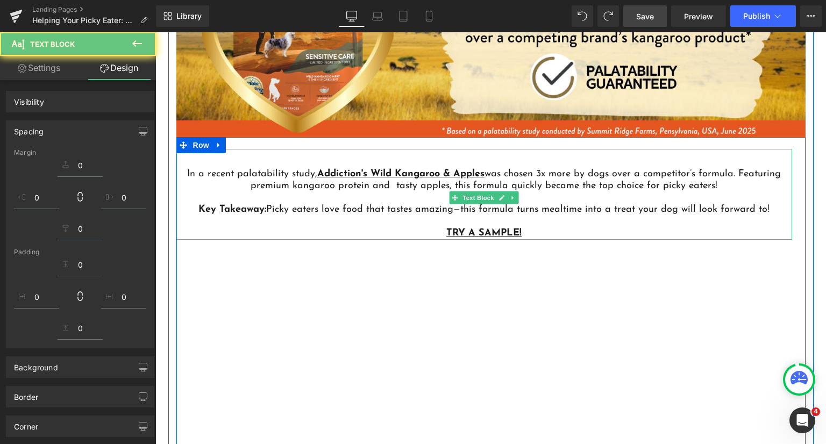
click at [518, 274] on div "Text Block In a recent palatability study, Addiction's Wild Kangaroo & Apples w…" at bounding box center [484, 209] width 616 height 145
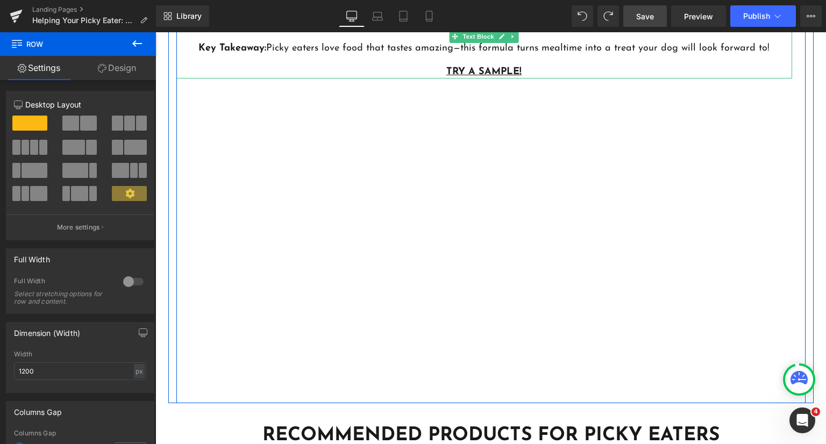
scroll to position [3150, 0]
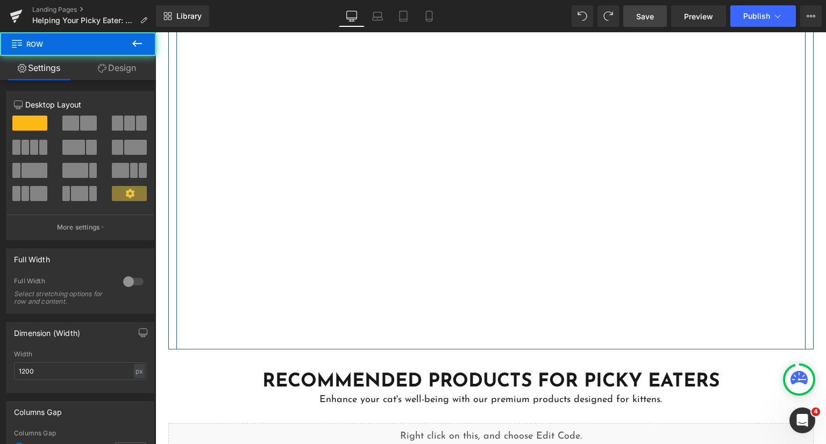
drag, startPoint x: 423, startPoint y: 324, endPoint x: 424, endPoint y: 318, distance: 5.6
click at [424, 319] on div "Text Block In a recent palatability study, Addiction's Wild Kangaroo & Apples w…" at bounding box center [490, 136] width 629 height 428
click at [432, 304] on div "Text Block In a recent palatability study, Addiction's Wild Kangaroo & Apples w…" at bounding box center [490, 136] width 629 height 428
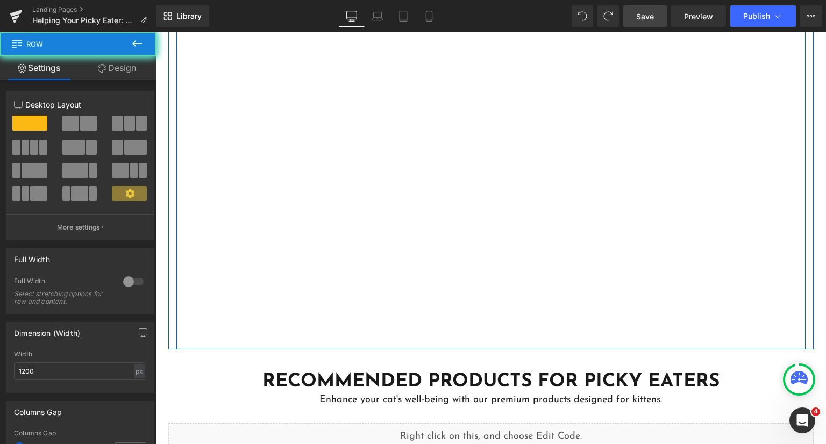
click at [432, 302] on div "Text Block In a recent palatability study, Addiction's Wild Kangaroo & Apples w…" at bounding box center [490, 136] width 629 height 428
click at [432, 300] on div "Text Block In a recent palatability study, Addiction's Wild Kangaroo & Apples w…" at bounding box center [490, 136] width 629 height 428
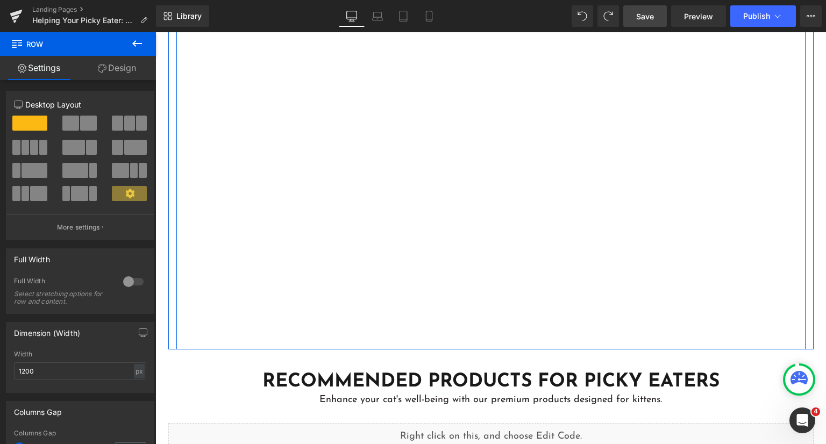
click at [462, 266] on div "Text Block In a recent palatability study, Addiction's Wild Kangaroo & Apples w…" at bounding box center [490, 136] width 629 height 428
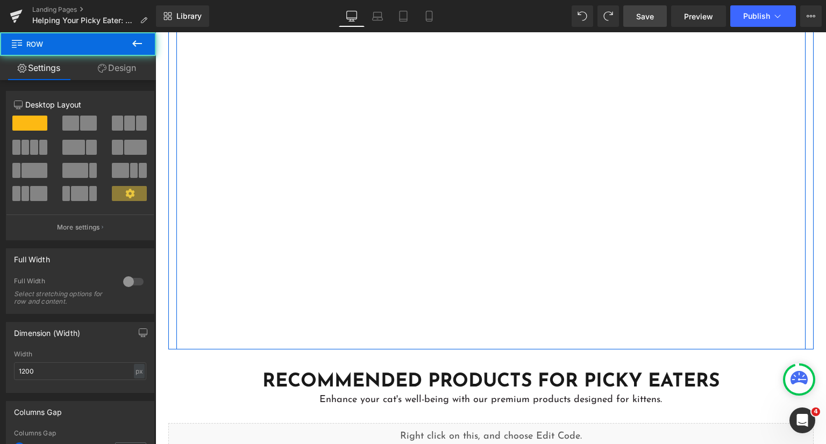
click at [462, 263] on div "Text Block In a recent palatability study, Addiction's Wild Kangaroo & Apples w…" at bounding box center [490, 136] width 629 height 428
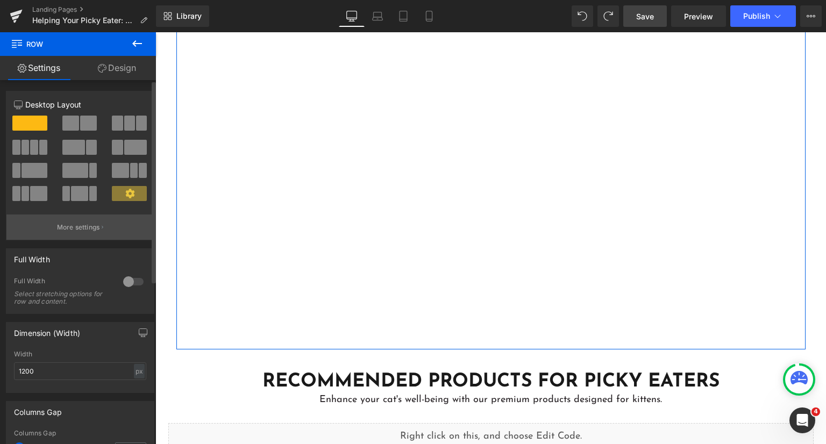
click at [88, 232] on p "More settings" at bounding box center [78, 228] width 43 height 10
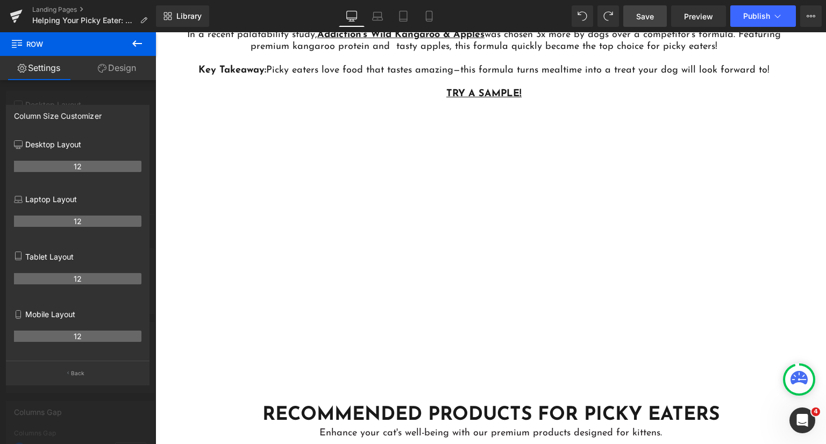
scroll to position [2989, 0]
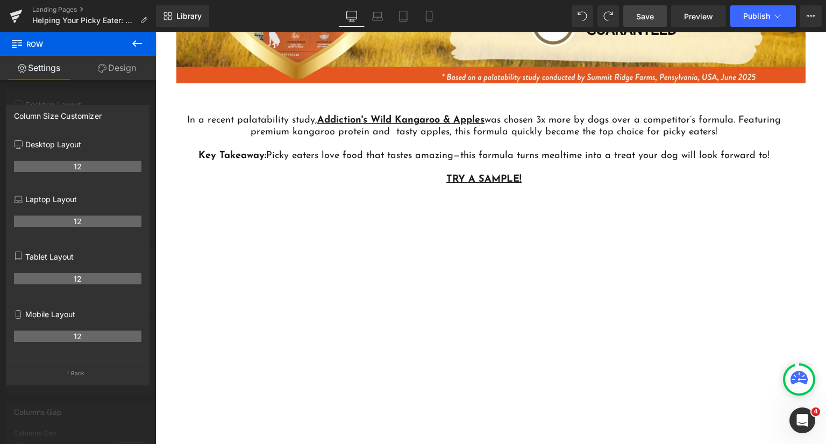
click at [133, 45] on icon at bounding box center [137, 43] width 10 height 6
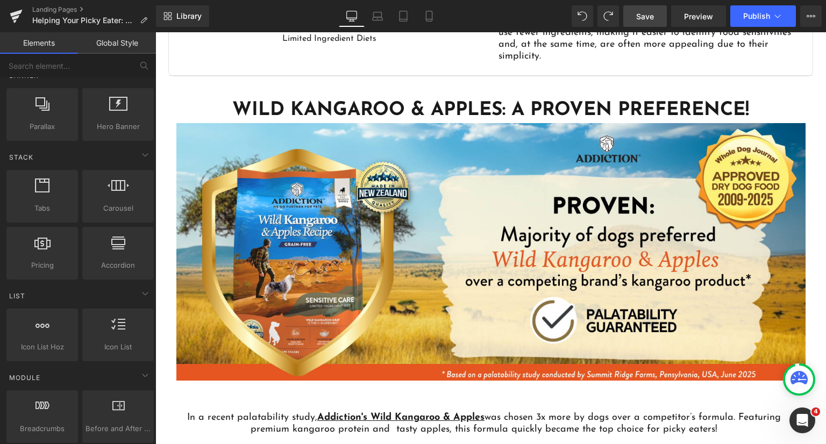
scroll to position [2666, 0]
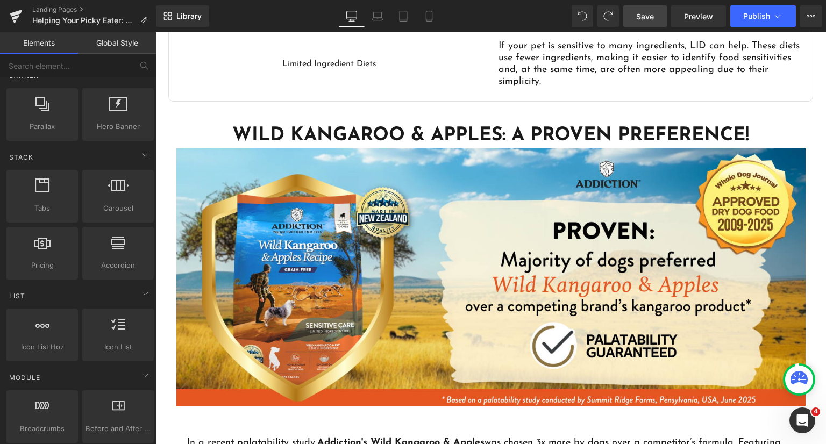
click at [643, 12] on span "Save" at bounding box center [645, 16] width 18 height 11
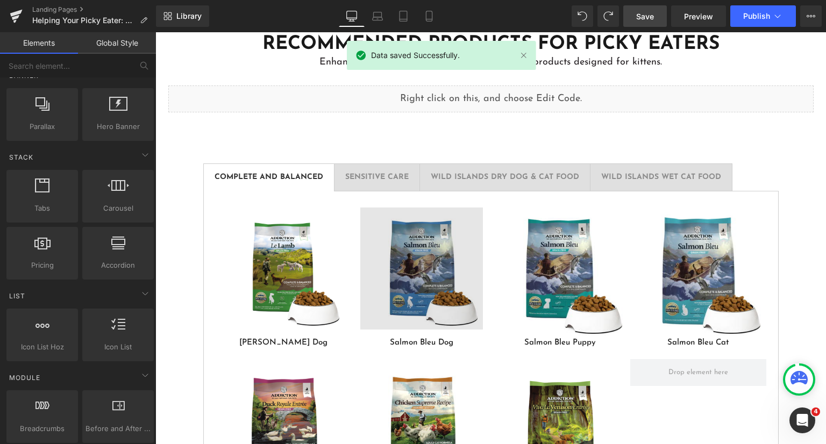
scroll to position [3580, 0]
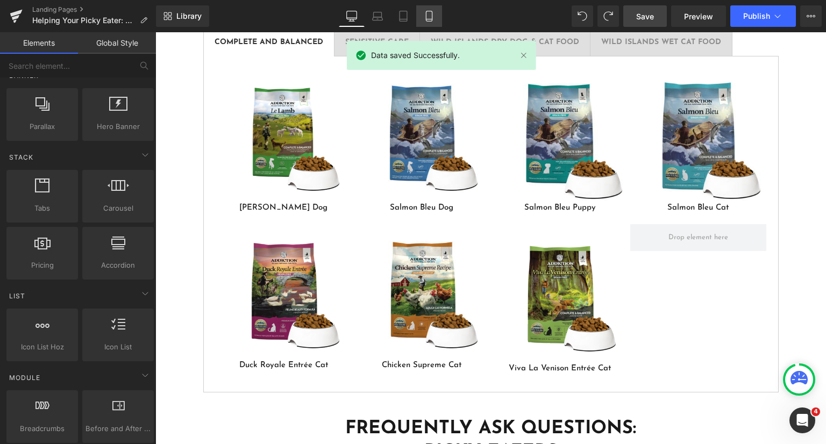
click at [433, 16] on icon at bounding box center [429, 16] width 11 height 11
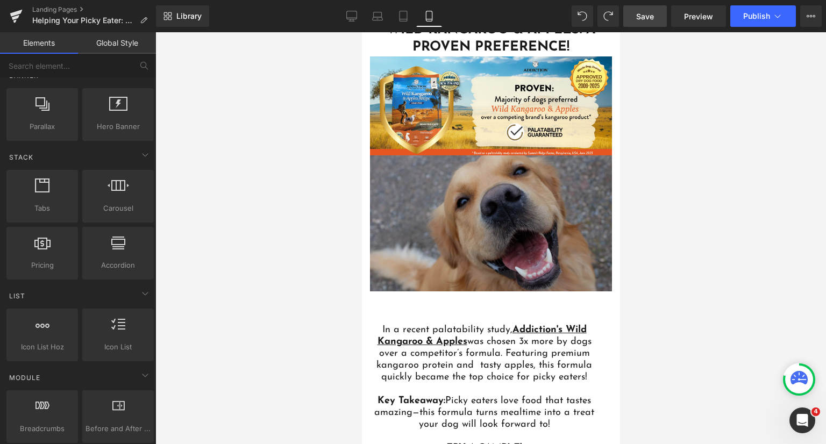
scroll to position [3510, 0]
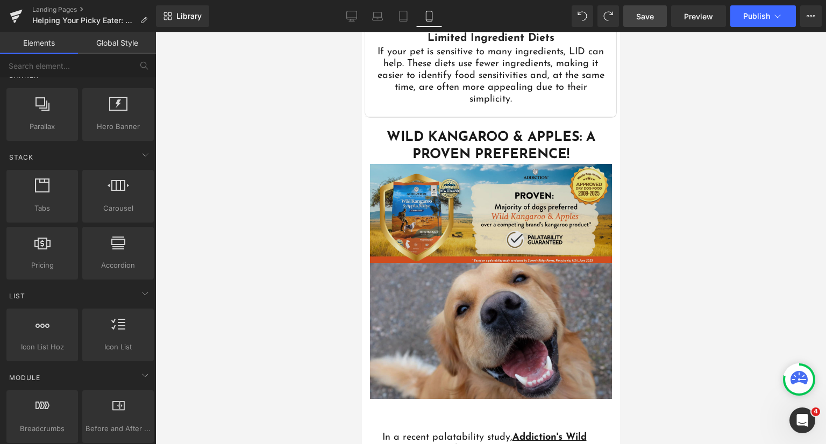
click at [527, 166] on img at bounding box center [490, 213] width 242 height 99
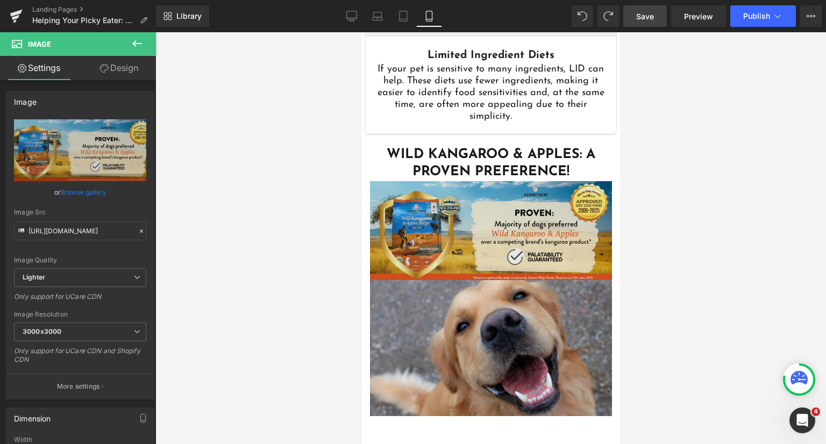
scroll to position [3564, 0]
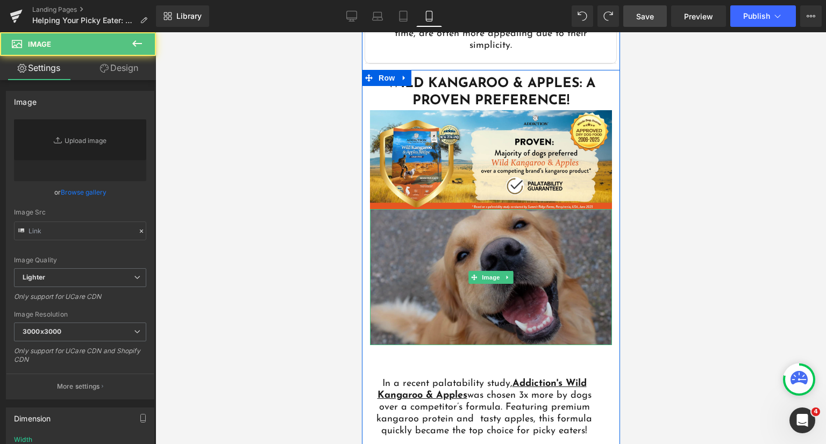
type input "[URL][DOMAIN_NAME]"
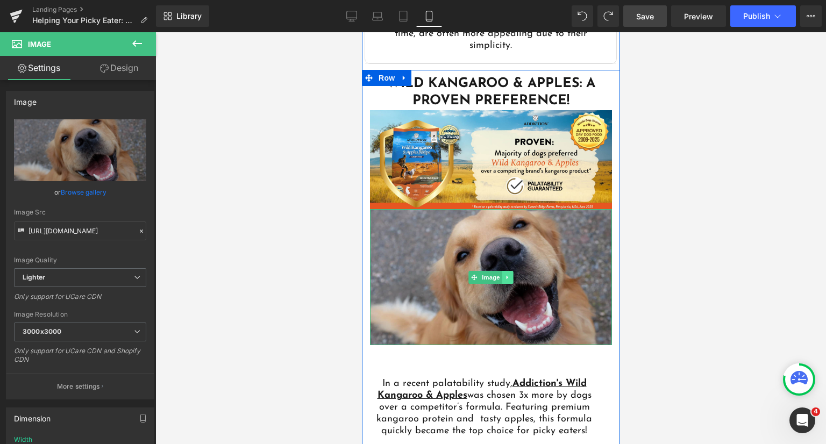
click at [507, 271] on link at bounding box center [507, 277] width 11 height 13
click at [510, 274] on icon at bounding box center [513, 277] width 6 height 6
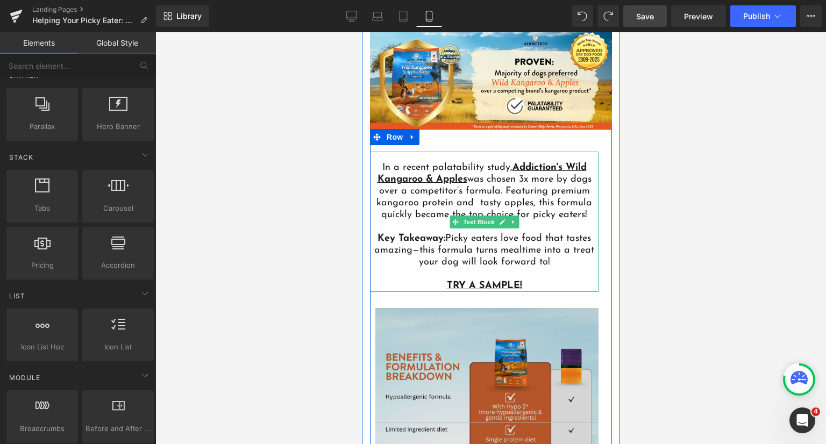
scroll to position [3672, 0]
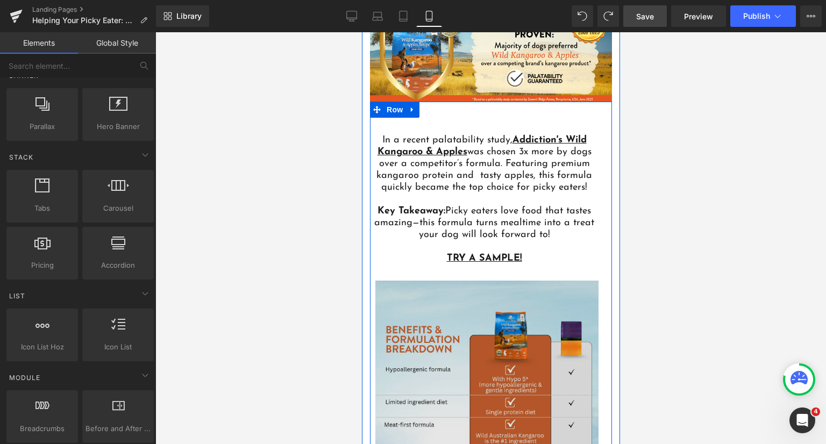
click at [541, 290] on img at bounding box center [486, 420] width 223 height 279
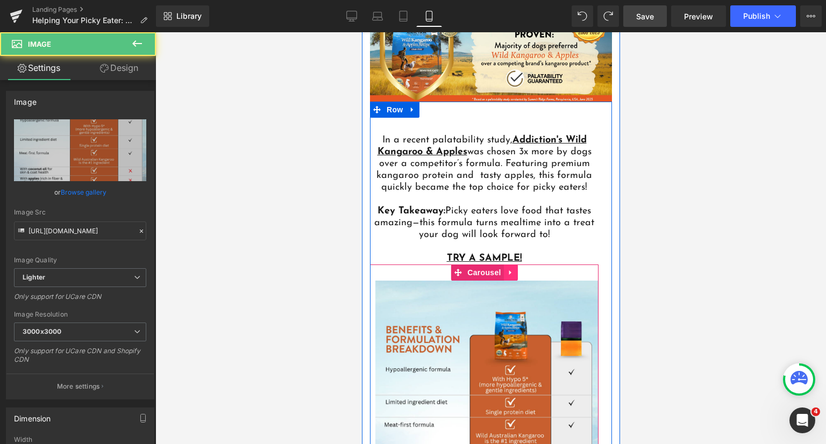
click at [509, 269] on icon at bounding box center [511, 273] width 8 height 8
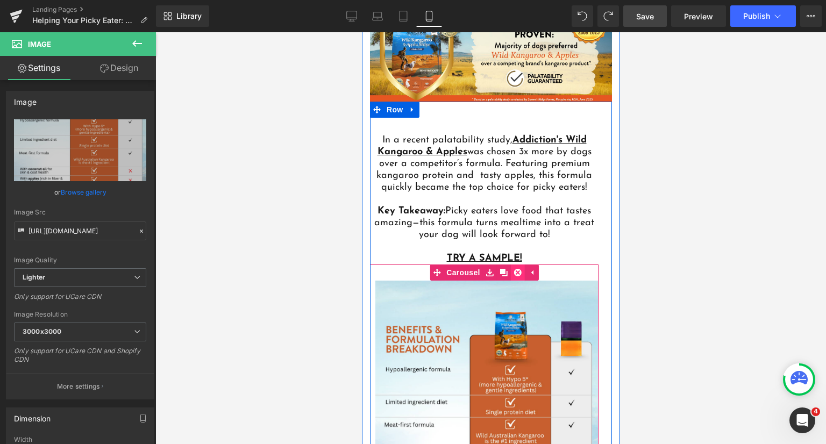
click at [516, 269] on icon at bounding box center [518, 273] width 8 height 8
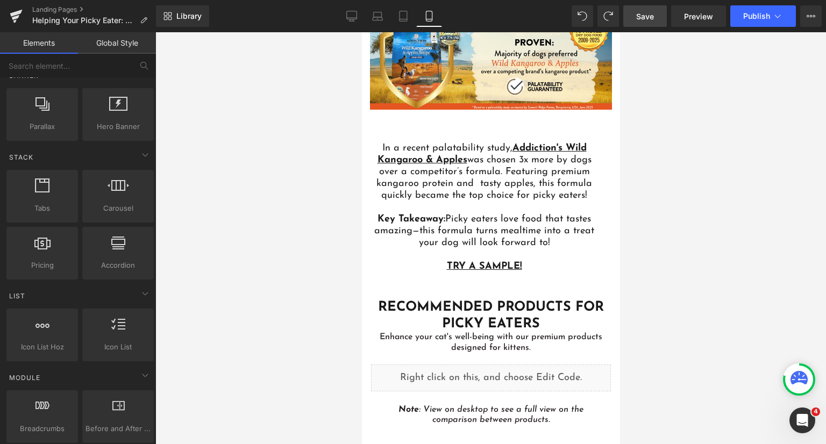
scroll to position [3510, 0]
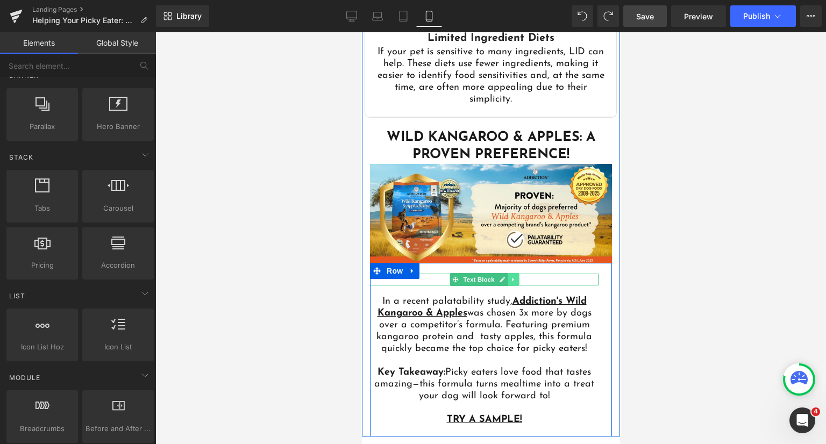
click at [511, 278] on icon at bounding box center [512, 280] width 2 height 4
click at [515, 276] on icon at bounding box center [518, 279] width 6 height 6
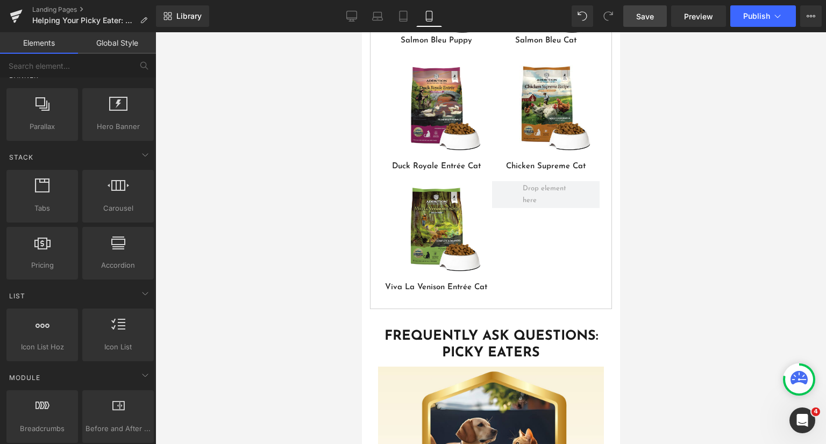
scroll to position [4249, 0]
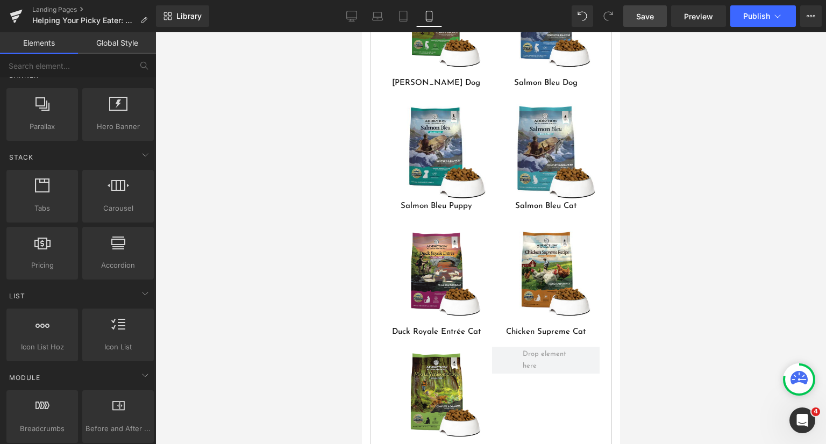
click at [639, 15] on span "Save" at bounding box center [645, 16] width 18 height 11
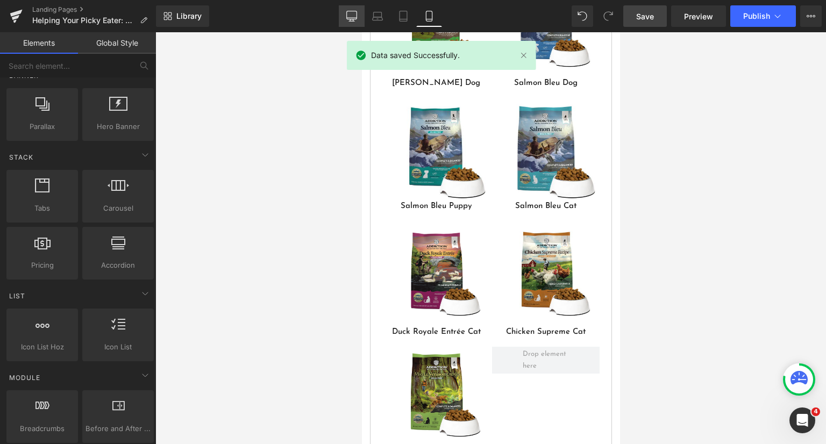
click at [347, 23] on link "Desktop" at bounding box center [352, 16] width 26 height 22
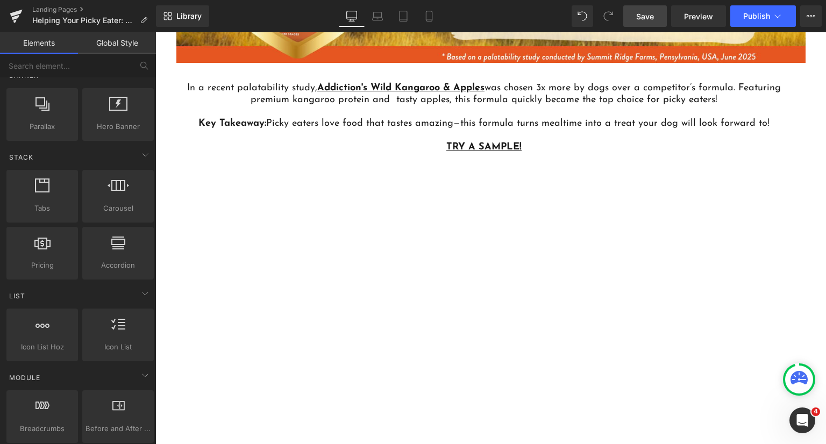
scroll to position [3060, 0]
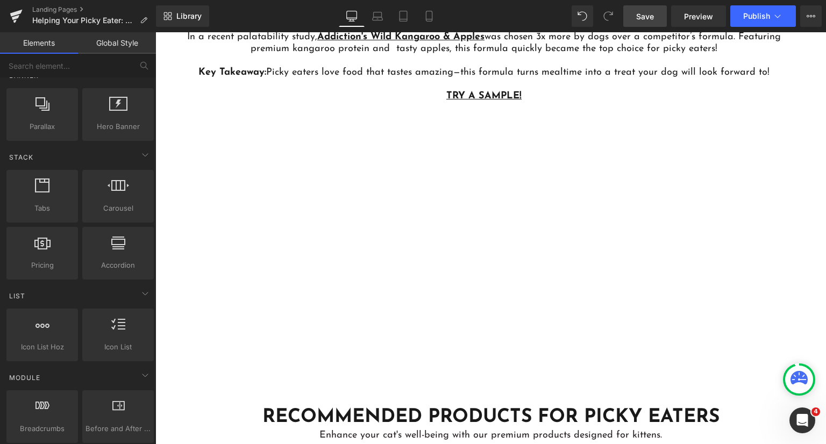
click at [517, 221] on div "In a recent palatability study, Addiction's Wild Kangaroo & Apples was chosen 3…" at bounding box center [490, 198] width 629 height 373
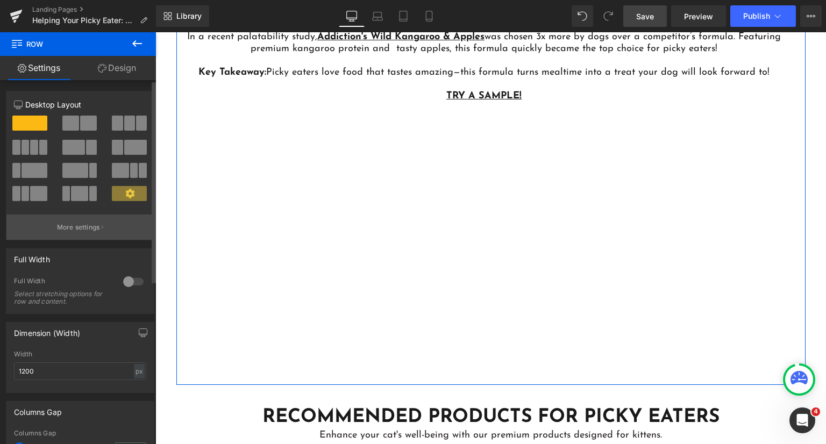
click at [87, 234] on button "More settings" at bounding box center [79, 227] width 147 height 25
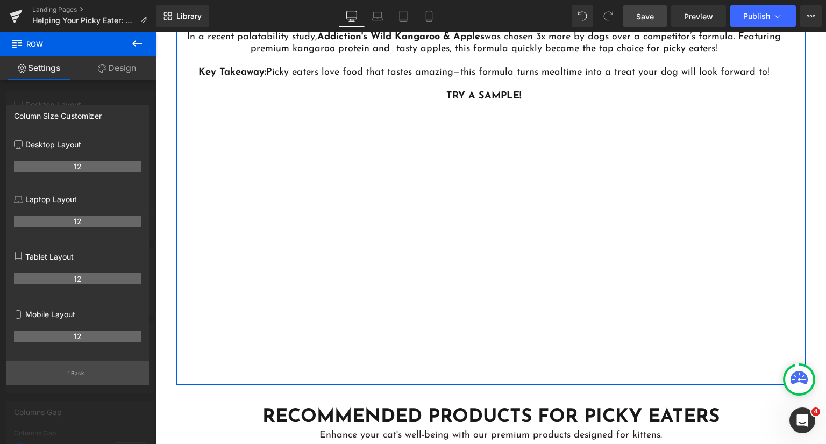
click at [83, 376] on p "Back" at bounding box center [78, 373] width 14 height 8
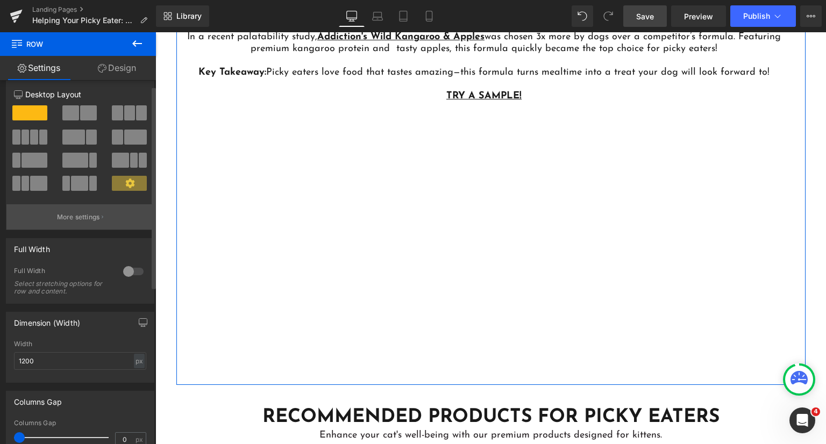
scroll to position [0, 0]
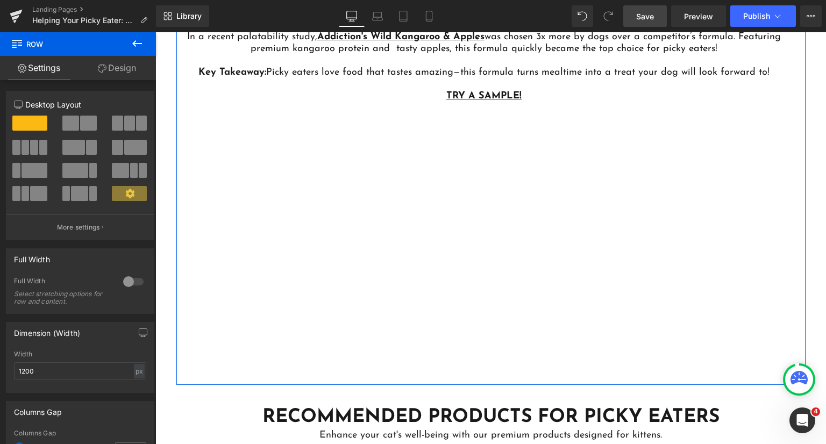
click at [108, 73] on link "Design" at bounding box center [117, 68] width 78 height 24
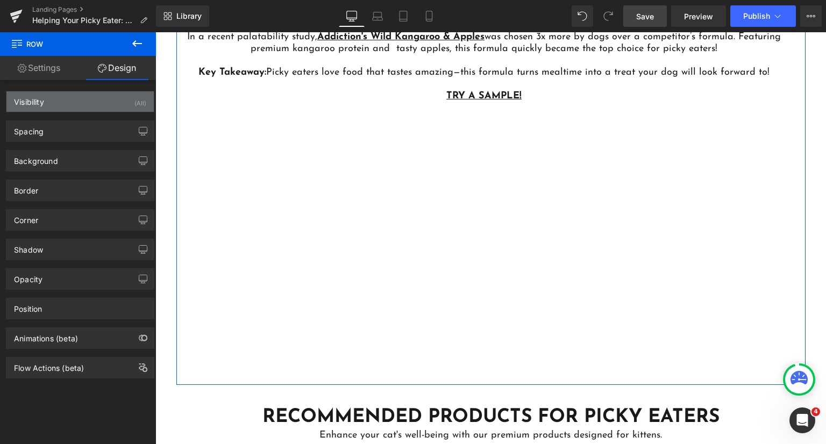
type input "0"
type input "25"
type input "0"
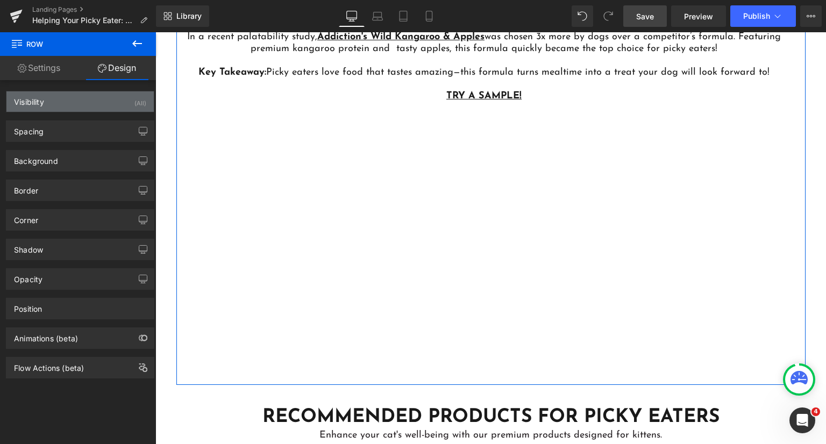
type input "0"
click at [67, 93] on div "Visibility (All)" at bounding box center [79, 101] width 147 height 20
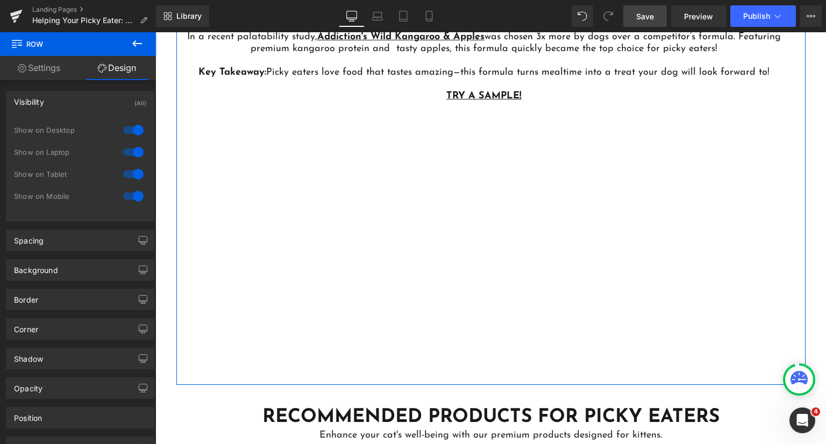
click at [67, 93] on div "Visibility (All)" at bounding box center [79, 101] width 147 height 20
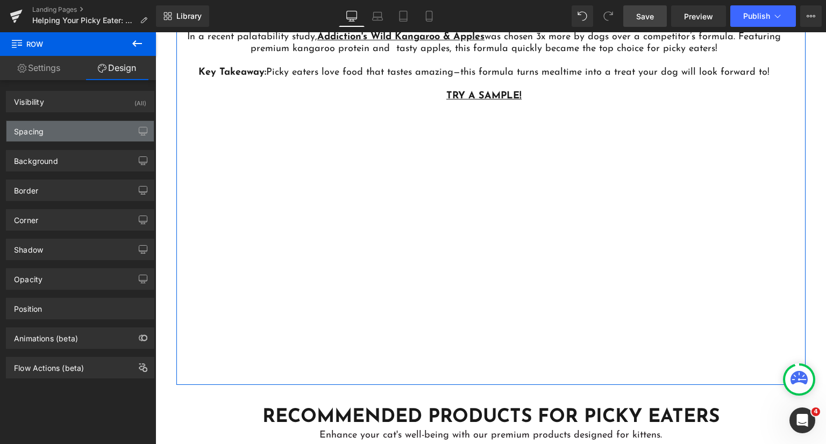
click at [61, 138] on div "Spacing" at bounding box center [79, 131] width 147 height 20
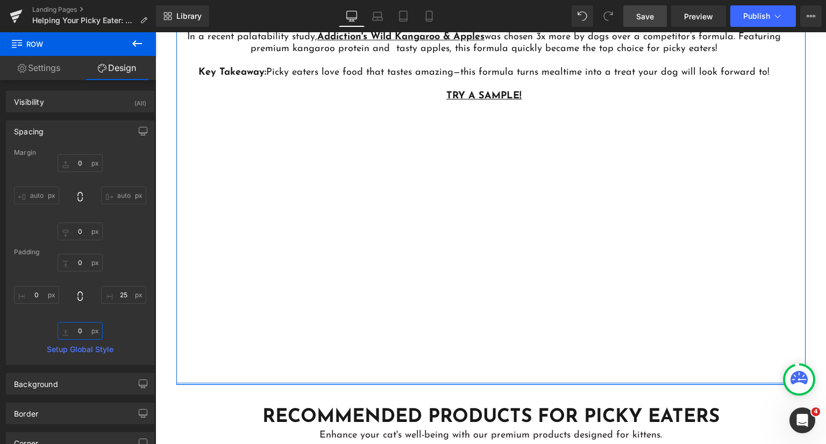
click at [84, 331] on input "0" at bounding box center [80, 331] width 45 height 18
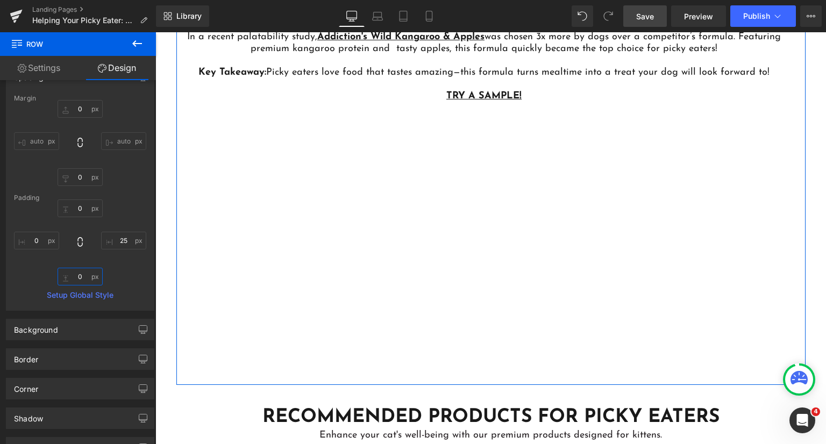
scroll to position [108, 0]
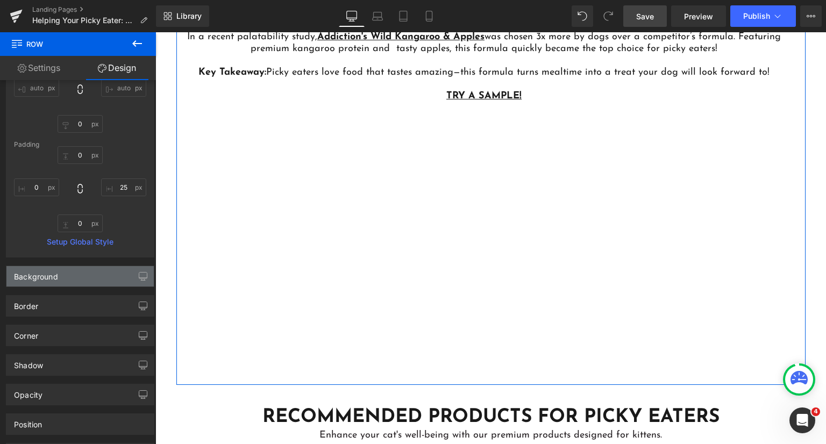
click at [73, 280] on div "Background" at bounding box center [79, 276] width 147 height 20
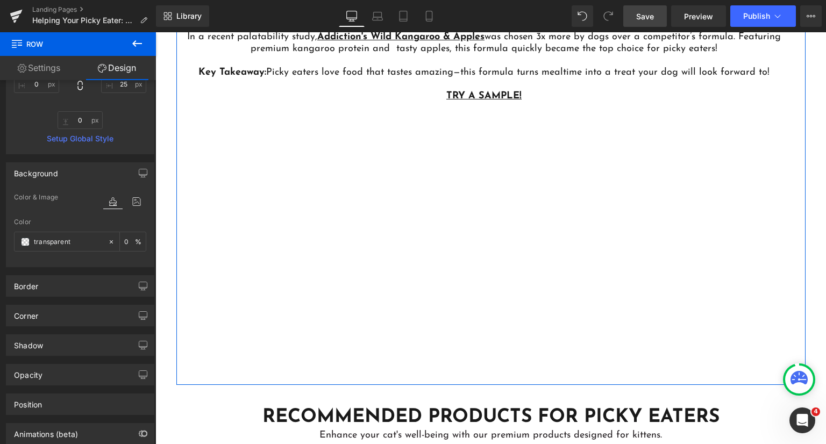
scroll to position [269, 0]
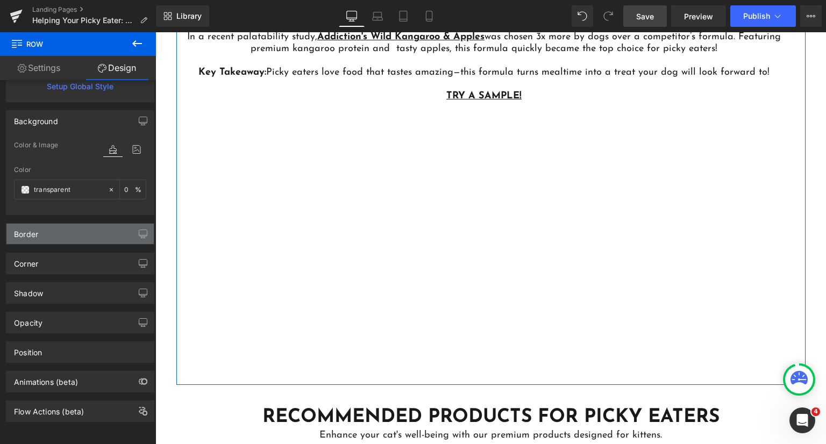
click at [61, 232] on div "Border" at bounding box center [79, 234] width 147 height 20
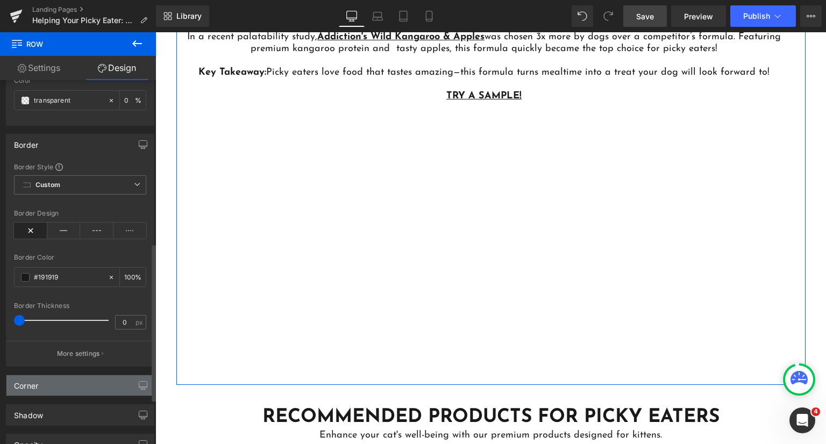
scroll to position [430, 0]
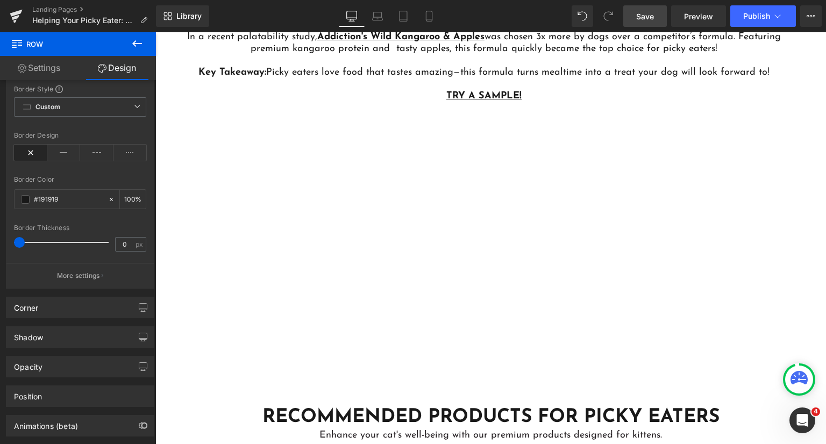
click at [312, 243] on div at bounding box center [490, 238] width 671 height 412
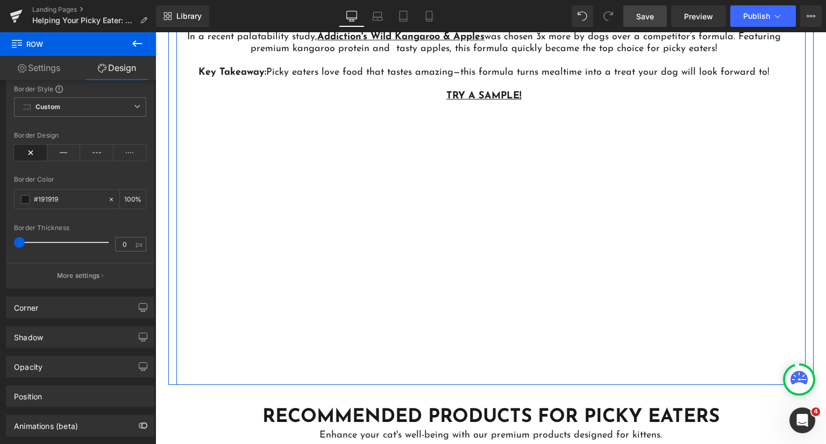
click at [245, 254] on div "In a recent palatability study, Addiction's Wild Kangaroo & Apples was chosen 3…" at bounding box center [490, 198] width 629 height 373
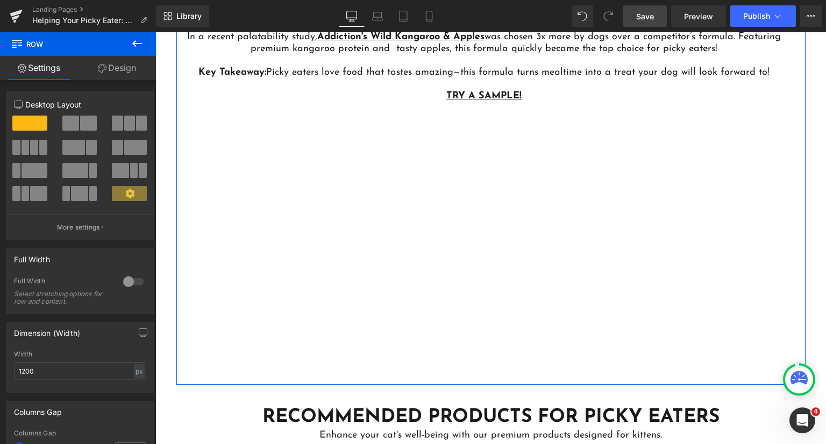
drag, startPoint x: 116, startPoint y: 66, endPoint x: 69, endPoint y: 190, distance: 132.3
click at [116, 66] on link "Design" at bounding box center [117, 68] width 78 height 24
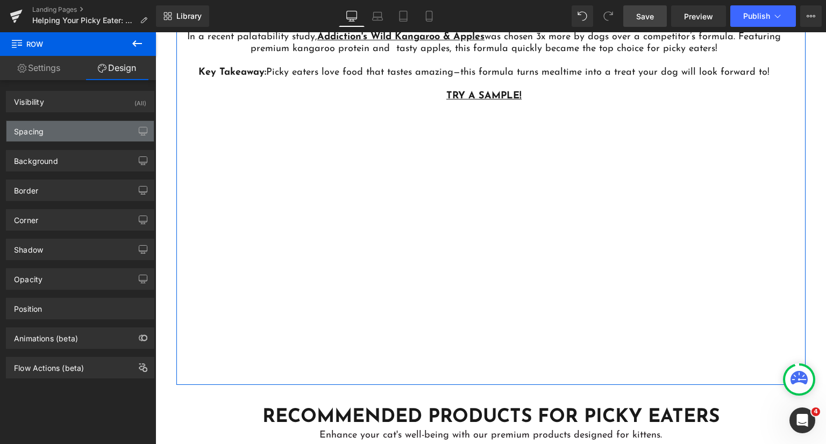
click at [69, 123] on div "Spacing" at bounding box center [79, 131] width 147 height 20
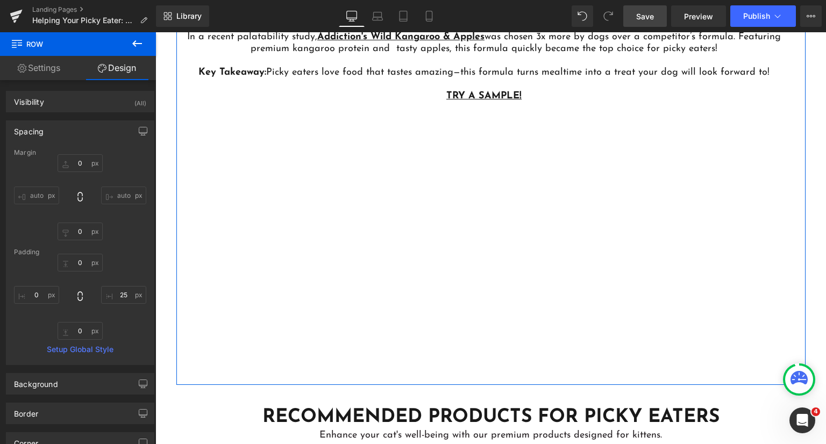
click at [283, 207] on div "In a recent palatability study, Addiction's Wild Kangaroo & Apples was chosen 3…" at bounding box center [490, 198] width 629 height 373
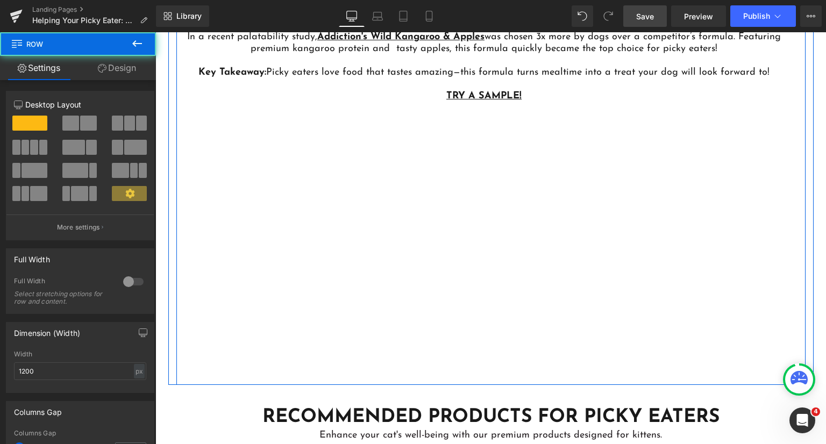
click at [379, 217] on div "In a recent palatability study, Addiction's Wild Kangaroo & Apples was chosen 3…" at bounding box center [490, 198] width 629 height 373
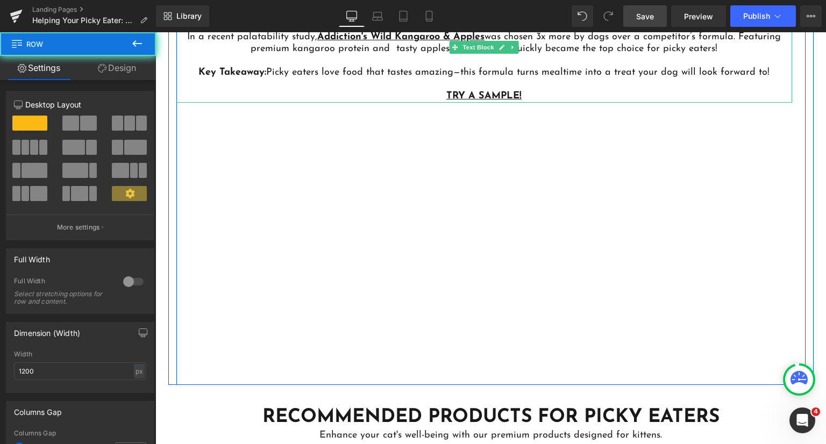
click at [440, 79] on p at bounding box center [484, 85] width 616 height 12
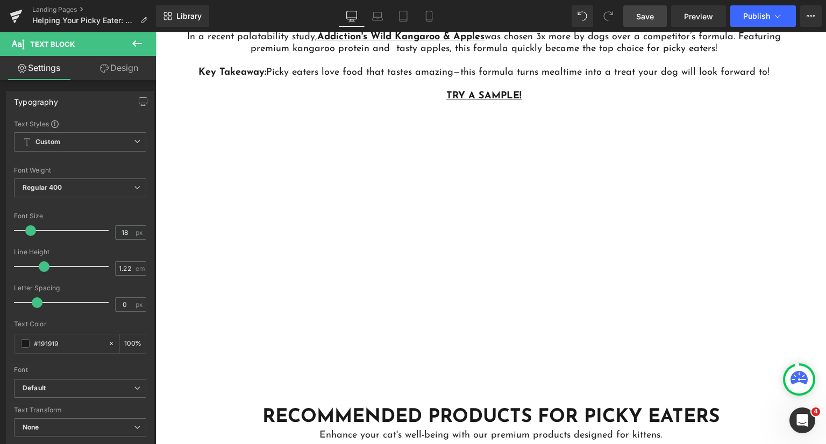
click at [126, 71] on link "Design" at bounding box center [119, 68] width 78 height 24
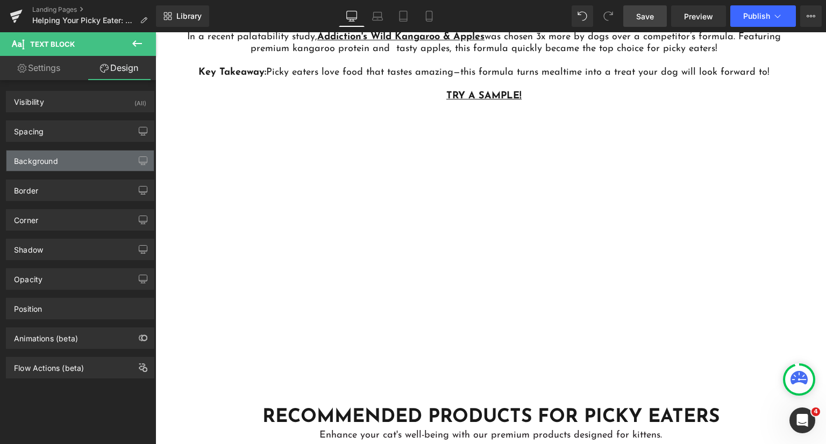
type input "0"
type input "37"
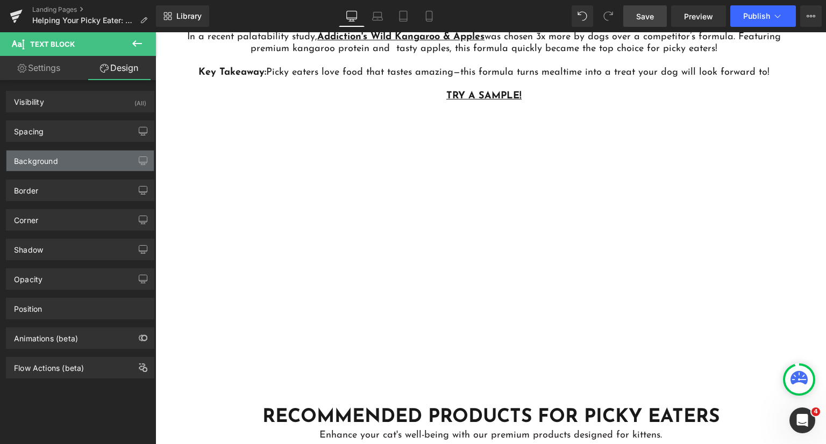
type input "0"
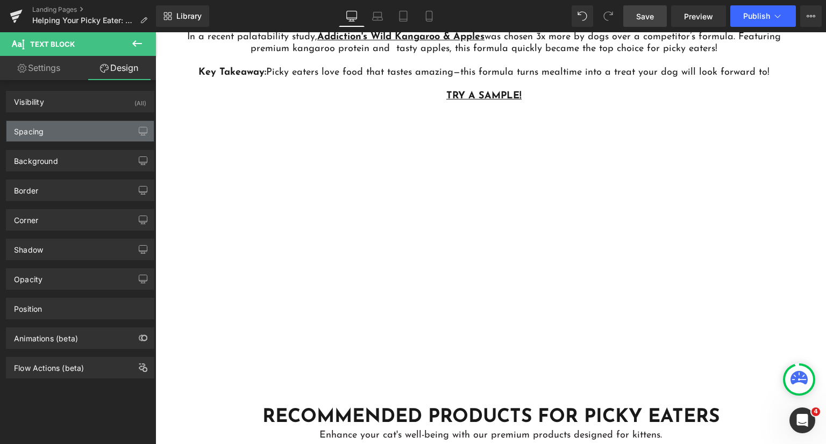
click at [58, 128] on div "Spacing" at bounding box center [79, 131] width 147 height 20
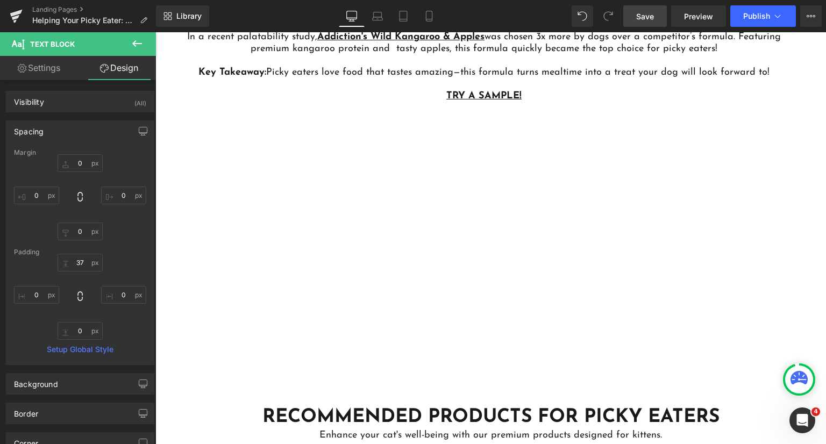
click at [346, 301] on div "In a recent palatability study, Addiction's Wild Kangaroo & Apples was chosen 3…" at bounding box center [490, 198] width 629 height 373
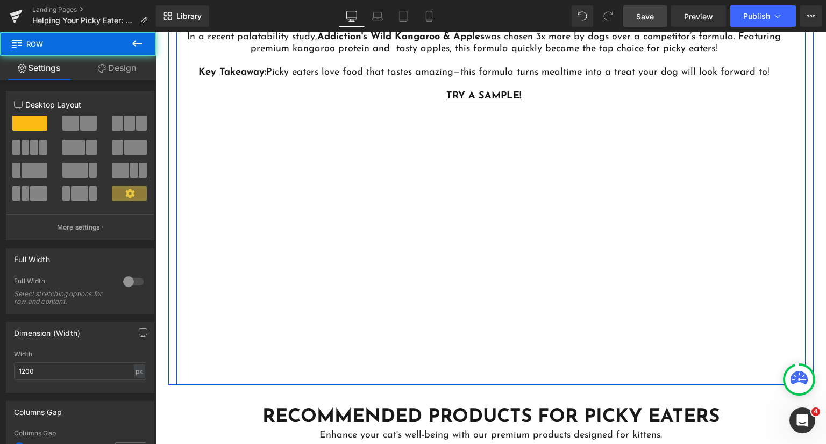
click at [219, 318] on div "In a recent palatability study, Addiction's Wild Kangaroo & Apples was chosen 3…" at bounding box center [490, 198] width 629 height 373
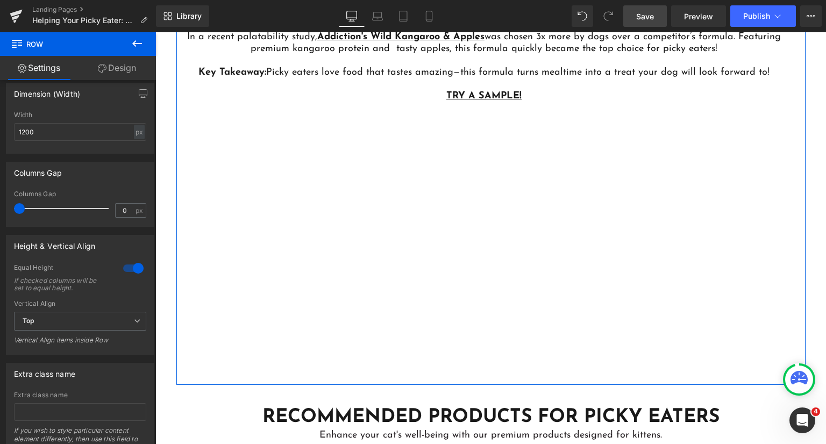
scroll to position [131, 0]
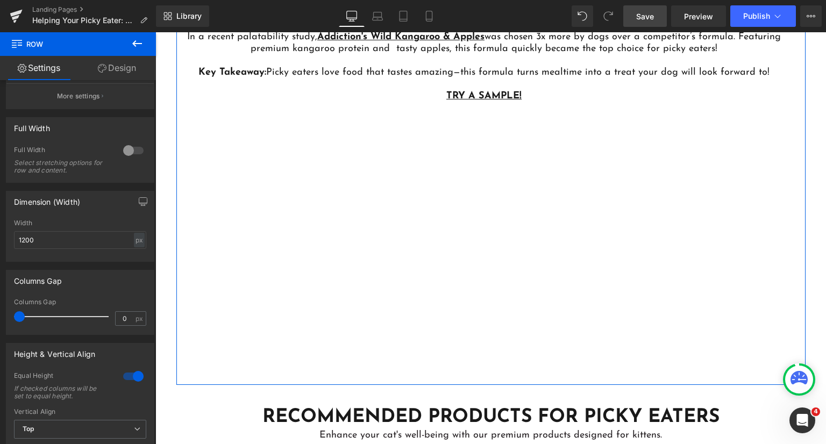
click at [107, 72] on link "Design" at bounding box center [117, 68] width 78 height 24
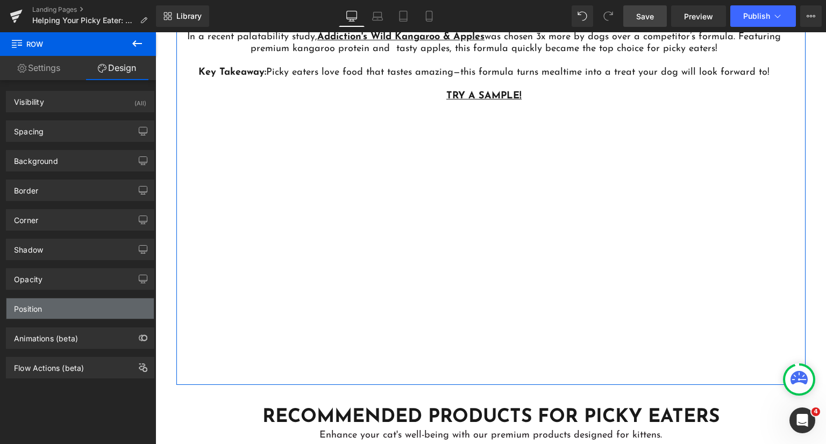
type input "#191919"
type input "100"
type input "0"
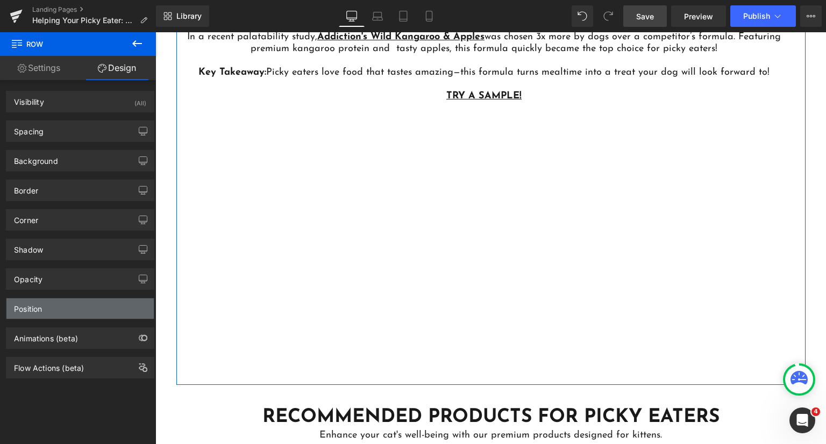
type input "0"
type input "#333333"
type input "100"
type input "1"
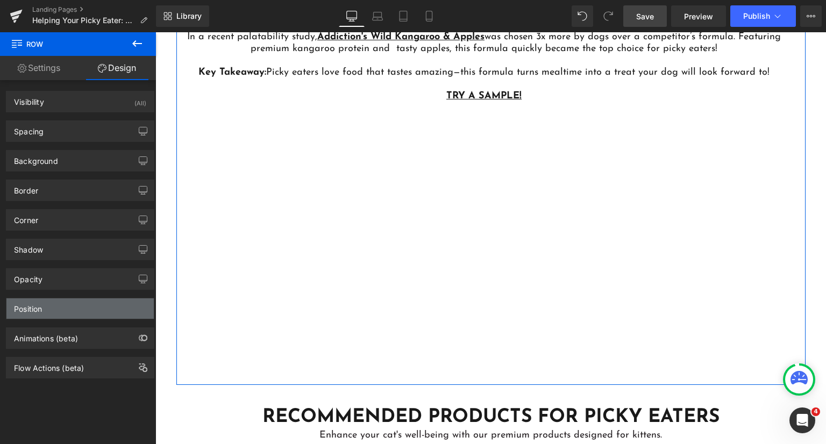
click at [75, 303] on div "Position" at bounding box center [79, 308] width 147 height 20
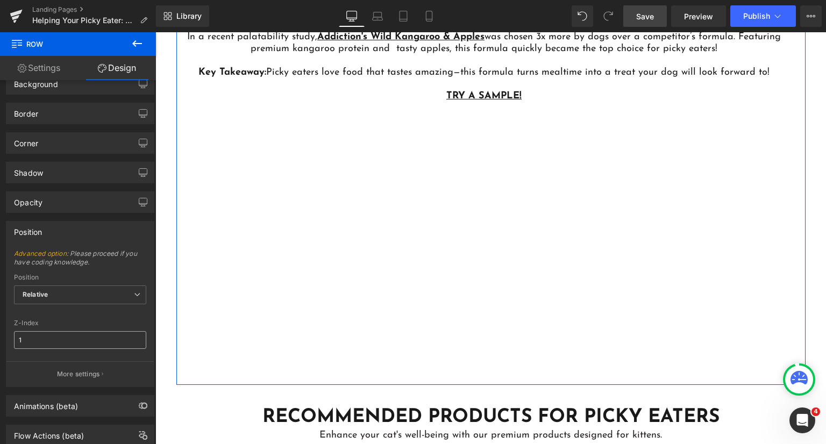
scroll to position [106, 0]
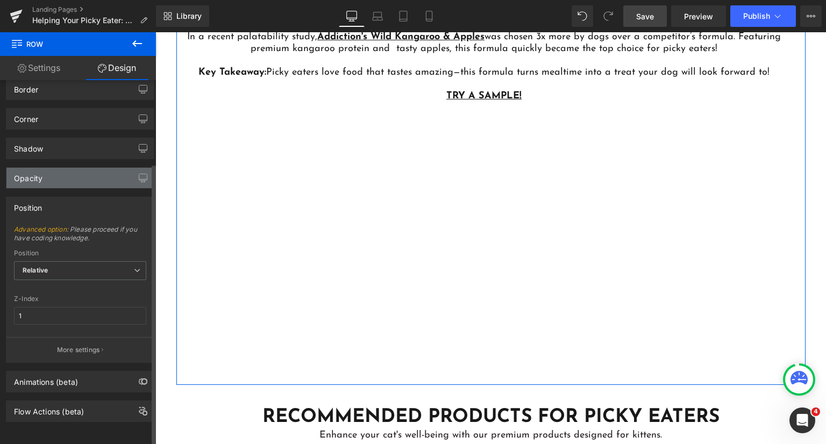
click at [59, 175] on div "Opacity" at bounding box center [79, 178] width 147 height 20
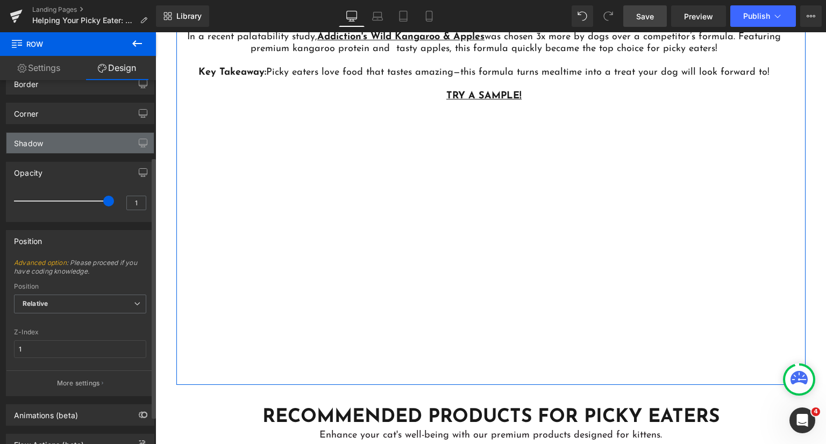
click at [58, 149] on div "Shadow" at bounding box center [79, 143] width 147 height 20
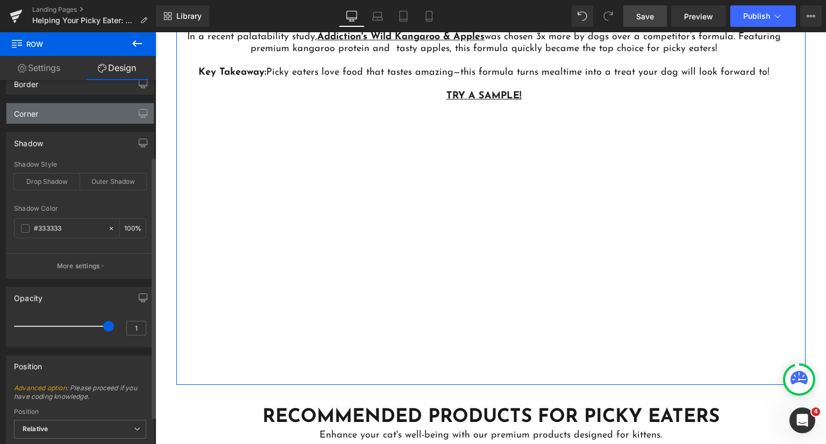
click at [56, 122] on div "Corner" at bounding box center [79, 113] width 147 height 20
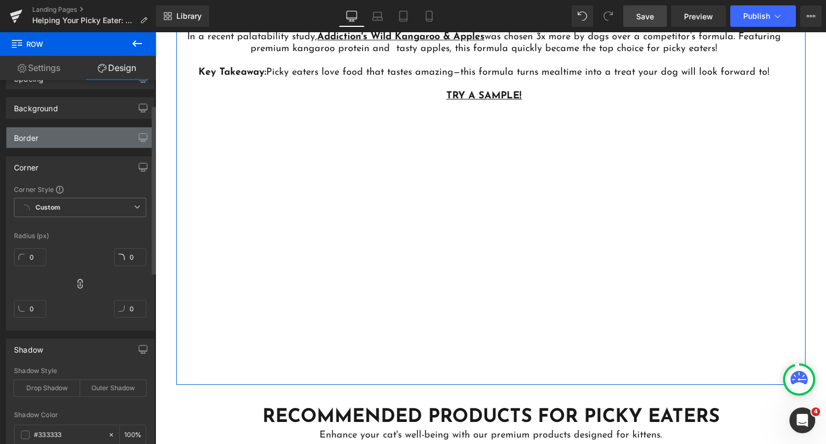
click at [57, 144] on div "Border" at bounding box center [79, 137] width 147 height 20
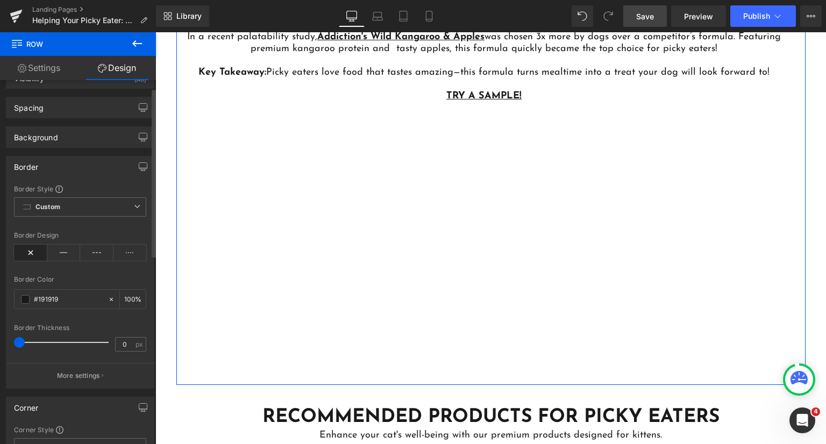
scroll to position [0, 0]
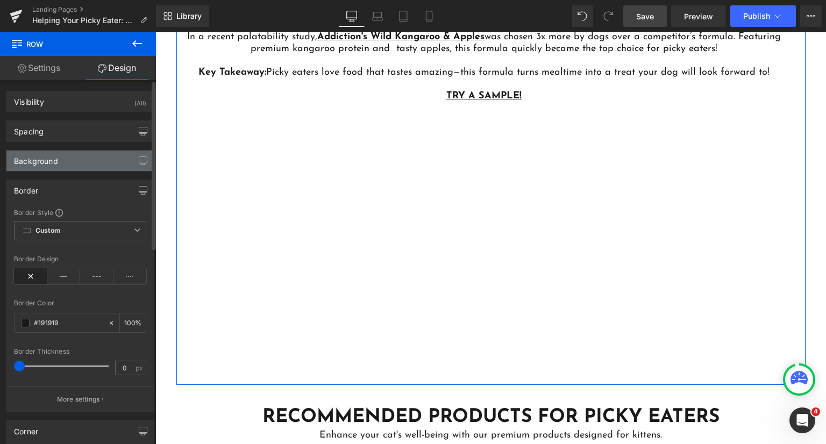
click at [58, 169] on div "Background" at bounding box center [79, 161] width 147 height 20
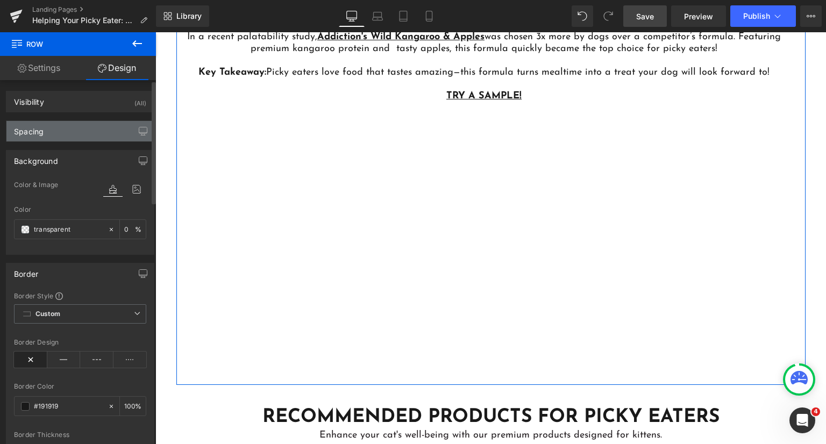
click at [58, 131] on div "Spacing" at bounding box center [79, 131] width 147 height 20
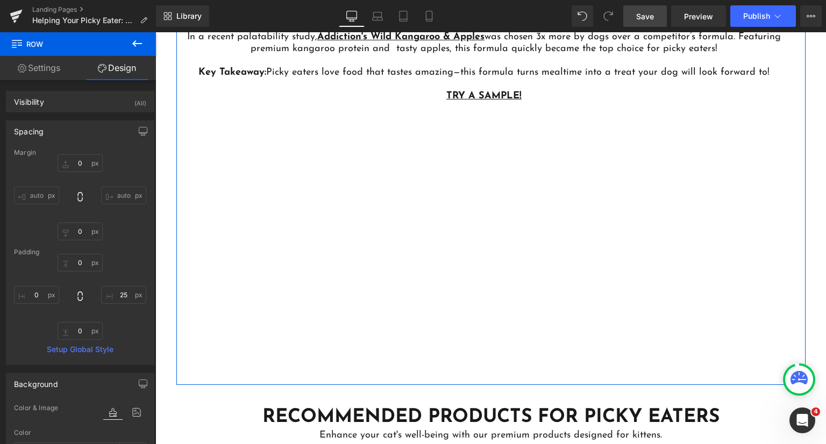
click at [424, 203] on div "In a recent palatability study, Addiction's Wild Kangaroo & Apples was chosen 3…" at bounding box center [490, 198] width 629 height 373
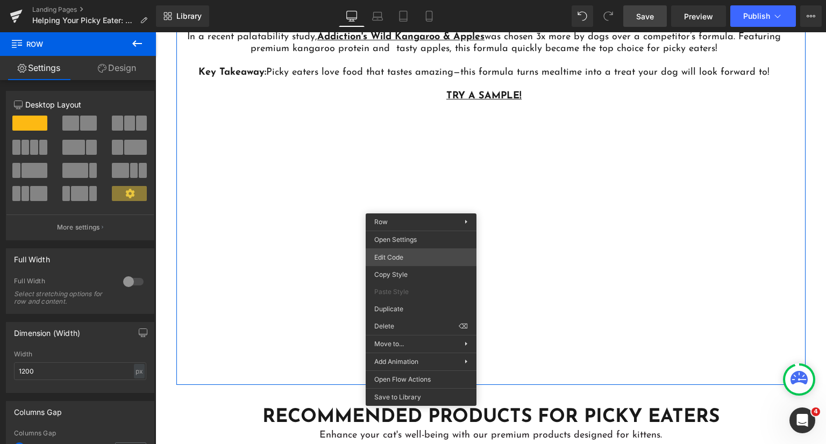
click at [419, 0] on div "Text Block You are previewing how the will restyle your page. You can not edit …" at bounding box center [413, 0] width 826 height 0
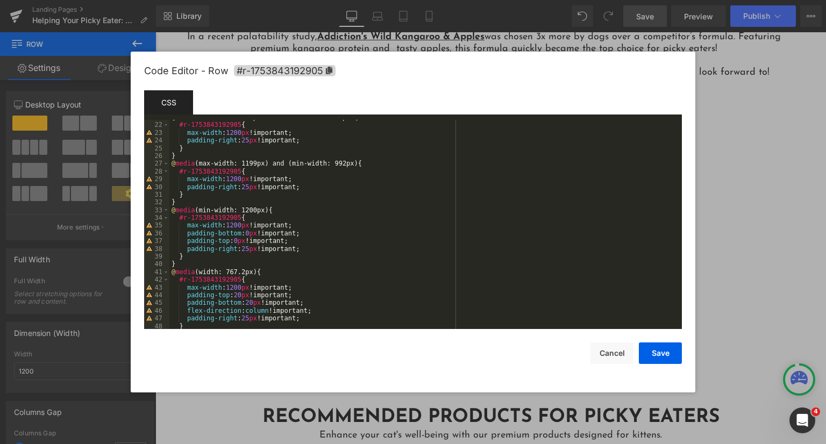
scroll to position [178, 0]
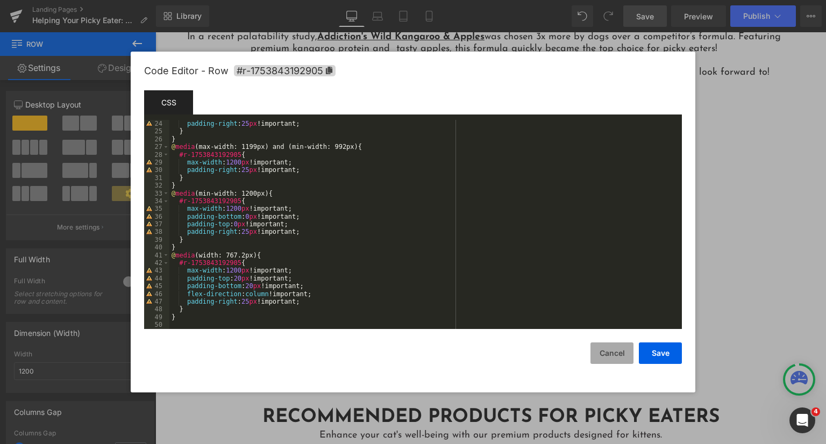
click at [612, 352] on button "Cancel" at bounding box center [612, 354] width 43 height 22
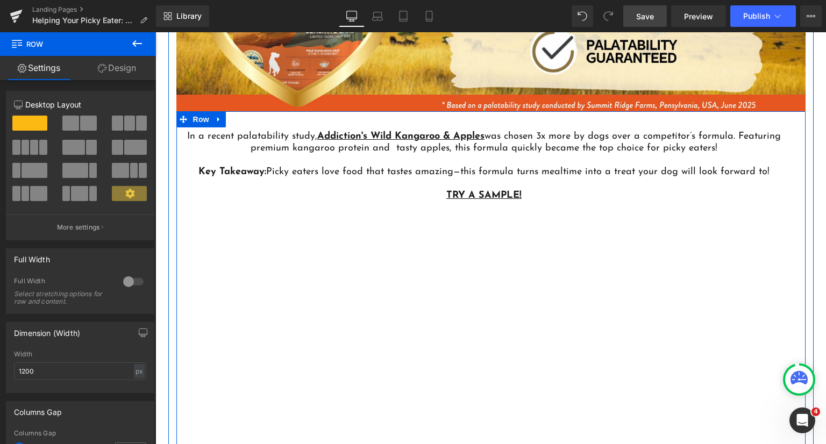
scroll to position [3006, 0]
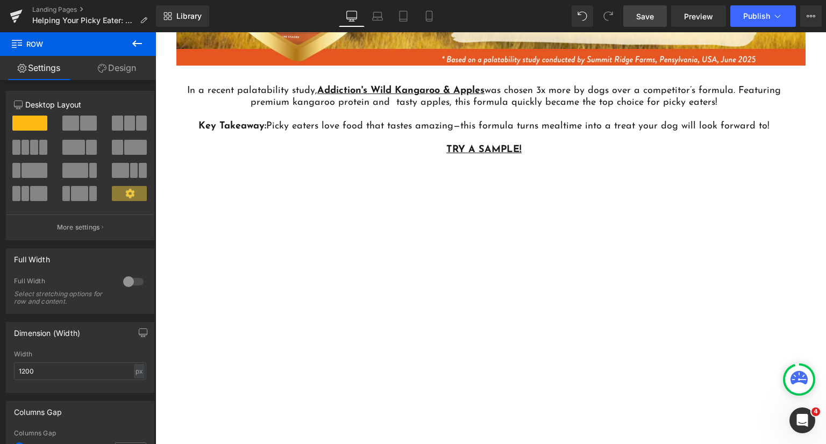
click at [637, 9] on link "Save" at bounding box center [645, 16] width 44 height 22
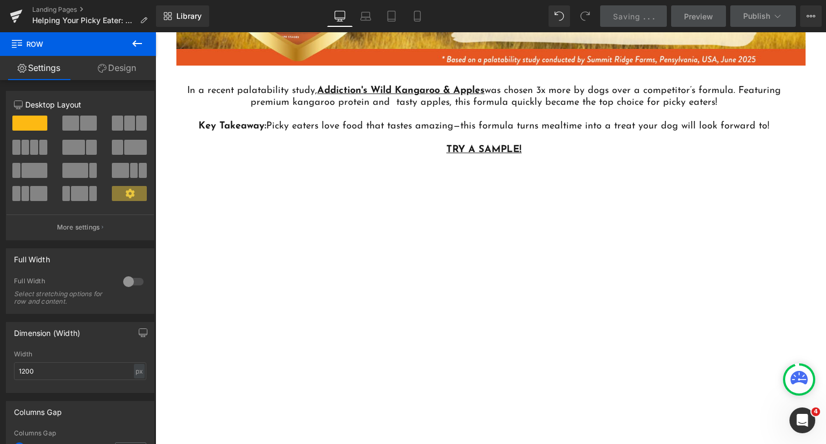
scroll to position [3060, 0]
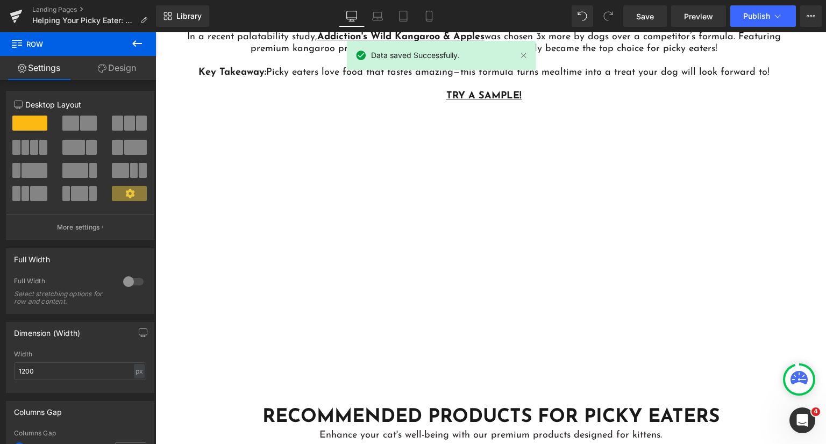
click at [744, 187] on div "In a recent palatability study, Addiction's Wild Kangaroo & Apples was chosen 3…" at bounding box center [490, 198] width 629 height 373
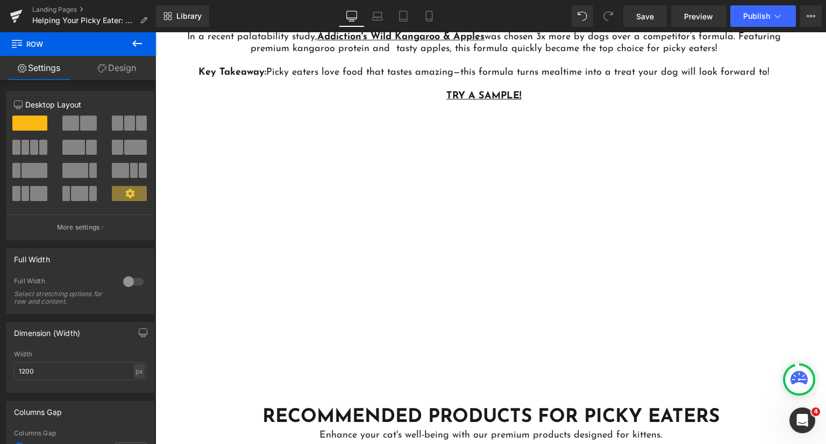
drag, startPoint x: 786, startPoint y: 126, endPoint x: 741, endPoint y: 74, distance: 69.8
click at [786, 126] on div "In a recent palatability study, Addiction's Wild Kangaroo & Apples was chosen 3…" at bounding box center [490, 198] width 629 height 373
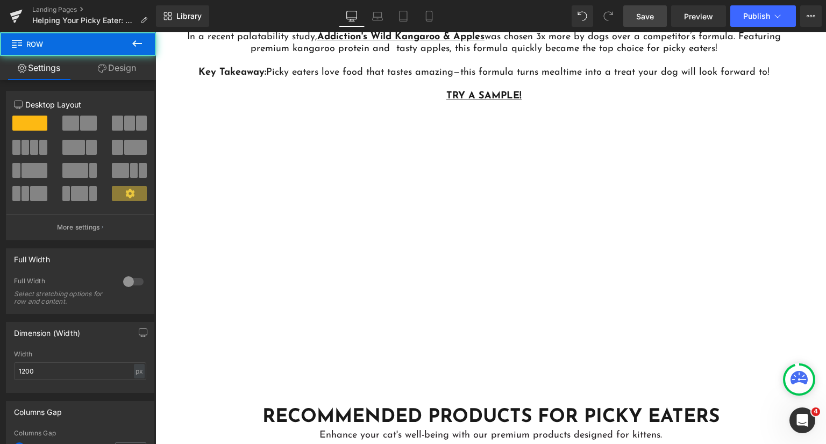
click at [647, 17] on span "Save" at bounding box center [645, 16] width 18 height 11
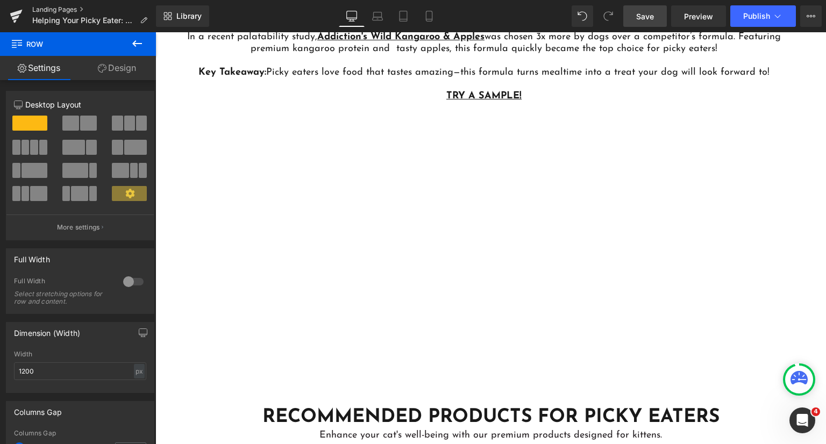
click at [70, 8] on link "Landing Pages" at bounding box center [94, 9] width 124 height 9
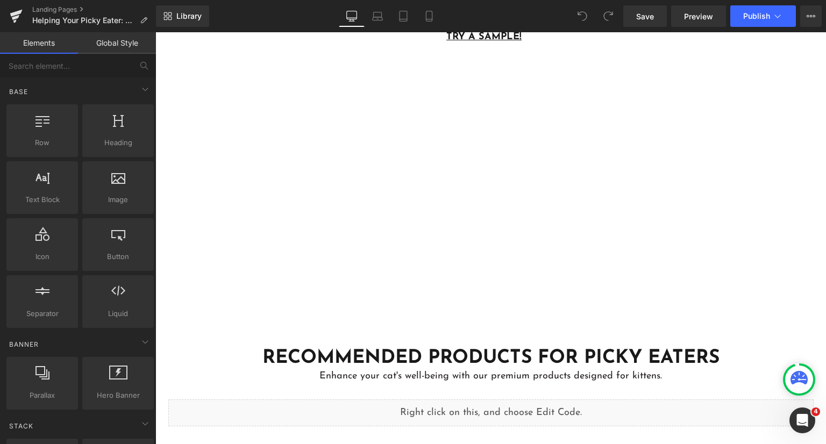
scroll to position [2958, 0]
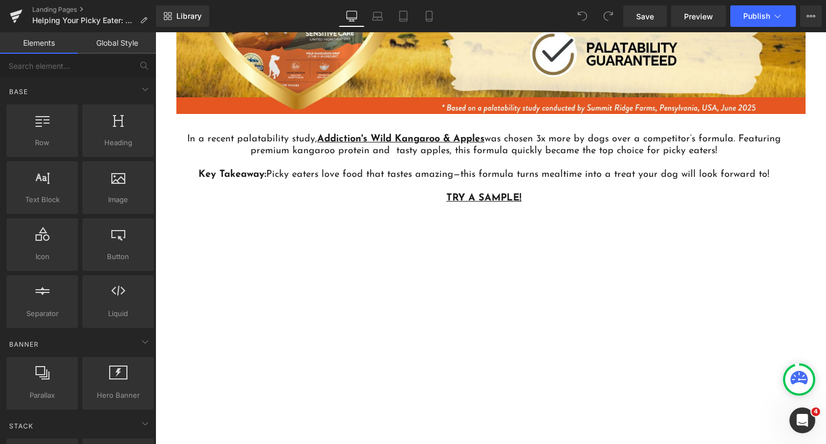
click at [336, 304] on div "In a recent palatability study, Addiction's Wild Kangaroo & Apples was chosen 3…" at bounding box center [490, 300] width 629 height 373
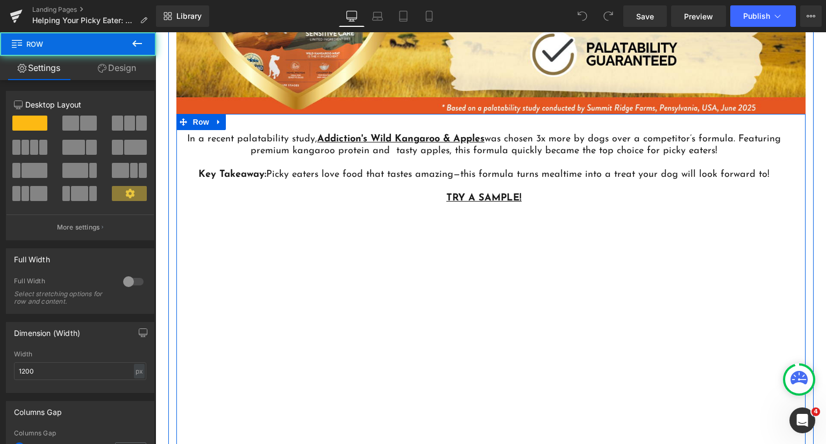
click at [570, 235] on div "In a recent palatability study, Addiction's Wild Kangaroo & Apples was chosen 3…" at bounding box center [490, 300] width 629 height 373
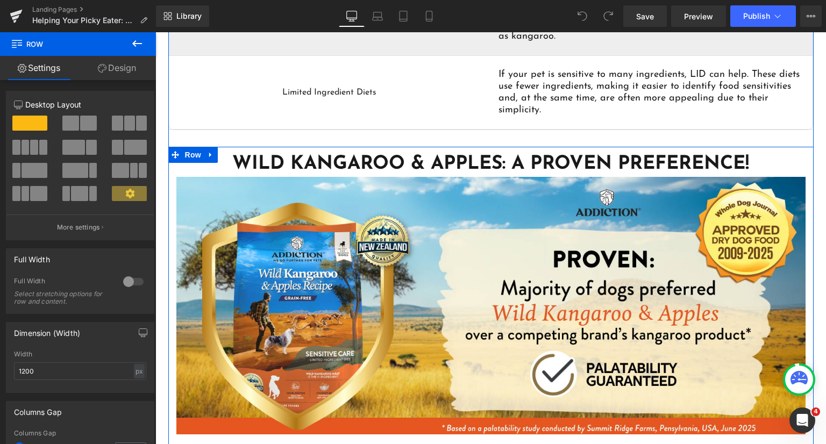
scroll to position [2582, 0]
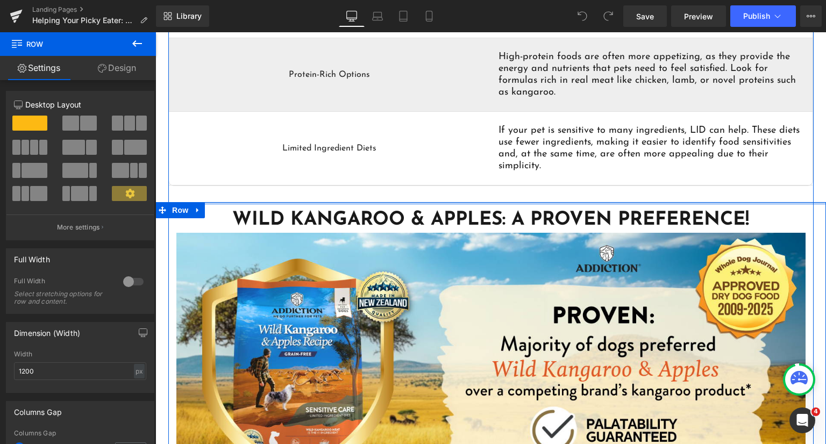
click at [415, 202] on div at bounding box center [490, 203] width 671 height 3
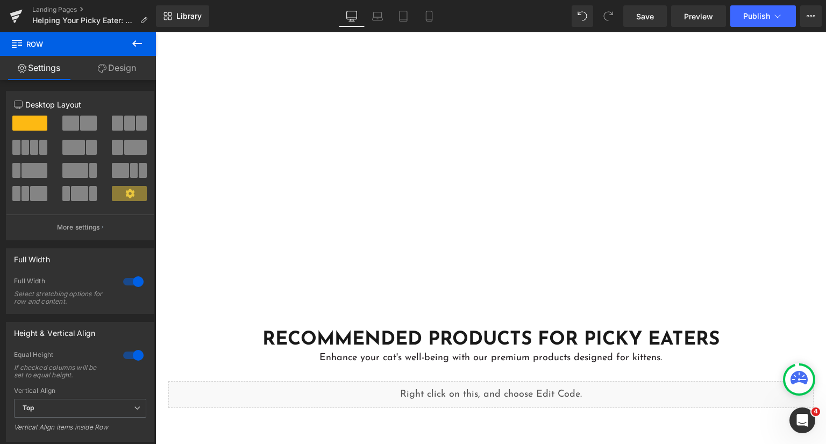
scroll to position [3119, 0]
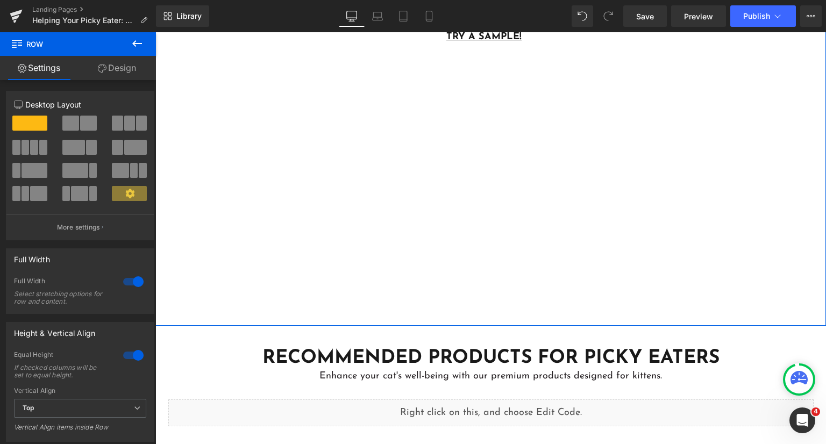
click at [274, 239] on div "In a recent palatability study, Addiction's Wild Kangaroo & Apples was chosen 3…" at bounding box center [490, 139] width 629 height 373
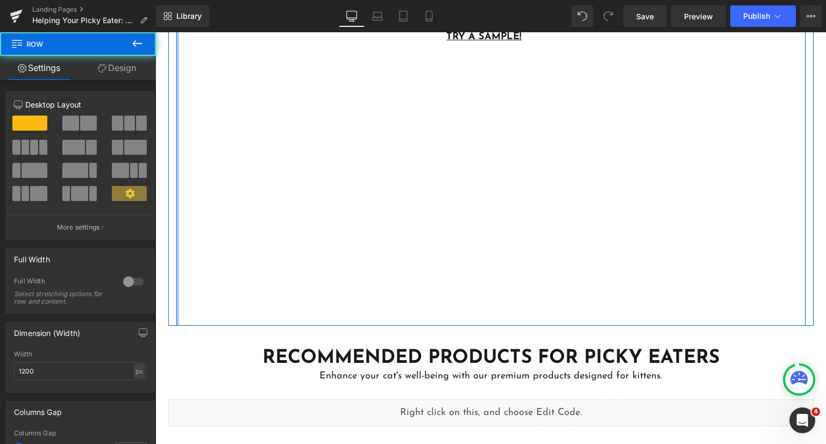
click at [176, 231] on div at bounding box center [177, 139] width 3 height 373
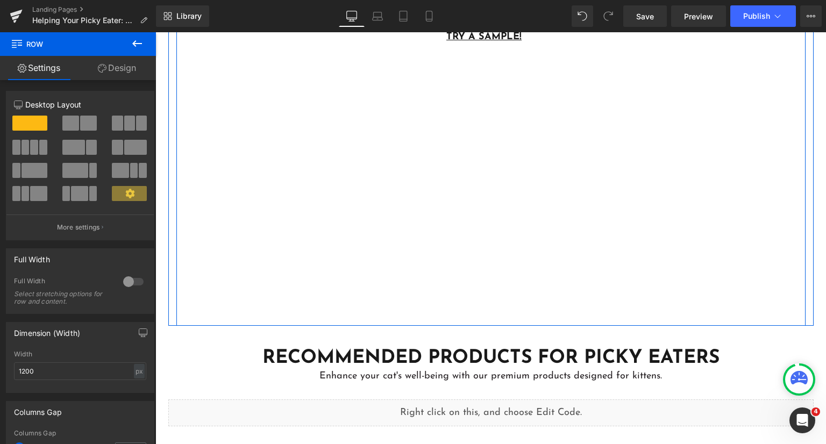
click at [220, 257] on div "In a recent palatability study, Addiction's Wild Kangaroo & Apples was chosen 3…" at bounding box center [490, 139] width 629 height 373
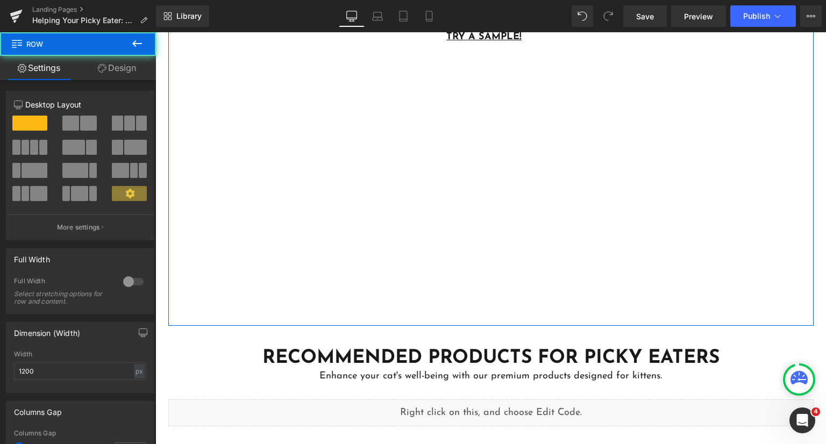
click at [290, 244] on div "In a recent palatability study, Addiction's Wild Kangaroo & Apples was chosen 3…" at bounding box center [490, 139] width 629 height 373
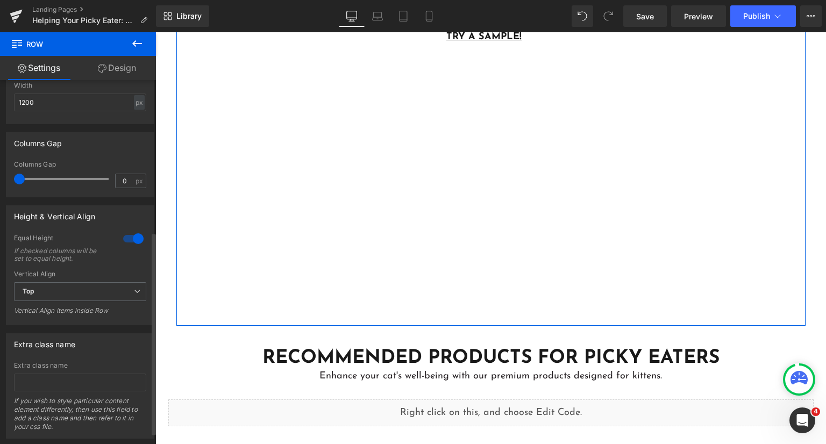
scroll to position [293, 0]
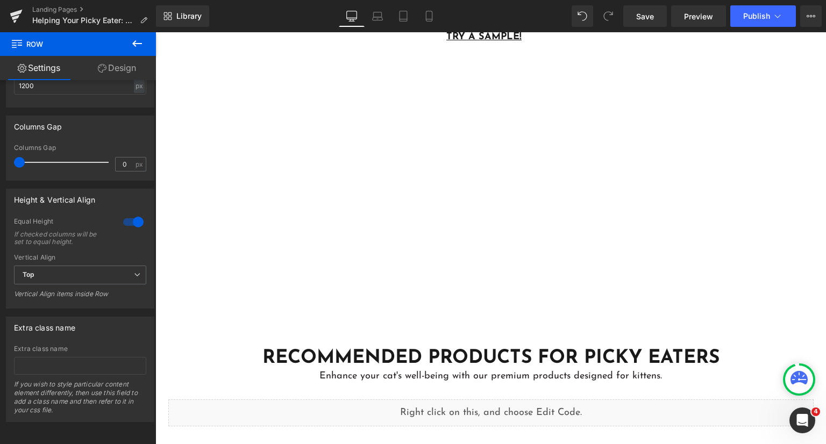
click at [140, 45] on icon at bounding box center [137, 43] width 13 height 13
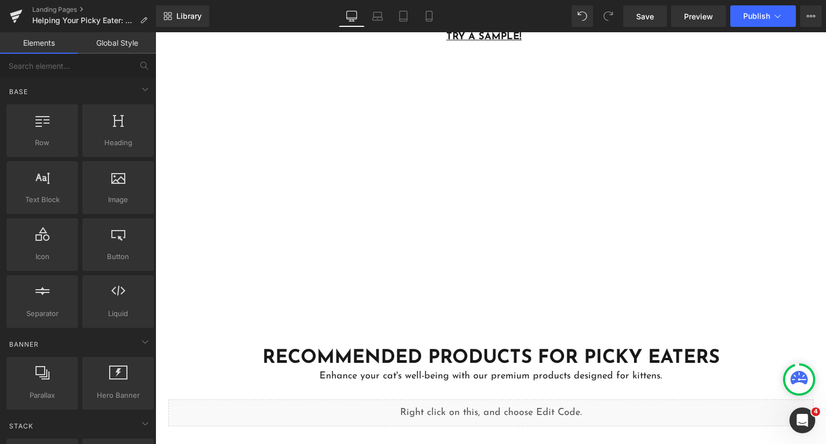
click at [126, 35] on link "Global Style" at bounding box center [117, 43] width 78 height 22
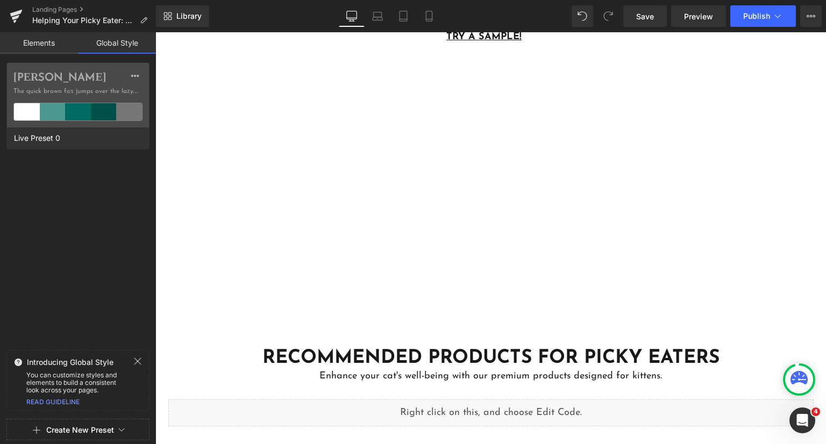
click at [305, 162] on div "In a recent palatability study, Addiction's Wild Kangaroo & Apples was chosen 3…" at bounding box center [490, 139] width 629 height 373
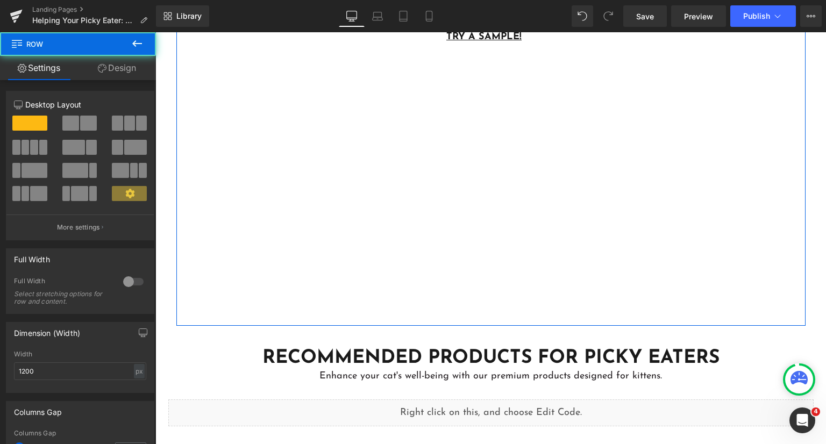
click at [127, 68] on link "Design" at bounding box center [117, 68] width 78 height 24
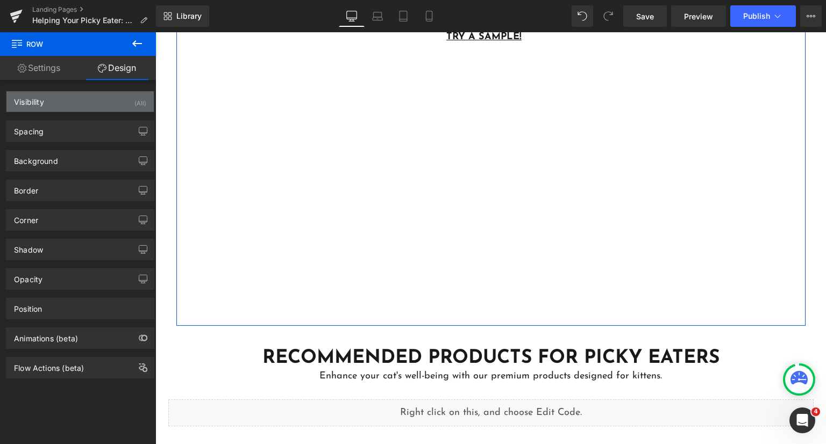
click at [67, 103] on div "Visibility (All)" at bounding box center [79, 101] width 147 height 20
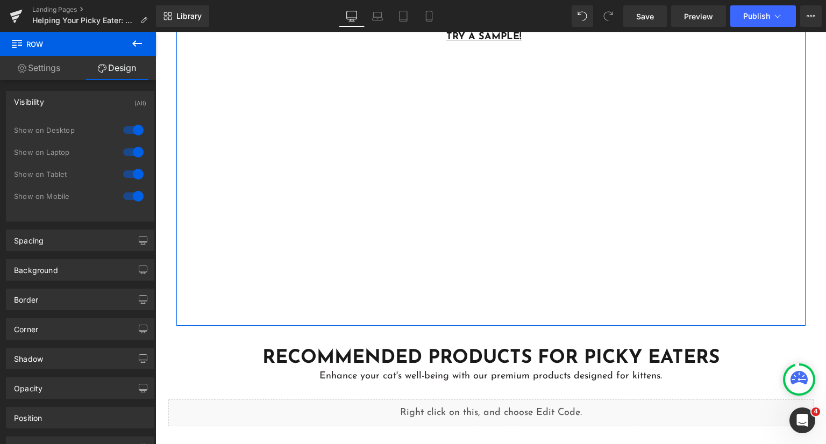
click at [69, 99] on div "Visibility (All)" at bounding box center [79, 101] width 147 height 20
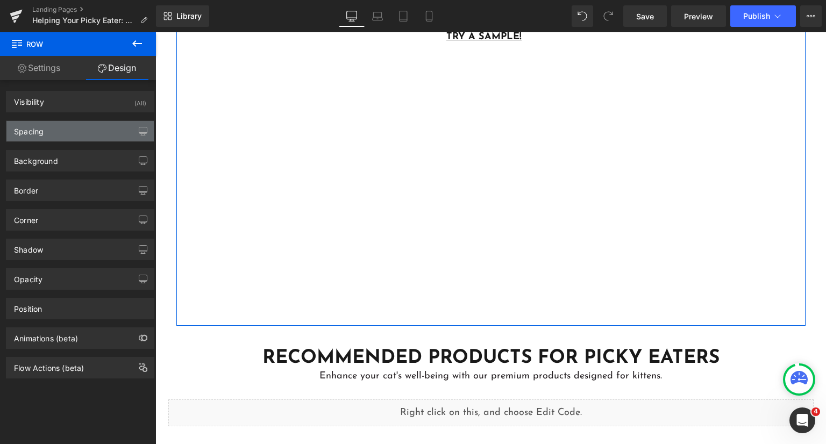
click at [73, 130] on div "Spacing" at bounding box center [79, 131] width 147 height 20
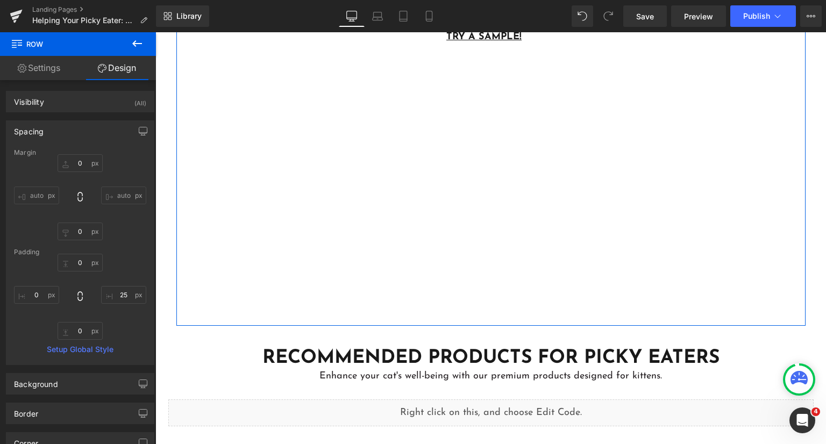
click at [45, 192] on input "auto" at bounding box center [36, 196] width 45 height 18
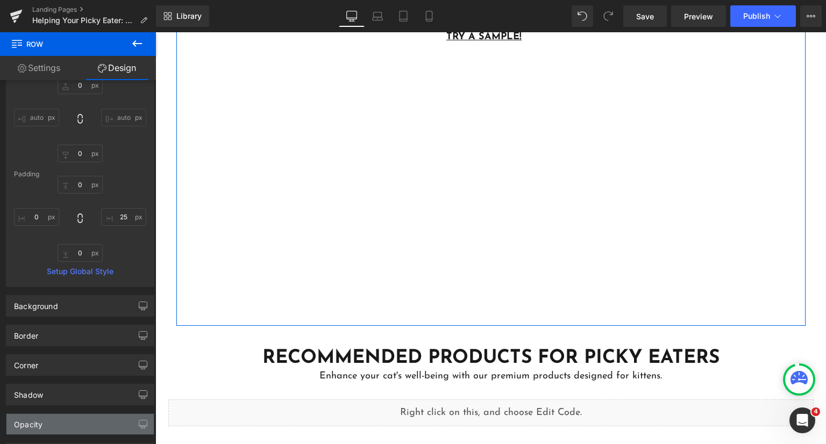
scroll to position [161, 0]
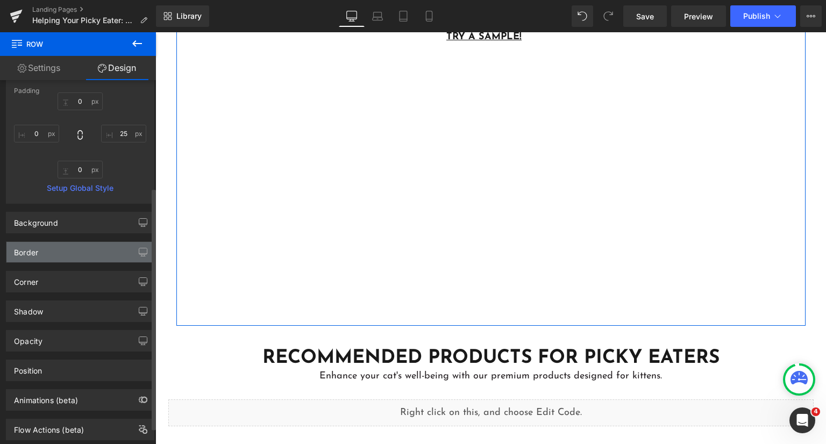
click at [81, 252] on div "Border" at bounding box center [79, 252] width 147 height 20
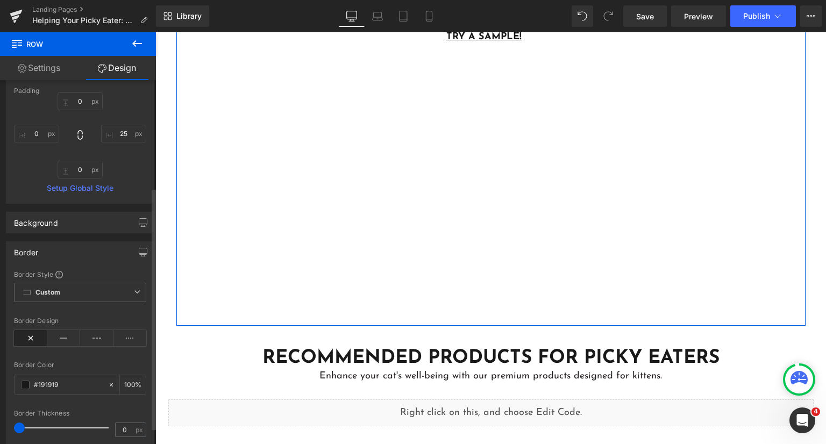
click at [80, 250] on div "Border" at bounding box center [79, 252] width 147 height 20
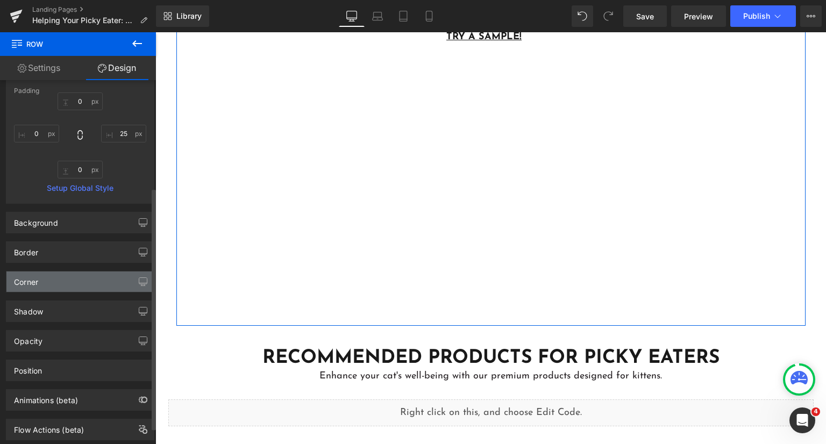
click at [77, 278] on div "Corner" at bounding box center [79, 282] width 147 height 20
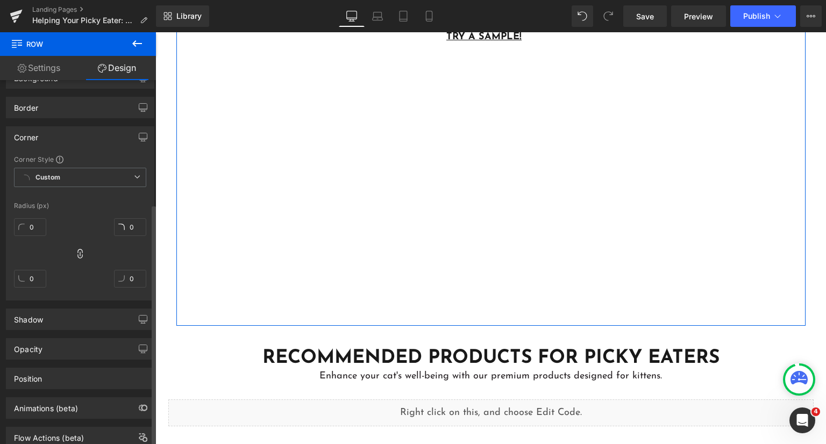
scroll to position [323, 0]
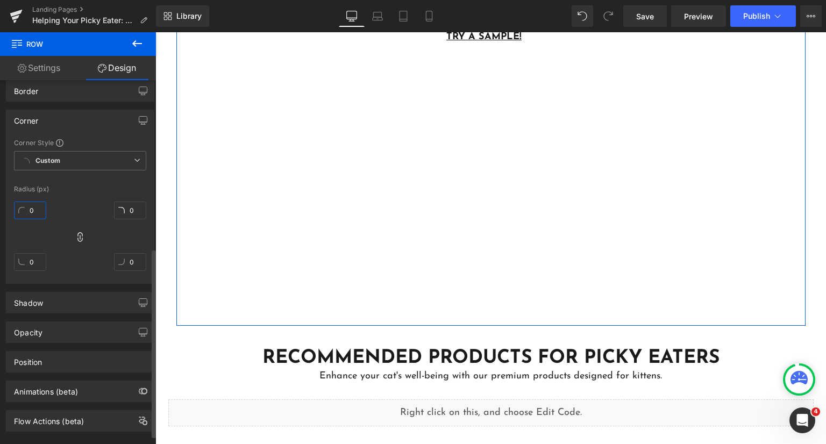
click at [31, 212] on input "0" at bounding box center [30, 211] width 32 height 18
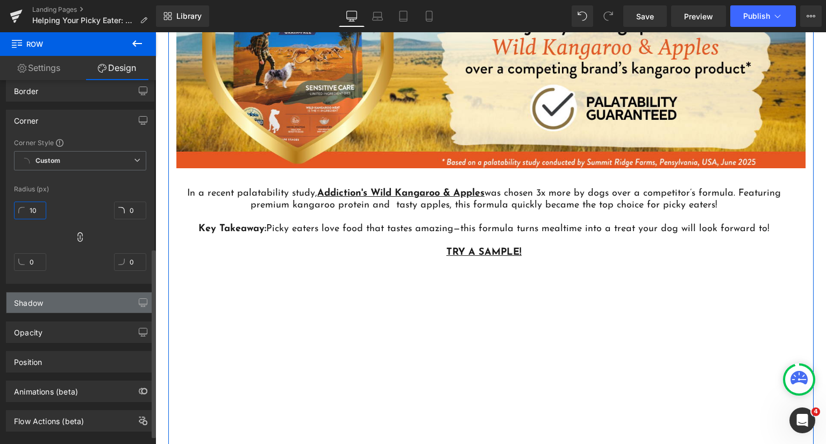
scroll to position [2904, 0]
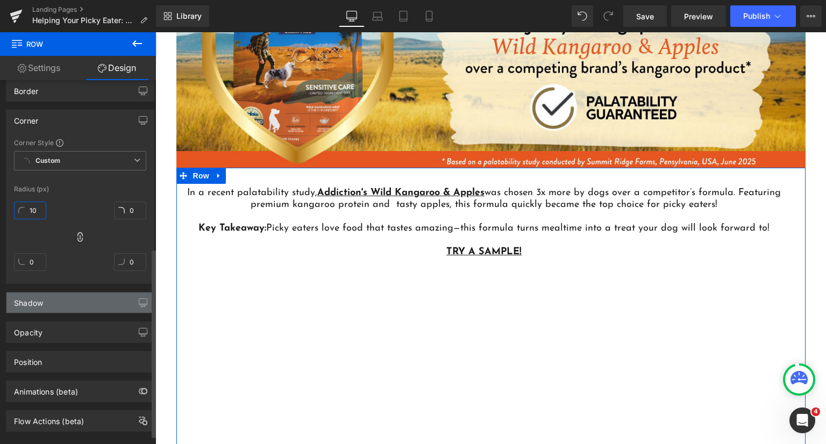
type input "1"
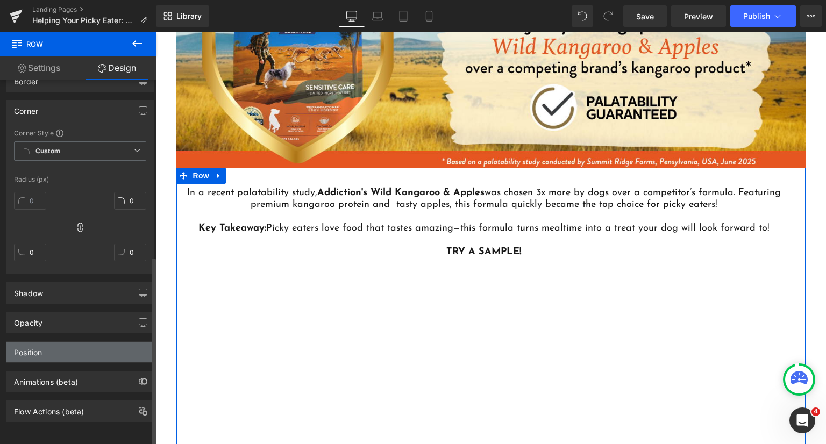
click at [75, 342] on div "Position" at bounding box center [79, 352] width 147 height 20
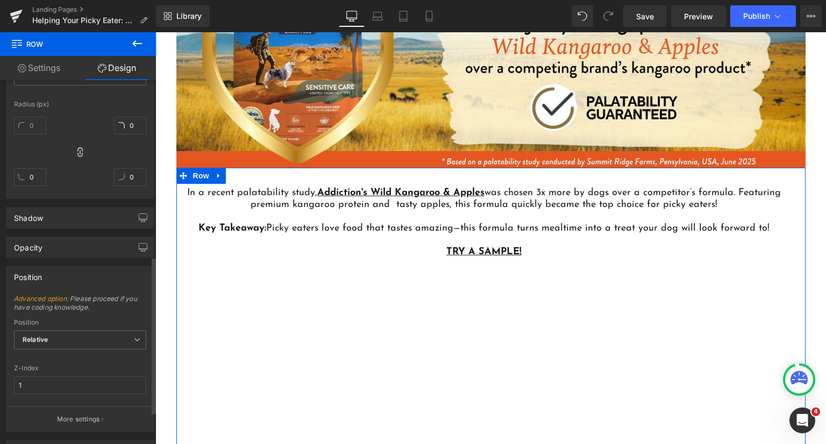
scroll to position [482, 0]
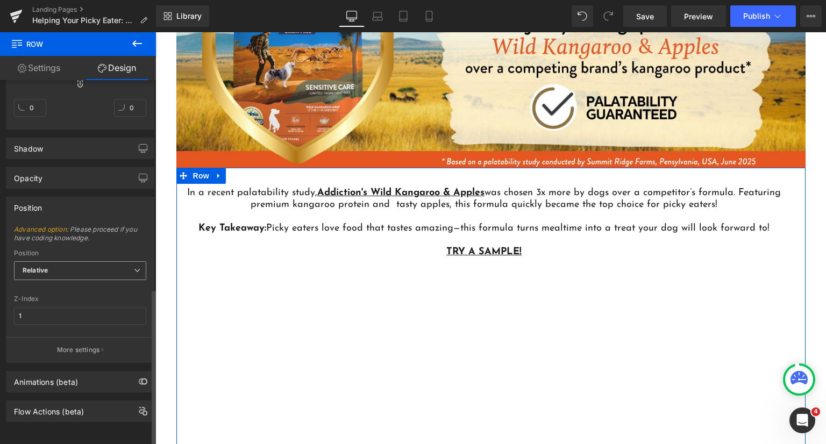
click at [90, 261] on span "Relative" at bounding box center [80, 270] width 132 height 19
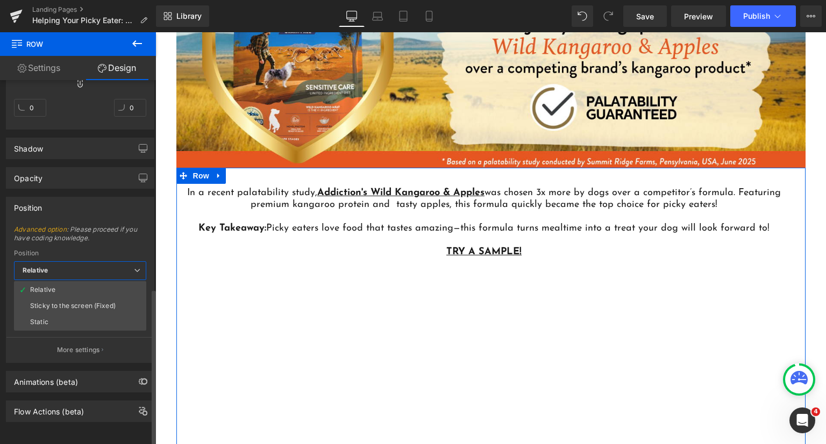
click at [90, 262] on span "Relative" at bounding box center [80, 270] width 132 height 19
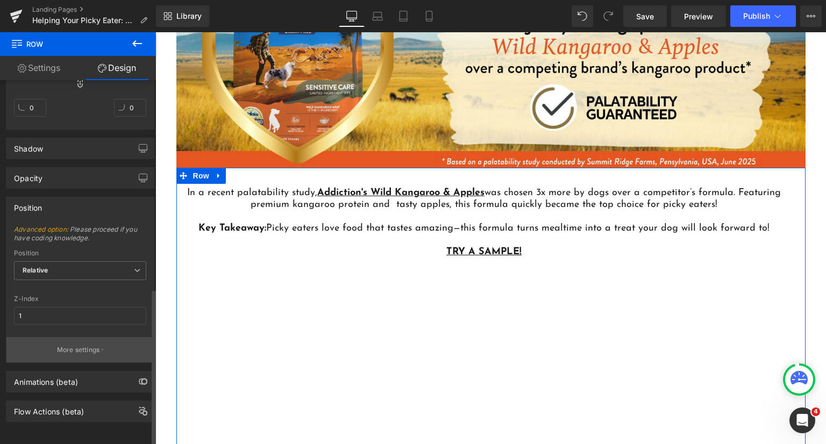
click at [82, 345] on p "More settings" at bounding box center [78, 350] width 43 height 10
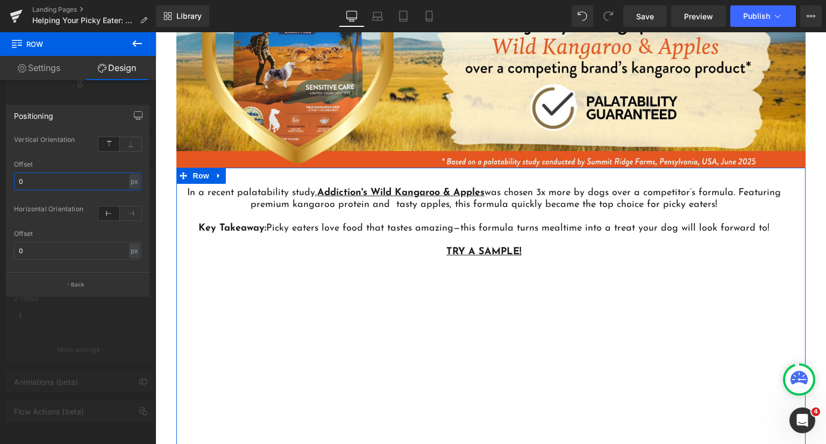
click at [69, 187] on input "0" at bounding box center [77, 182] width 127 height 18
click at [125, 141] on icon at bounding box center [131, 144] width 22 height 14
click at [114, 146] on icon at bounding box center [109, 144] width 22 height 14
click at [84, 181] on input "0" at bounding box center [77, 182] width 127 height 18
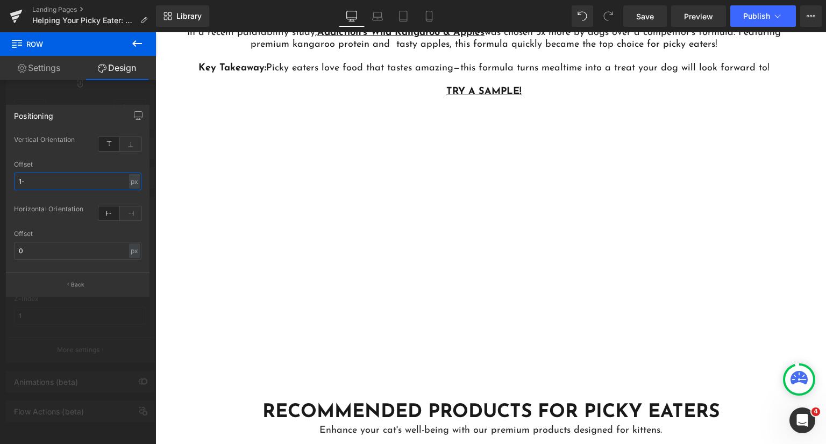
scroll to position [3066, 0]
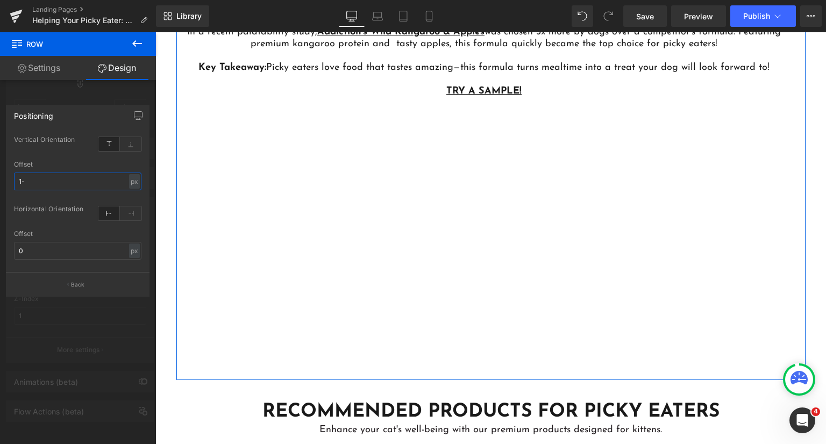
type input "1"
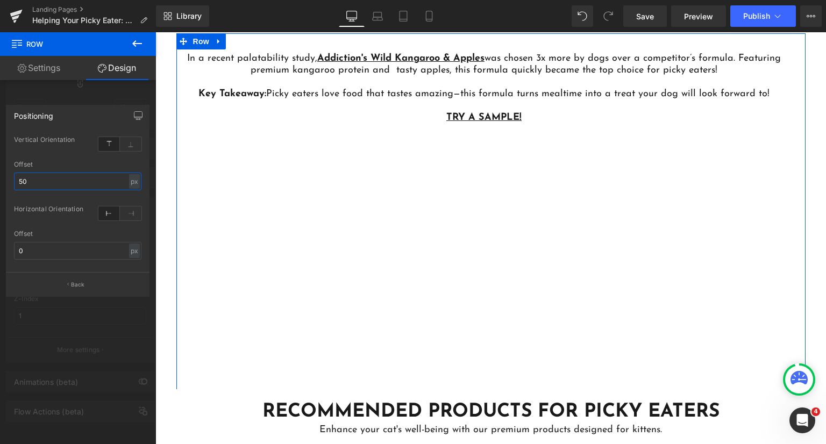
type input "5"
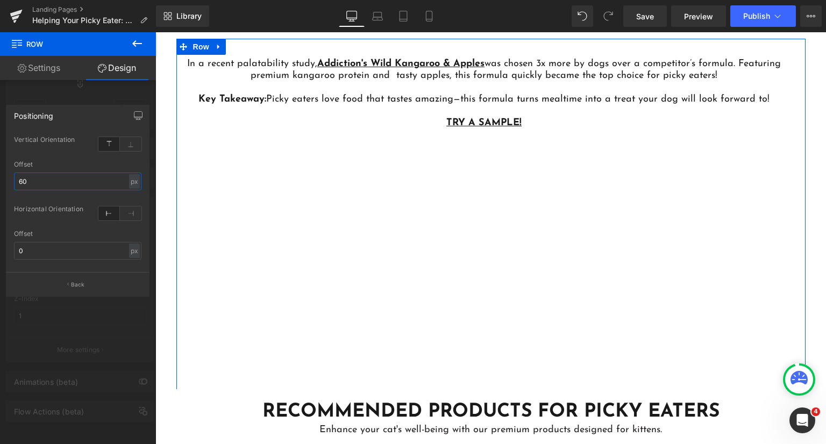
type input "6"
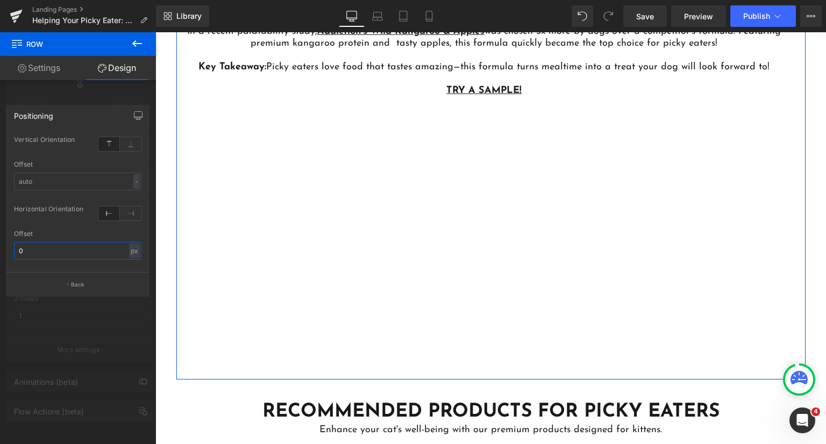
click at [54, 250] on input "0" at bounding box center [77, 251] width 127 height 18
type input "0"
click at [122, 98] on div at bounding box center [78, 240] width 156 height 417
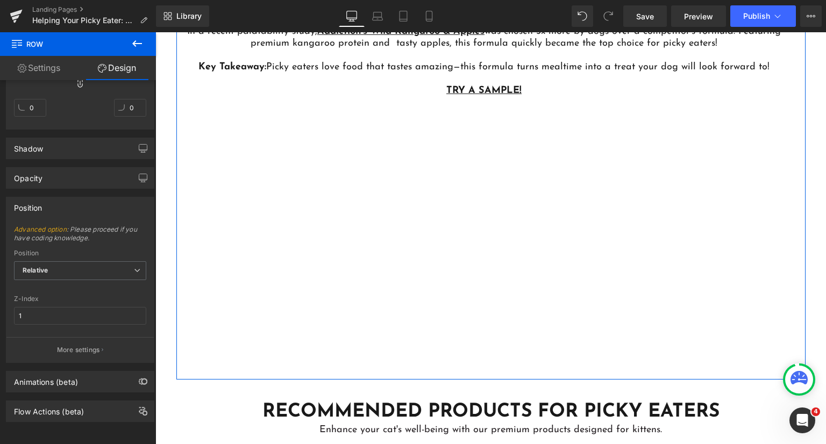
click at [47, 70] on link "Settings" at bounding box center [39, 68] width 78 height 24
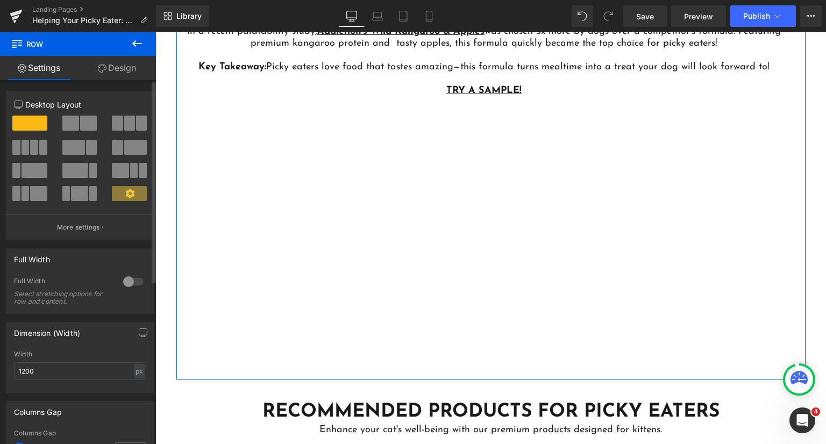
click at [29, 122] on span at bounding box center [29, 123] width 35 height 15
click at [76, 229] on p "More settings" at bounding box center [78, 228] width 43 height 10
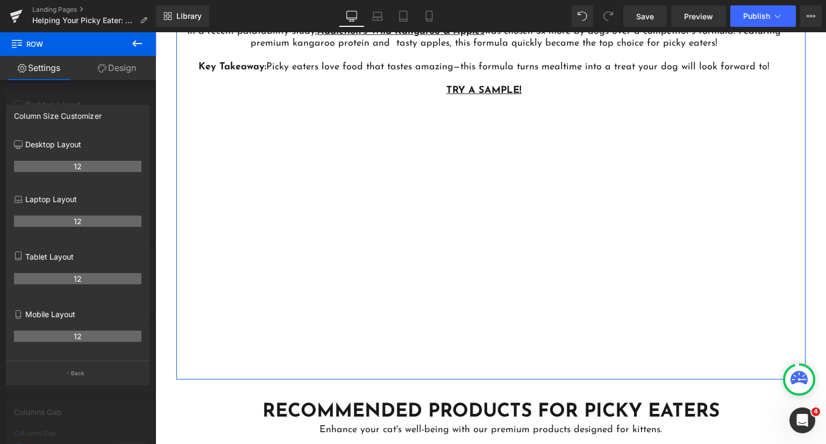
click at [50, 123] on div "Column Size Customizer" at bounding box center [77, 115] width 143 height 20
click at [77, 381] on button "Back" at bounding box center [78, 373] width 144 height 24
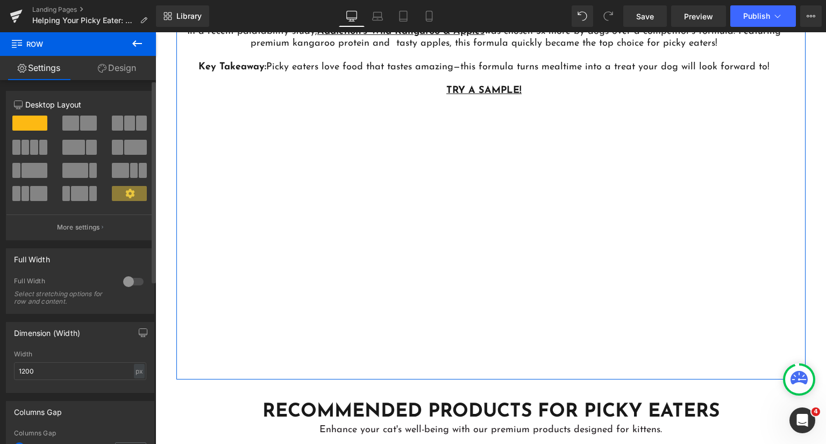
click at [75, 121] on span at bounding box center [70, 123] width 17 height 15
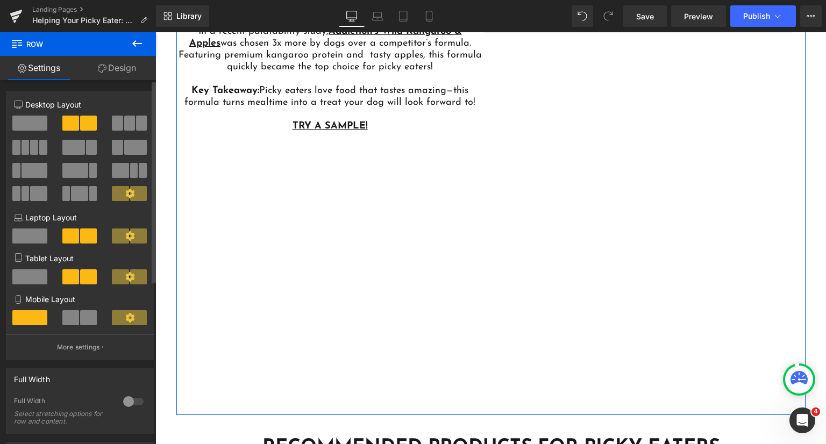
click at [36, 119] on span at bounding box center [29, 123] width 35 height 15
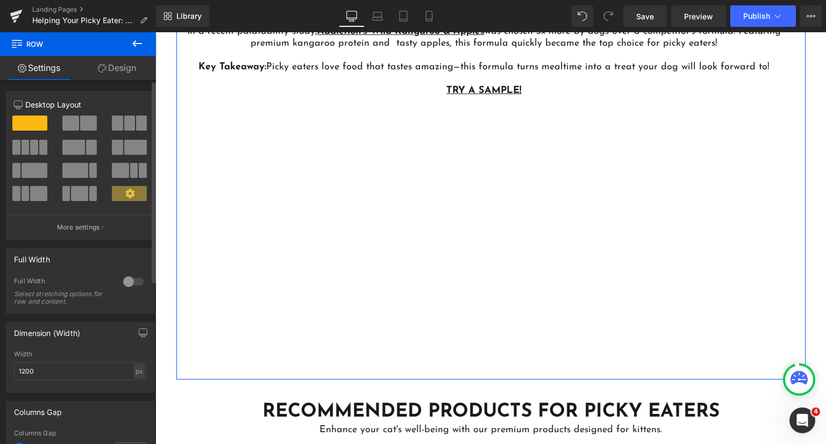
click at [125, 194] on icon at bounding box center [130, 194] width 10 height 10
click at [127, 192] on icon at bounding box center [129, 193] width 9 height 9
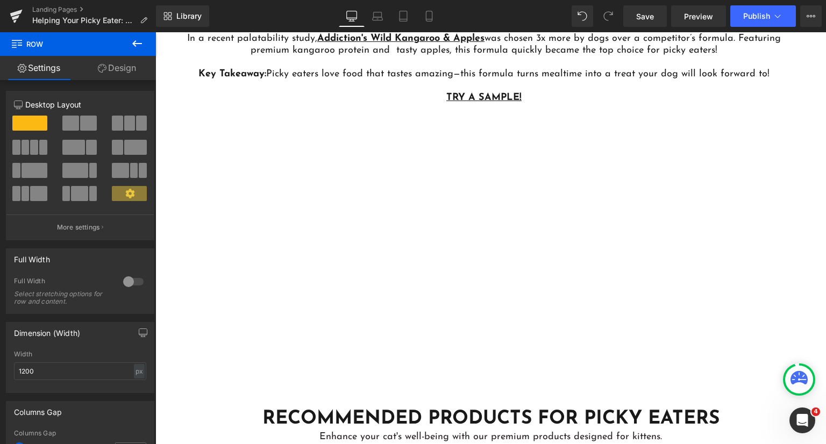
scroll to position [3012, 0]
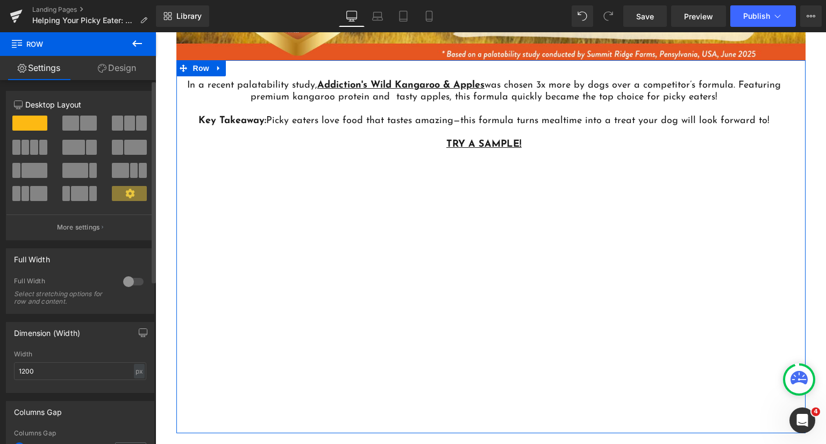
drag, startPoint x: 120, startPoint y: 192, endPoint x: 69, endPoint y: 224, distance: 60.4
click at [69, 224] on p "More settings" at bounding box center [78, 228] width 43 height 10
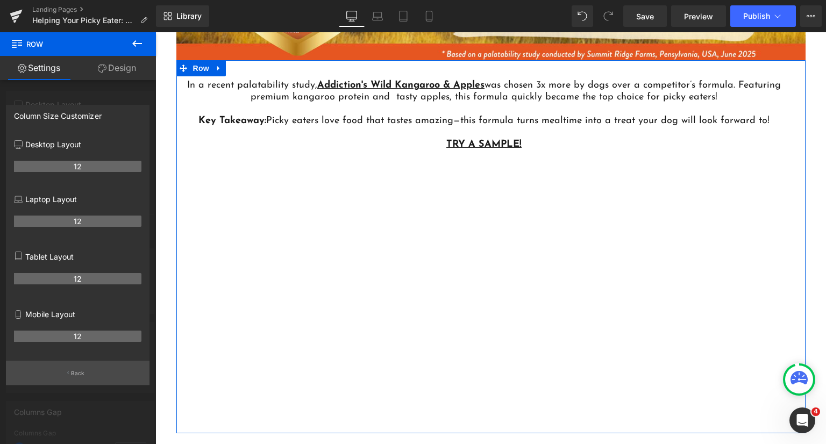
click at [86, 365] on button "Back" at bounding box center [78, 373] width 144 height 24
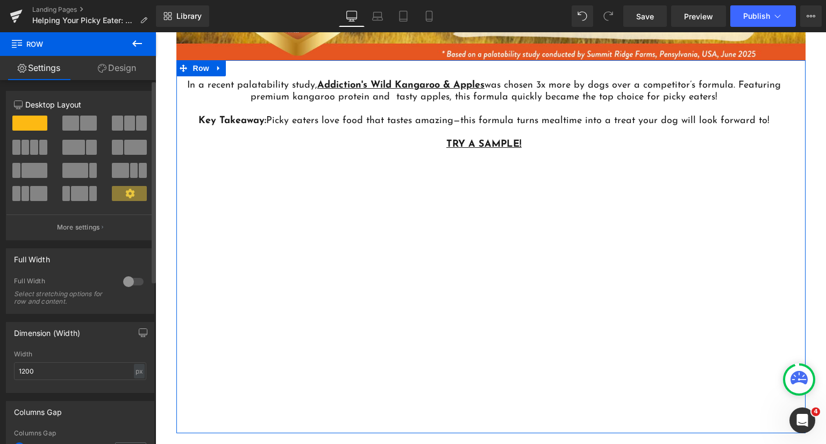
click at [132, 280] on div at bounding box center [133, 281] width 26 height 17
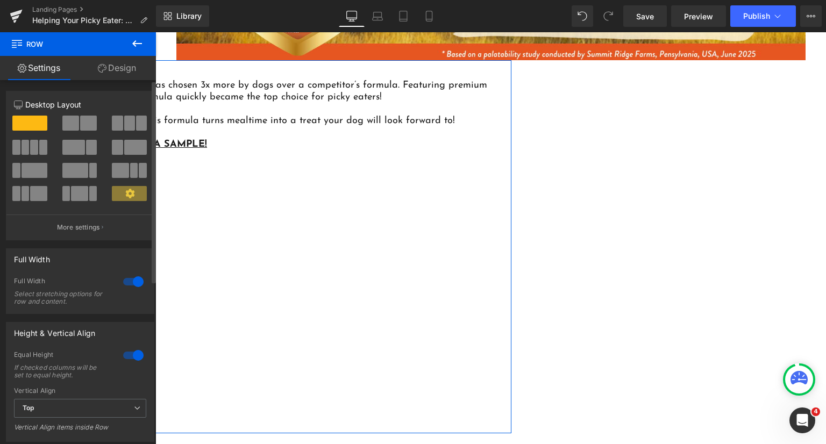
click at [132, 280] on div at bounding box center [133, 281] width 26 height 17
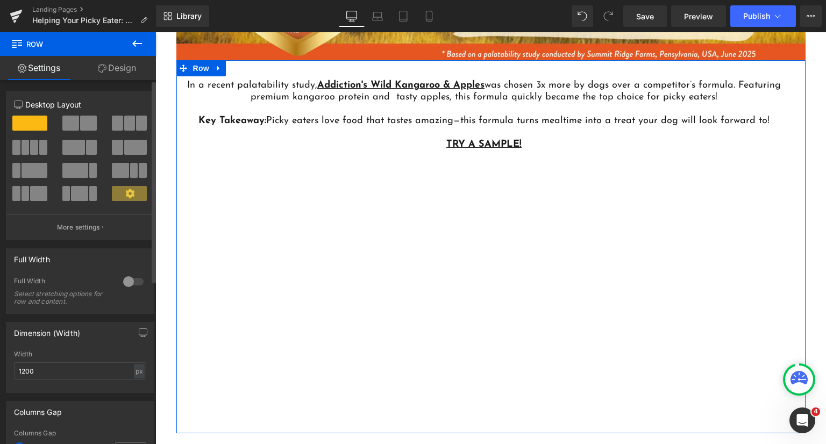
click at [133, 280] on div at bounding box center [133, 281] width 26 height 17
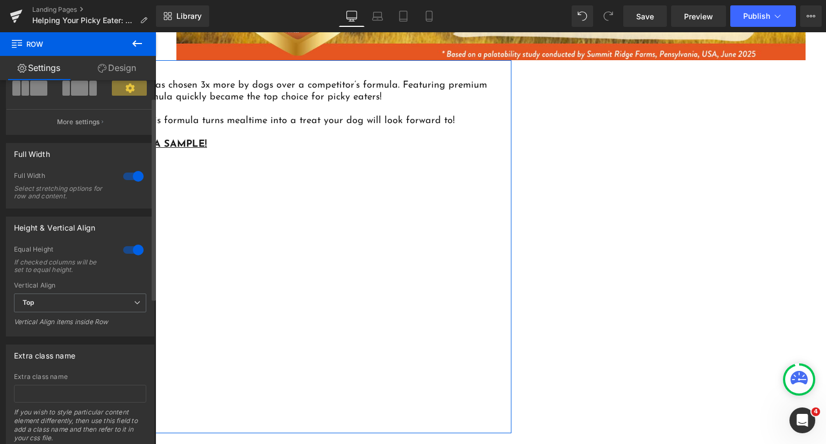
scroll to position [108, 0]
click at [95, 293] on span "Top" at bounding box center [80, 300] width 132 height 19
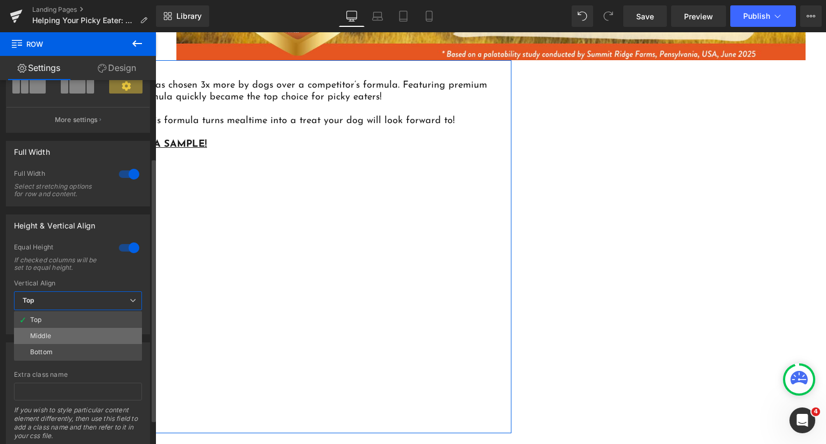
click at [81, 339] on li "Middle" at bounding box center [78, 336] width 128 height 16
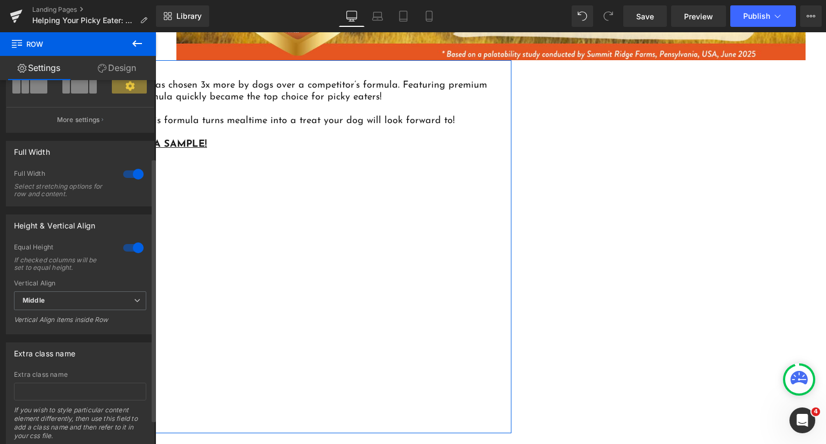
click at [132, 175] on div at bounding box center [133, 174] width 26 height 17
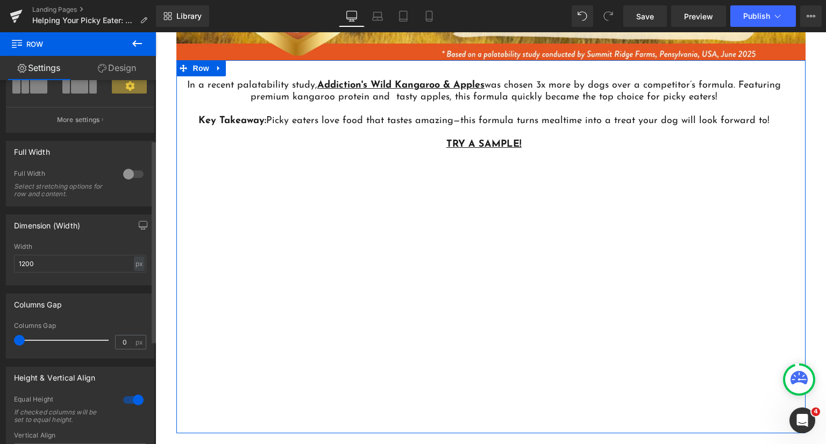
click at [127, 171] on div at bounding box center [133, 174] width 26 height 17
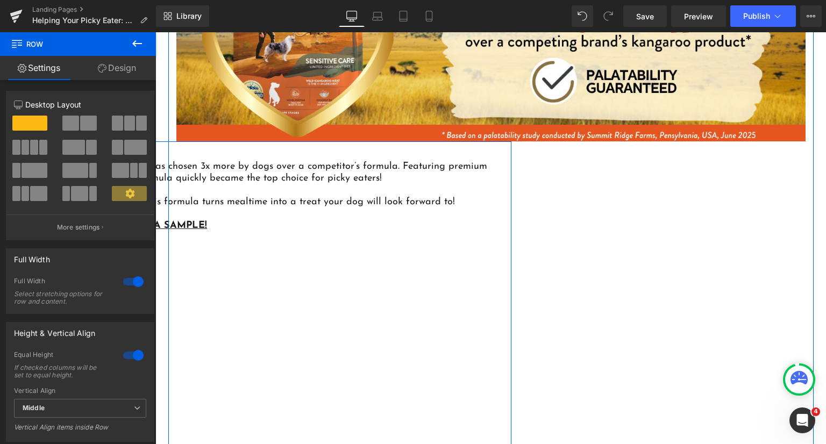
scroll to position [2958, 0]
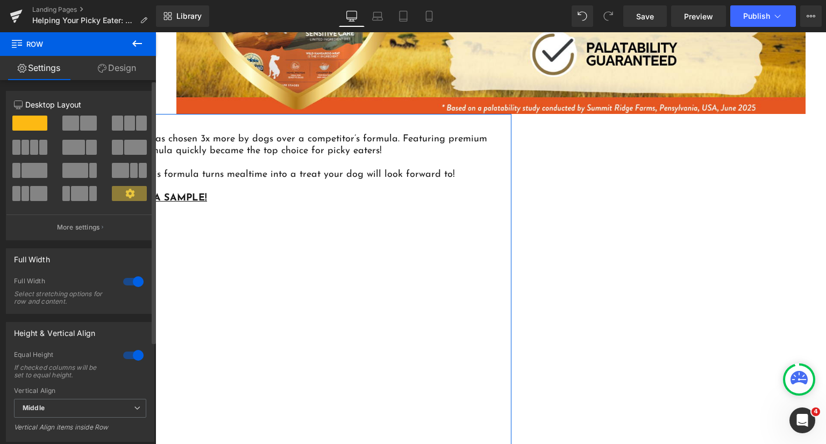
click at [120, 283] on div at bounding box center [133, 281] width 26 height 17
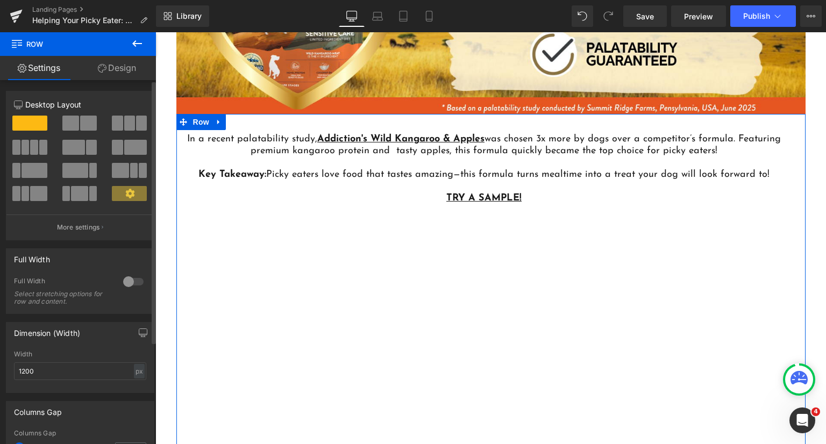
click at [131, 280] on div at bounding box center [133, 281] width 26 height 17
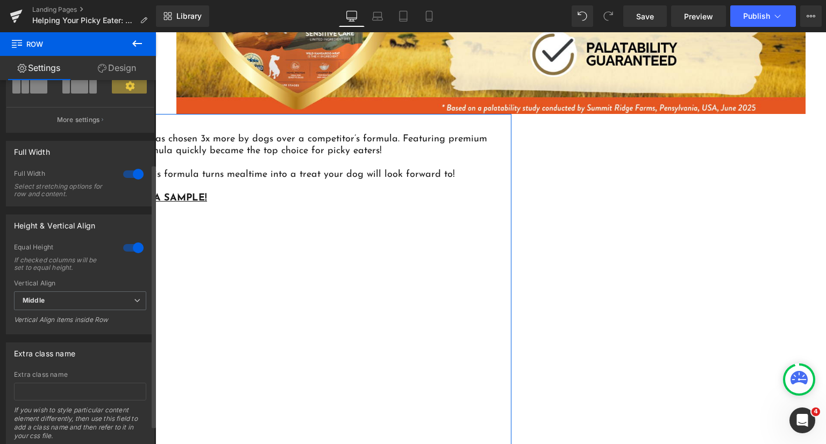
scroll to position [141, 0]
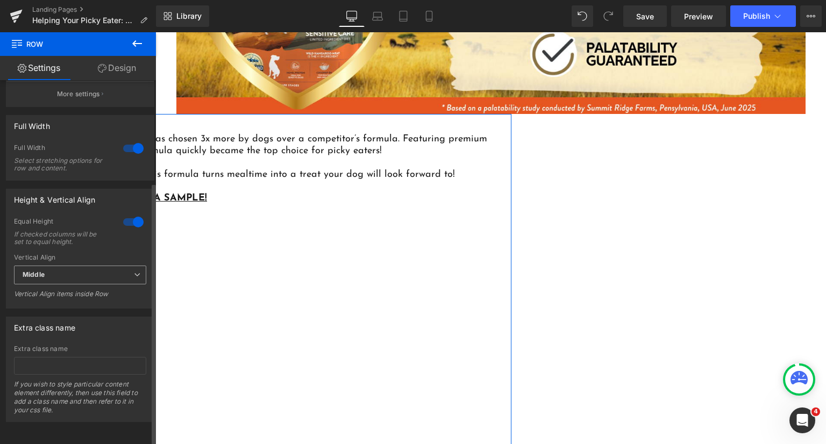
click at [115, 266] on span "Middle" at bounding box center [80, 275] width 132 height 19
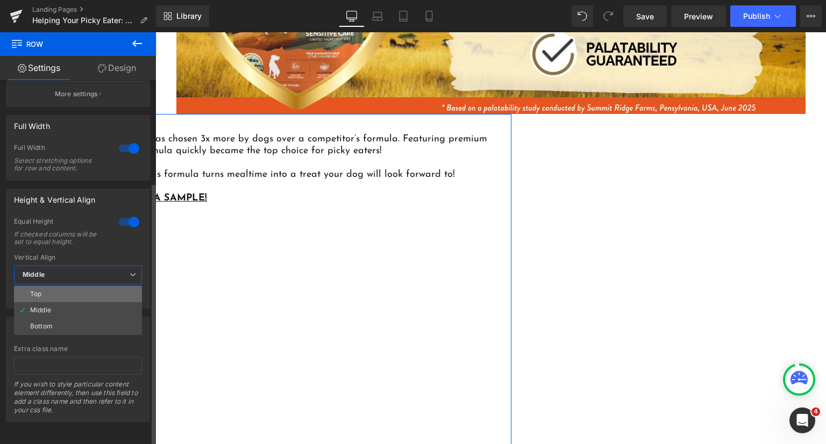
click at [99, 286] on li "Top" at bounding box center [78, 294] width 128 height 16
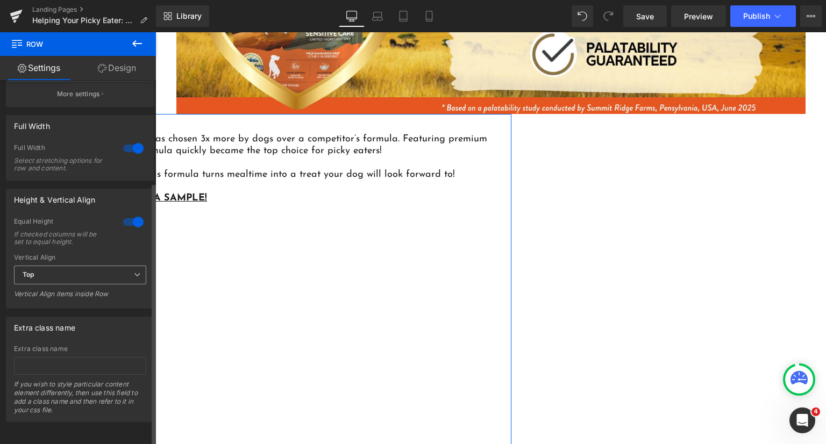
click at [108, 269] on span "Top" at bounding box center [80, 275] width 132 height 19
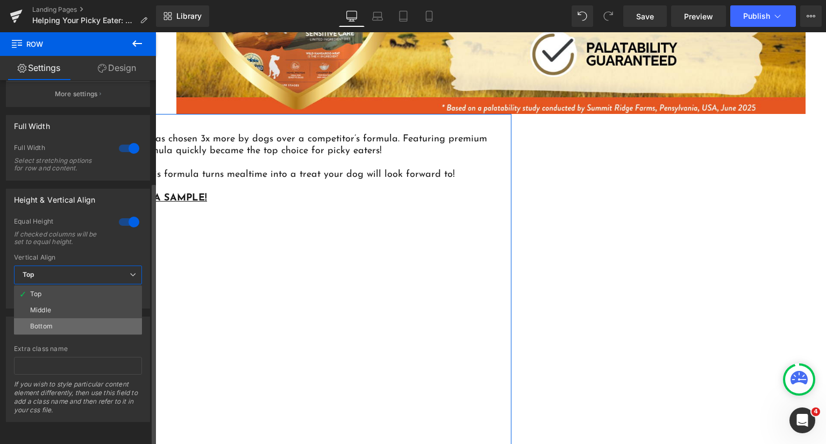
click at [99, 318] on li "Bottom" at bounding box center [78, 326] width 128 height 16
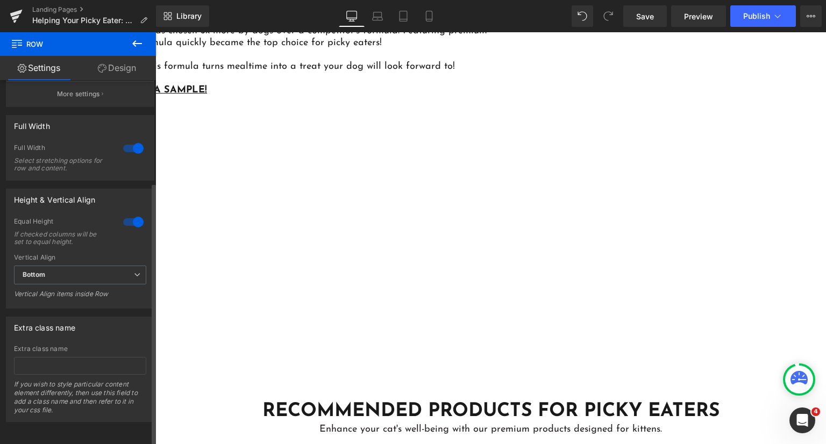
scroll to position [3066, 0]
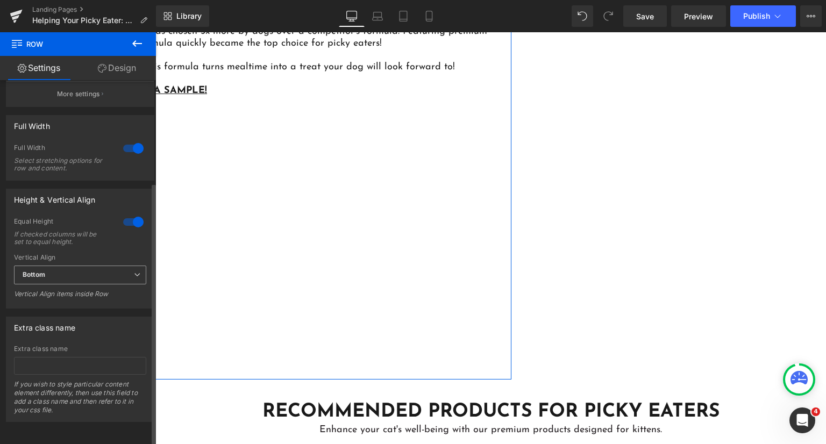
click at [109, 269] on span "Bottom" at bounding box center [80, 275] width 132 height 19
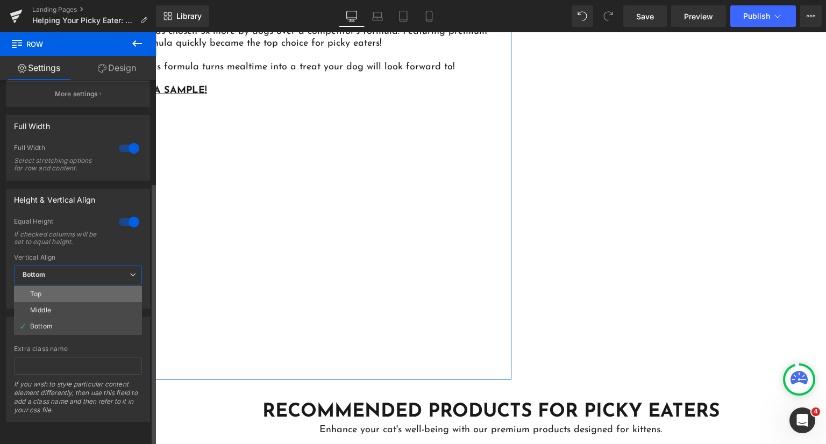
click at [104, 286] on li "Top" at bounding box center [78, 294] width 128 height 16
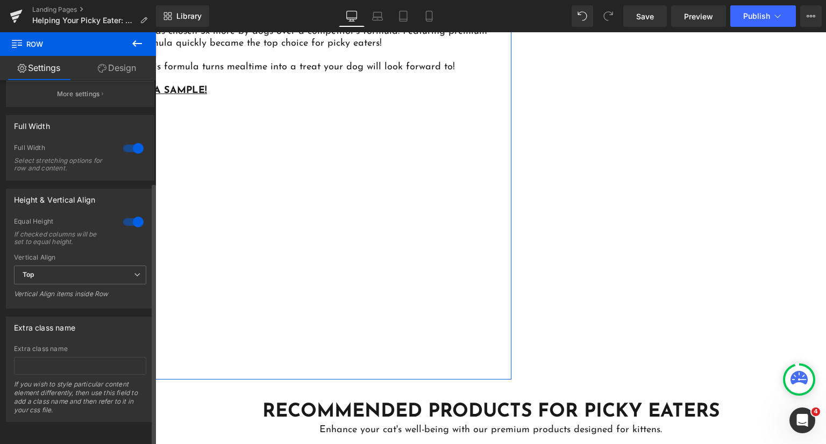
click at [136, 140] on div at bounding box center [133, 148] width 26 height 17
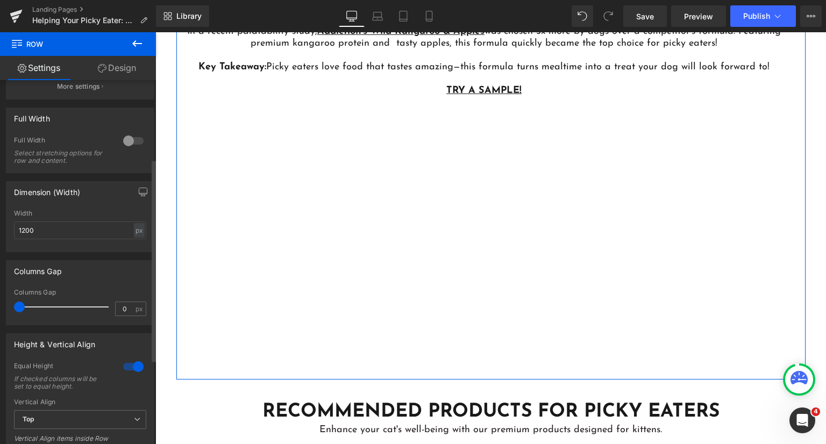
drag, startPoint x: 34, startPoint y: 306, endPoint x: 0, endPoint y: 308, distance: 34.5
click at [0, 308] on div "Columns Gap 0px Columns Gap 0 px" at bounding box center [80, 288] width 161 height 73
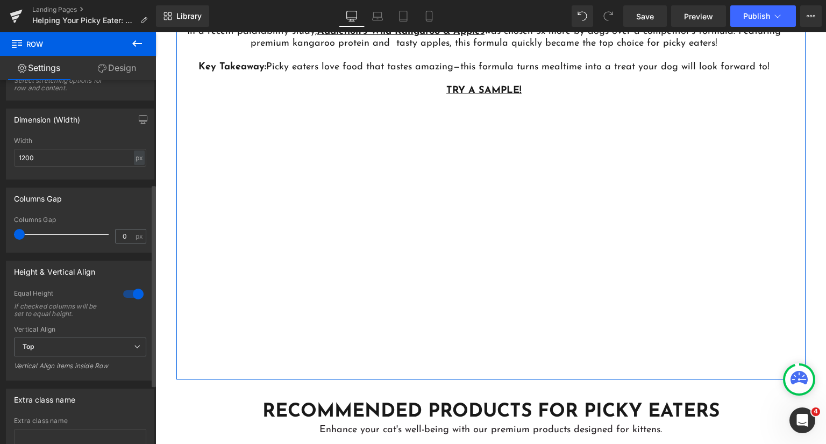
scroll to position [248, 0]
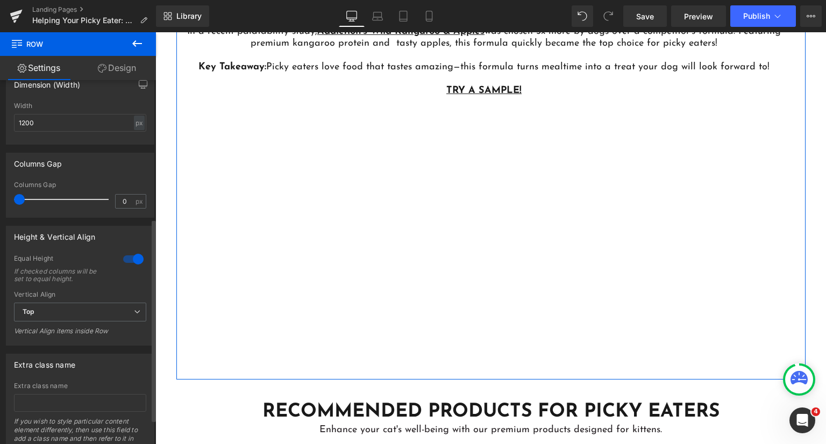
click at [129, 259] on div at bounding box center [133, 259] width 26 height 17
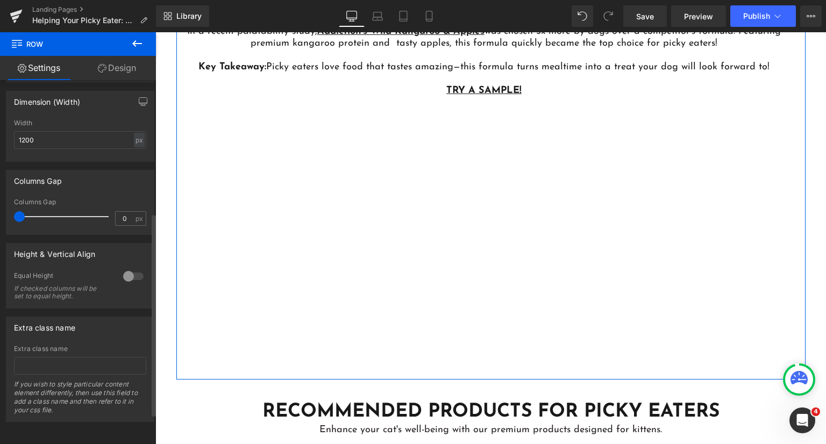
scroll to position [239, 0]
drag, startPoint x: 66, startPoint y: 127, endPoint x: 0, endPoint y: 119, distance: 66.2
click at [0, 119] on div "Dimension (Width) 1200px Width 1200 px % px" at bounding box center [80, 122] width 161 height 79
type input "0"
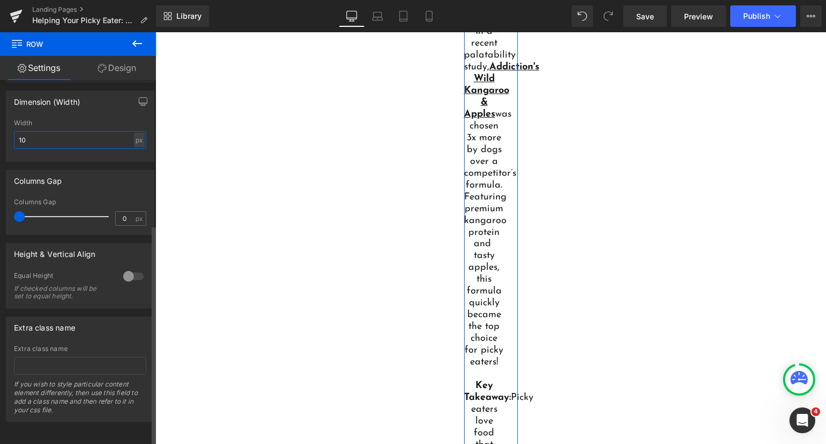
type input "1"
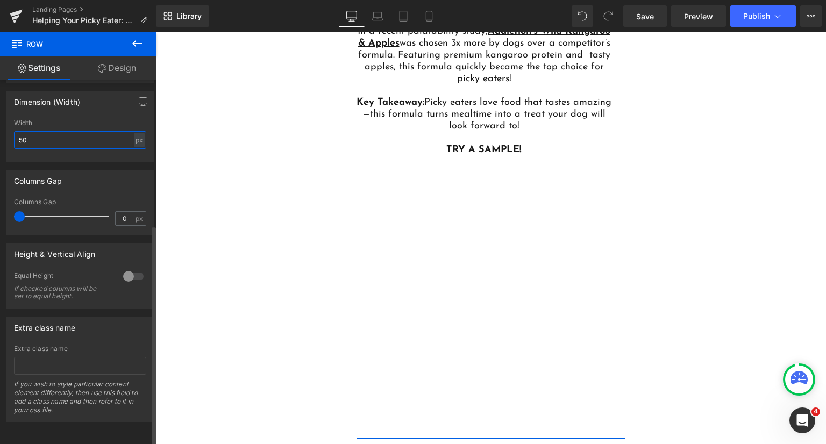
type input "5"
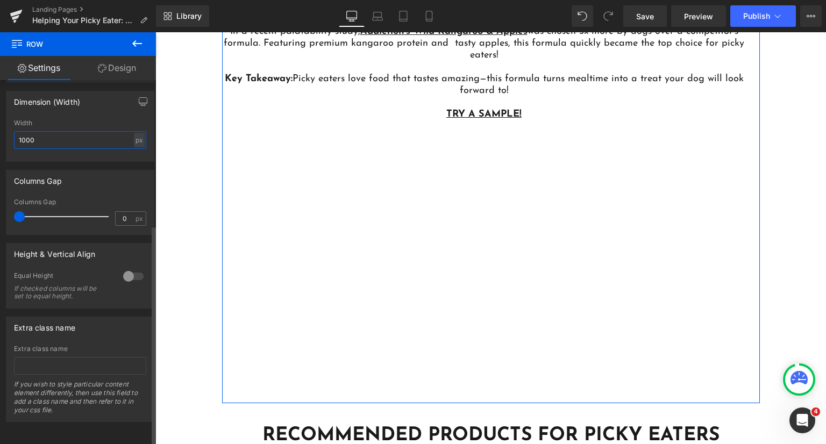
type input "1000"
drag, startPoint x: 26, startPoint y: 208, endPoint x: 0, endPoint y: 212, distance: 26.1
click at [0, 212] on div "Columns Gap 0px Columns Gap 0 px" at bounding box center [80, 198] width 161 height 73
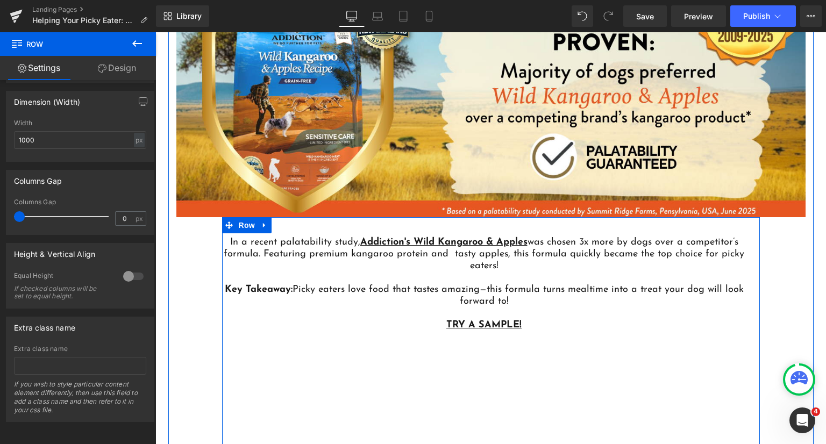
scroll to position [2850, 0]
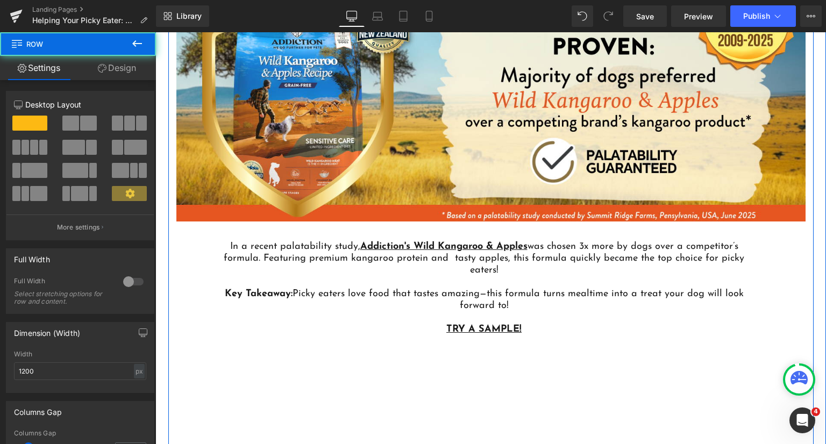
click at [217, 267] on div "Wild Kangaroo & Apples: A Proven Preference! Heading Image In a recent palatabi…" at bounding box center [490, 278] width 645 height 679
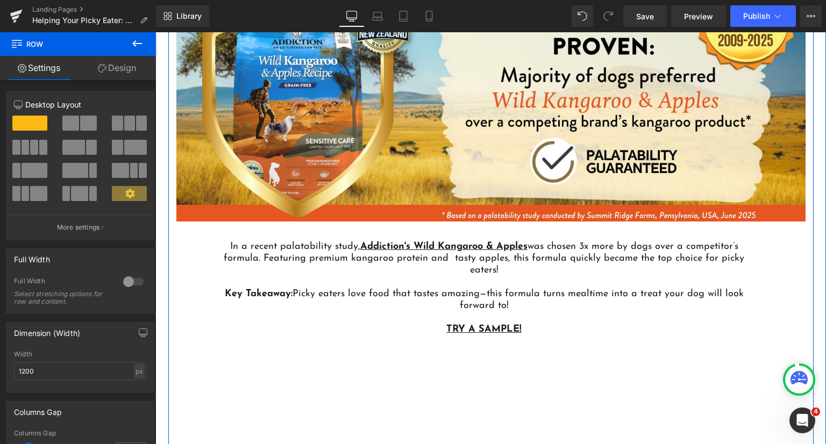
click at [217, 267] on div "Wild Kangaroo & Apples: A Proven Preference! Heading Image In a recent palatabi…" at bounding box center [490, 278] width 645 height 679
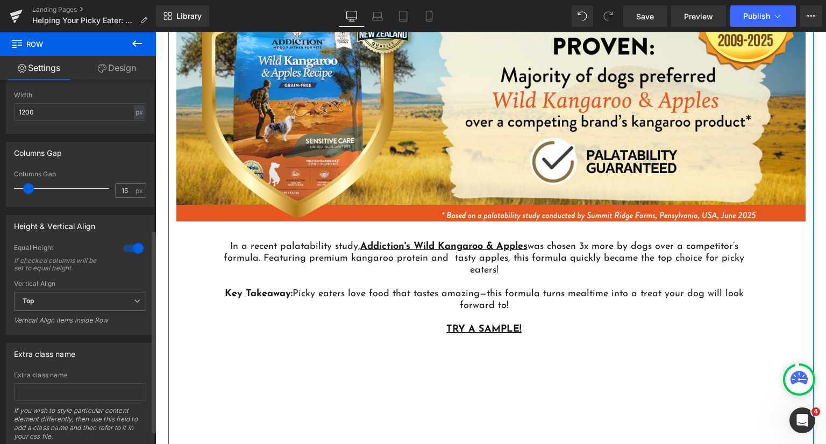
scroll to position [269, 0]
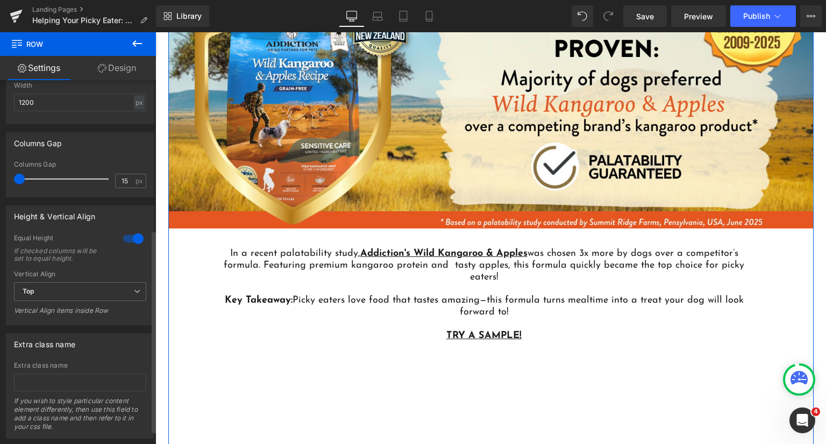
drag, startPoint x: 30, startPoint y: 179, endPoint x: 28, endPoint y: 198, distance: 19.5
click at [14, 178] on span at bounding box center [19, 179] width 11 height 11
click at [51, 294] on span "Top" at bounding box center [80, 291] width 132 height 19
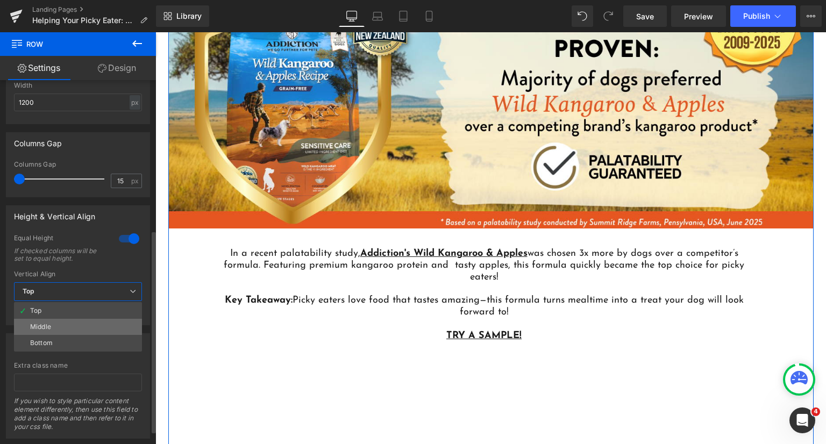
click at [63, 322] on li "Middle" at bounding box center [78, 327] width 128 height 16
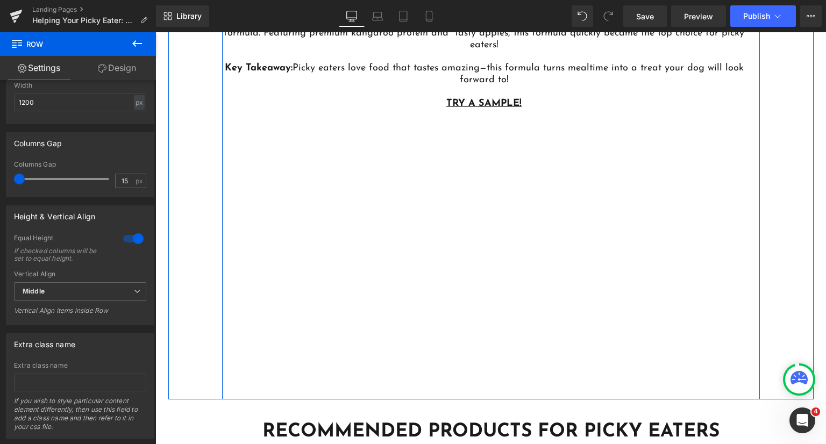
scroll to position [3066, 0]
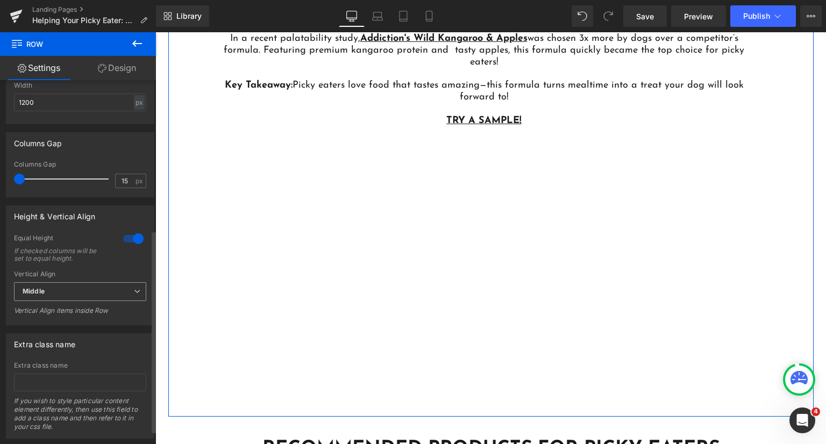
click at [86, 293] on span "Middle" at bounding box center [80, 291] width 132 height 19
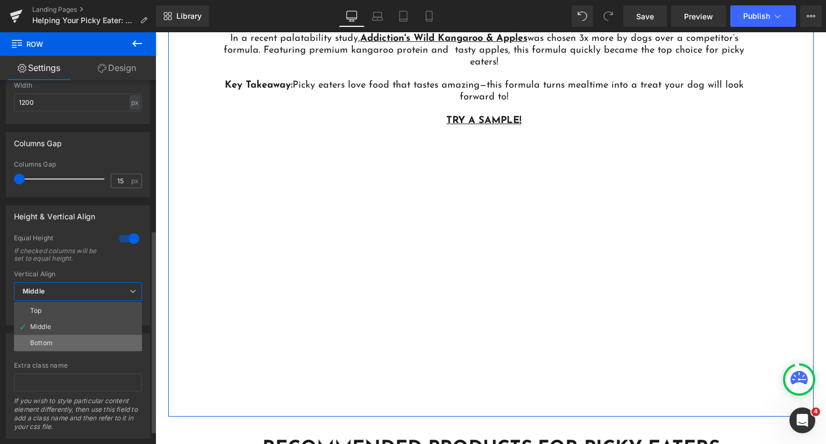
click at [83, 342] on li "Bottom" at bounding box center [78, 343] width 128 height 16
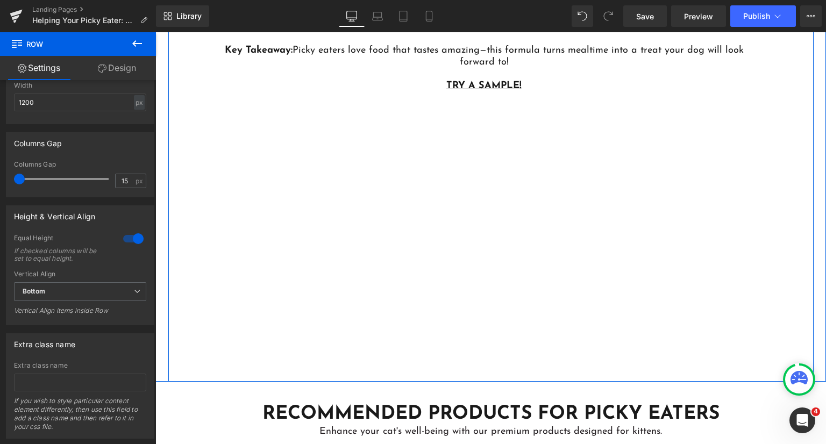
scroll to position [3119, 0]
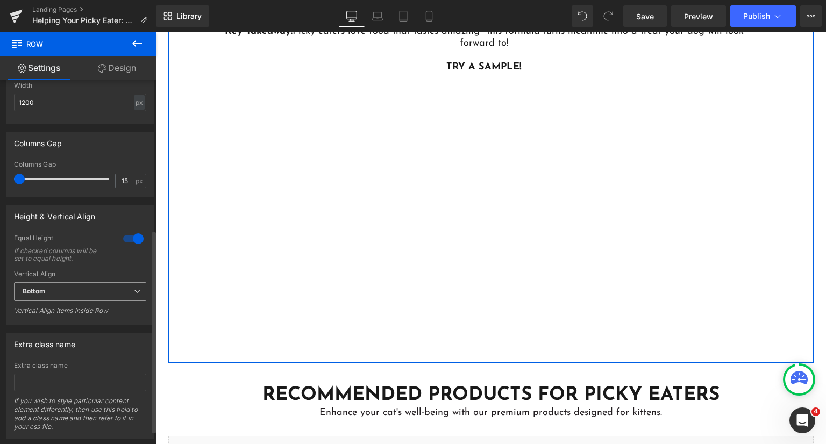
click at [88, 293] on span "Bottom" at bounding box center [80, 291] width 132 height 19
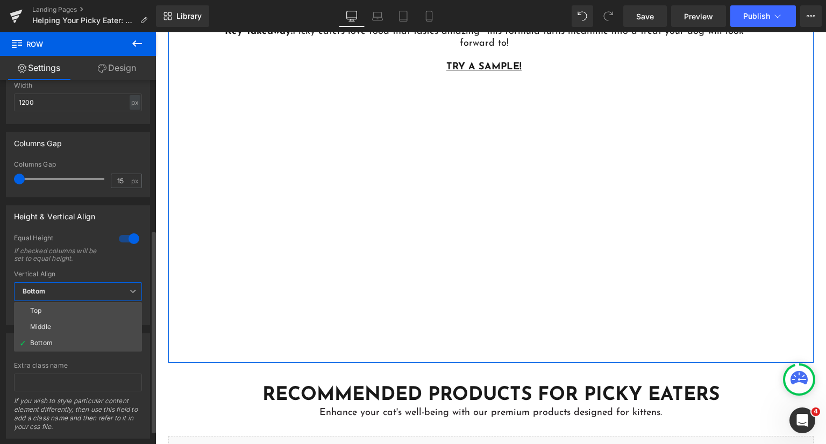
drag, startPoint x: 96, startPoint y: 306, endPoint x: 108, endPoint y: 302, distance: 12.4
click at [95, 306] on li "Top" at bounding box center [78, 311] width 128 height 16
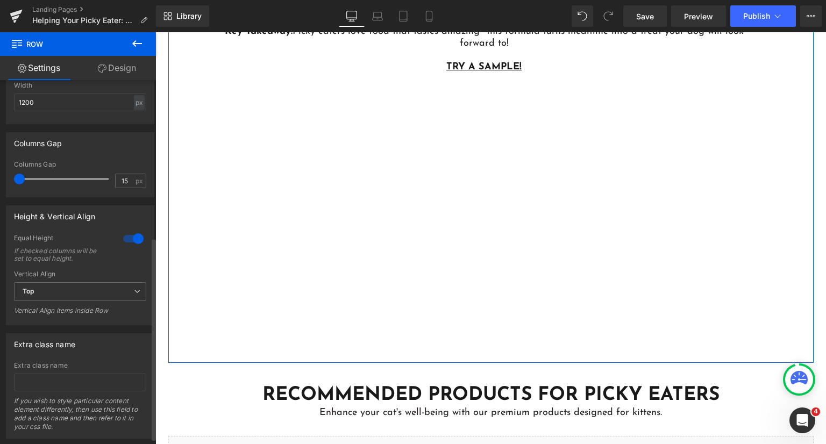
scroll to position [293, 0]
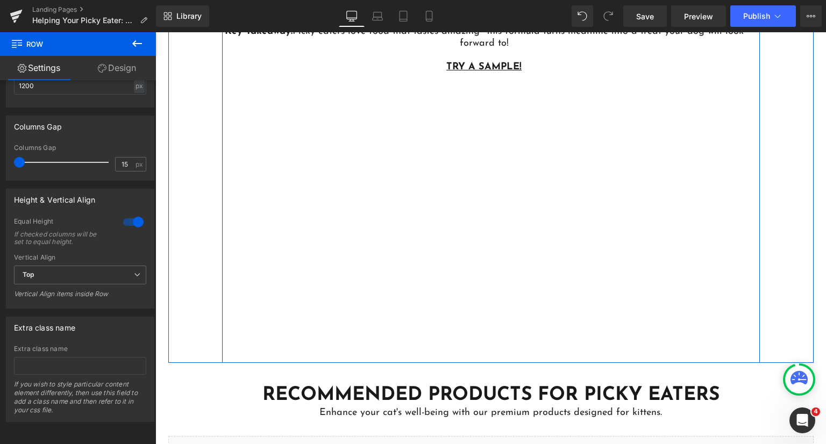
click at [295, 257] on div "In a recent palatability study, Addiction's Wild Kangaroo & Apples was chosen 3…" at bounding box center [491, 161] width 538 height 403
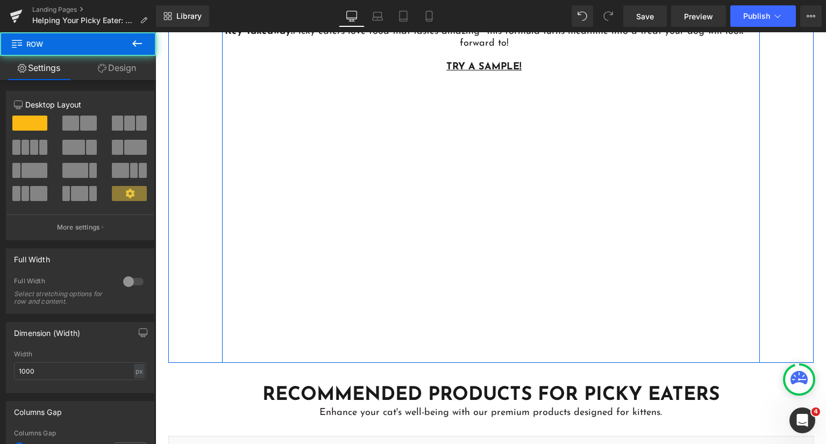
scroll to position [2958, 0]
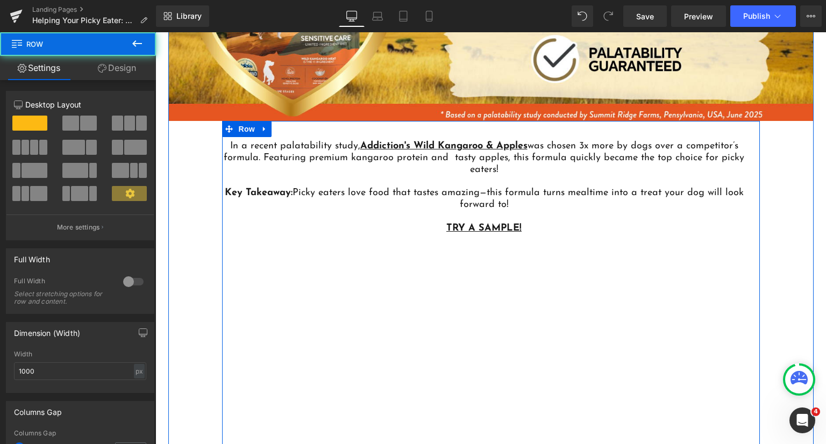
click at [403, 176] on p at bounding box center [484, 182] width 524 height 12
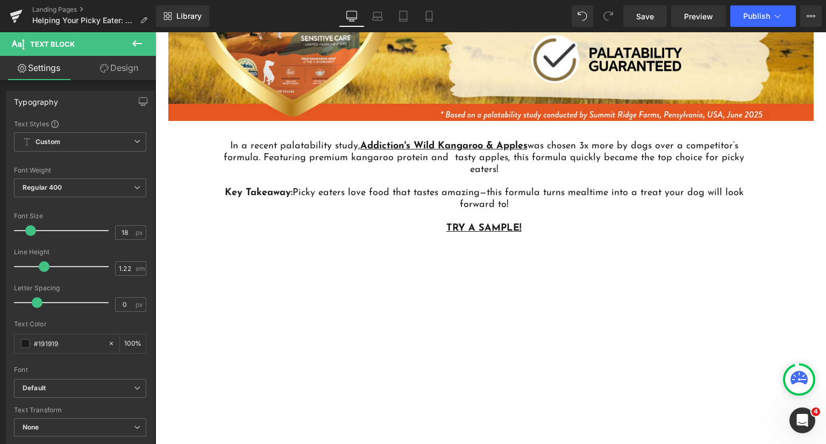
click at [136, 48] on icon at bounding box center [137, 43] width 13 height 13
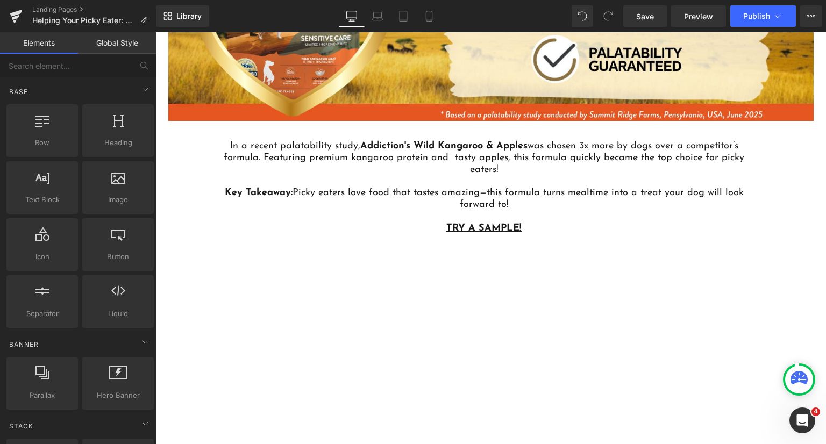
click at [126, 44] on link "Global Style" at bounding box center [117, 43] width 78 height 22
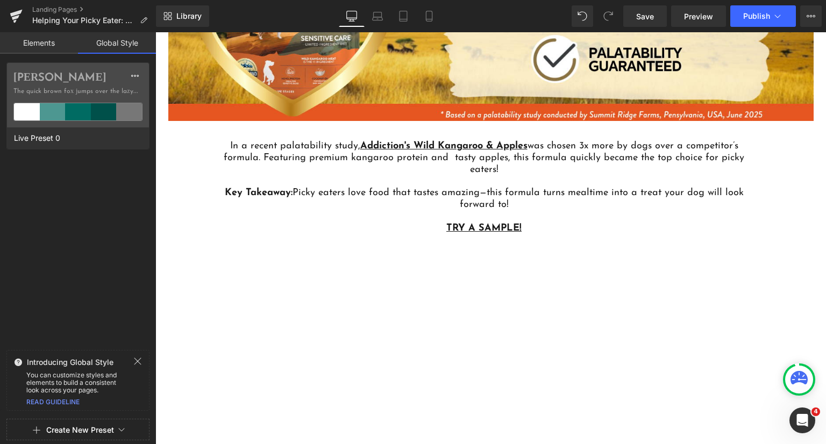
click at [271, 154] on span "was chosen 3x more by dogs over a competitor’s formula. Featuring premium kanga…" at bounding box center [484, 157] width 521 height 33
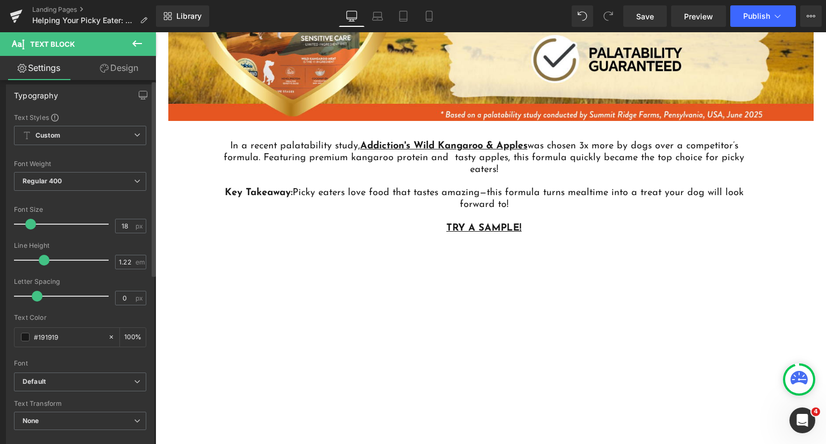
scroll to position [0, 0]
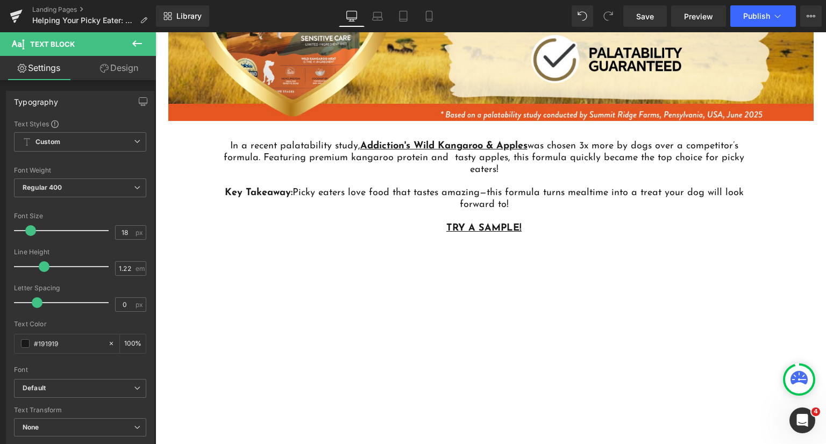
click at [116, 54] on span "Text Block" at bounding box center [65, 44] width 108 height 24
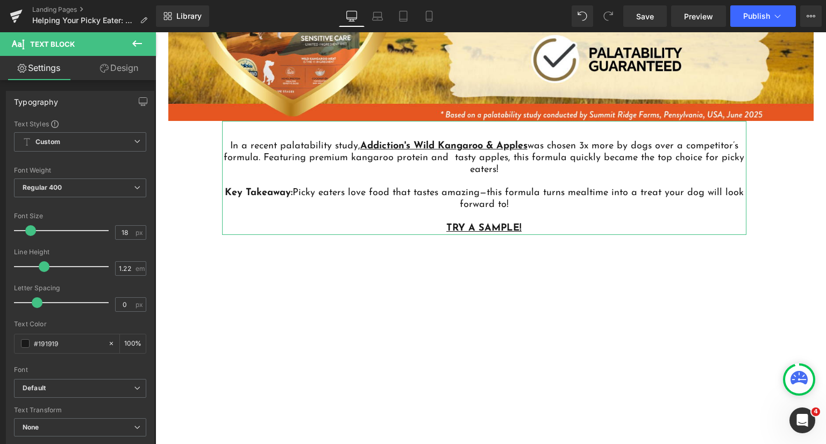
click at [116, 64] on link "Design" at bounding box center [119, 68] width 78 height 24
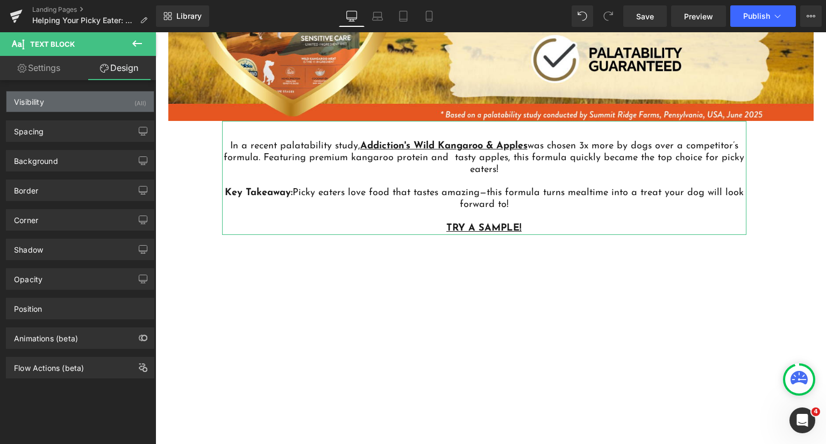
click at [81, 103] on div "Visibility (All)" at bounding box center [79, 101] width 147 height 20
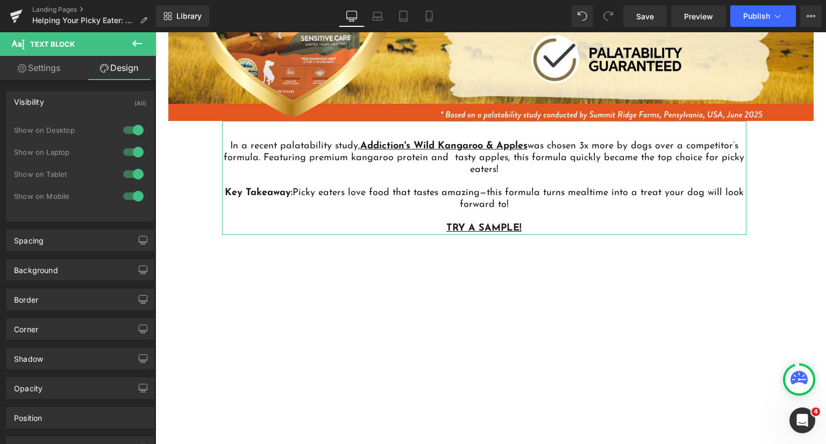
click at [81, 103] on div "Visibility (All)" at bounding box center [79, 101] width 147 height 20
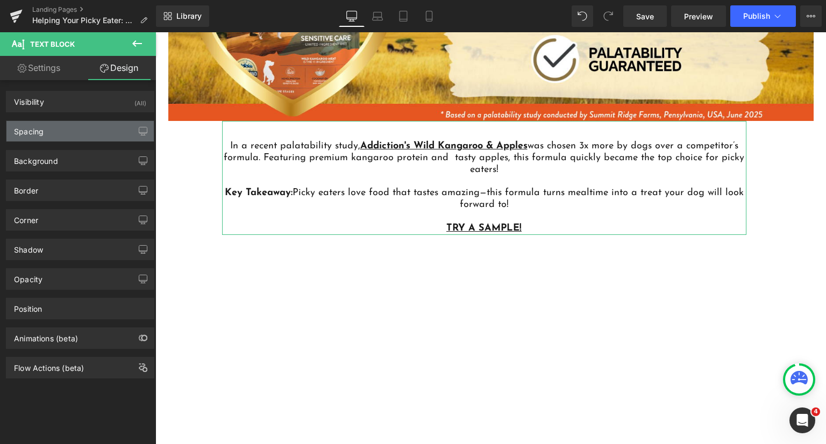
click at [46, 130] on div "Spacing" at bounding box center [79, 131] width 147 height 20
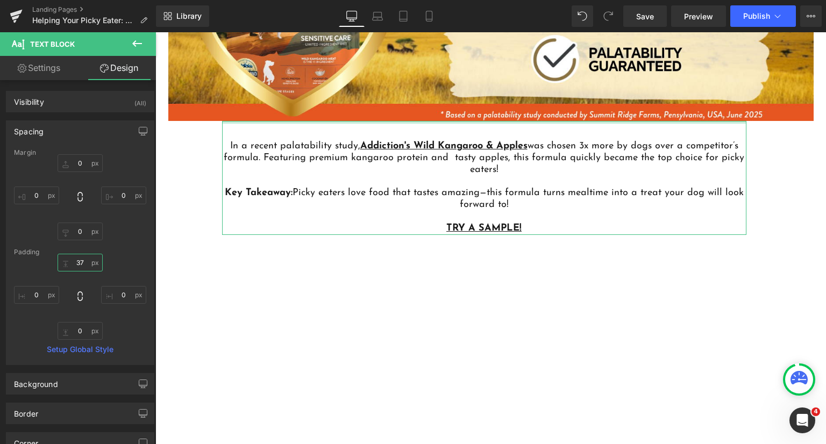
click at [77, 266] on input "37" at bounding box center [80, 263] width 45 height 18
type input "0"
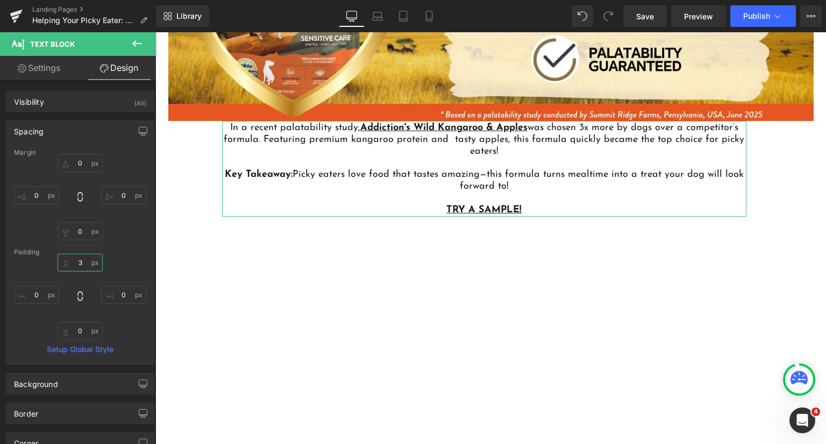
type input "37"
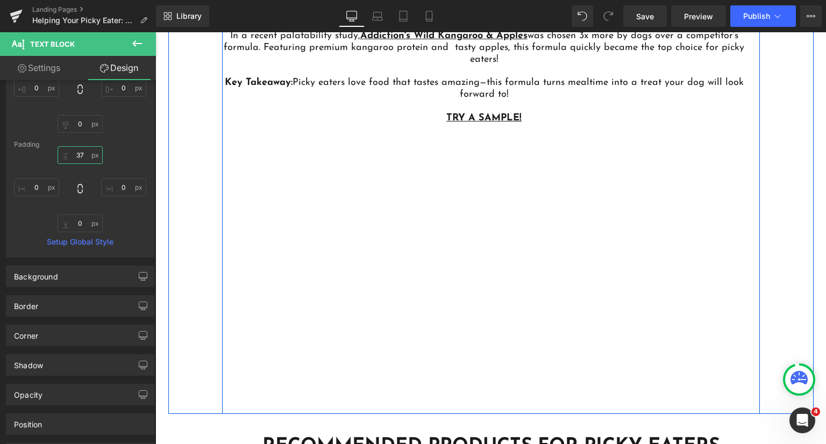
scroll to position [3119, 0]
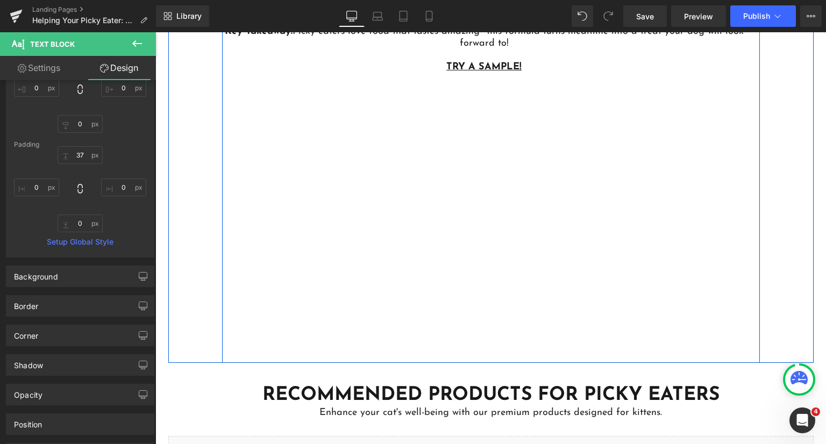
click at [255, 296] on div "In a recent palatability study, Addiction's Wild Kangaroo & Apples was chosen 3…" at bounding box center [491, 161] width 538 height 403
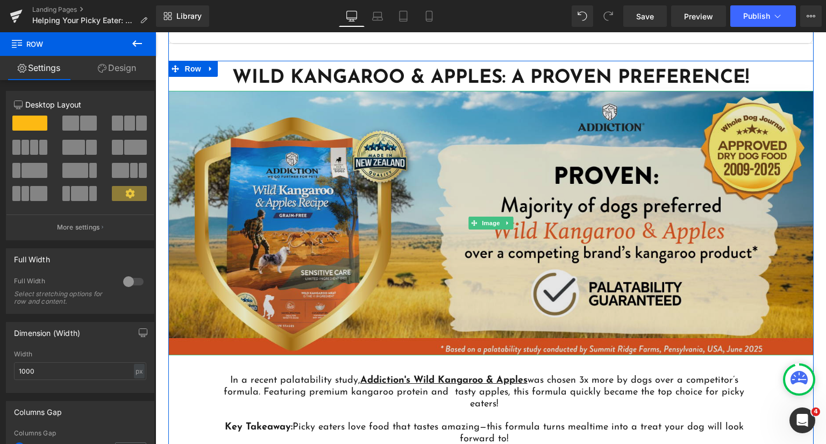
scroll to position [2635, 0]
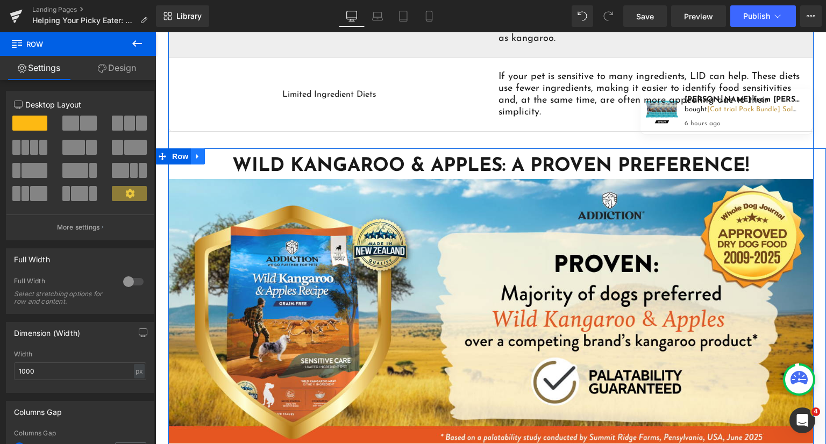
click at [194, 153] on icon at bounding box center [198, 157] width 8 height 8
click at [181, 153] on span "Row" at bounding box center [180, 156] width 22 height 16
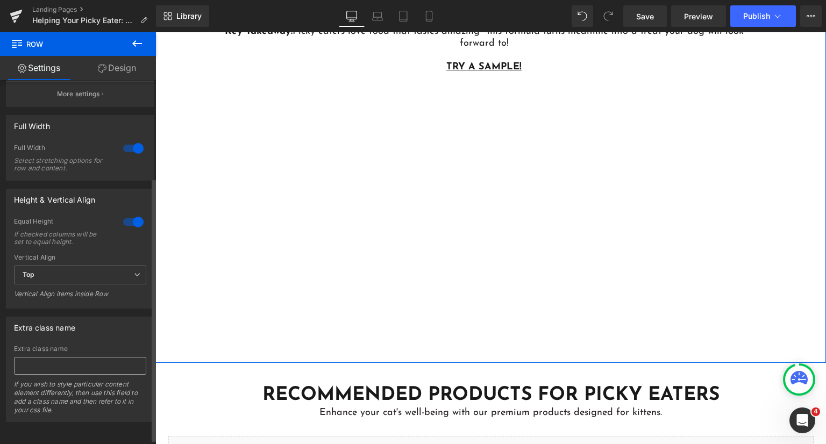
scroll to position [141, 0]
click at [110, 70] on link "Design" at bounding box center [117, 68] width 78 height 24
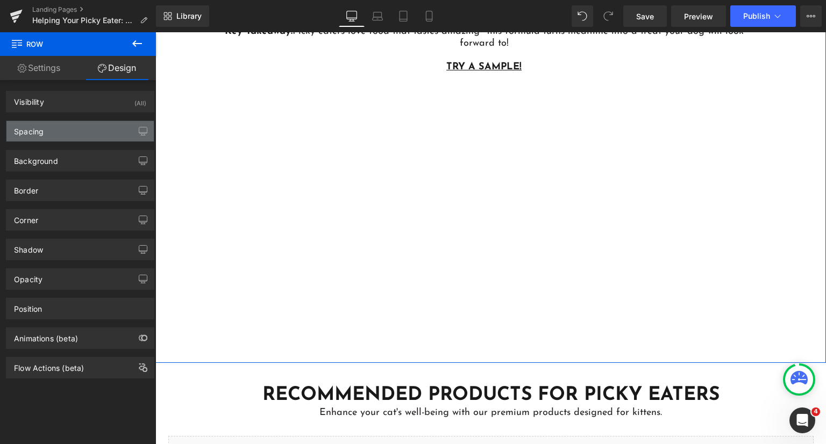
click at [70, 134] on div "Spacing" at bounding box center [79, 131] width 147 height 20
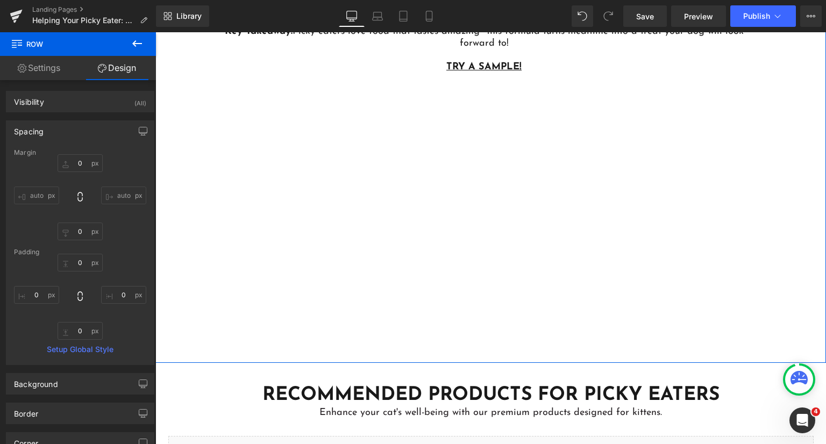
click at [95, 352] on link "Setup Global Style" at bounding box center [80, 349] width 132 height 9
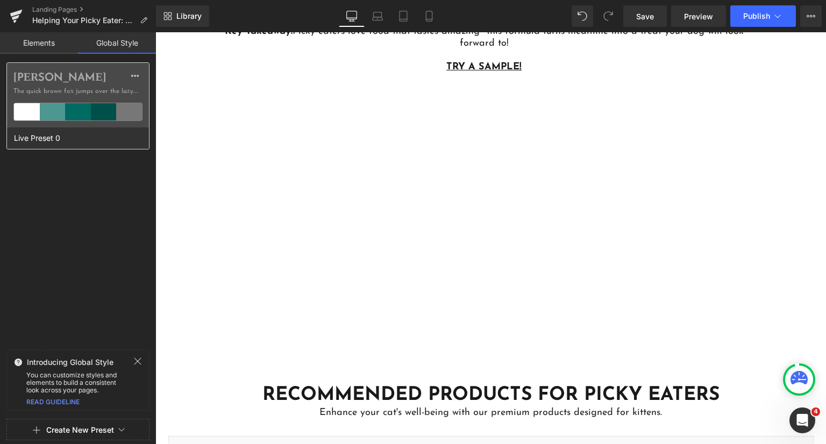
click at [60, 114] on div at bounding box center [53, 111] width 26 height 17
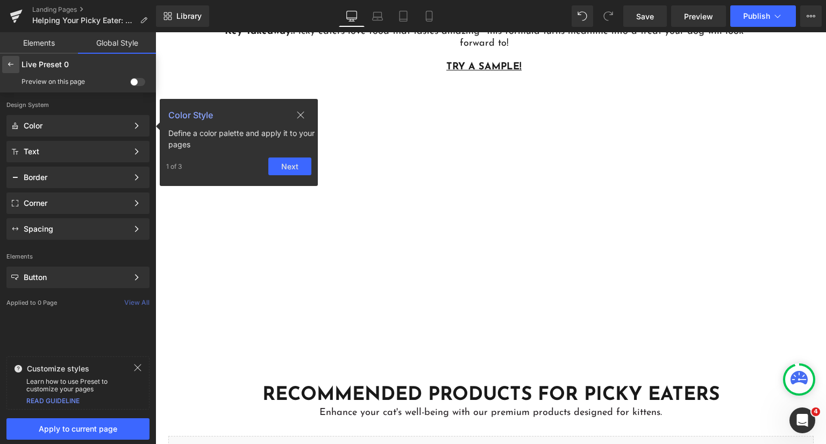
click at [10, 69] on div at bounding box center [10, 64] width 17 height 17
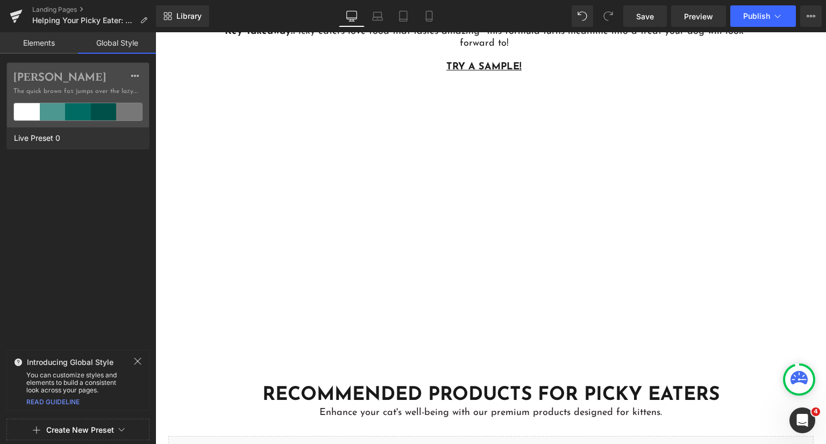
click at [42, 45] on link "Elements" at bounding box center [39, 43] width 78 height 22
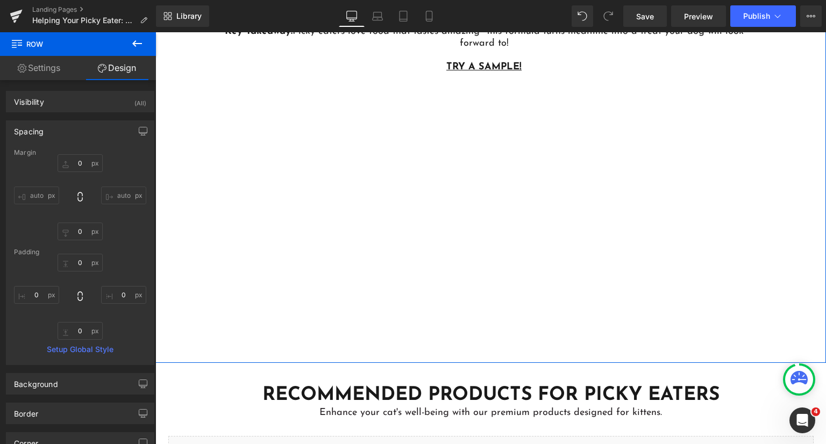
scroll to position [108, 0]
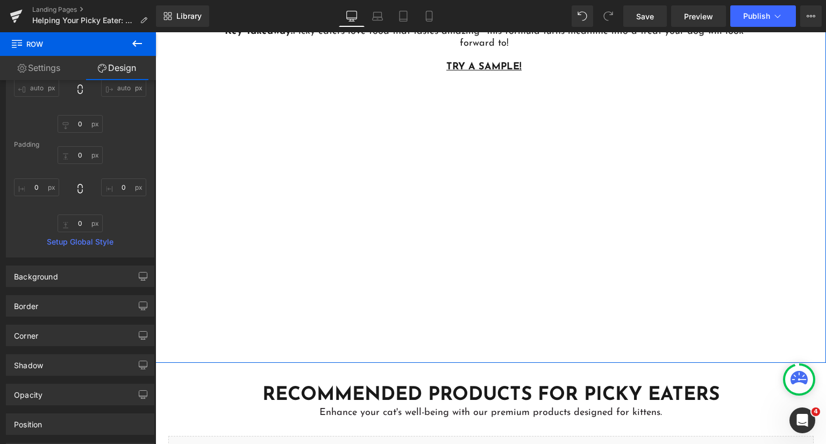
click at [229, 287] on div "In a recent palatability study, Addiction's Wild Kangaroo & Apples was chosen 3…" at bounding box center [491, 161] width 538 height 403
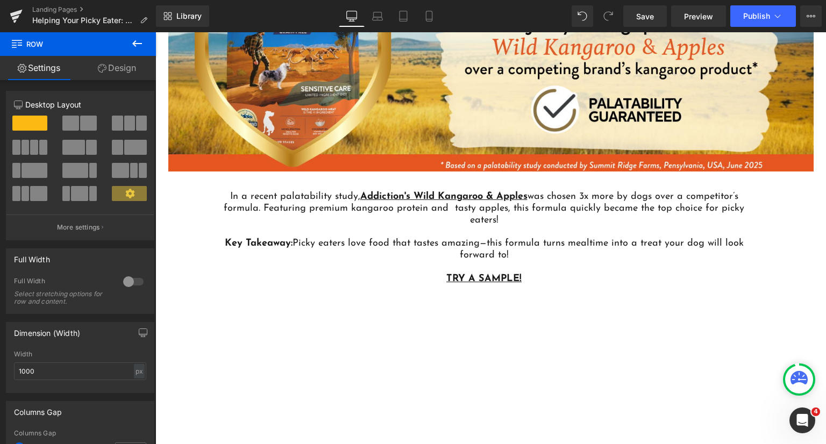
scroll to position [2904, 0]
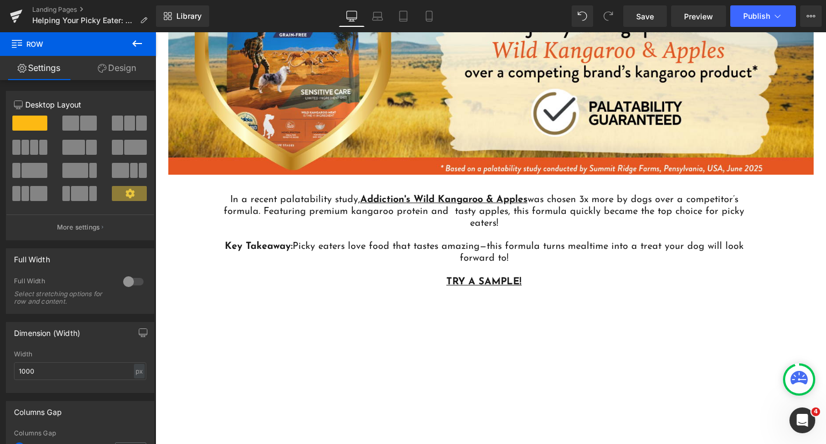
click at [140, 43] on icon at bounding box center [137, 43] width 10 height 6
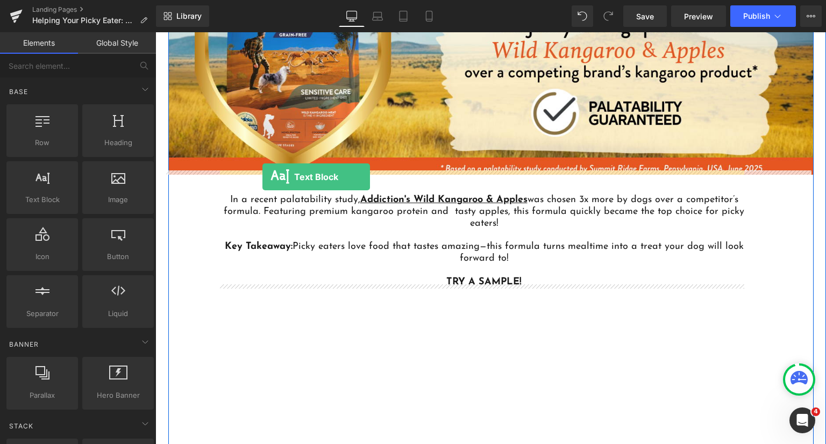
drag, startPoint x: 203, startPoint y: 227, endPoint x: 262, endPoint y: 178, distance: 77.1
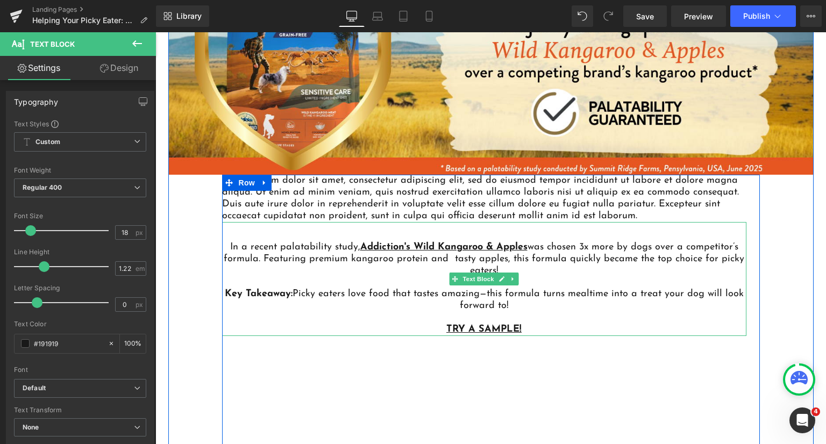
drag, startPoint x: 370, startPoint y: 262, endPoint x: 233, endPoint y: 244, distance: 138.4
click at [224, 241] on div "In a recent palatability study, Addiction's Wild Kangaroo & Apples was chosen 3…" at bounding box center [484, 279] width 524 height 115
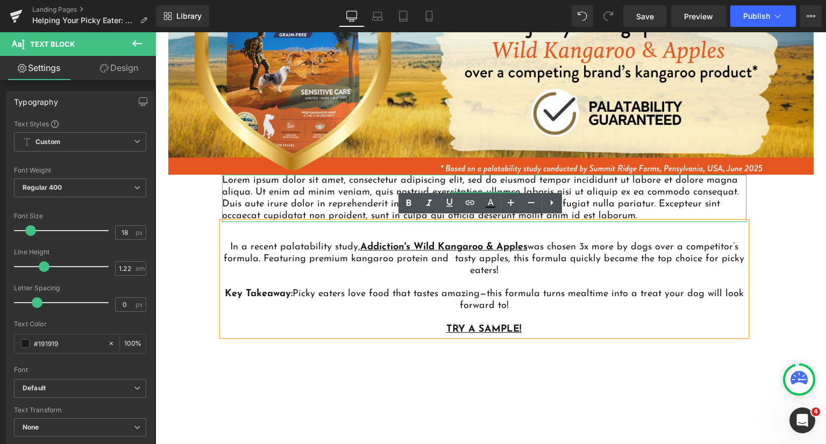
click at [280, 195] on p "Lorem ipsum dolor sit amet, consectetur adipiscing elit, sed do eiusmod tempor …" at bounding box center [484, 198] width 524 height 47
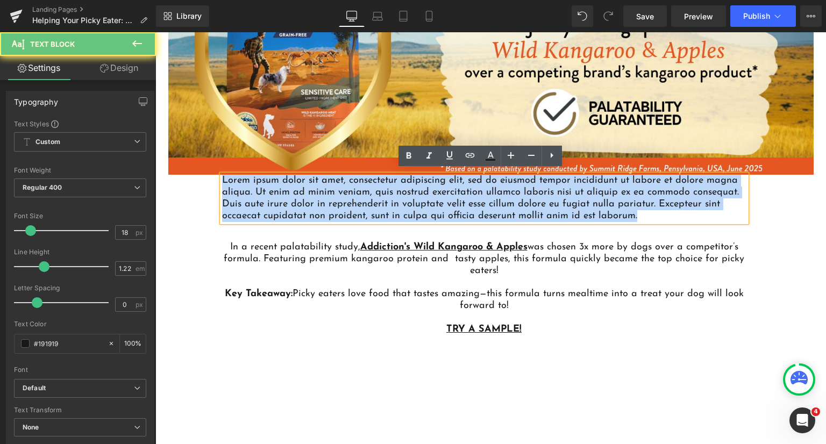
click at [280, 195] on p "Lorem ipsum dolor sit amet, consectetur adipiscing elit, sed do eiusmod tempor …" at bounding box center [484, 198] width 524 height 47
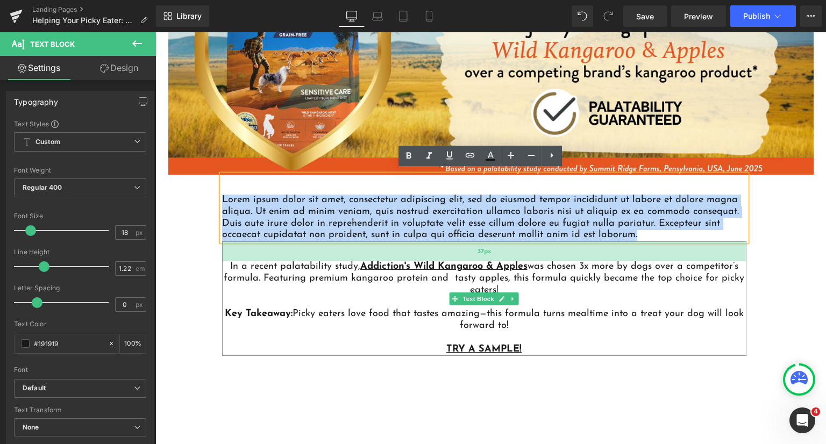
drag, startPoint x: 301, startPoint y: 297, endPoint x: 224, endPoint y: 254, distance: 88.6
click at [224, 254] on div "In a recent palatability study, Addiction's Wild Kangaroo & Apples was chosen 3…" at bounding box center [484, 298] width 524 height 115
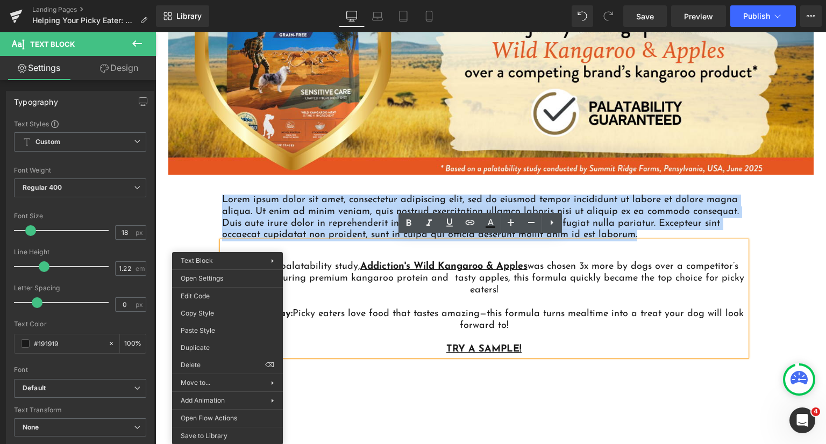
copy div "In a recent palatability study, Addiction's Wild Kangaroo & Apples was chosen 3…"
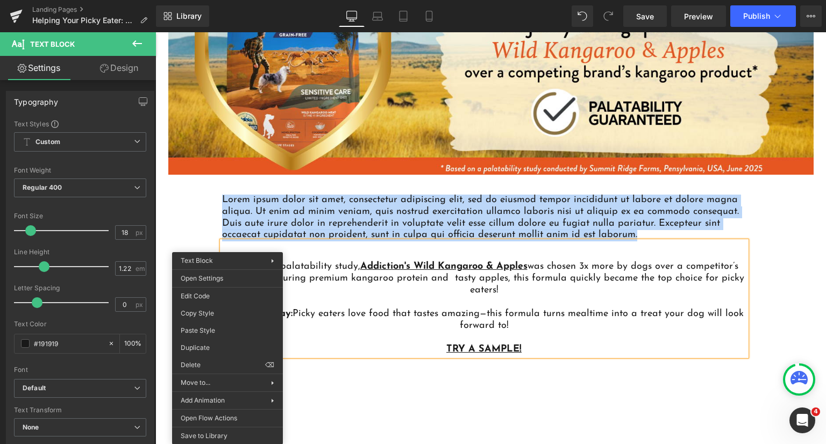
click at [319, 204] on p "Lorem ipsum dolor sit amet, consectetur adipiscing elit, sed do eiusmod tempor …" at bounding box center [484, 218] width 524 height 47
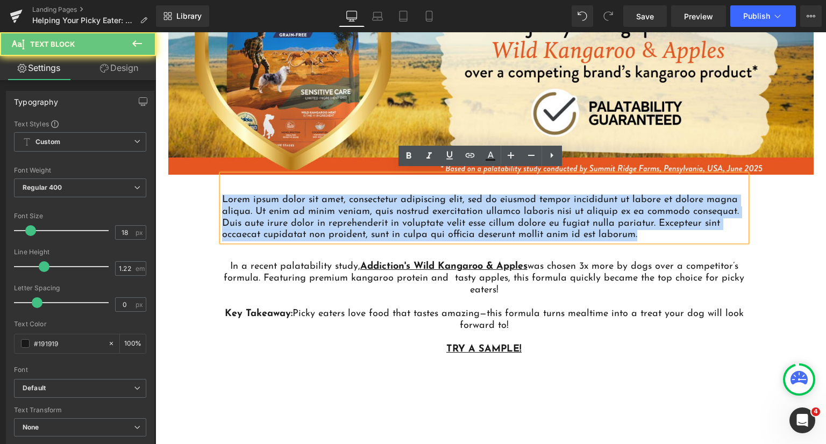
click at [319, 204] on p "Lorem ipsum dolor sit amet, consectetur adipiscing elit, sed do eiusmod tempor …" at bounding box center [484, 218] width 524 height 47
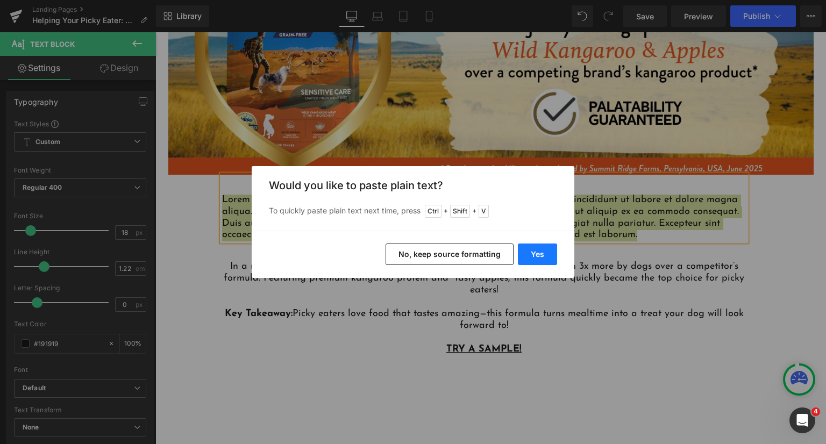
click at [542, 254] on button "Yes" at bounding box center [537, 255] width 39 height 22
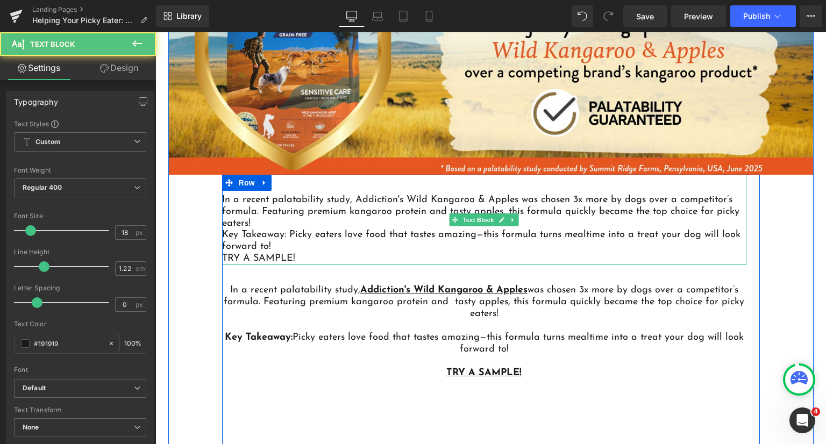
click at [304, 213] on p "In a recent palatability study, Addiction's Wild Kangaroo & Apples was chosen 3…" at bounding box center [484, 212] width 524 height 35
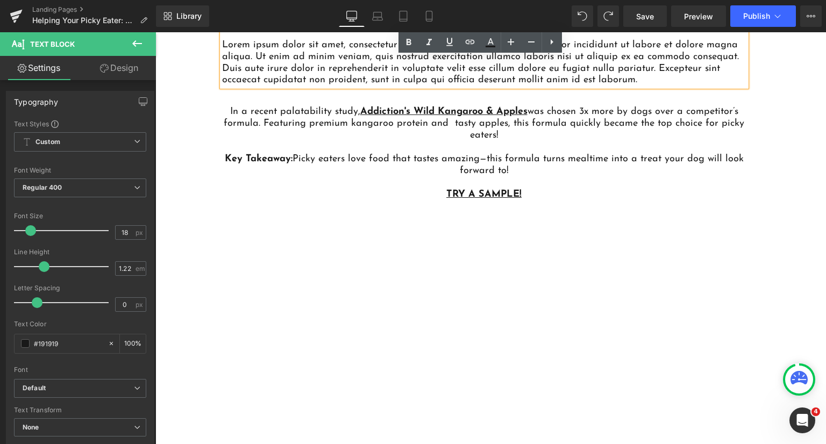
scroll to position [3066, 0]
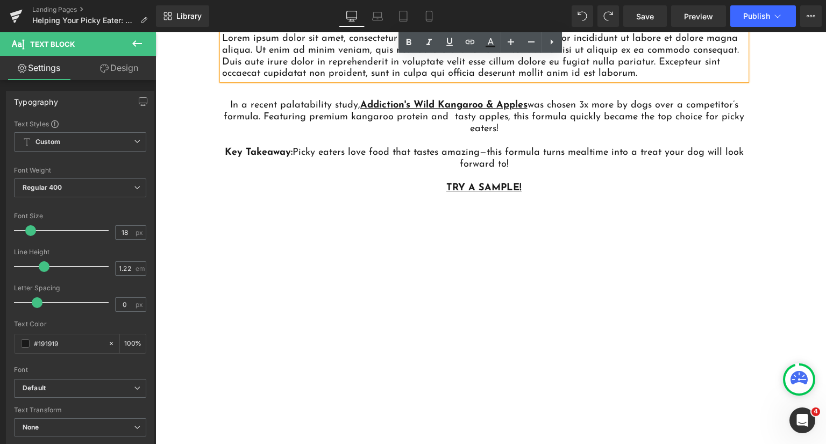
click at [375, 312] on div "Lorem ipsum dolor sit amet, consectetur adipiscing elit, sed do eiusmod tempor …" at bounding box center [491, 238] width 538 height 451
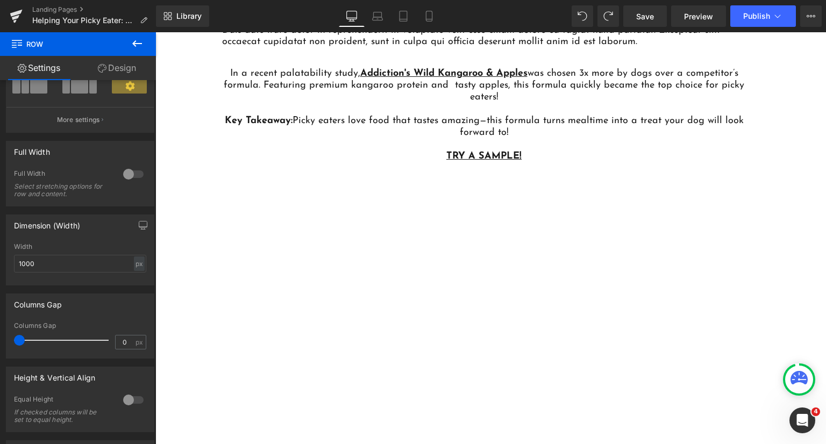
scroll to position [3173, 0]
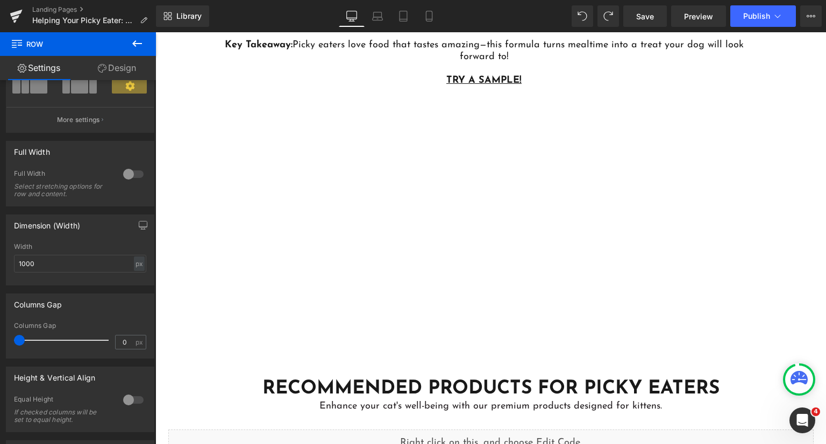
click at [347, 336] on div "Lorem ipsum dolor sit amet, consectetur adipiscing elit, sed do eiusmod tempor …" at bounding box center [491, 131] width 538 height 451
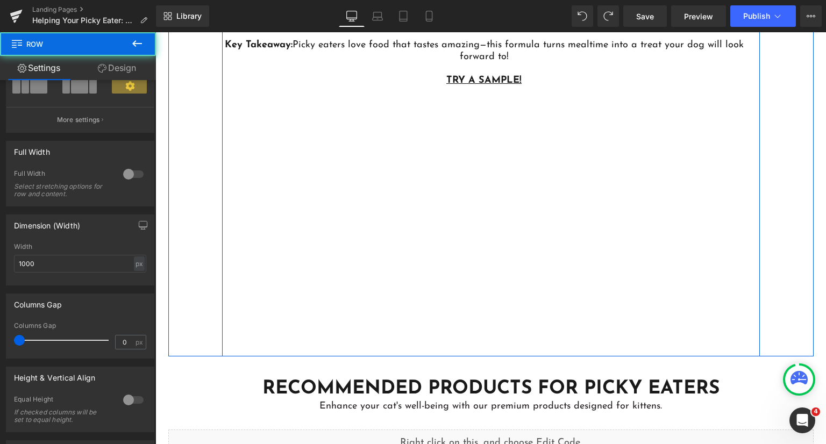
click at [314, 304] on div "Lorem ipsum dolor sit amet, consectetur adipiscing elit, sed do eiusmod tempor …" at bounding box center [491, 131] width 538 height 451
click at [252, 243] on div "Lorem ipsum dolor sit amet, consectetur adipiscing elit, sed do eiusmod tempor …" at bounding box center [491, 131] width 538 height 451
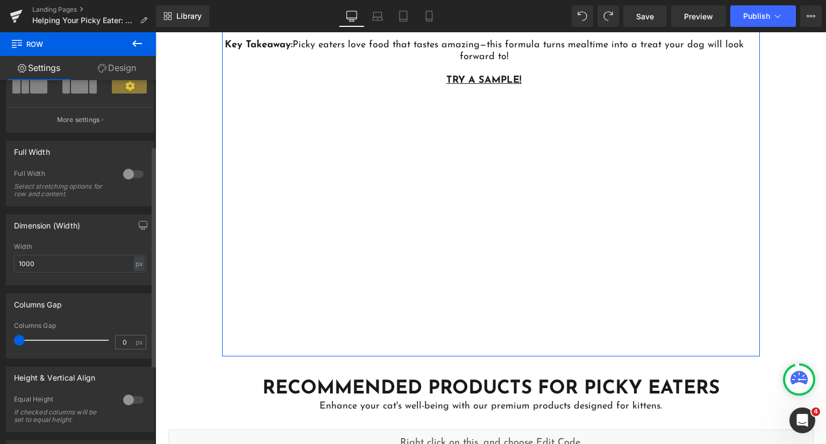
scroll to position [239, 0]
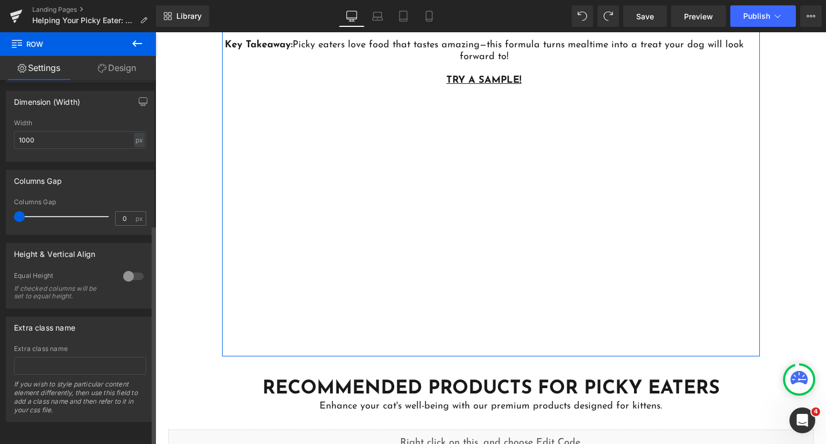
click at [127, 268] on div at bounding box center [133, 276] width 26 height 17
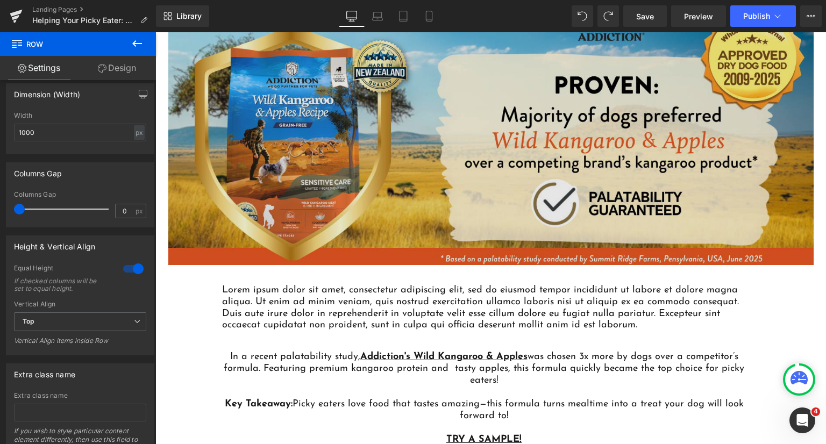
scroll to position [2797, 0]
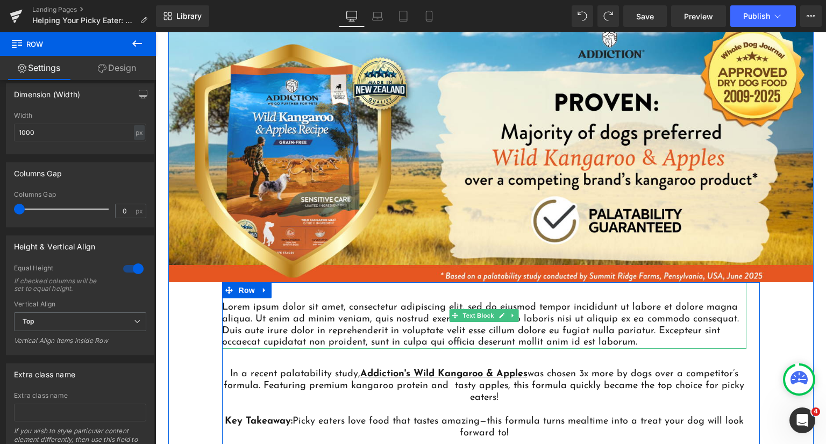
click at [401, 332] on p "Lorem ipsum dolor sit amet, consectetur adipiscing elit, sed do eiusmod tempor …" at bounding box center [484, 325] width 524 height 47
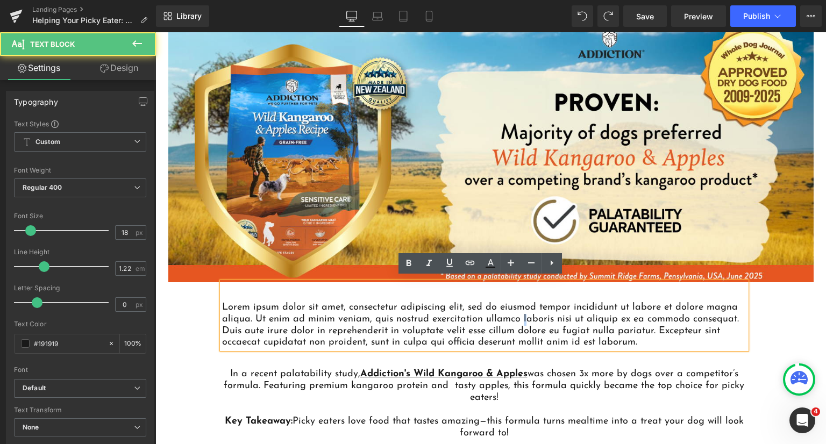
click at [515, 311] on p "Lorem ipsum dolor sit amet, consectetur adipiscing elit, sed do eiusmod tempor …" at bounding box center [484, 325] width 524 height 47
click at [790, 321] on div "Wild Kangaroo & Apples: A Proven Preference! Heading Image Lorem ipsum dolor si…" at bounding box center [490, 228] width 645 height 471
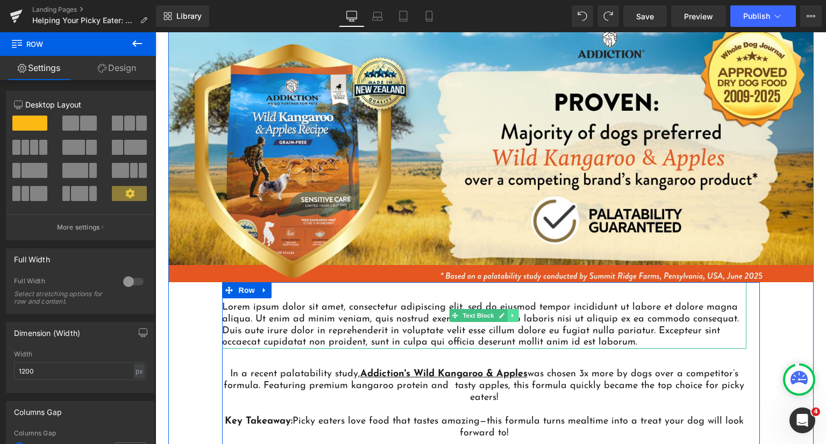
click at [511, 312] on icon at bounding box center [513, 315] width 6 height 6
click at [516, 312] on icon at bounding box center [519, 315] width 6 height 6
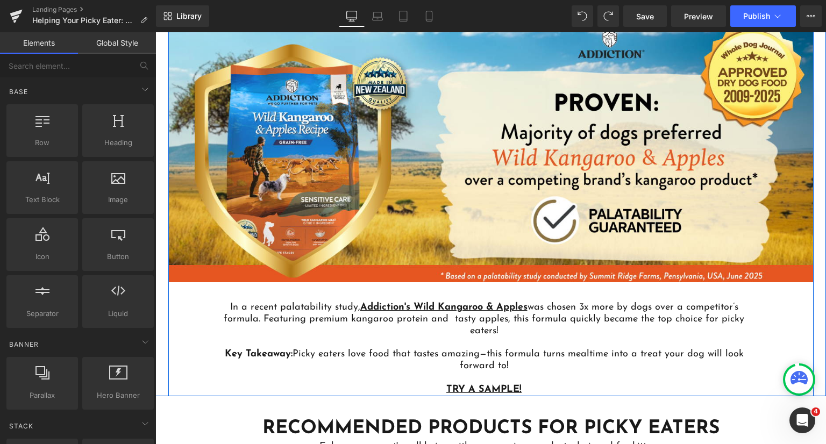
click at [181, 351] on div "Wild Kangaroo & Apples: A Proven Preference! Heading Image In a recent palatabi…" at bounding box center [490, 194] width 645 height 403
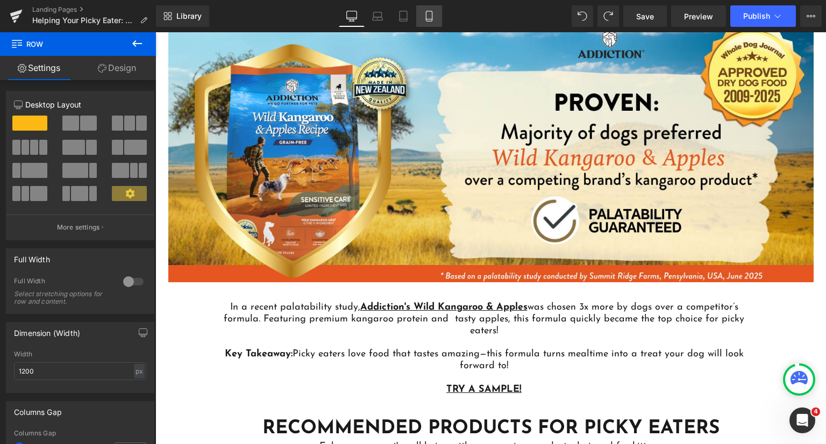
click at [428, 16] on icon at bounding box center [429, 16] width 11 height 11
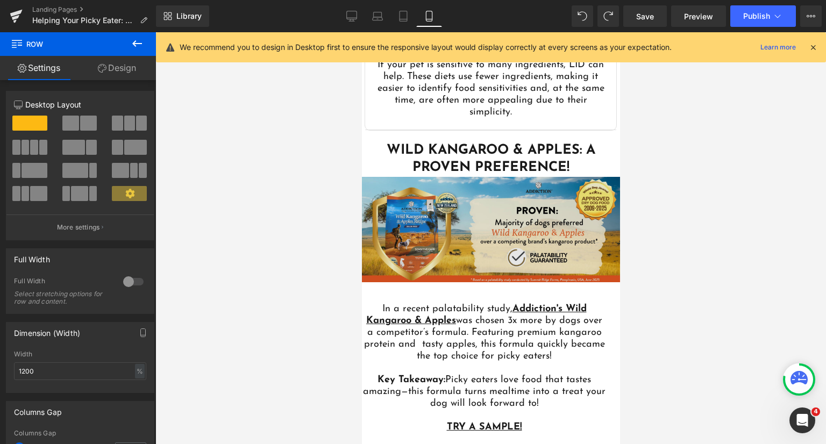
scroll to position [3560, 0]
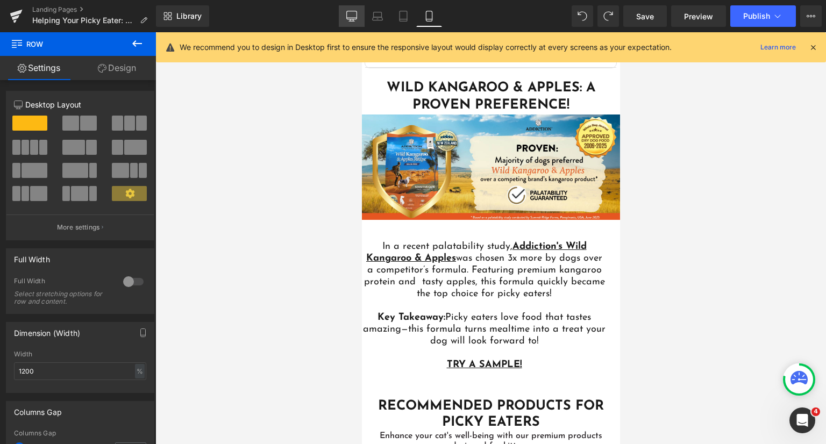
click at [351, 16] on icon at bounding box center [351, 16] width 11 height 11
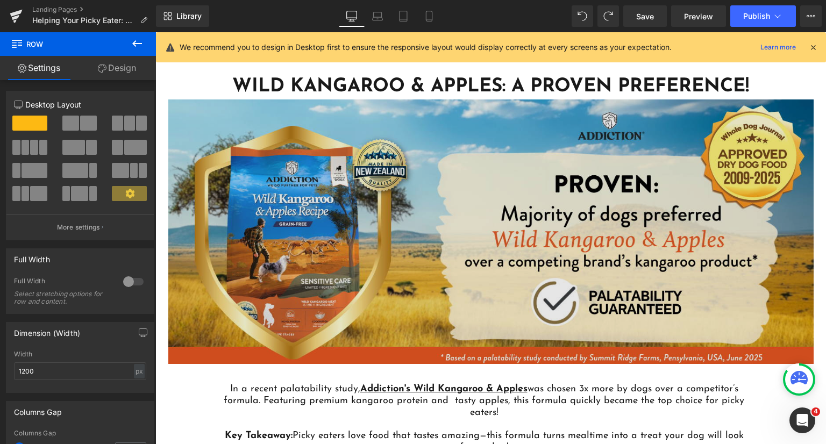
scroll to position [2873, 0]
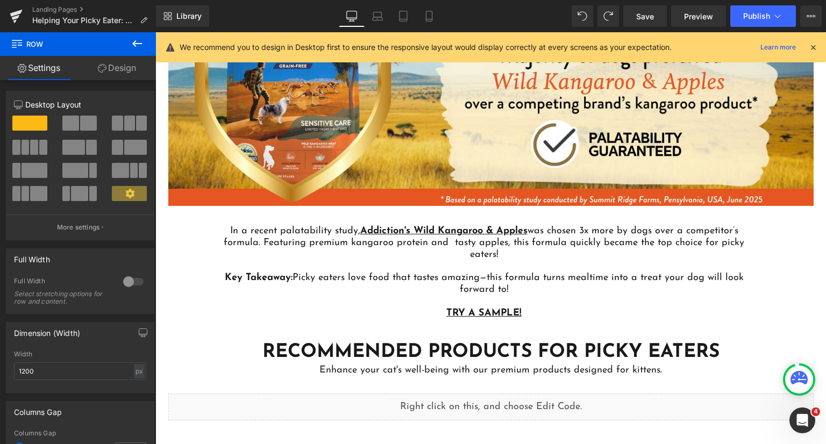
click at [368, 247] on p "In a recent palatability study, Addiction's Wild Kangaroo & Apples was chosen 3…" at bounding box center [484, 243] width 524 height 35
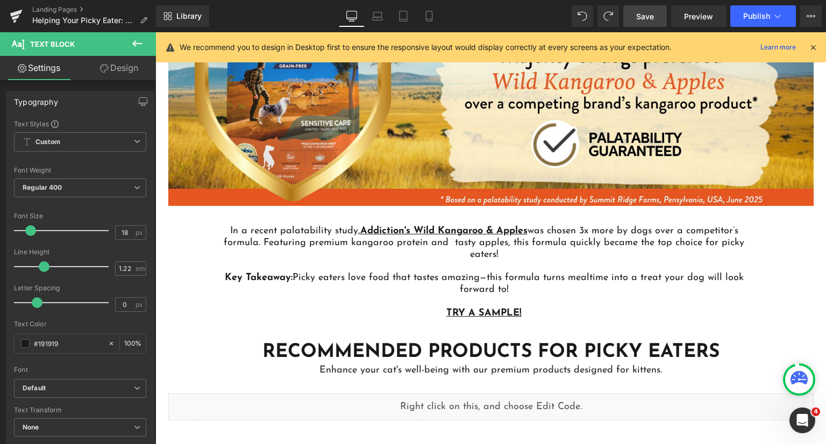
click at [646, 18] on span "Save" at bounding box center [645, 16] width 18 height 11
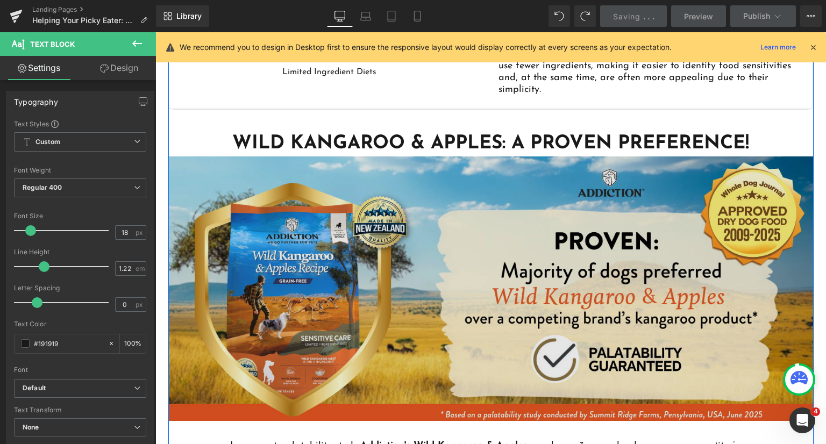
scroll to position [2819, 0]
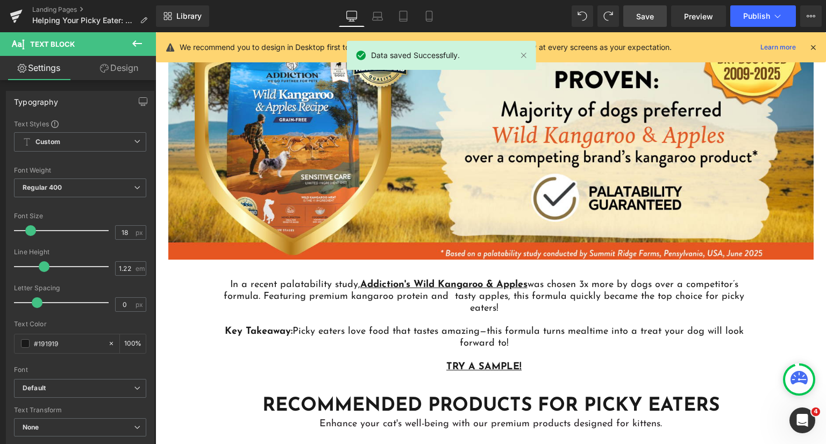
drag, startPoint x: 429, startPoint y: 18, endPoint x: 428, endPoint y: 47, distance: 29.1
click at [429, 18] on icon at bounding box center [429, 16] width 11 height 11
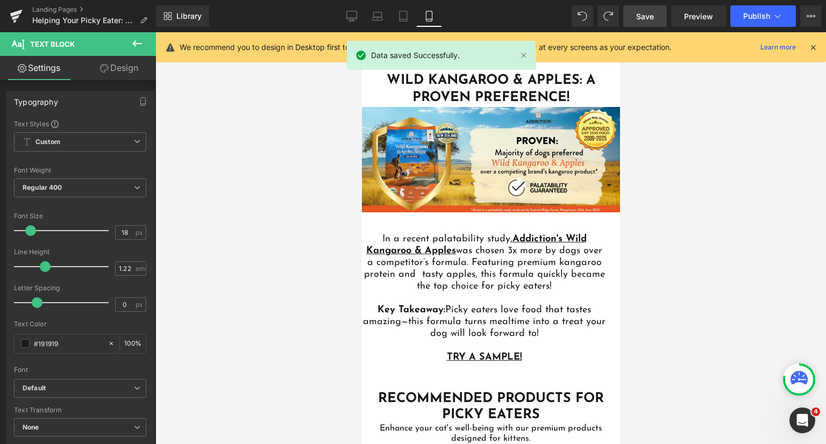
scroll to position [3565, 0]
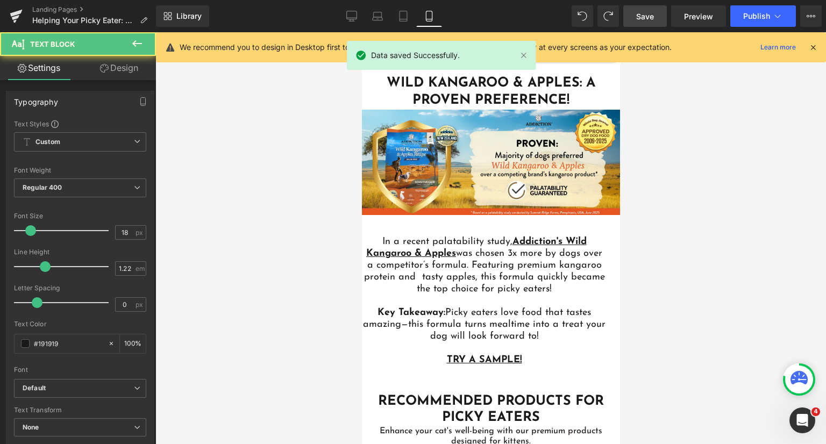
click at [471, 283] on div "In a recent palatability study, Addiction's Wild Kangaroo & Apples was chosen 3…" at bounding box center [483, 296] width 245 height 140
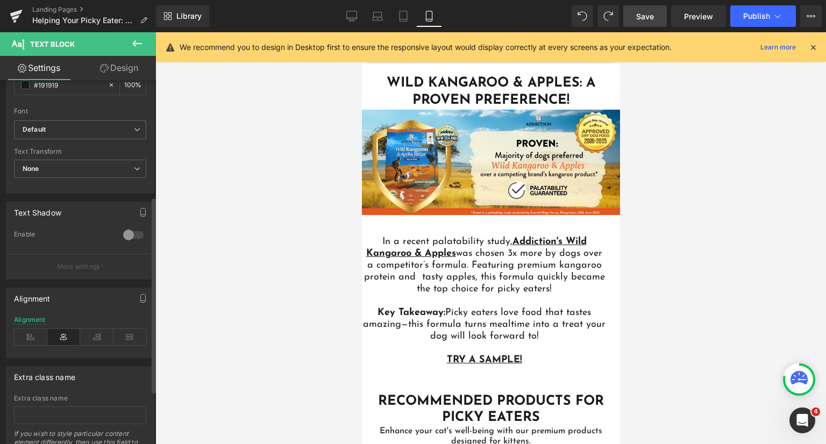
scroll to position [269, 0]
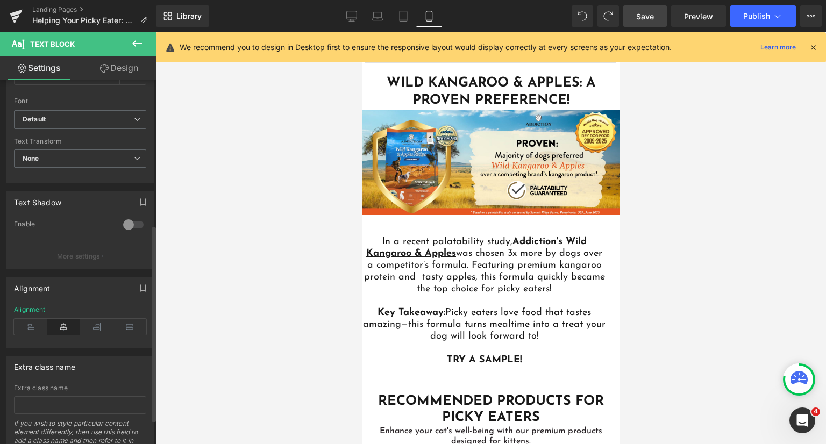
click at [65, 330] on icon at bounding box center [63, 327] width 33 height 16
click at [63, 325] on icon at bounding box center [63, 327] width 33 height 16
drag, startPoint x: 133, startPoint y: 77, endPoint x: 75, endPoint y: 151, distance: 93.8
click at [133, 77] on link "Design" at bounding box center [119, 68] width 78 height 24
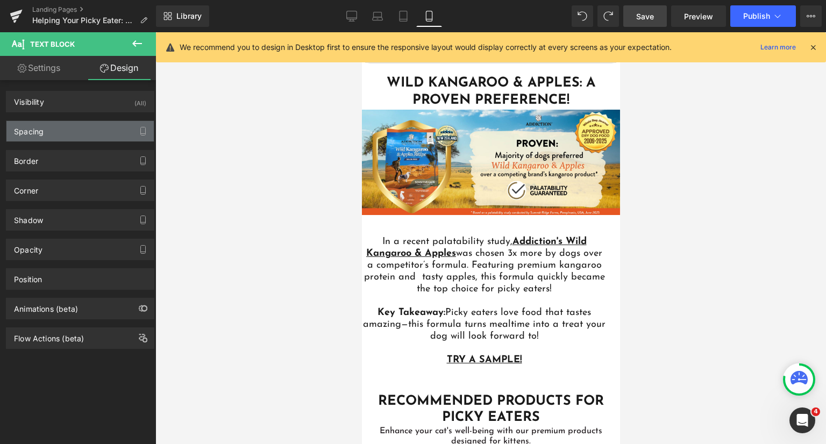
click at [72, 123] on div "Spacing" at bounding box center [79, 131] width 147 height 20
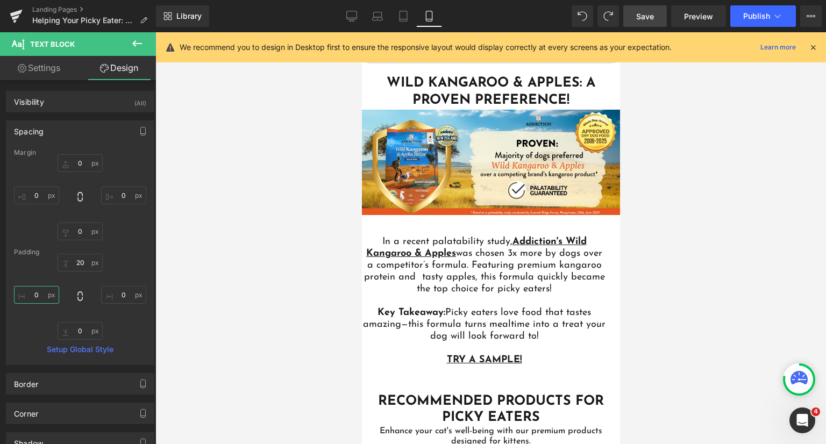
click at [34, 298] on input "text" at bounding box center [36, 295] width 45 height 18
click at [38, 293] on input "10" at bounding box center [36, 295] width 45 height 18
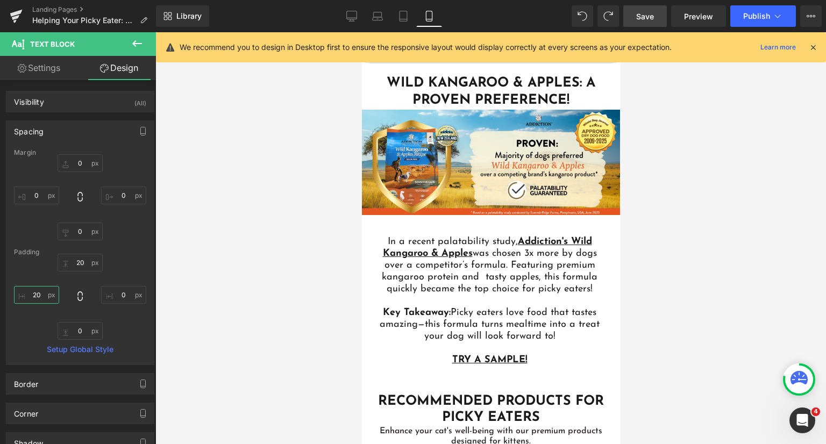
type input "20"
click at [725, 291] on div at bounding box center [490, 238] width 671 height 412
click at [644, 10] on link "Save" at bounding box center [645, 16] width 44 height 22
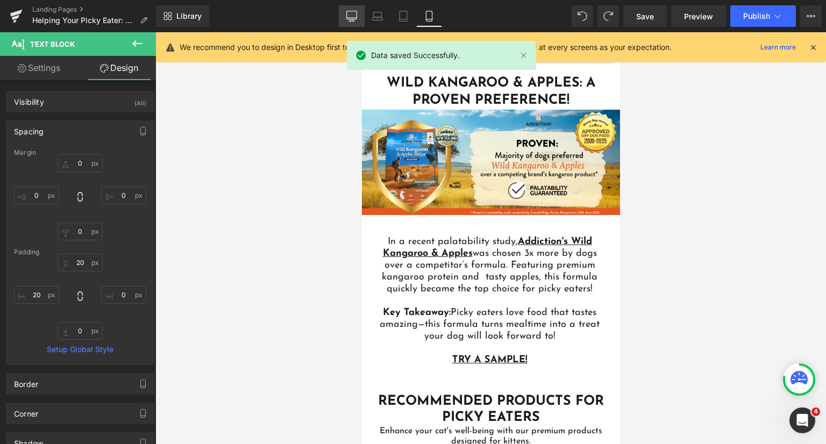
click at [352, 16] on icon at bounding box center [351, 16] width 11 height 11
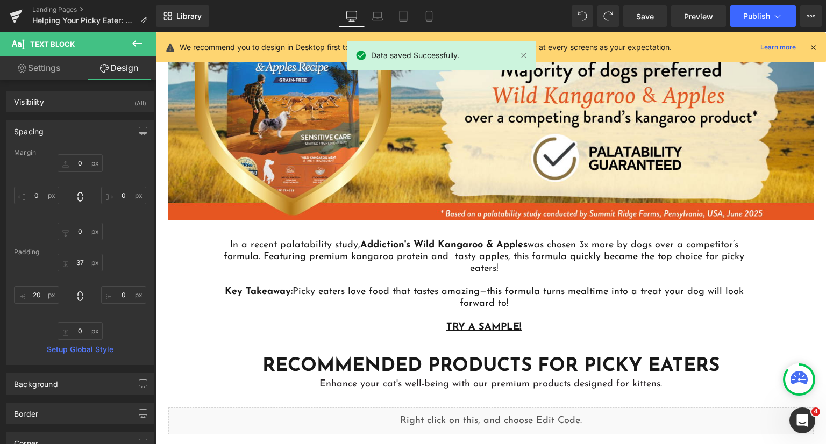
scroll to position [2859, 0]
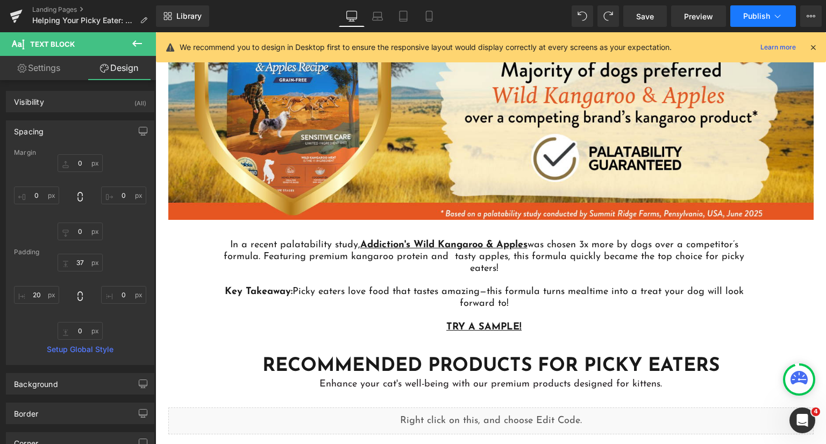
click at [738, 20] on button "Publish" at bounding box center [763, 16] width 66 height 22
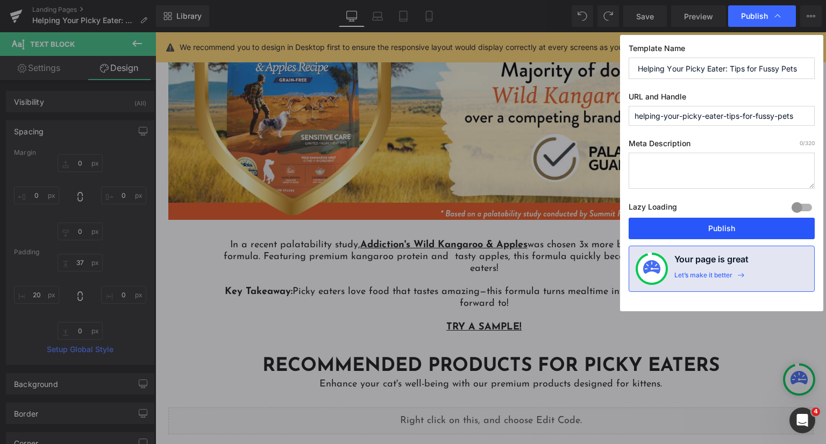
click at [705, 221] on button "Publish" at bounding box center [722, 229] width 186 height 22
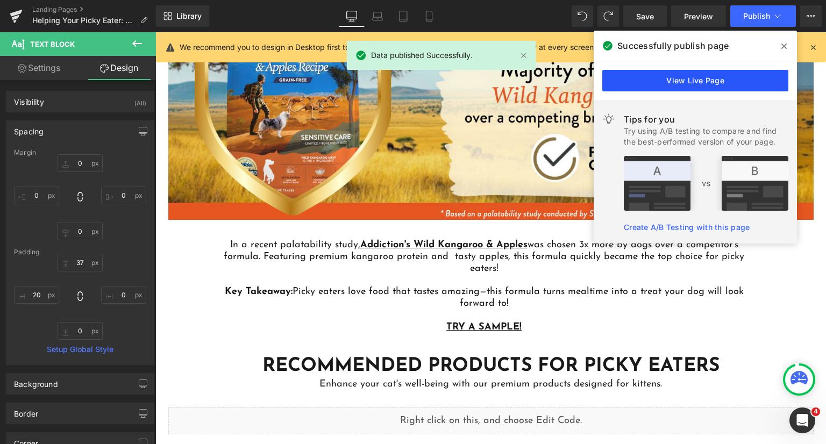
click at [706, 79] on link "View Live Page" at bounding box center [695, 81] width 186 height 22
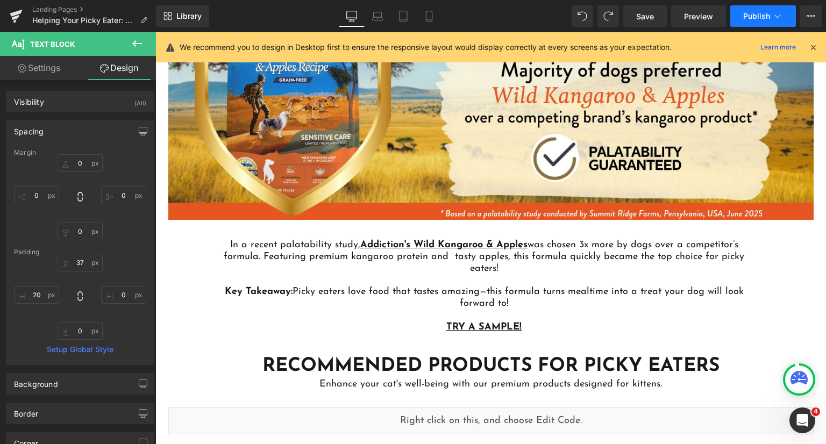
click at [777, 13] on icon at bounding box center [777, 16] width 11 height 11
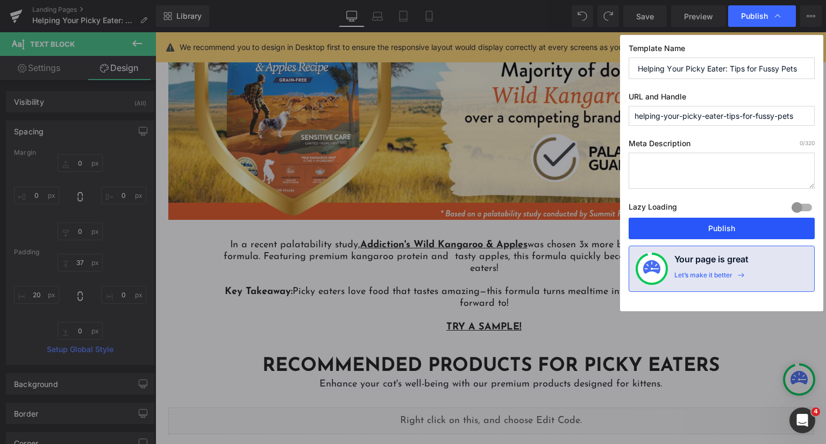
click at [717, 232] on button "Publish" at bounding box center [722, 229] width 186 height 22
